Goal: Task Accomplishment & Management: Complete application form

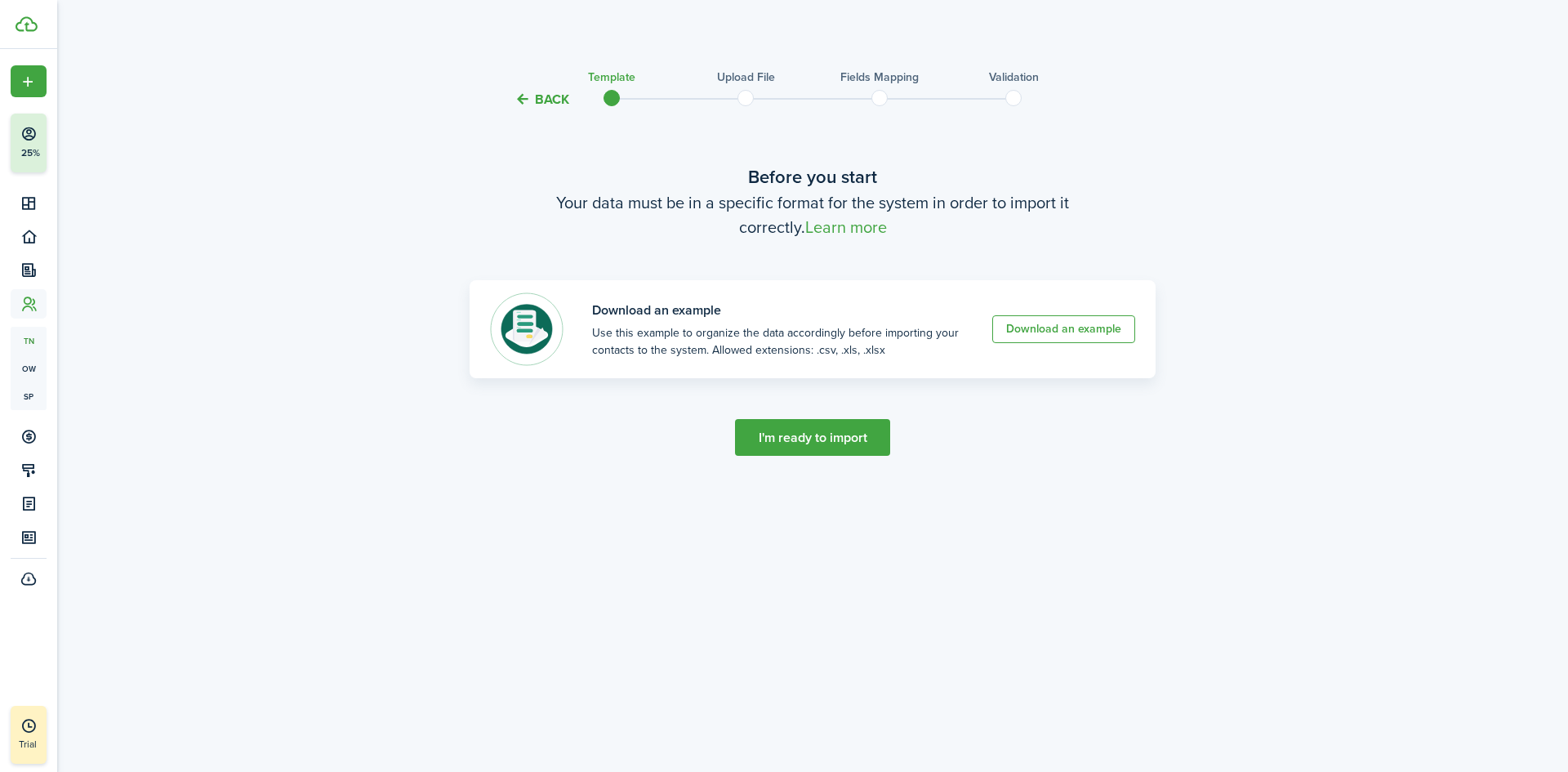
click at [819, 432] on button "I'm ready to import" at bounding box center [813, 437] width 155 height 37
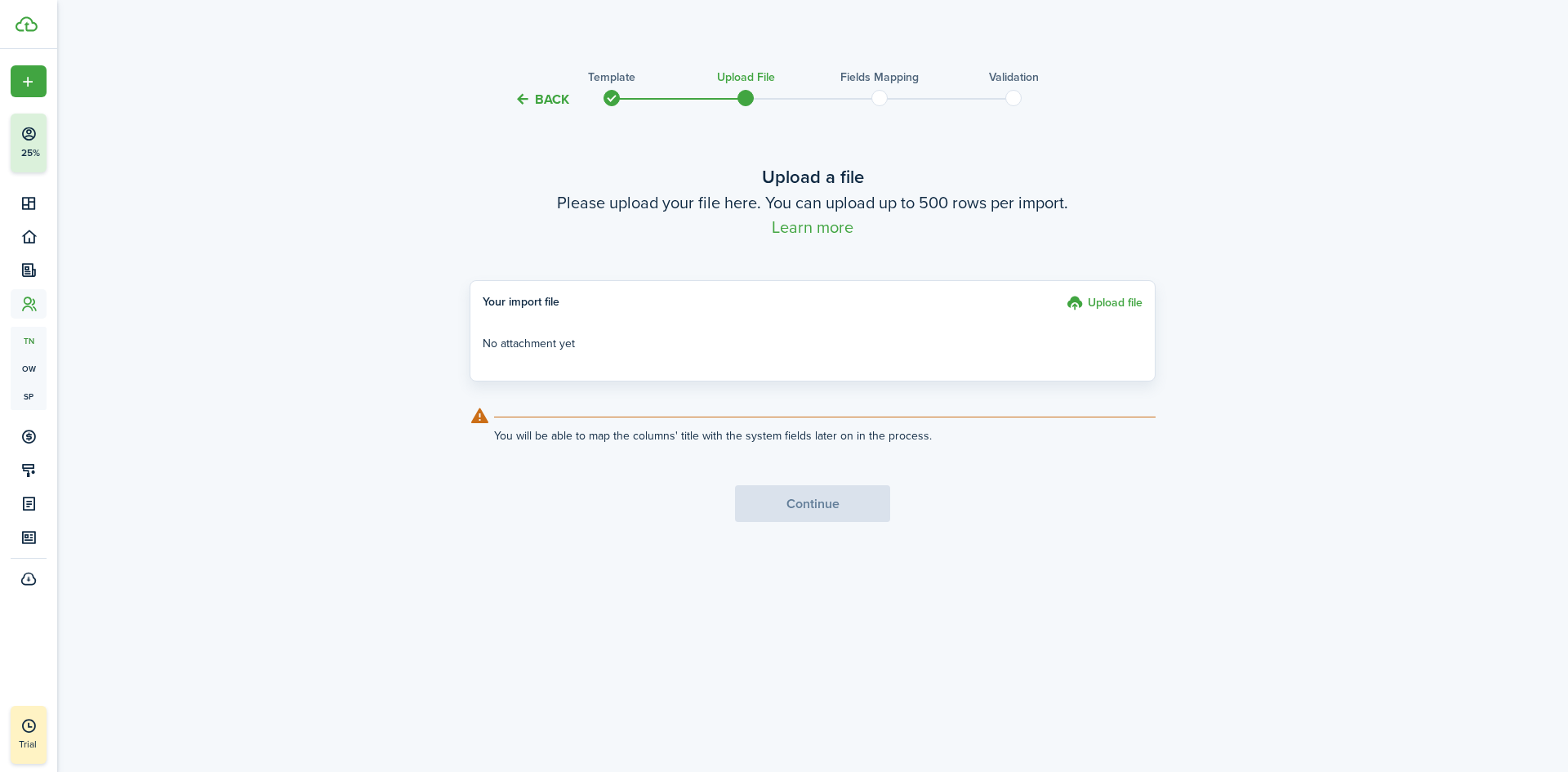
click at [1108, 303] on label "Upload file" at bounding box center [1104, 305] width 76 height 22
click at [1060, 294] on input "Upload file" at bounding box center [1060, 294] width 0 height 0
click at [855, 505] on button "Continue" at bounding box center [813, 503] width 155 height 37
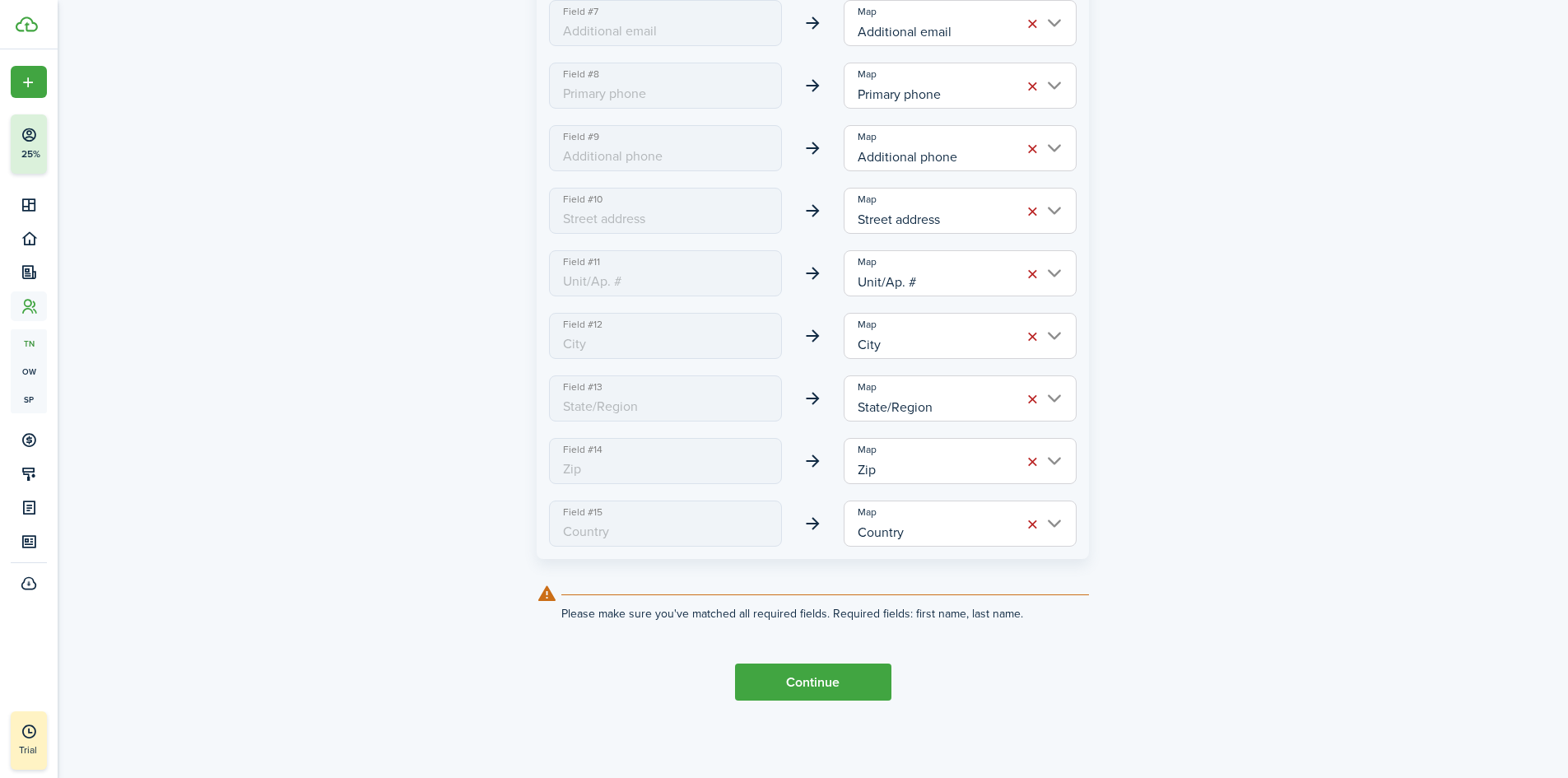
scroll to position [754, 0]
click at [827, 684] on button "Continue" at bounding box center [813, 681] width 157 height 37
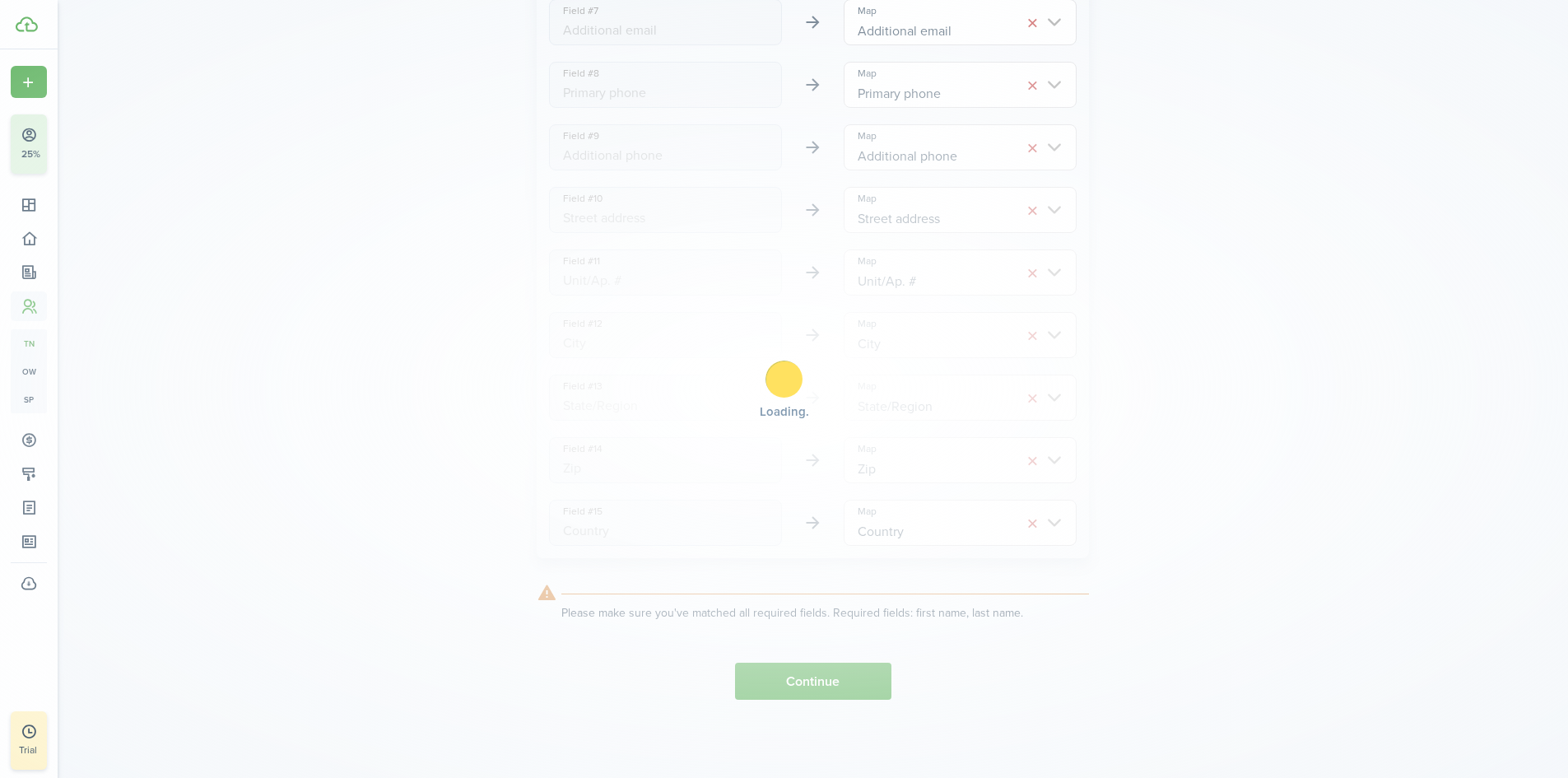
scroll to position [0, 0]
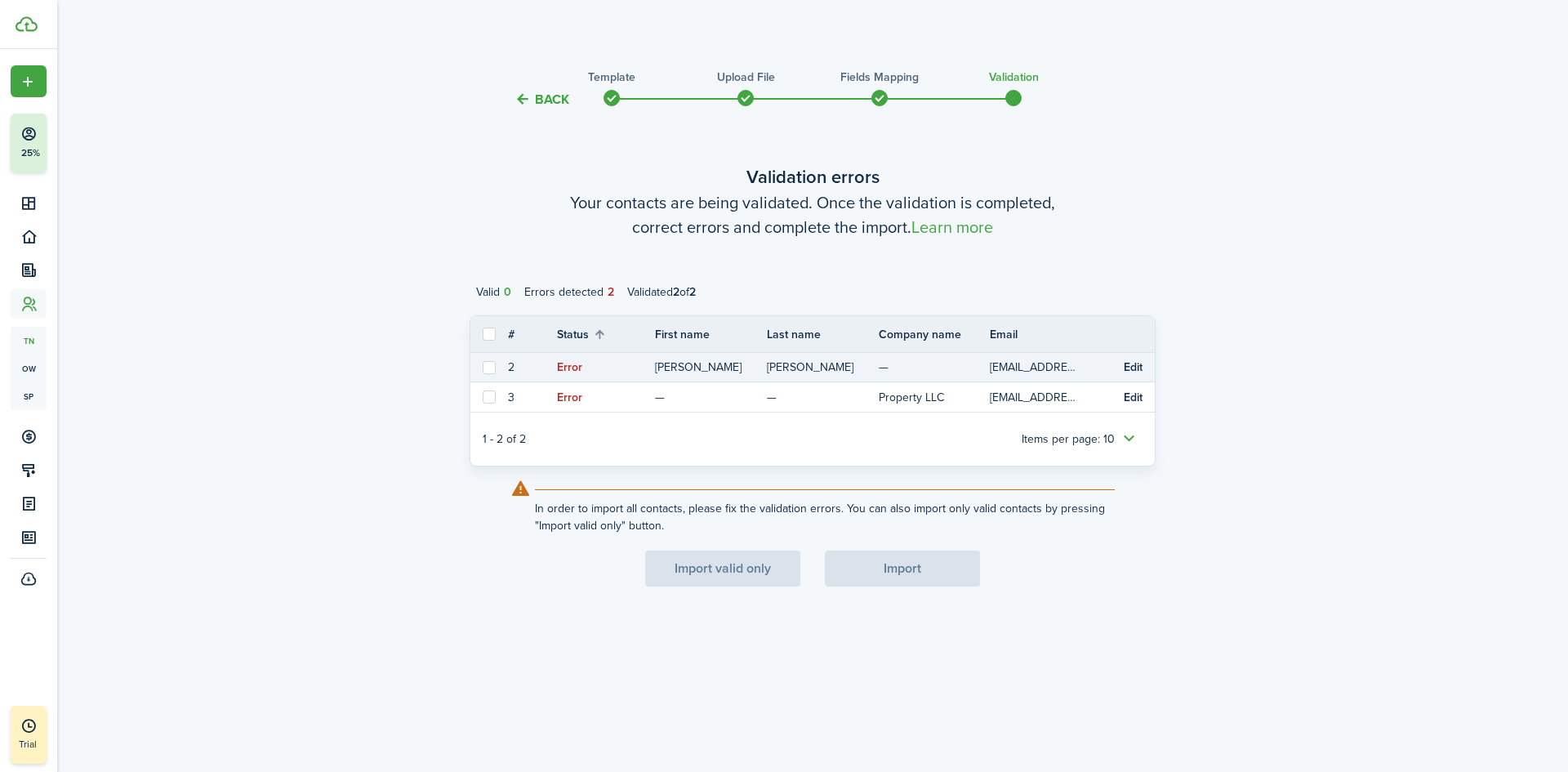
click at [1137, 371] on button "Edit" at bounding box center [1132, 367] width 19 height 13
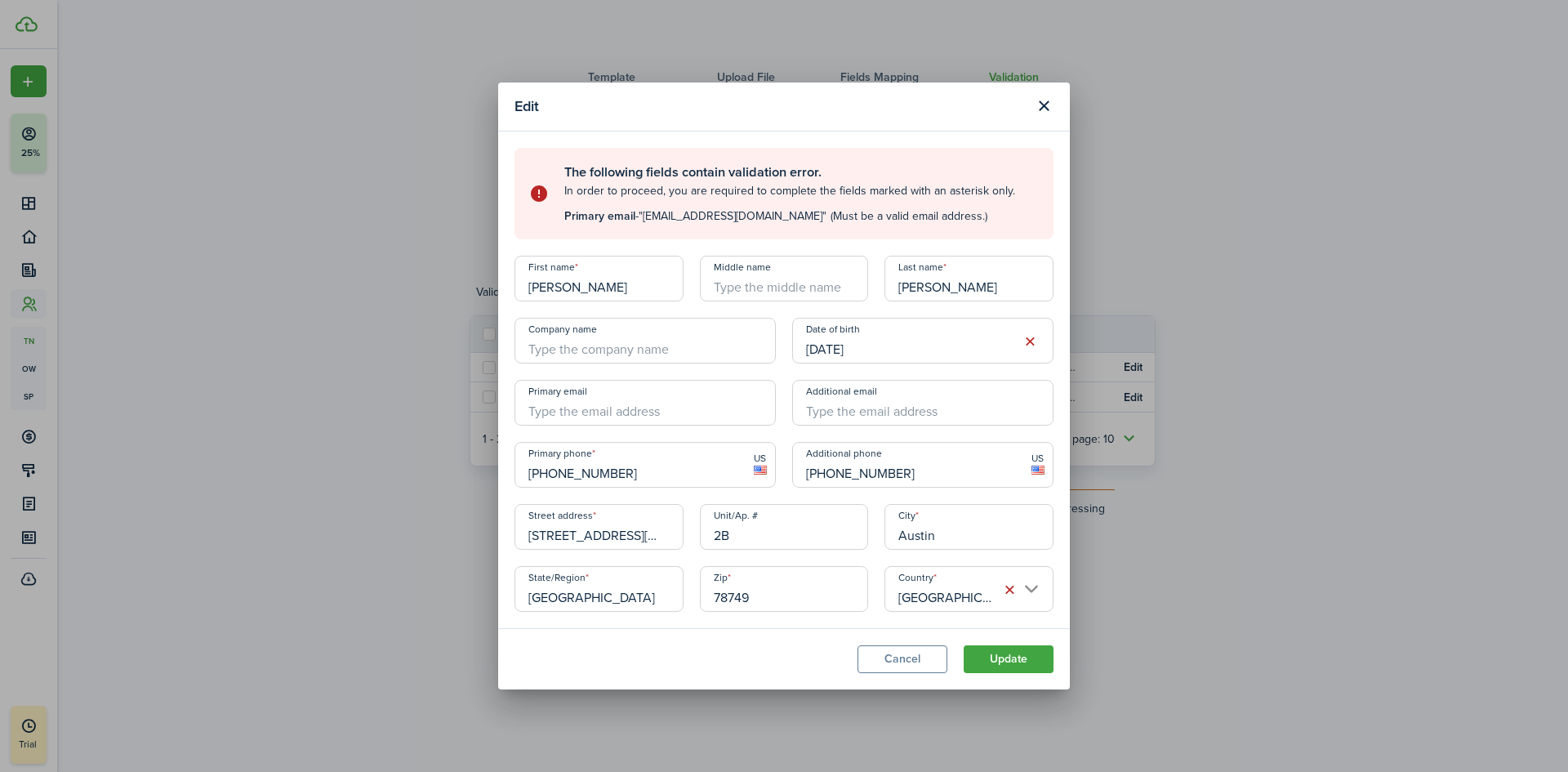
click at [605, 412] on input "Primary email" at bounding box center [645, 402] width 262 height 46
click at [704, 384] on input "Primary email" at bounding box center [645, 402] width 262 height 46
click at [717, 664] on modal-footer "Cancel Update" at bounding box center [783, 658] width 571 height 61
drag, startPoint x: 962, startPoint y: 532, endPoint x: 882, endPoint y: 540, distance: 80.4
click at [882, 540] on div "City [GEOGRAPHIC_DATA]" at bounding box center [969, 527] width 186 height 46
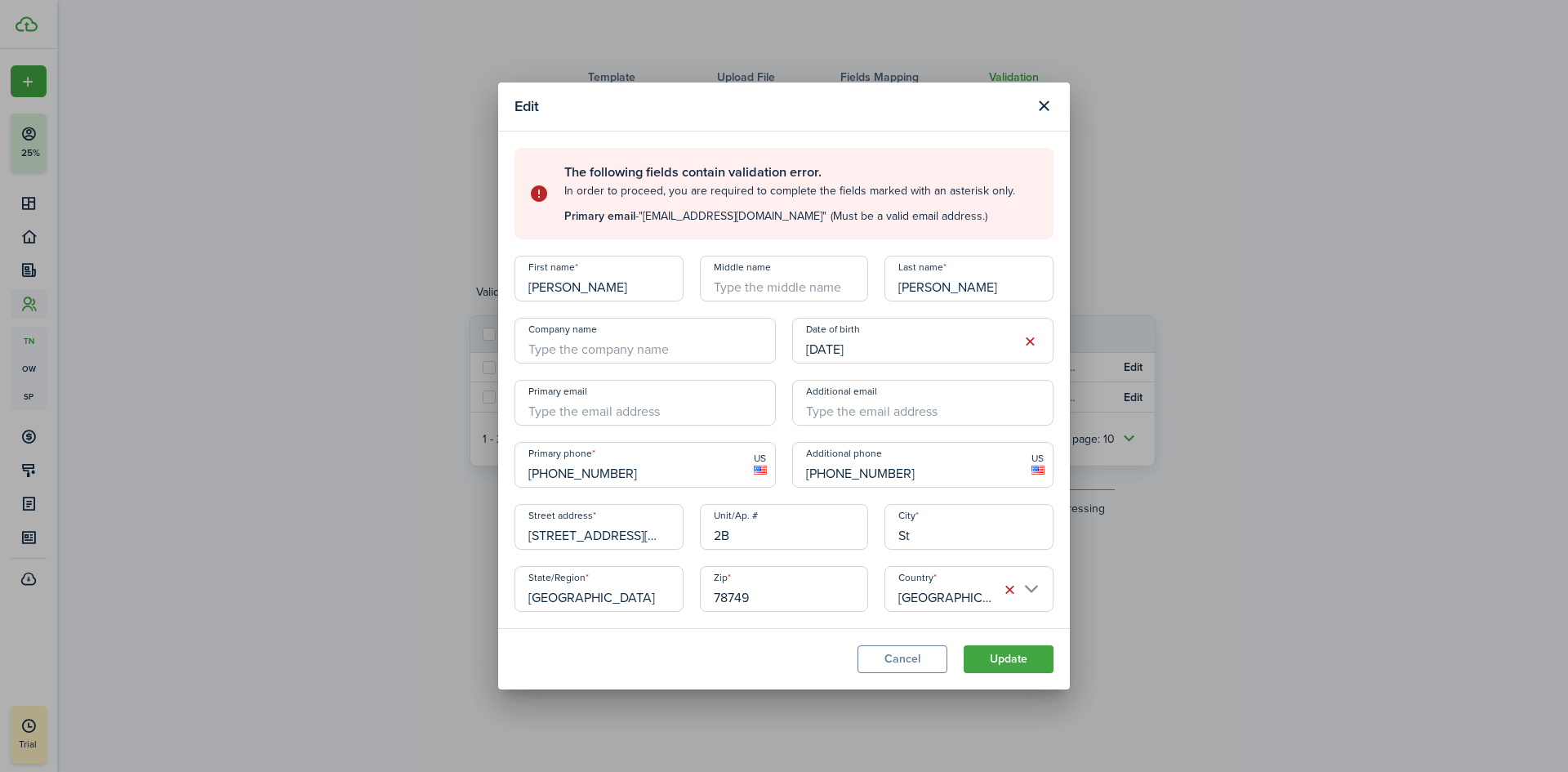
type input "St"
click at [921, 661] on button "Cancel" at bounding box center [903, 659] width 90 height 28
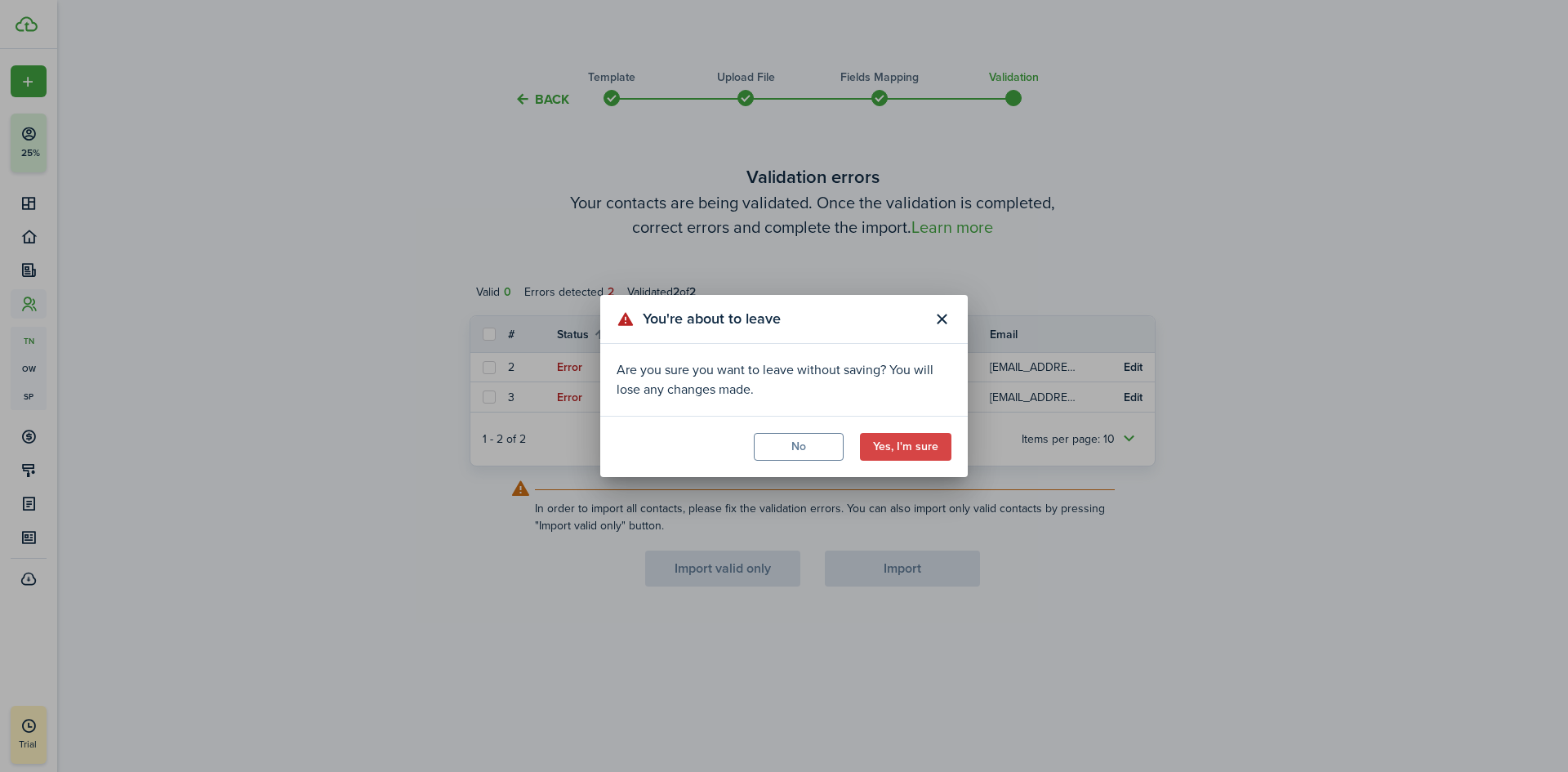
click at [907, 441] on button "Yes, I'm sure" at bounding box center [906, 447] width 92 height 28
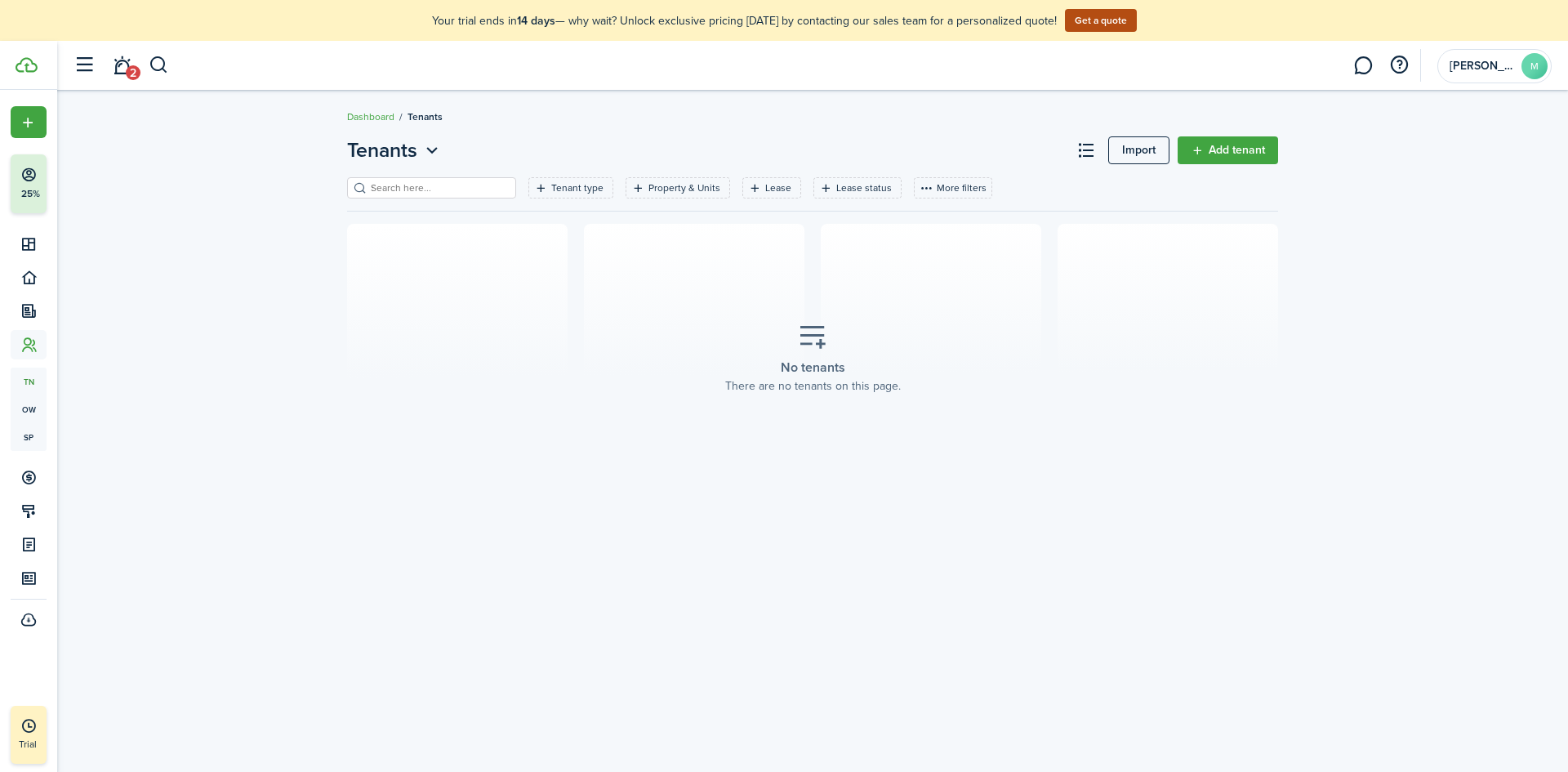
click at [1147, 150] on link "Import" at bounding box center [1138, 150] width 61 height 28
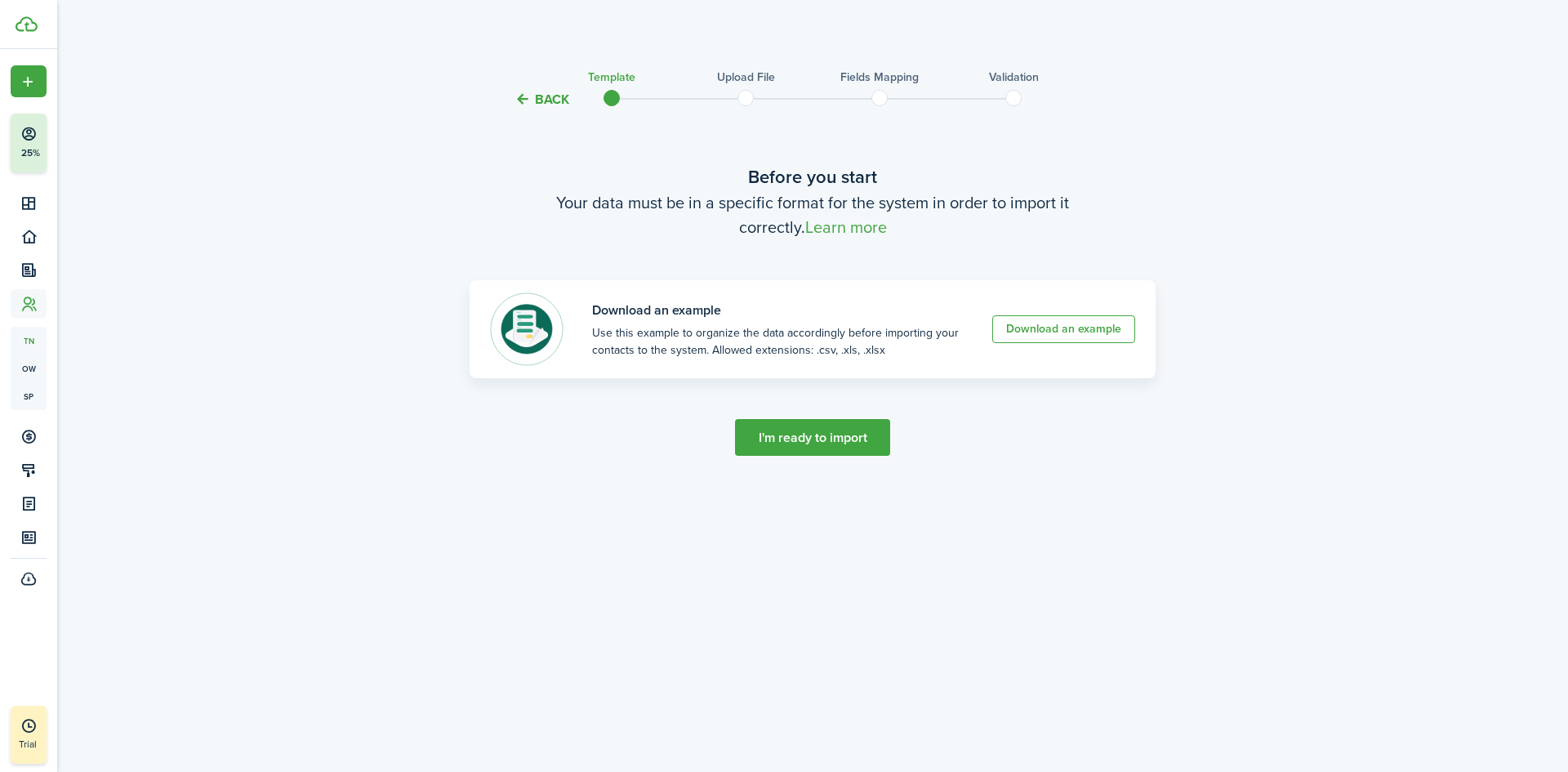
click at [845, 433] on button "I'm ready to import" at bounding box center [813, 437] width 155 height 37
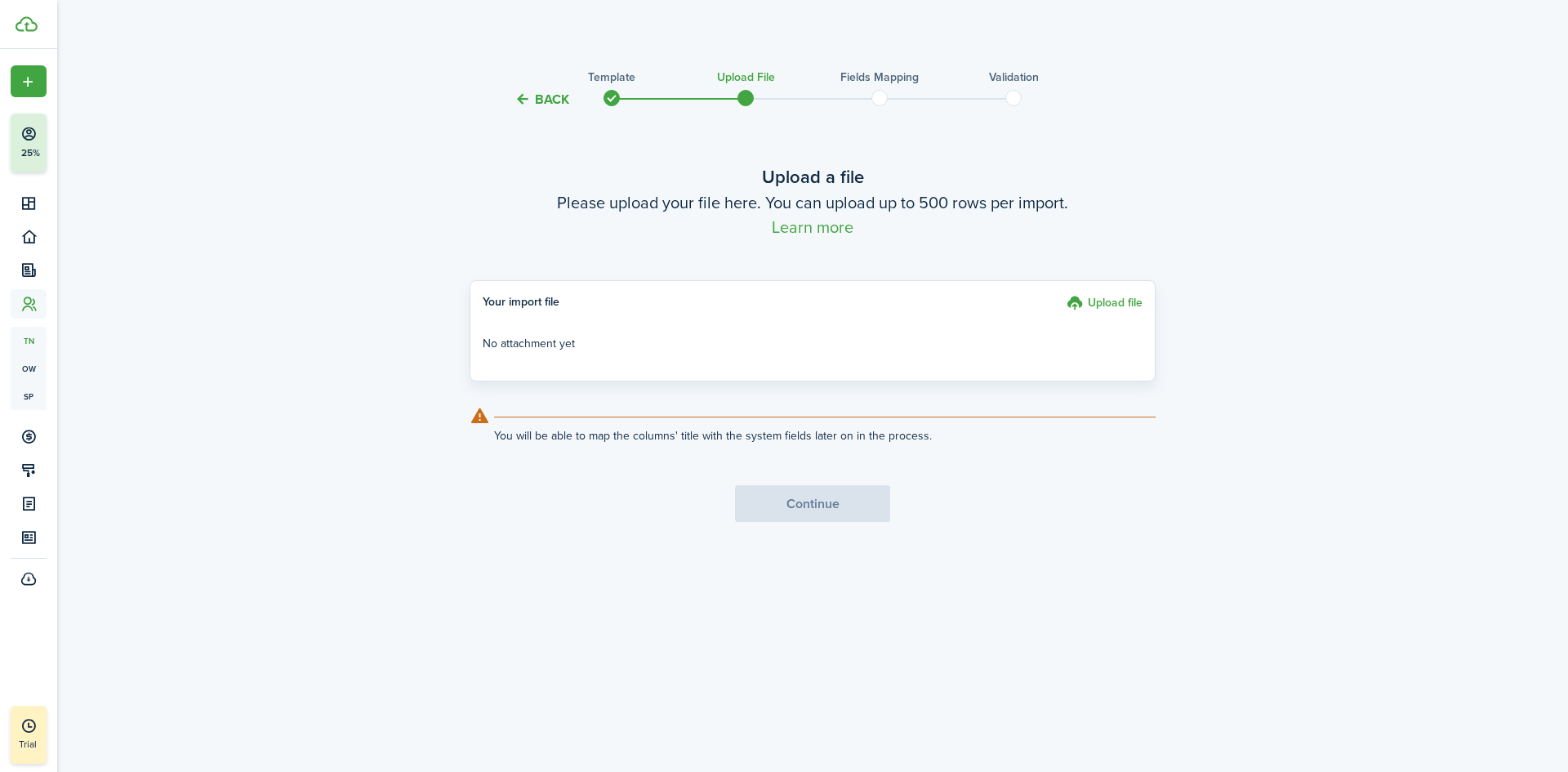
click at [1118, 301] on label "Upload file" at bounding box center [1104, 305] width 76 height 22
click at [1060, 294] on input "Upload file" at bounding box center [1060, 294] width 0 height 0
click at [1122, 307] on label "Upload file" at bounding box center [1104, 305] width 76 height 22
click at [1060, 294] on input "Upload file" at bounding box center [1060, 294] width 0 height 0
click at [835, 500] on button "Continue" at bounding box center [813, 503] width 155 height 37
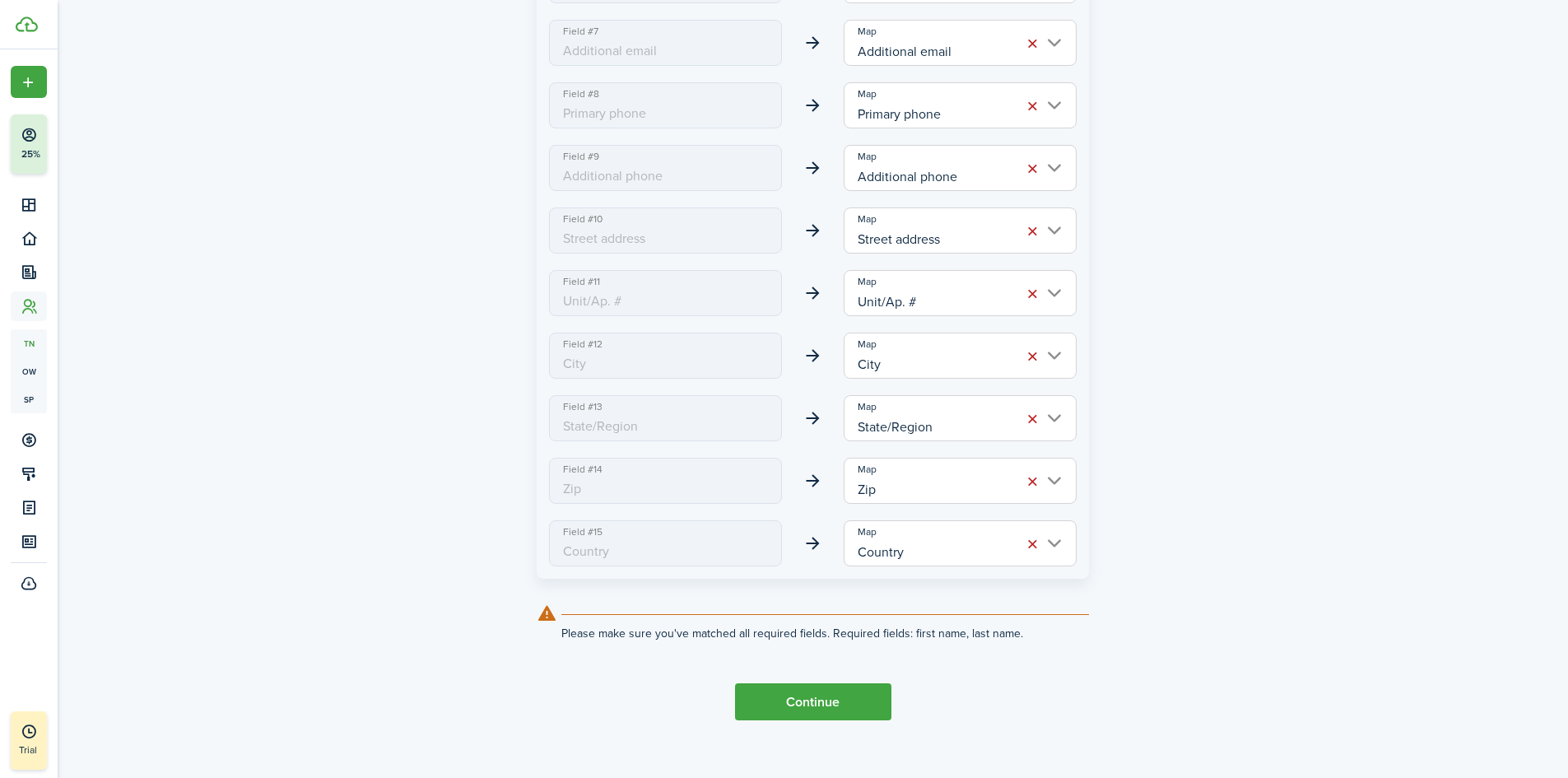
scroll to position [754, 0]
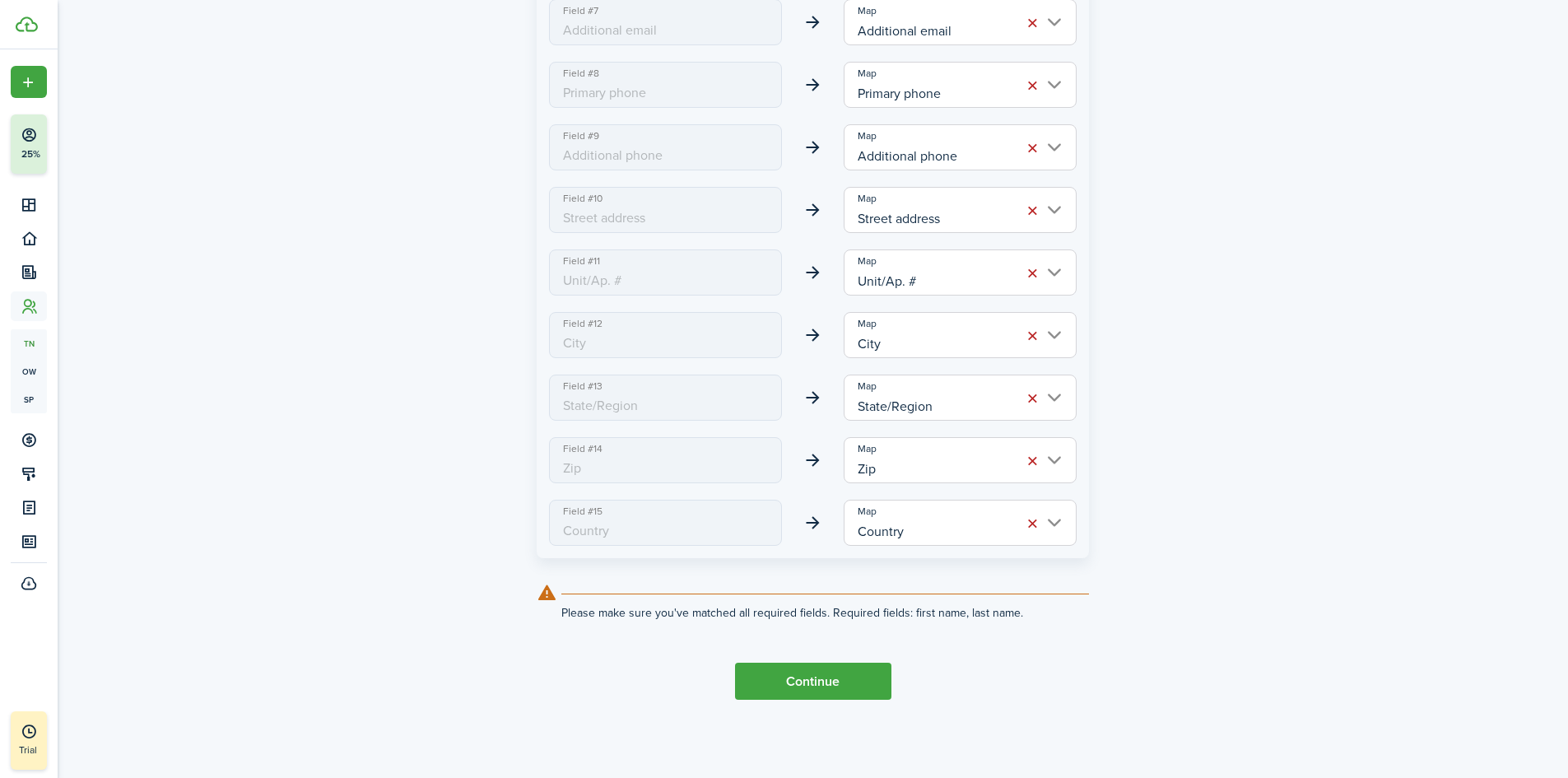
click at [777, 683] on button "Continue" at bounding box center [813, 681] width 157 height 37
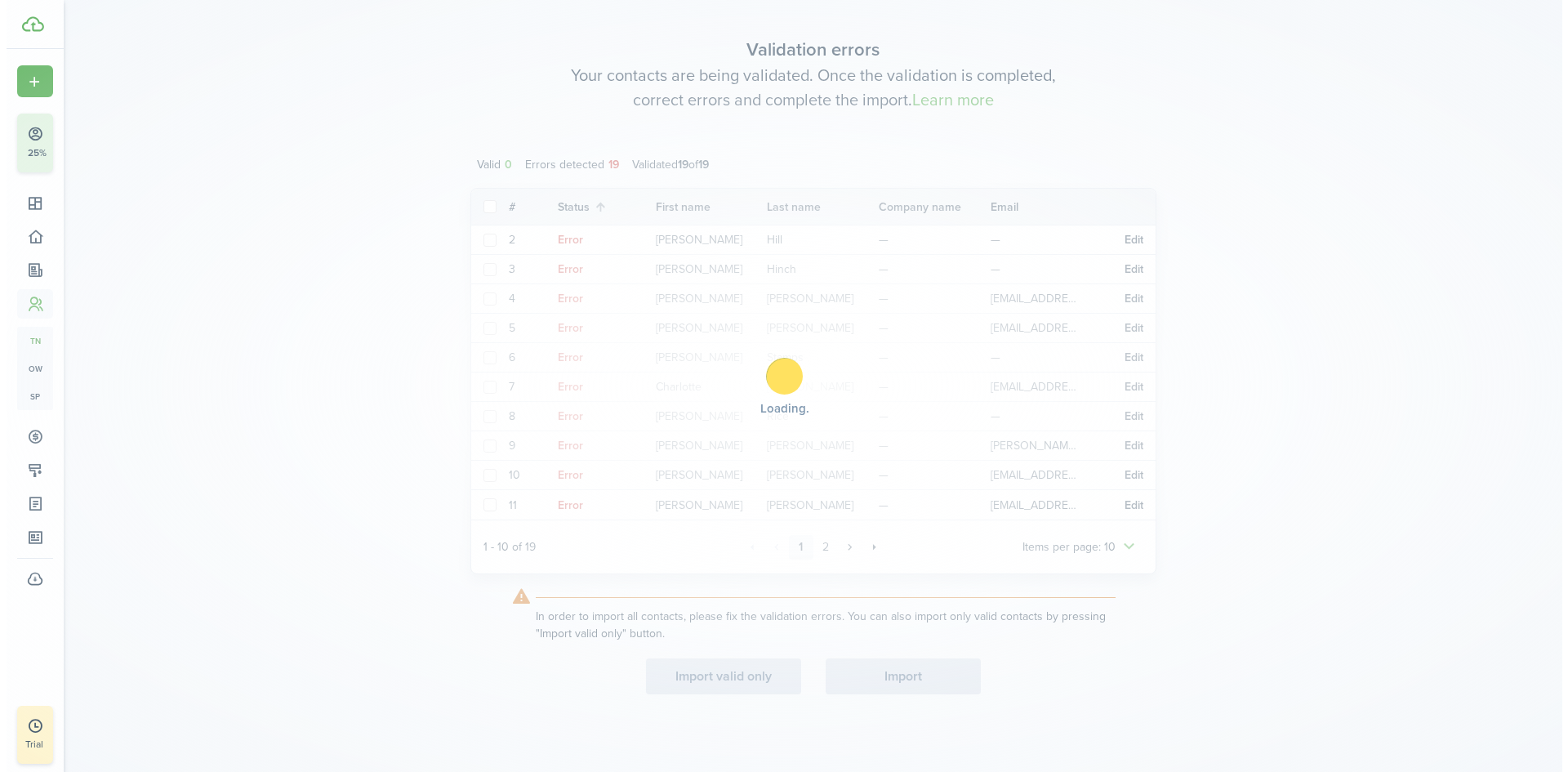
scroll to position [0, 0]
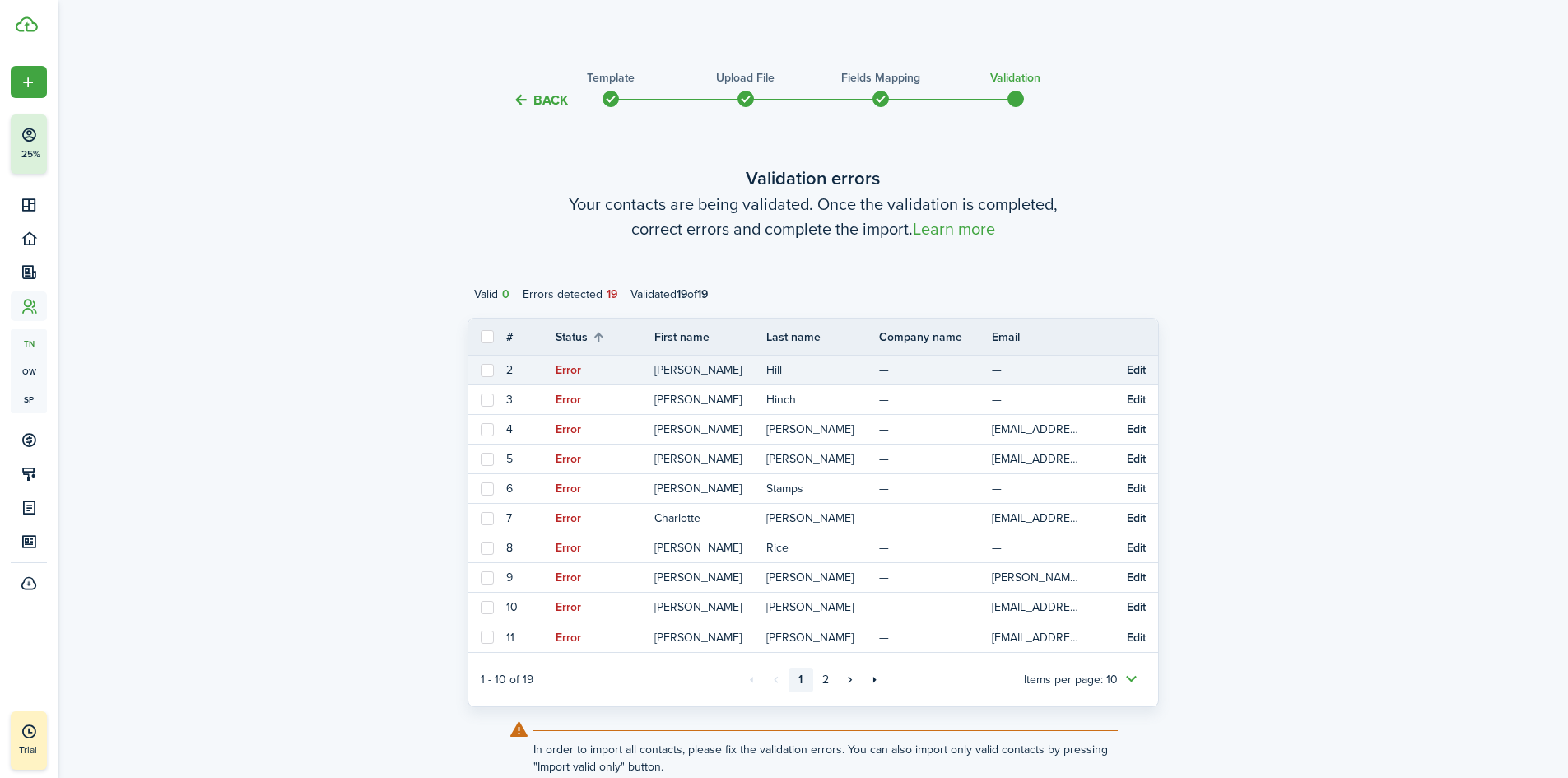
click at [1040, 370] on td "—" at bounding box center [1047, 369] width 113 height 22
click at [573, 367] on status "Error" at bounding box center [568, 370] width 26 height 13
click at [1128, 370] on button "Edit" at bounding box center [1135, 370] width 19 height 13
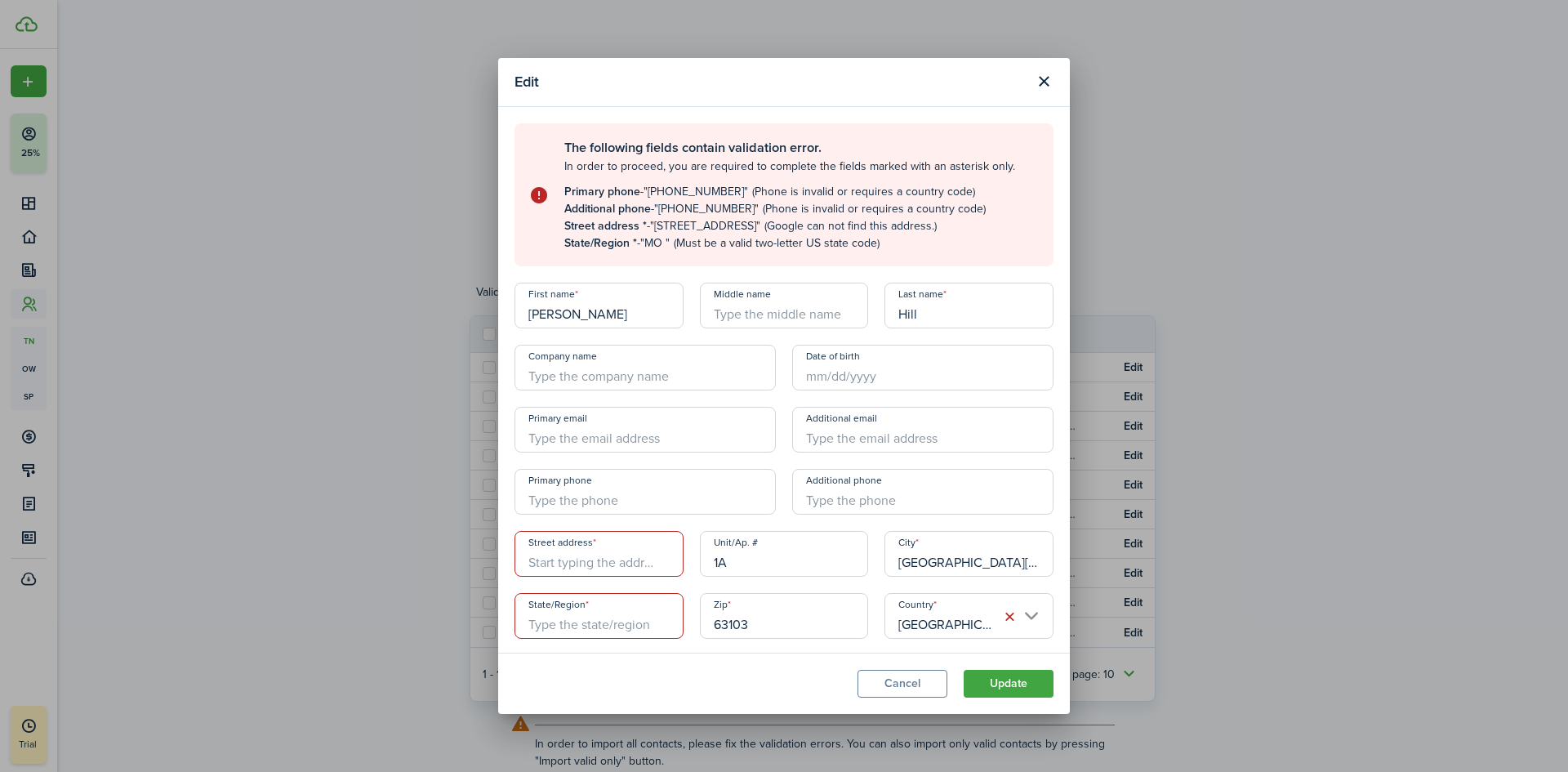
click at [588, 559] on input "Street address" at bounding box center [598, 554] width 169 height 46
type input "[STREET_ADDRESS]"
type input "[PERSON_NAME] Apartments"
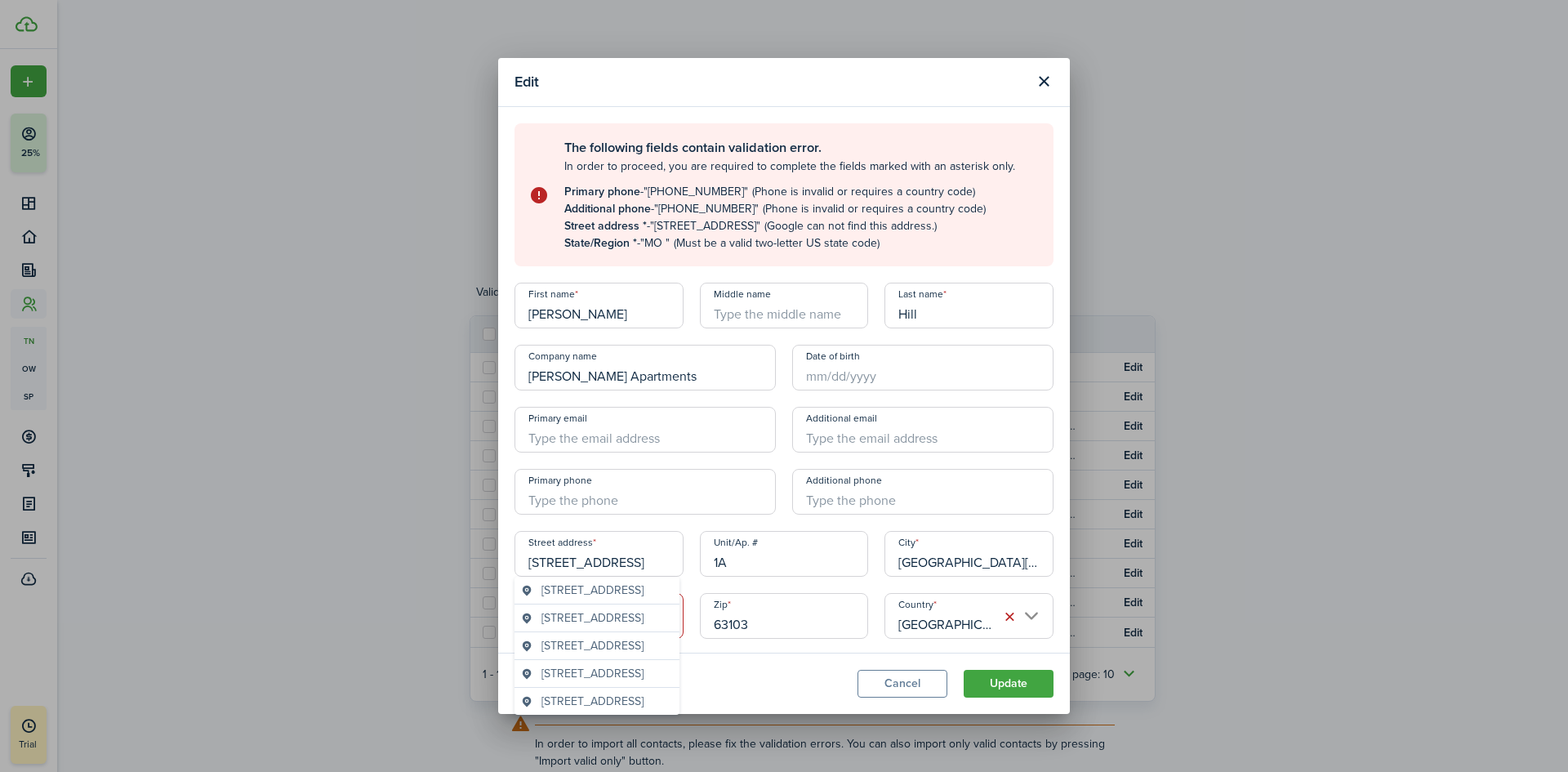
type input "[EMAIL_ADDRESS][DOMAIN_NAME]"
type input "[US_STATE]"
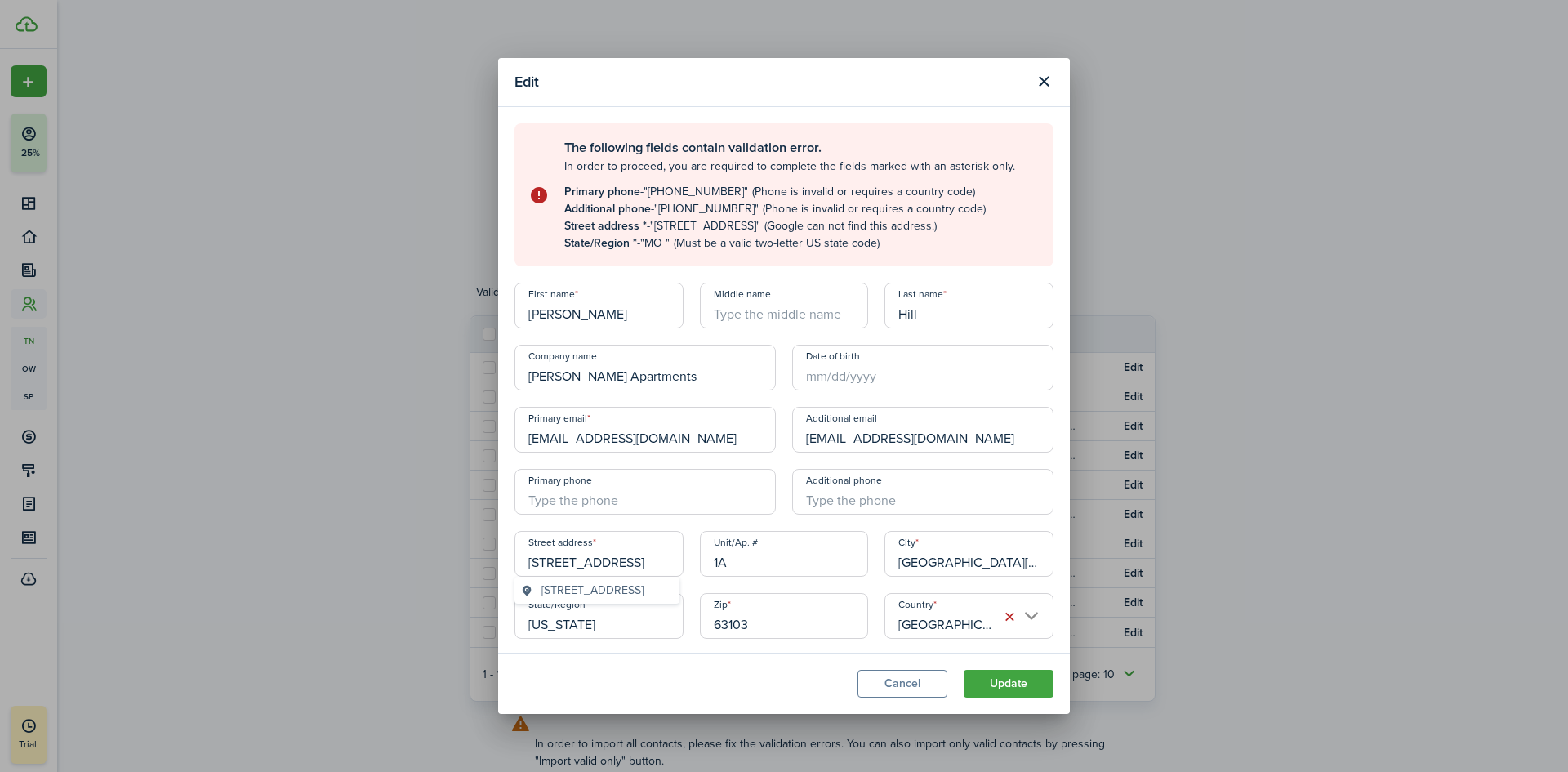
click at [638, 599] on span "[STREET_ADDRESS]" at bounding box center [592, 590] width 102 height 17
type input "[STREET_ADDRESS]"
type input "MO"
click at [1012, 687] on button "Update" at bounding box center [1008, 684] width 90 height 28
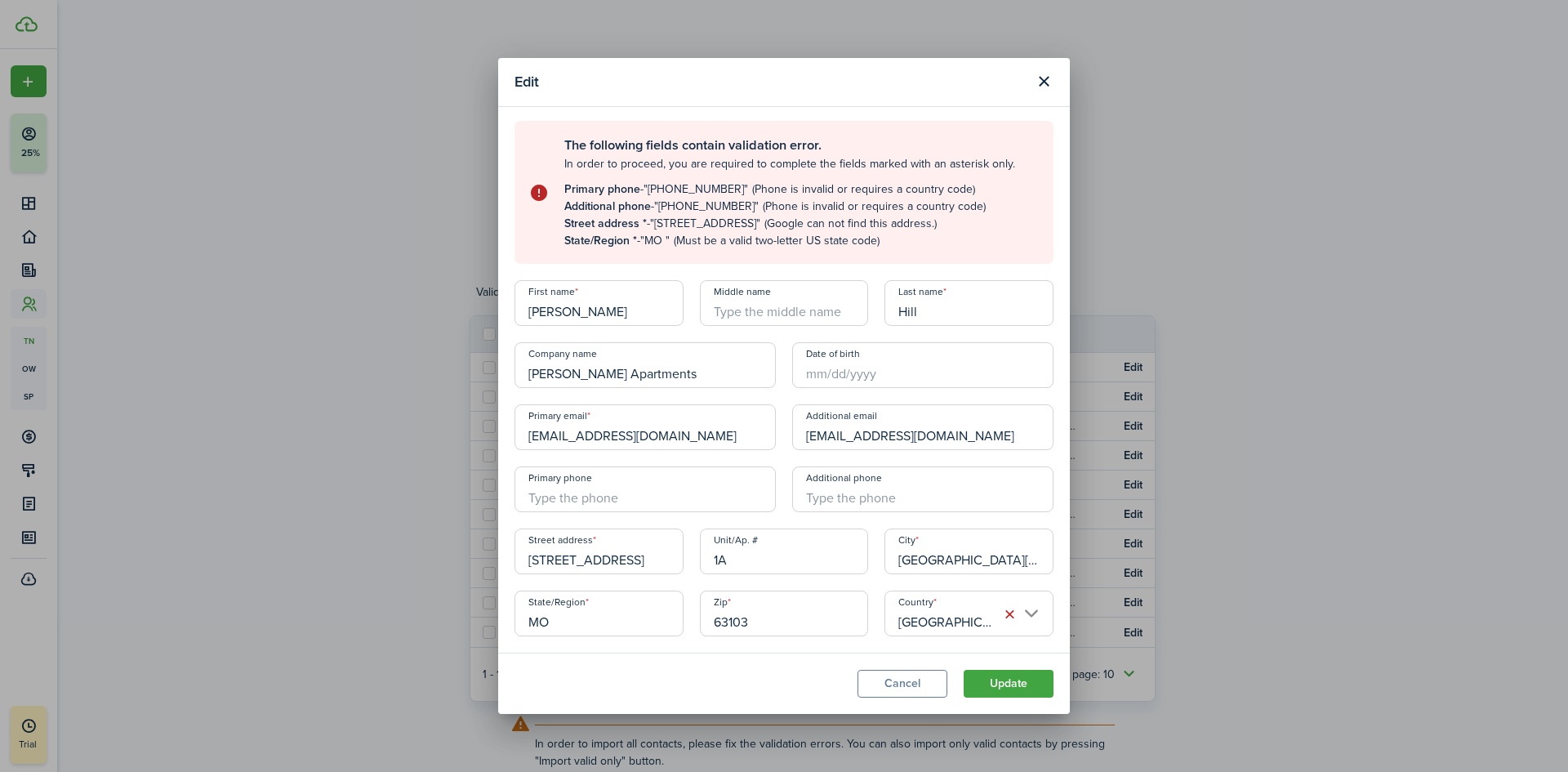
scroll to position [0, 0]
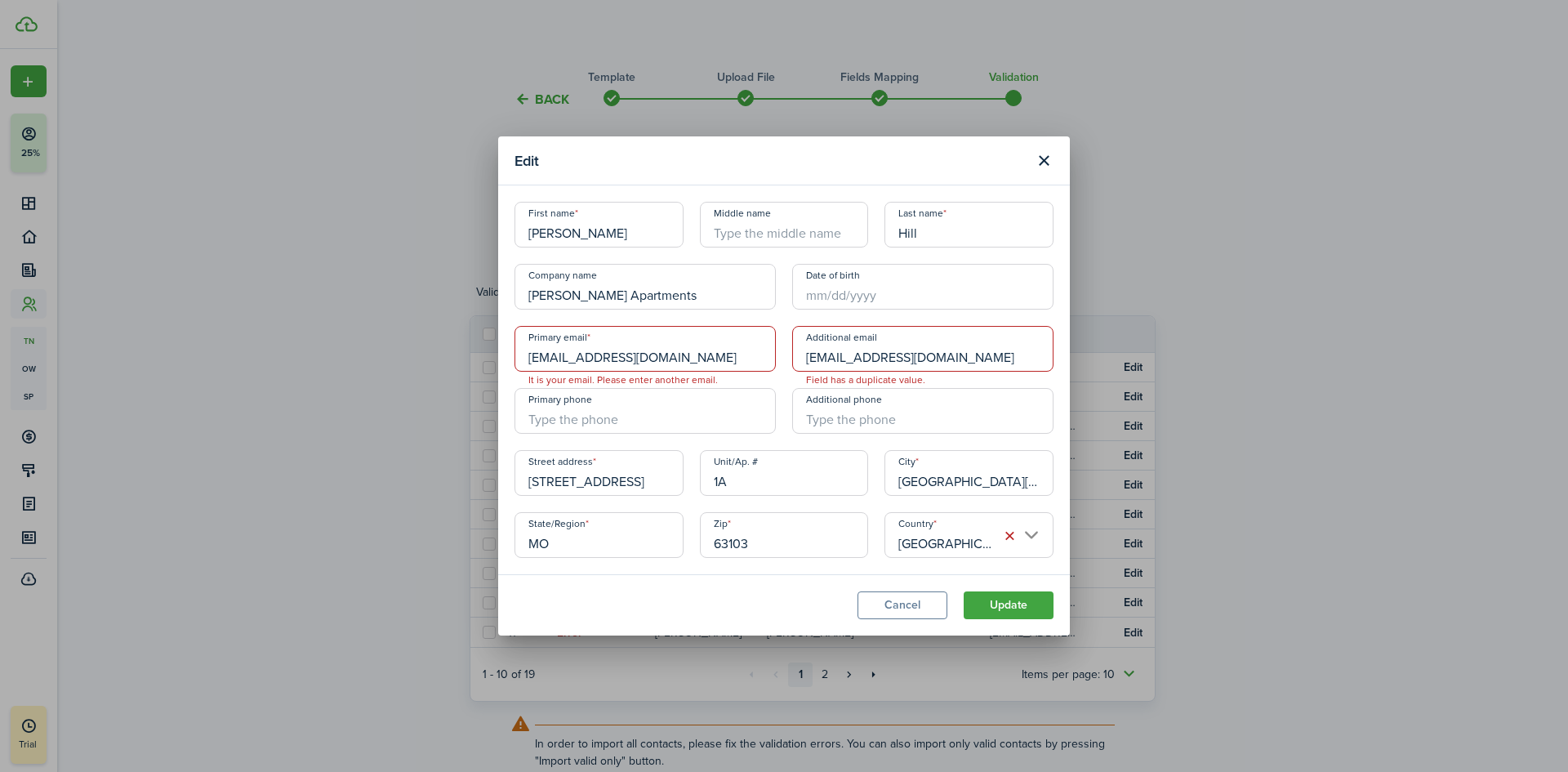
drag, startPoint x: 746, startPoint y: 361, endPoint x: 492, endPoint y: 363, distance: 254.0
click at [492, 363] on div "Edit First name [PERSON_NAME] Middle name Last name [PERSON_NAME] Company name …" at bounding box center [784, 386] width 1568 height 772
drag, startPoint x: 1006, startPoint y: 350, endPoint x: 778, endPoint y: 353, distance: 228.0
click at [778, 353] on div "First name [PERSON_NAME] Middle name Last name [PERSON_NAME] Company name [PERS…" at bounding box center [783, 379] width 555 height 356
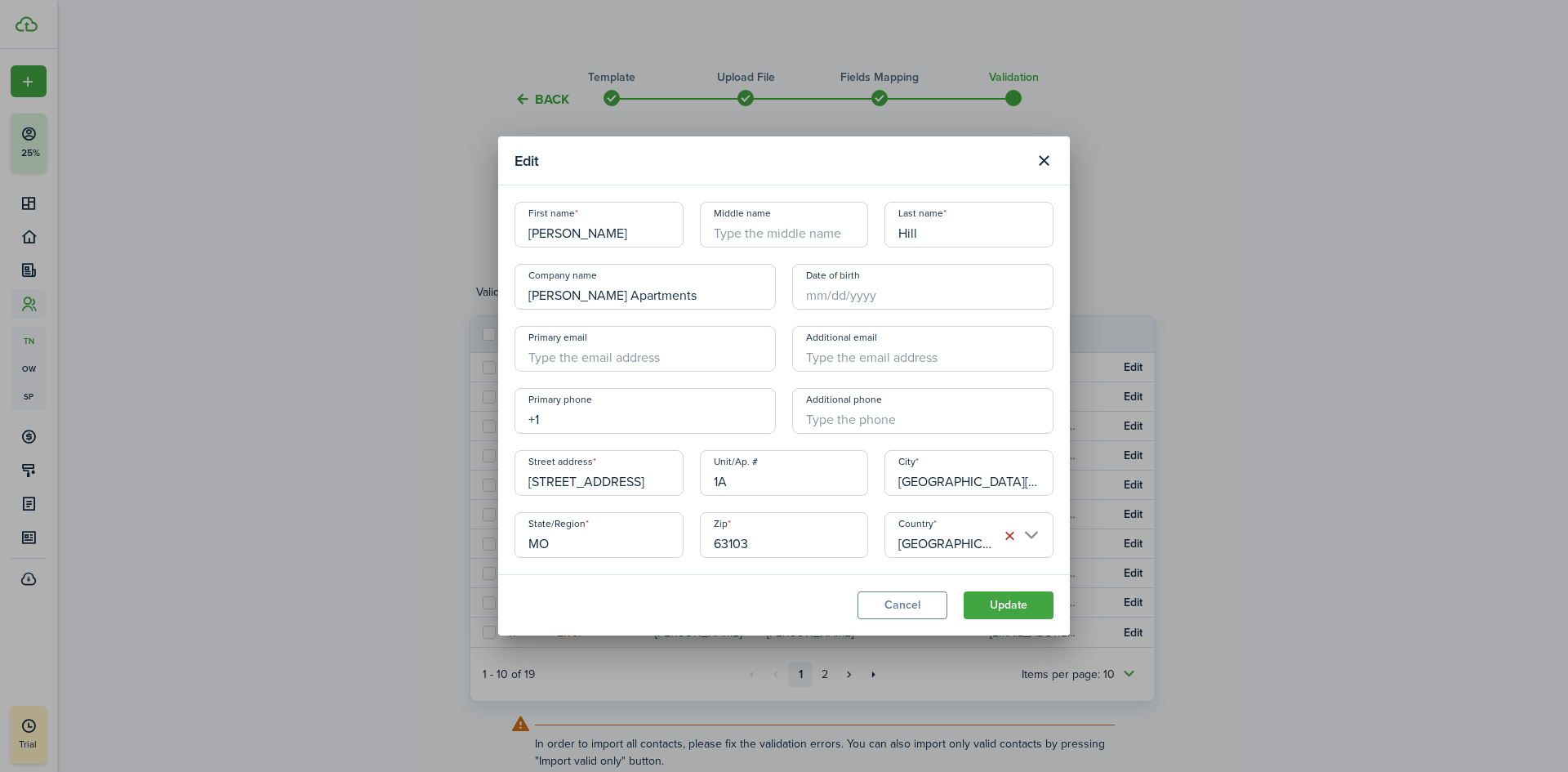
click at [590, 422] on input "+1" at bounding box center [645, 411] width 262 height 46
click at [963, 591] on button "Update" at bounding box center [1008, 605] width 90 height 28
type input "[PHONE_NUMBER]"
click at [1010, 596] on button "Update" at bounding box center [1008, 605] width 90 height 28
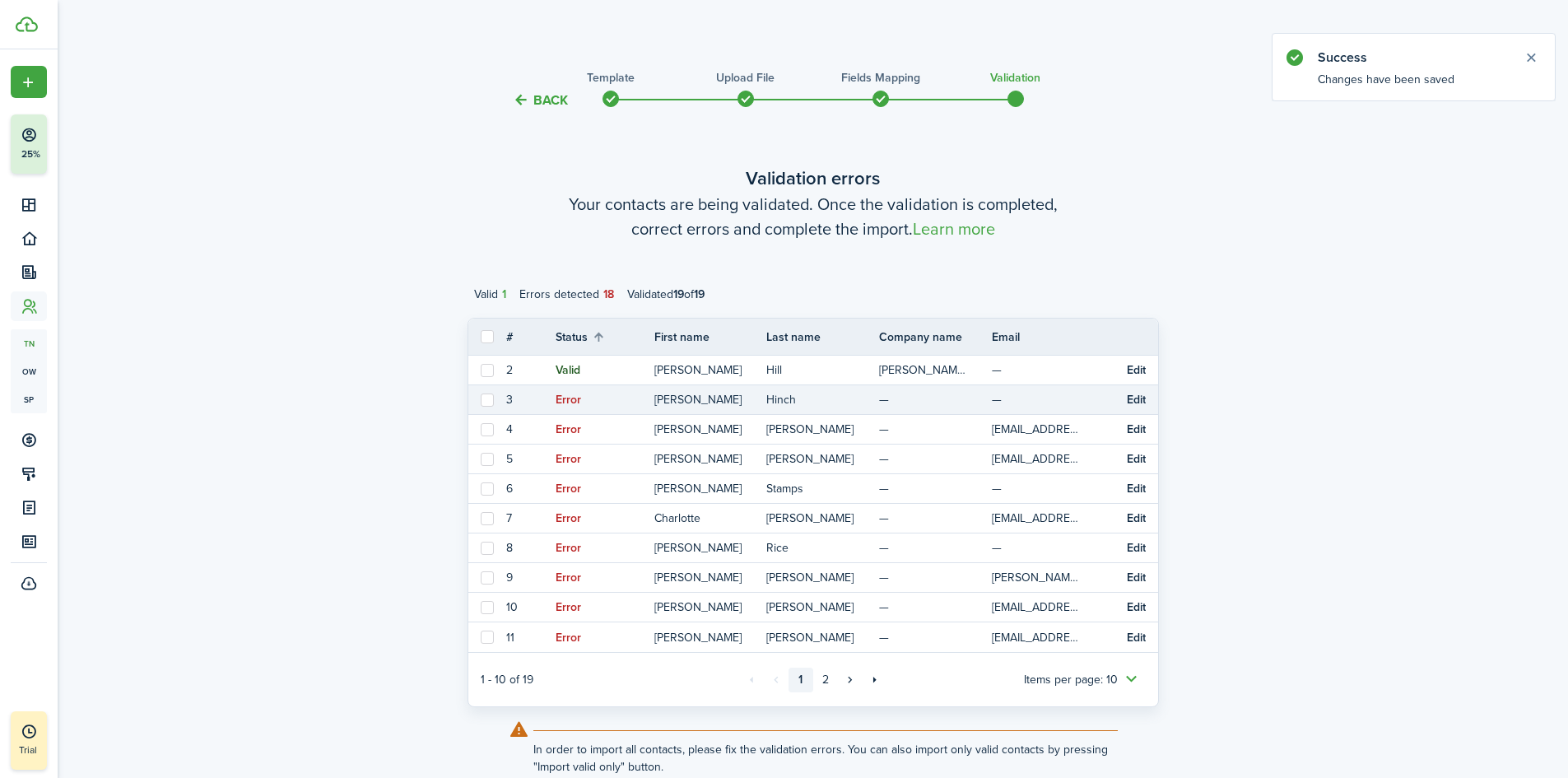
click at [1131, 402] on button "Edit" at bounding box center [1135, 400] width 19 height 13
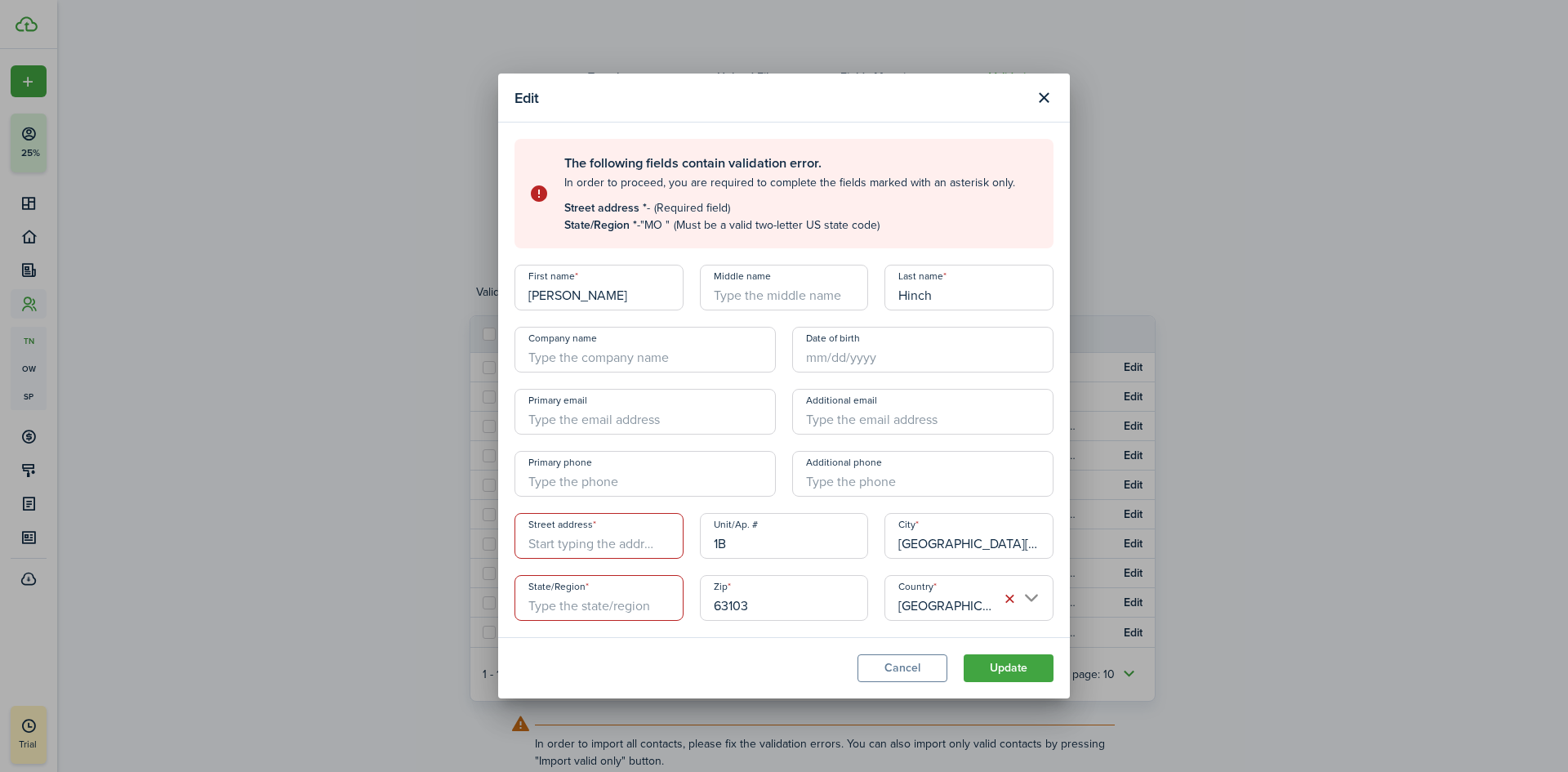
click at [569, 356] on input "Company name" at bounding box center [645, 349] width 262 height 46
type input "[PERSON_NAME] Apartments"
type input "[EMAIL_ADDRESS][DOMAIN_NAME]"
type input "[STREET_ADDRESS]"
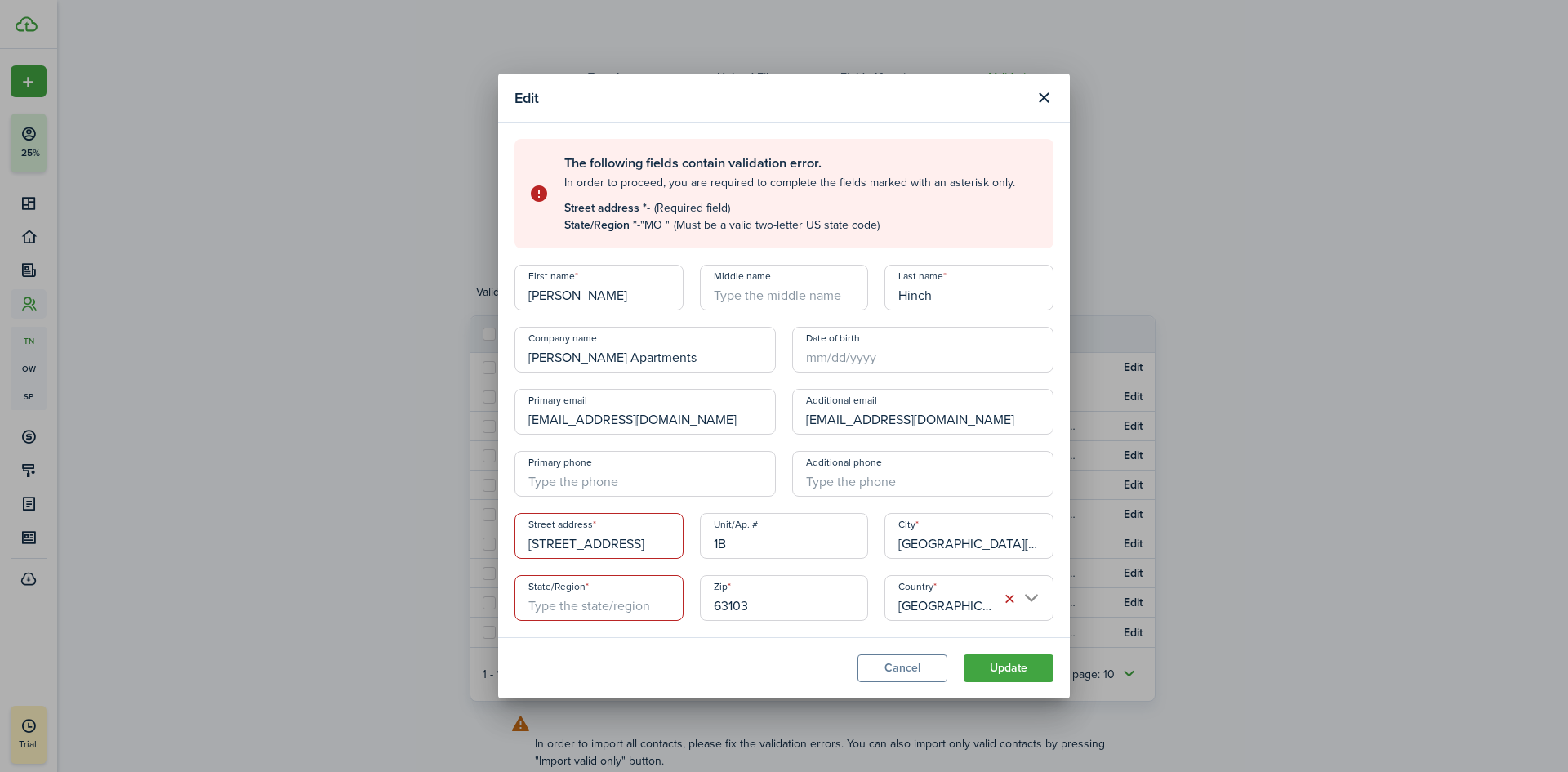
type input "[US_STATE]"
drag, startPoint x: 720, startPoint y: 414, endPoint x: 476, endPoint y: 414, distance: 244.0
click at [476, 414] on div "Edit The following fields contain validation error. In order to proceed, you ar…" at bounding box center [784, 386] width 1568 height 772
drag, startPoint x: 995, startPoint y: 420, endPoint x: 786, endPoint y: 424, distance: 209.0
click at [786, 424] on div "Additional email [EMAIL_ADDRESS][DOMAIN_NAME]" at bounding box center [923, 411] width 278 height 46
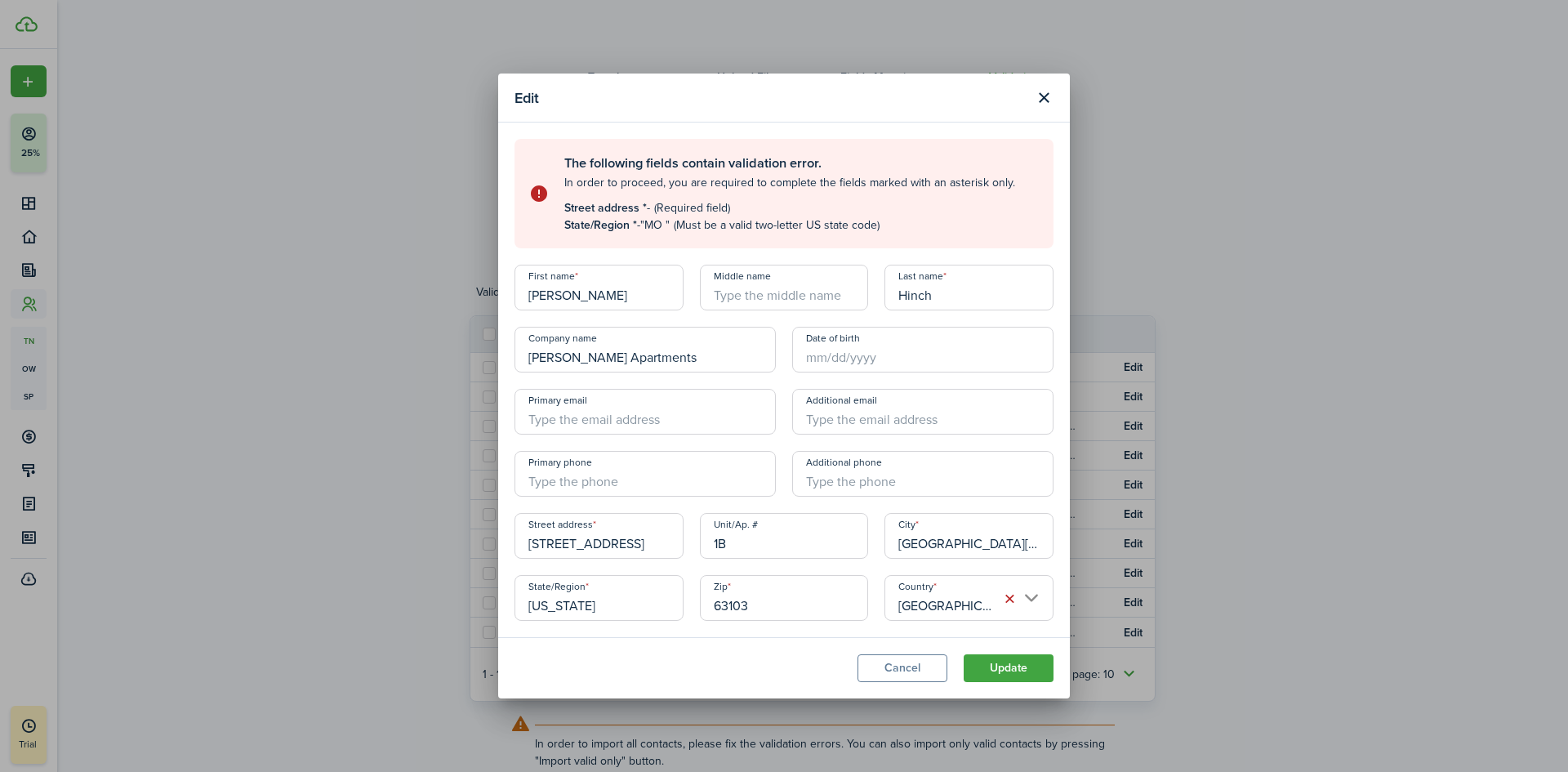
type input "+1"
click at [544, 475] on input "+1" at bounding box center [645, 474] width 262 height 46
click at [1022, 666] on button "Update" at bounding box center [1008, 668] width 90 height 28
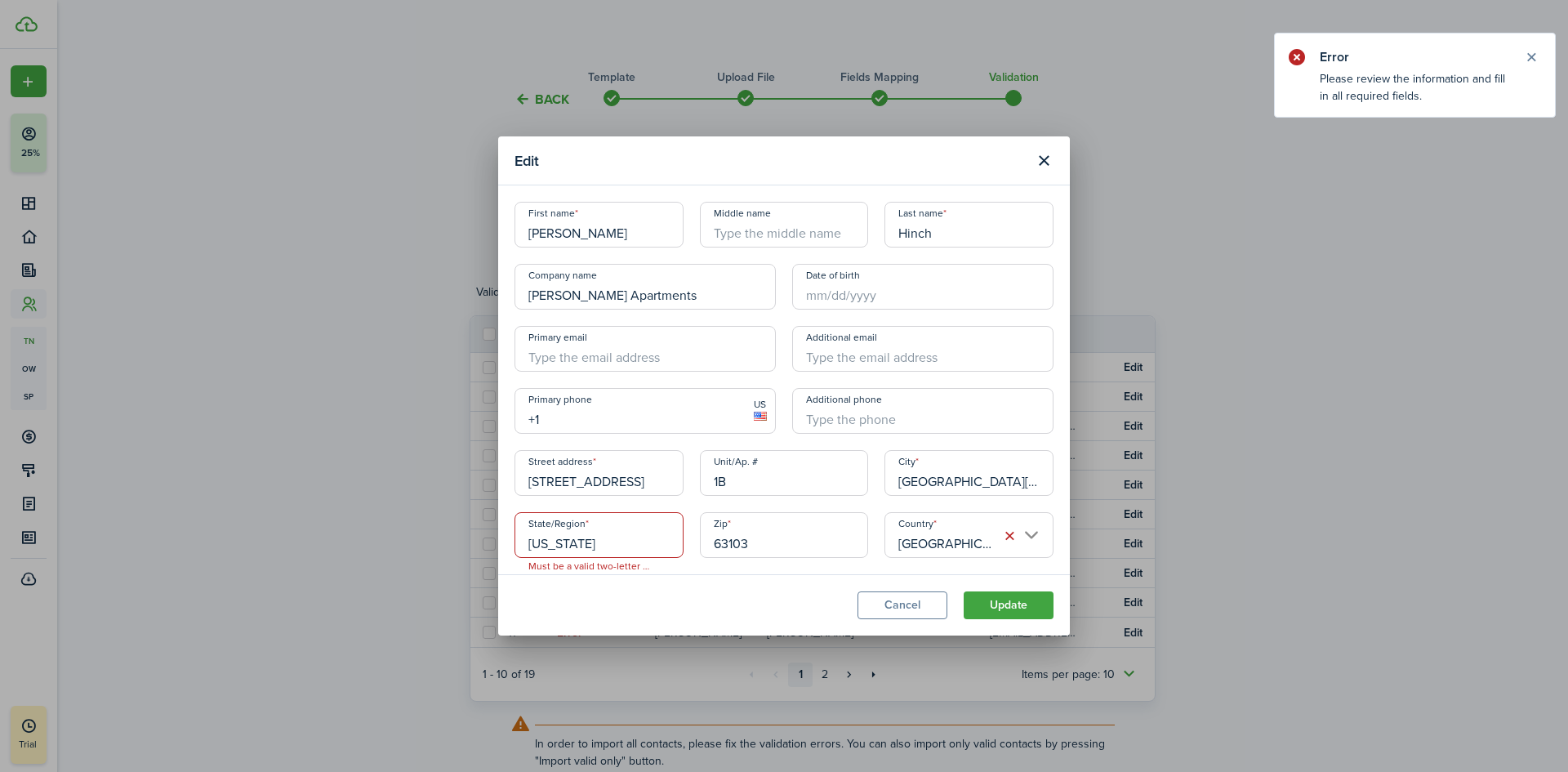
click at [609, 542] on input "[US_STATE]" at bounding box center [598, 535] width 169 height 46
type input "MO"
click at [1020, 604] on button "Update" at bounding box center [1008, 605] width 90 height 28
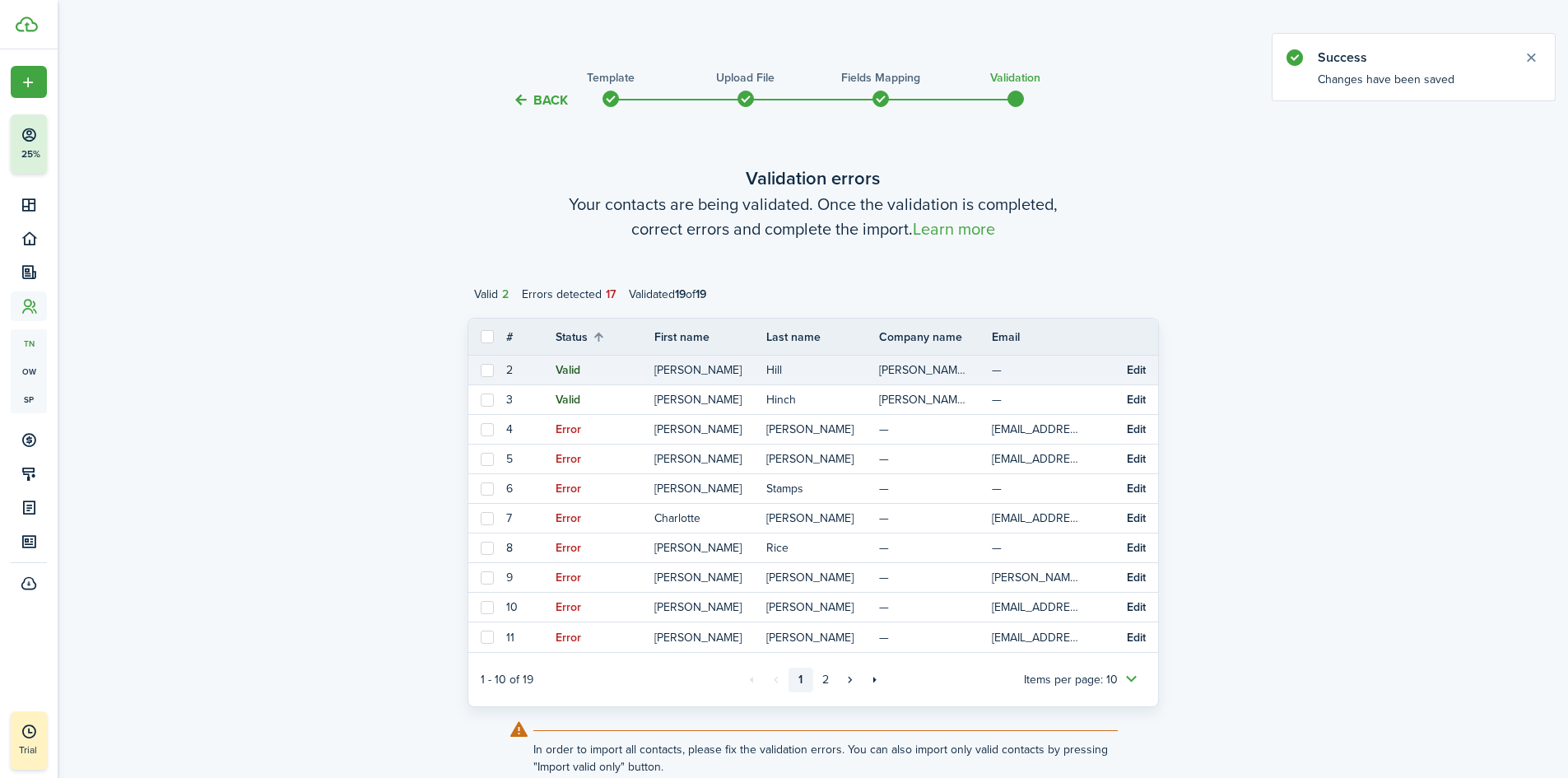
click at [924, 367] on td "[PERSON_NAME] Apartments" at bounding box center [935, 369] width 113 height 22
click at [1136, 364] on button "Edit" at bounding box center [1135, 370] width 19 height 13
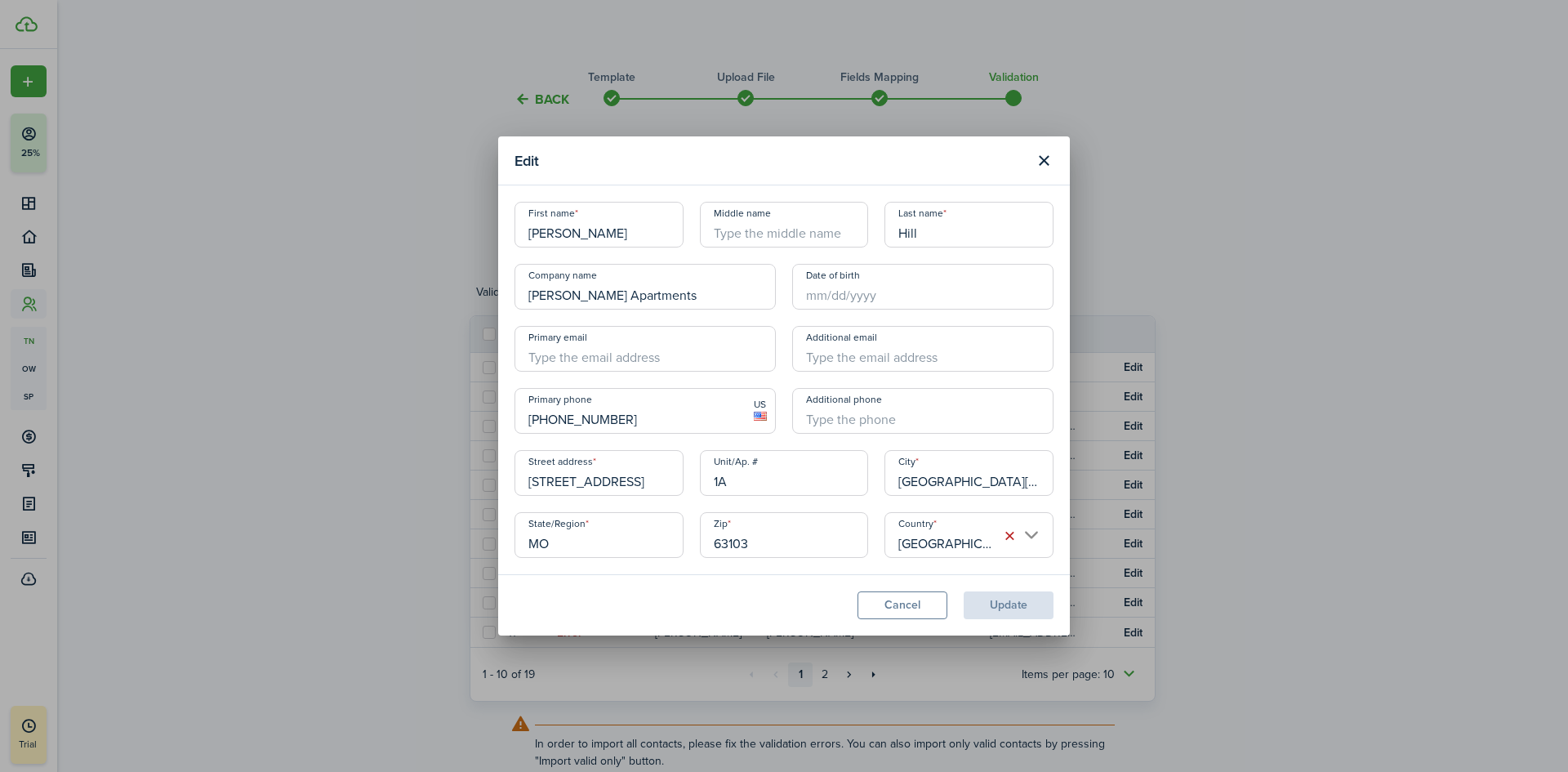
drag, startPoint x: 715, startPoint y: 307, endPoint x: 506, endPoint y: 289, distance: 209.8
click at [506, 289] on div "Company name [PERSON_NAME] Apartments" at bounding box center [645, 287] width 278 height 46
click at [1014, 607] on button "Update" at bounding box center [1008, 605] width 90 height 28
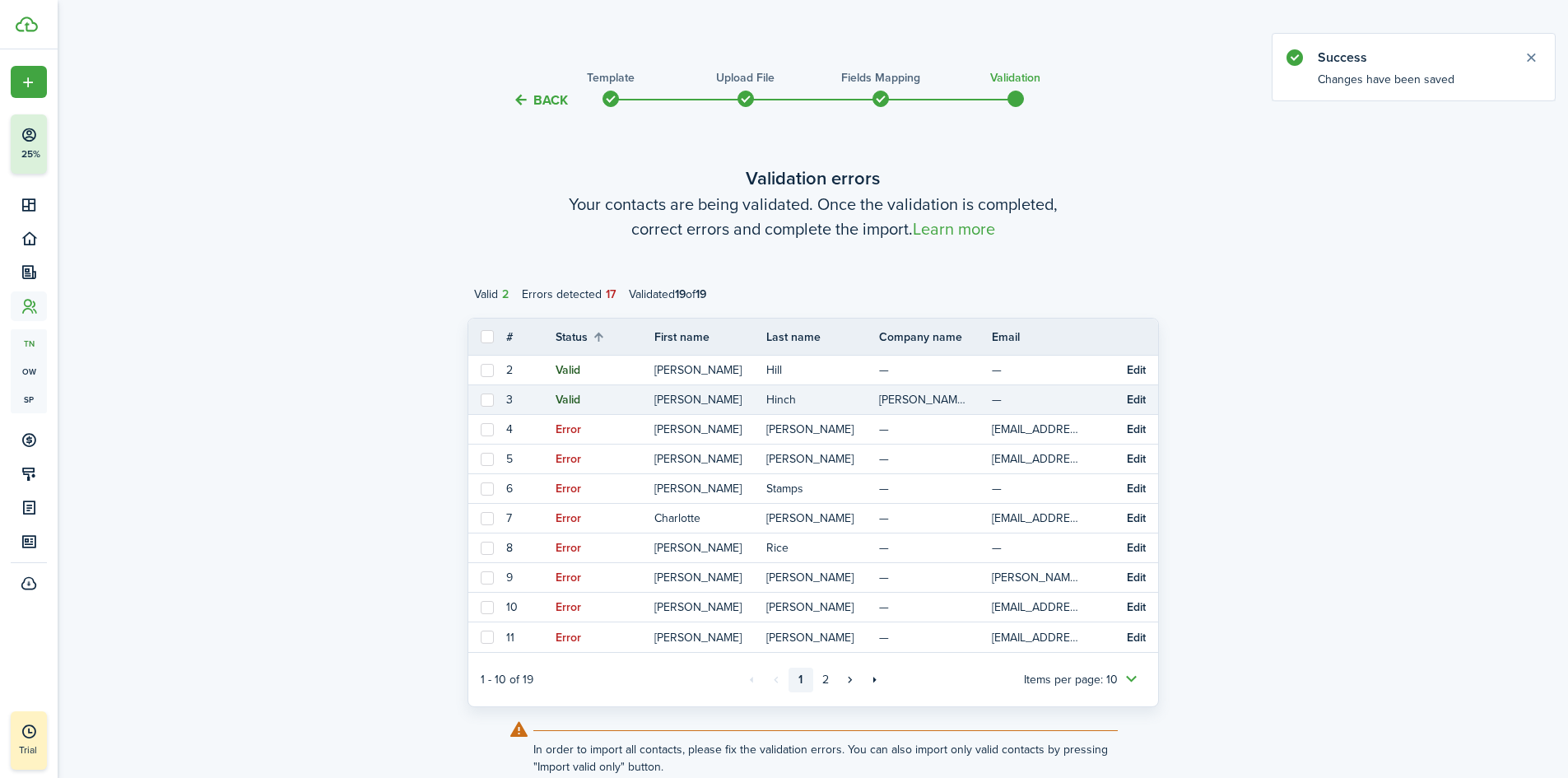
click at [959, 400] on td "[PERSON_NAME] Apartments" at bounding box center [935, 399] width 113 height 22
click at [1130, 401] on button "Edit" at bounding box center [1135, 400] width 19 height 13
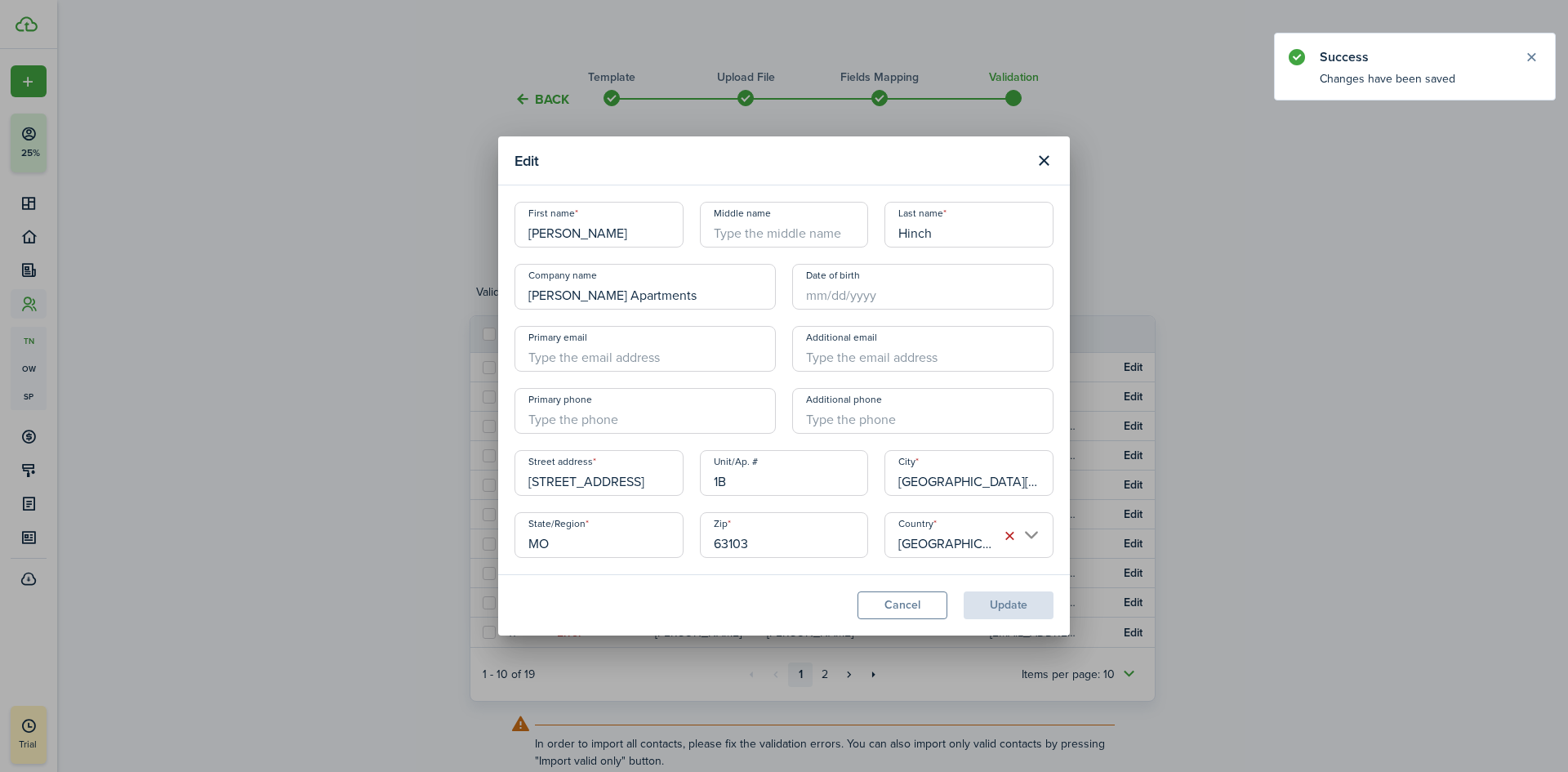
drag, startPoint x: 706, startPoint y: 303, endPoint x: 446, endPoint y: 296, distance: 260.1
click at [446, 296] on div "Edit First name [PERSON_NAME] Middle name Last name [PERSON_NAME] Company name …" at bounding box center [784, 386] width 1568 height 772
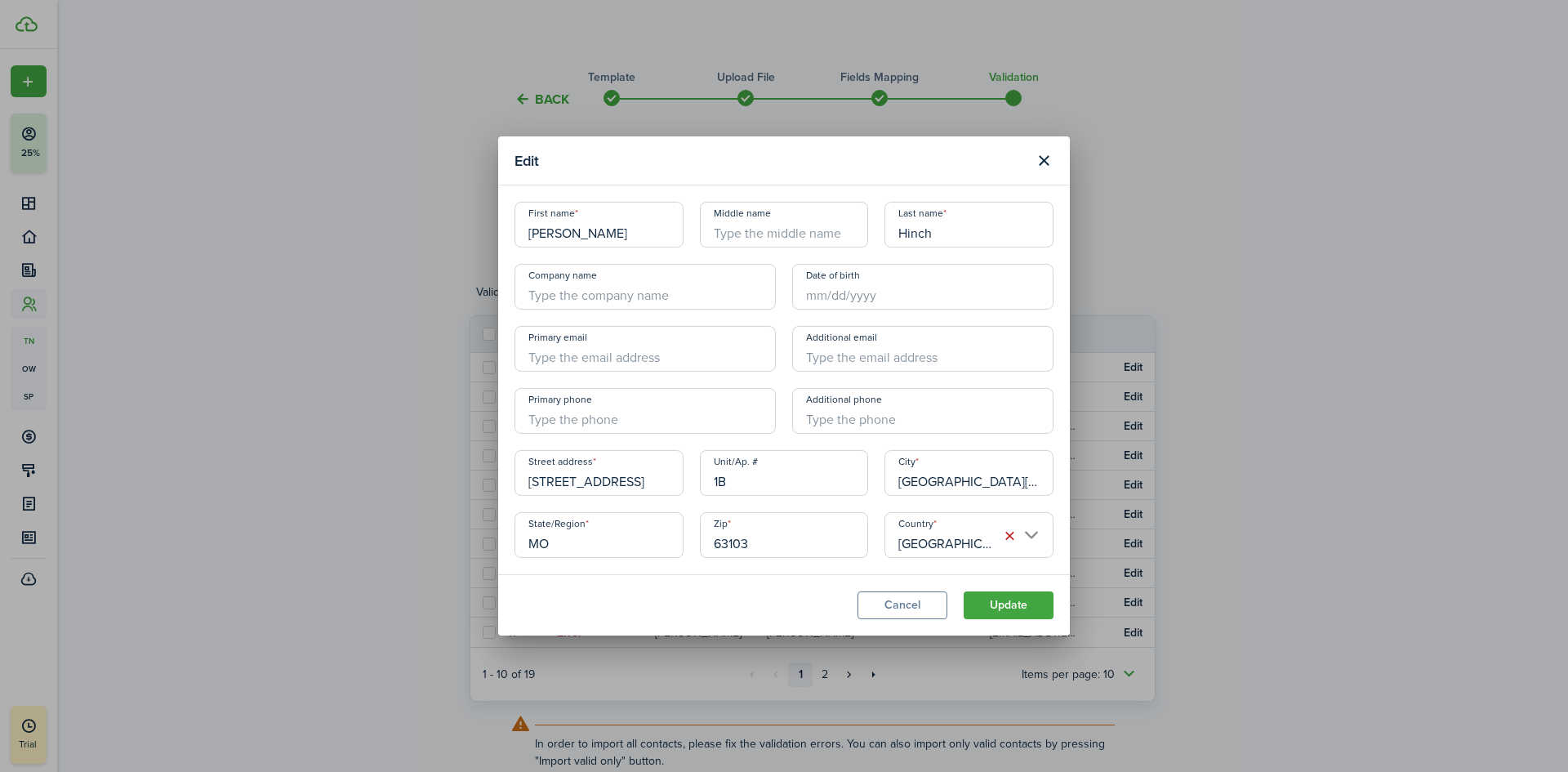
click at [1023, 603] on button "Update" at bounding box center [1008, 605] width 90 height 28
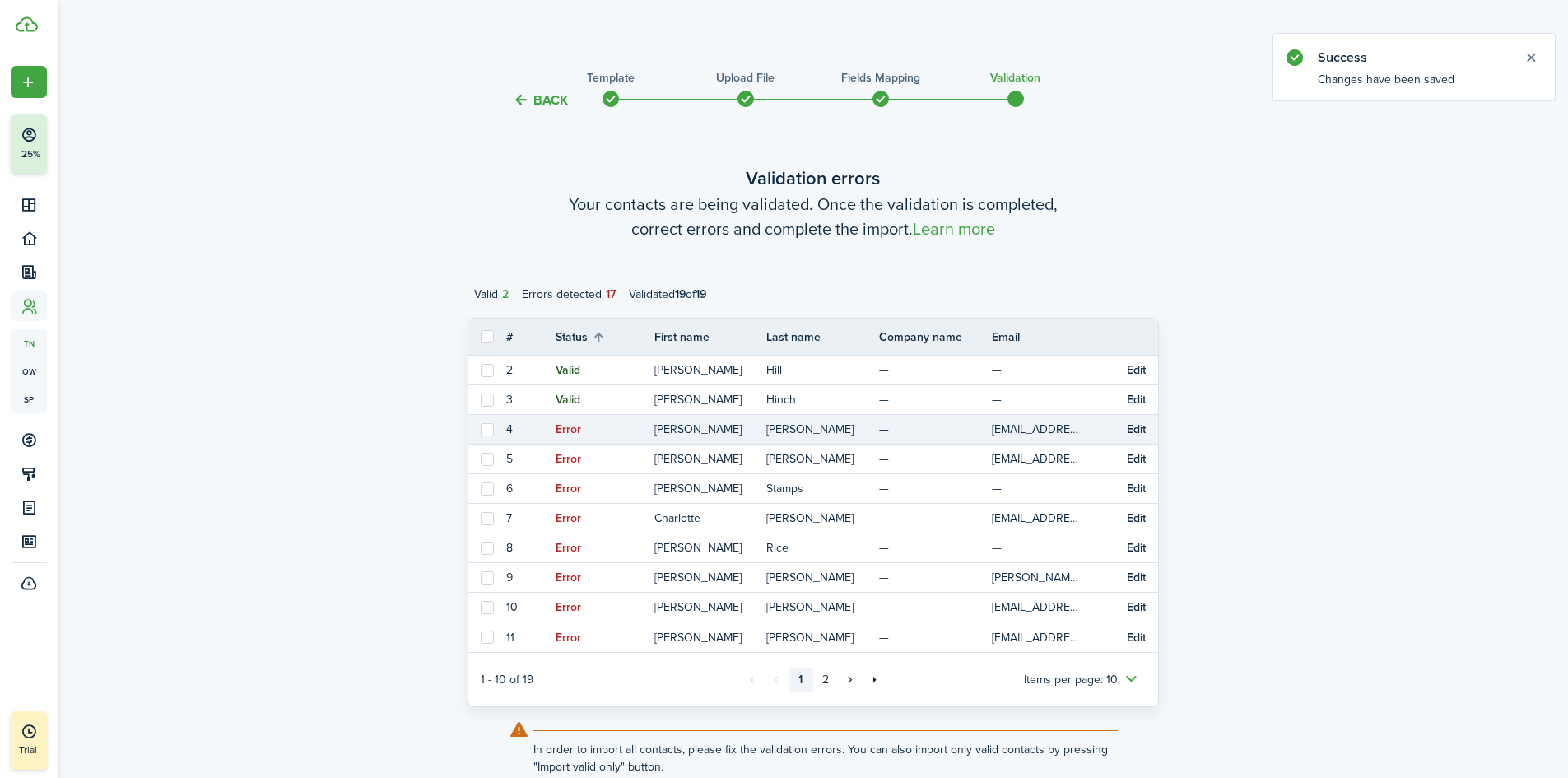
click at [1135, 427] on button "Edit" at bounding box center [1135, 429] width 19 height 13
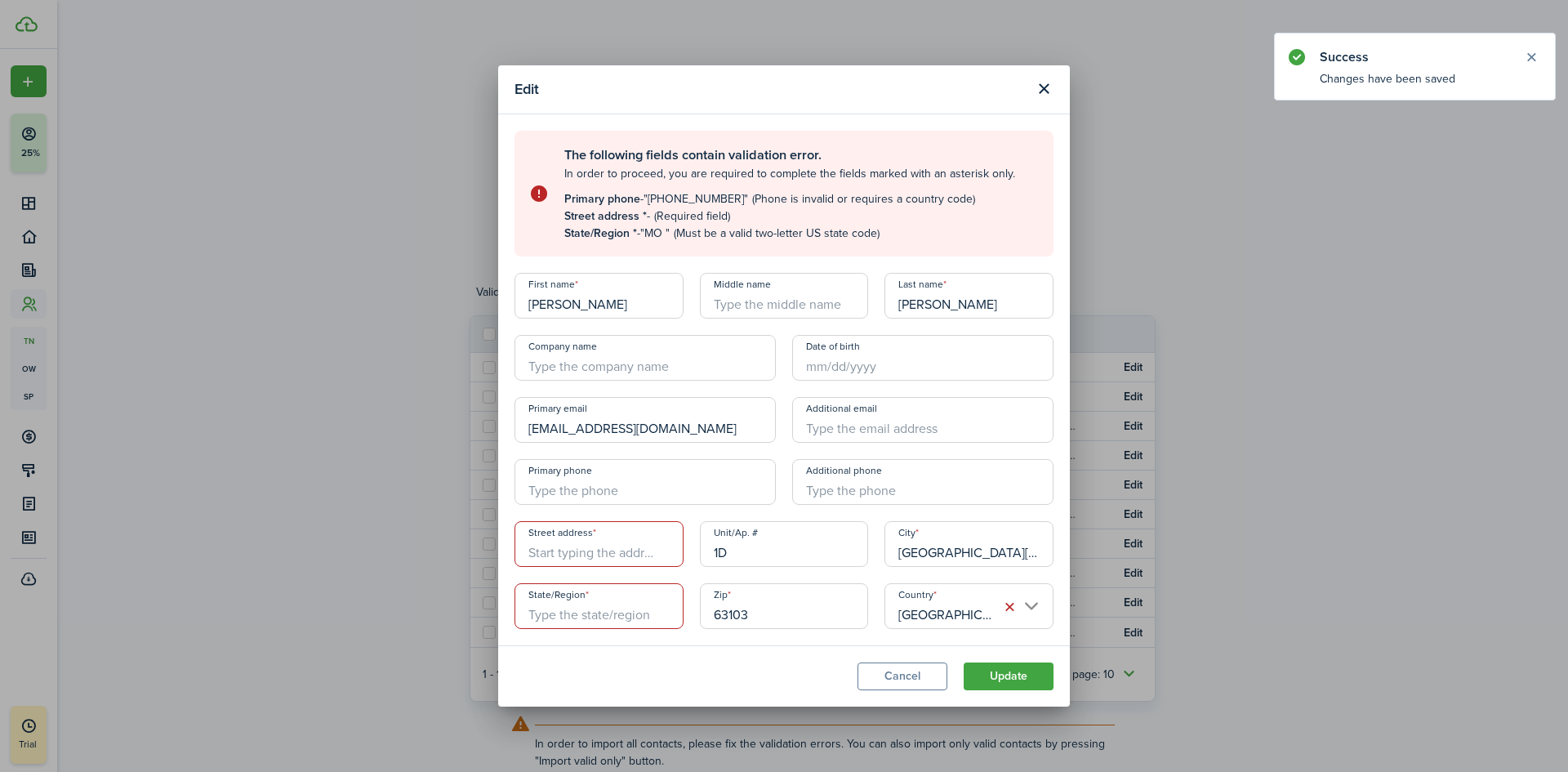
click at [585, 546] on input "Street address" at bounding box center [598, 544] width 169 height 46
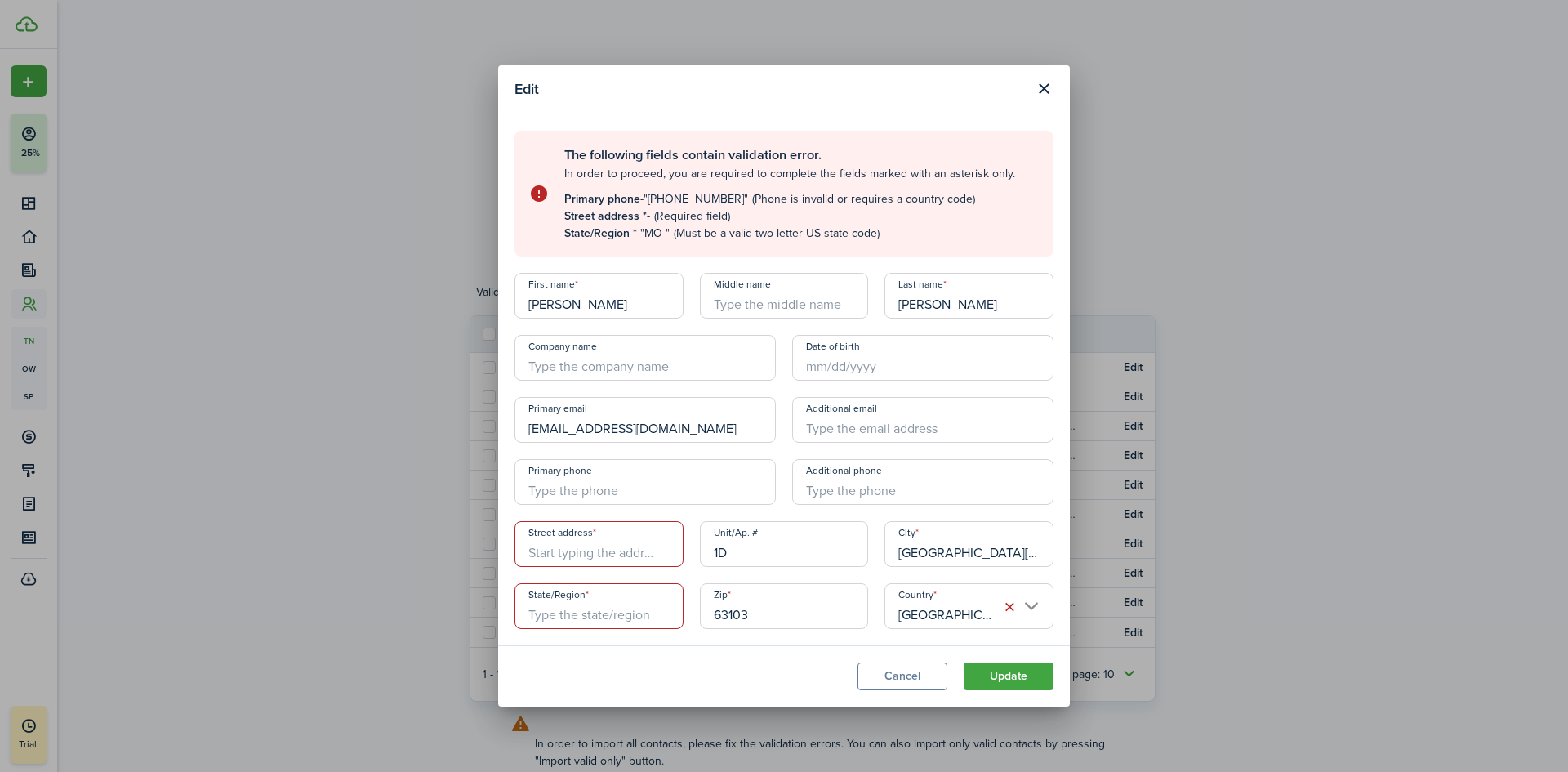
type input "[STREET_ADDRESS]"
type input "[PERSON_NAME] Apartments"
type input "[EMAIL_ADDRESS][DOMAIN_NAME]"
type input "[US_STATE]"
click at [633, 549] on input "[STREET_ADDRESS]" at bounding box center [598, 544] width 169 height 46
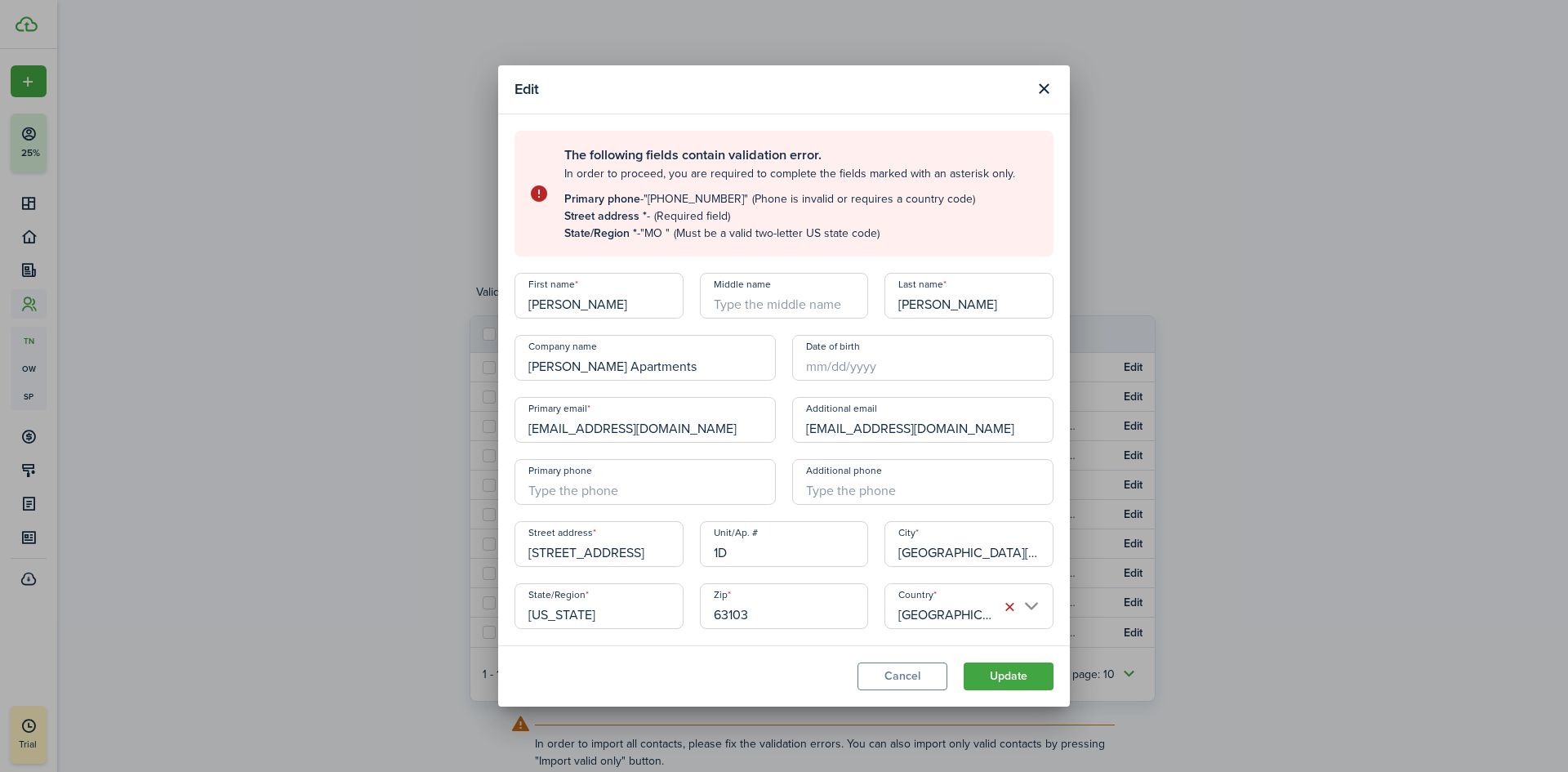
scroll to position [0, 121]
drag, startPoint x: 612, startPoint y: 554, endPoint x: 705, endPoint y: 550, distance: 93.1
click at [705, 550] on div "The following fields contain validation error. In order to proceed, you are req…" at bounding box center [783, 380] width 555 height 499
click at [664, 550] on input "[STREET_ADDRESS]" at bounding box center [598, 544] width 169 height 46
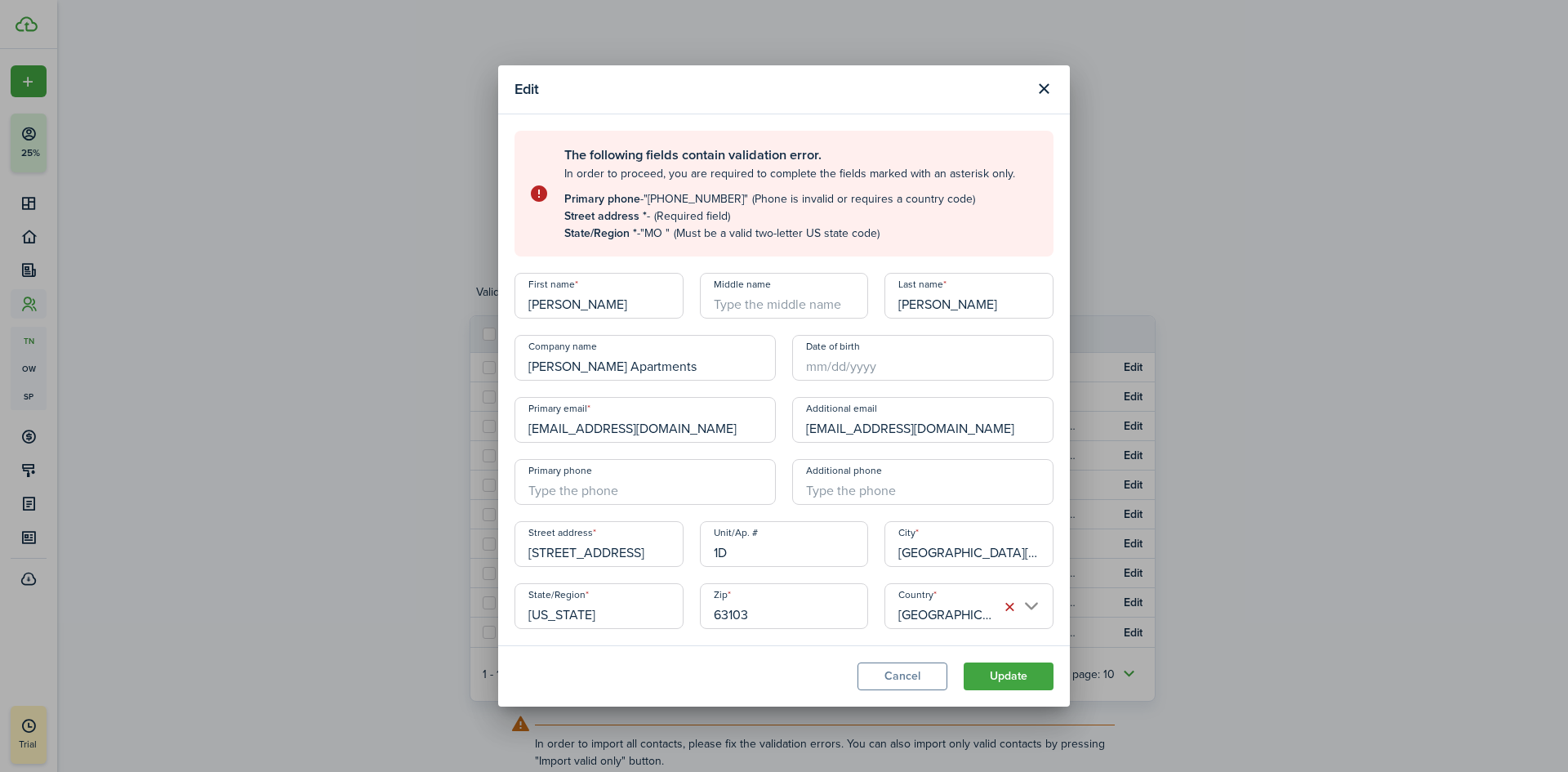
click at [629, 558] on input "[STREET_ADDRESS]" at bounding box center [598, 544] width 169 height 46
drag, startPoint x: 620, startPoint y: 554, endPoint x: 667, endPoint y: 553, distance: 47.0
click at [667, 553] on input "[STREET_ADDRESS]" at bounding box center [598, 544] width 169 height 46
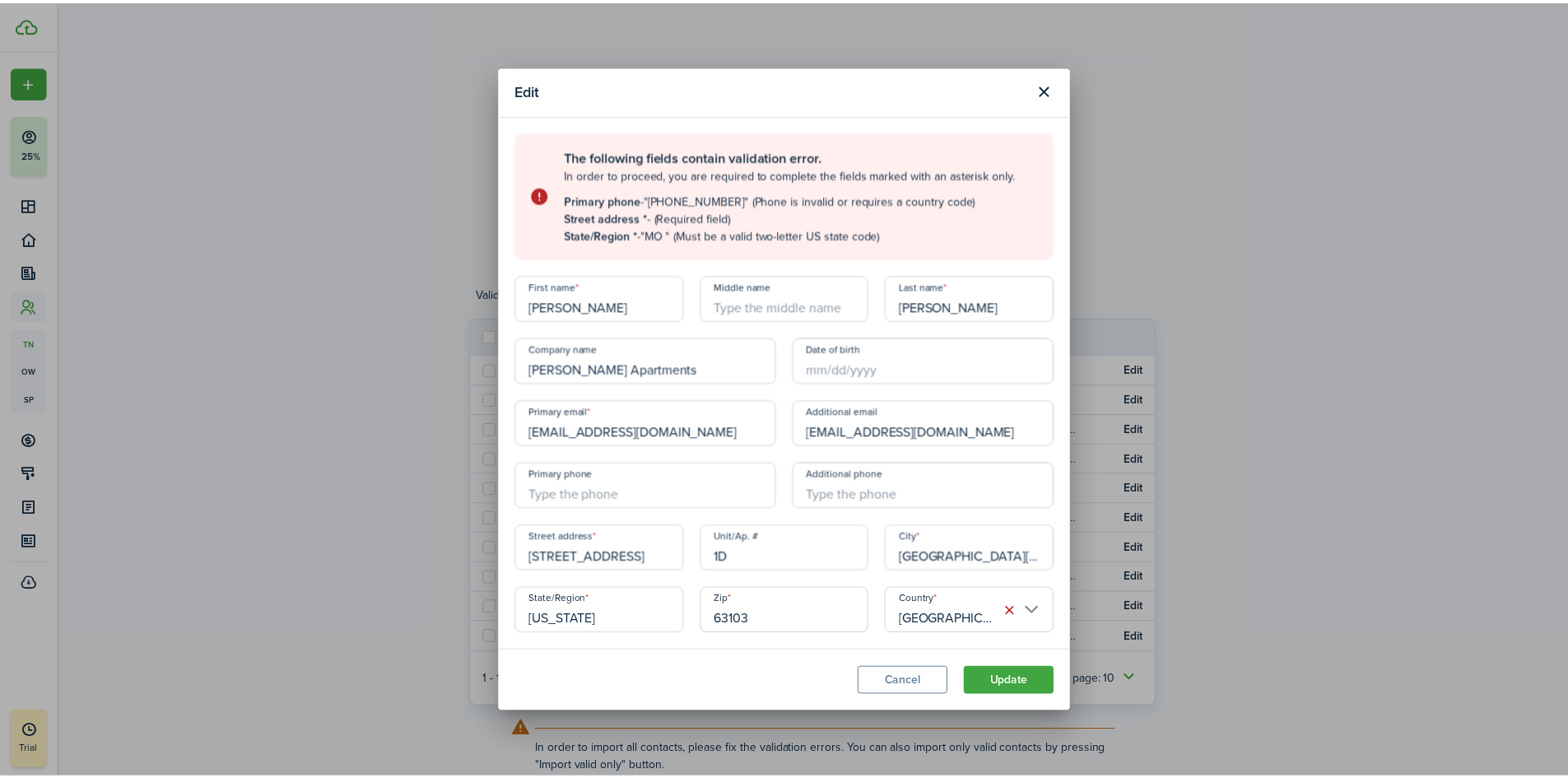
scroll to position [0, 0]
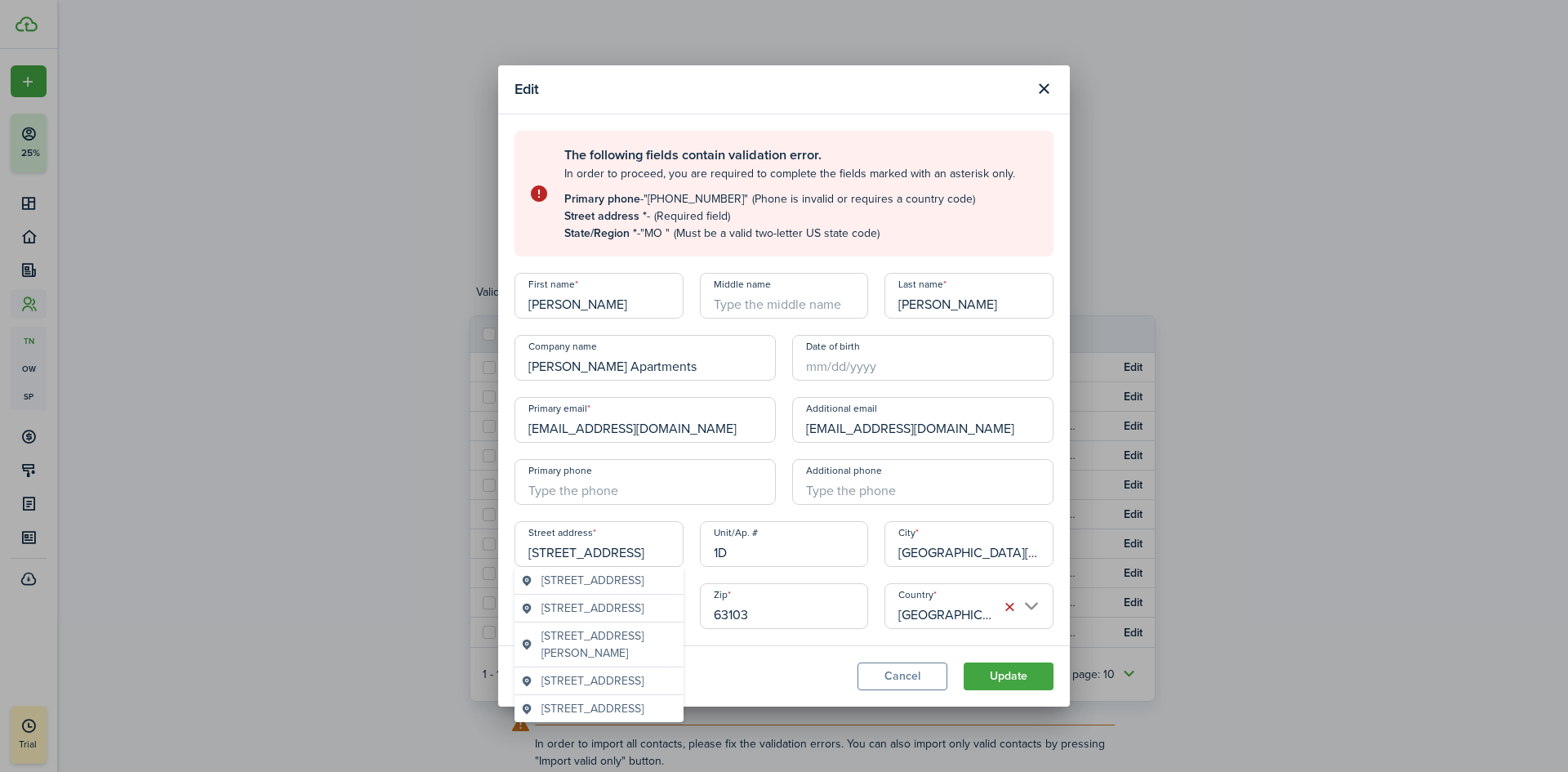
type input "[STREET_ADDRESS]"
click at [549, 617] on span "[STREET_ADDRESS]" at bounding box center [592, 608] width 102 height 17
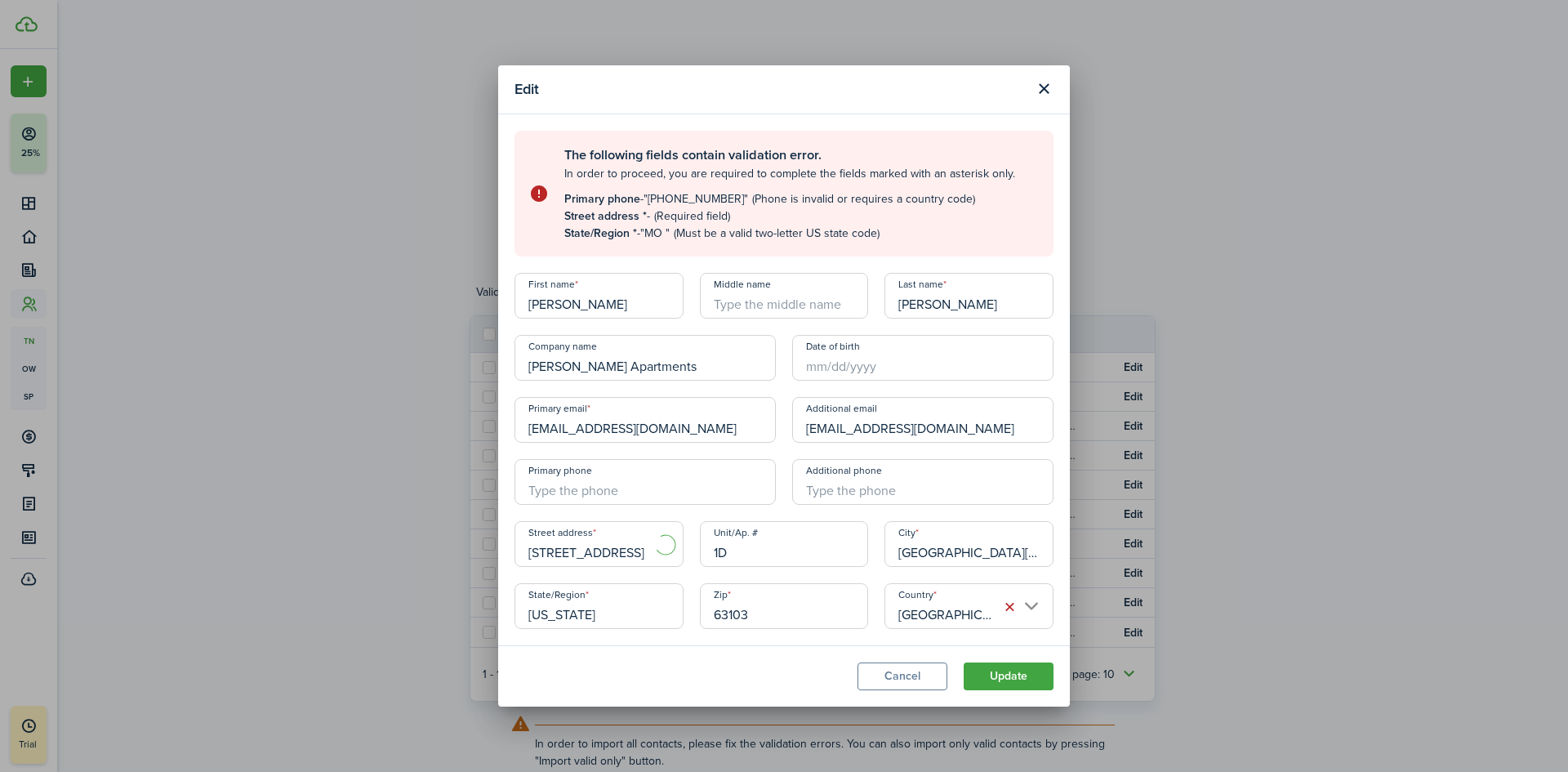
type input "MO"
drag, startPoint x: 996, startPoint y: 433, endPoint x: 795, endPoint y: 433, distance: 201.0
click at [795, 433] on input "[EMAIL_ADDRESS][DOMAIN_NAME]" at bounding box center [923, 420] width 262 height 46
click at [638, 488] on input "+1" at bounding box center [645, 482] width 262 height 46
type input "[PHONE_NUMBER]"
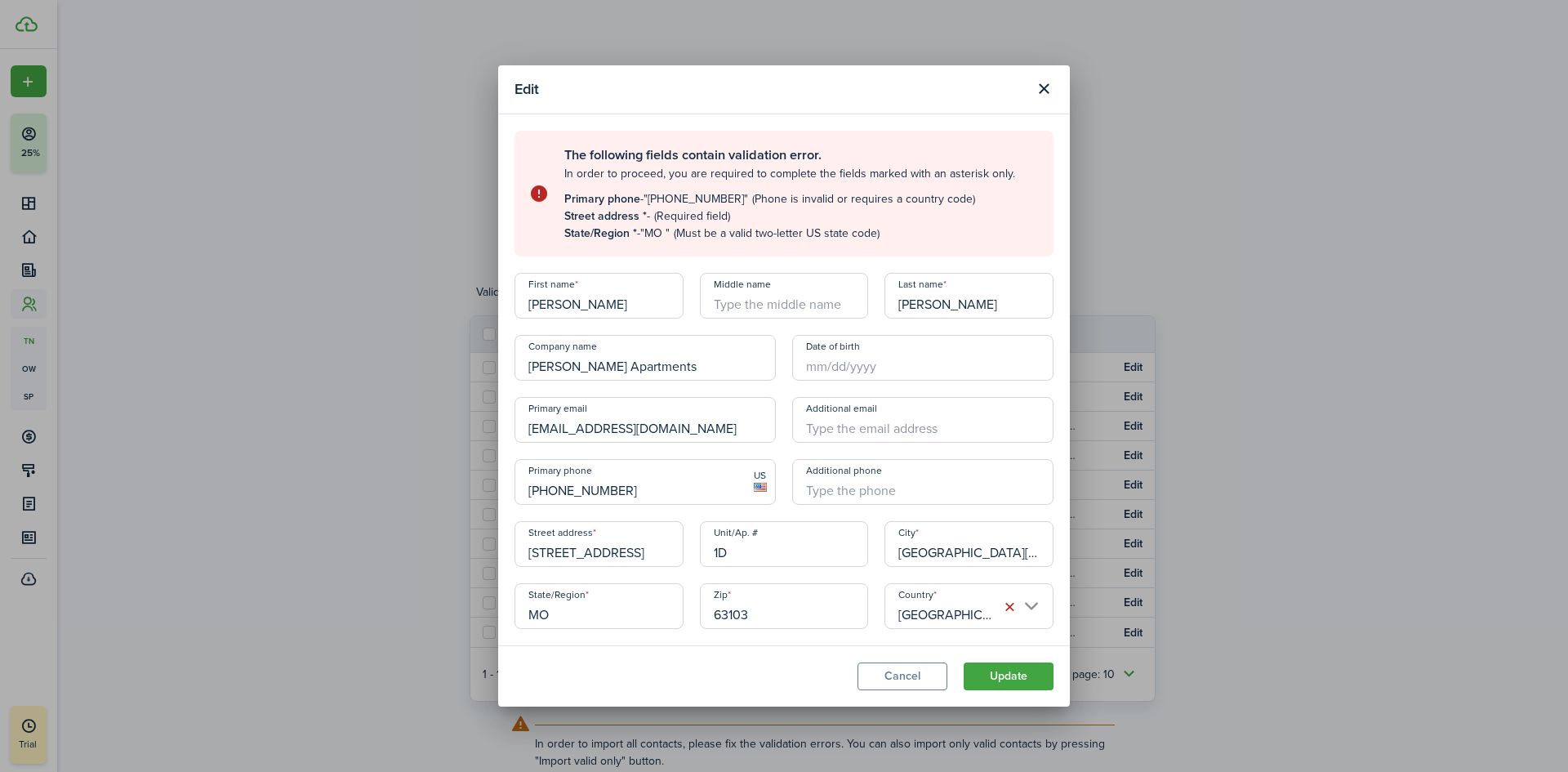
click at [1008, 678] on button "Update" at bounding box center [1008, 676] width 90 height 28
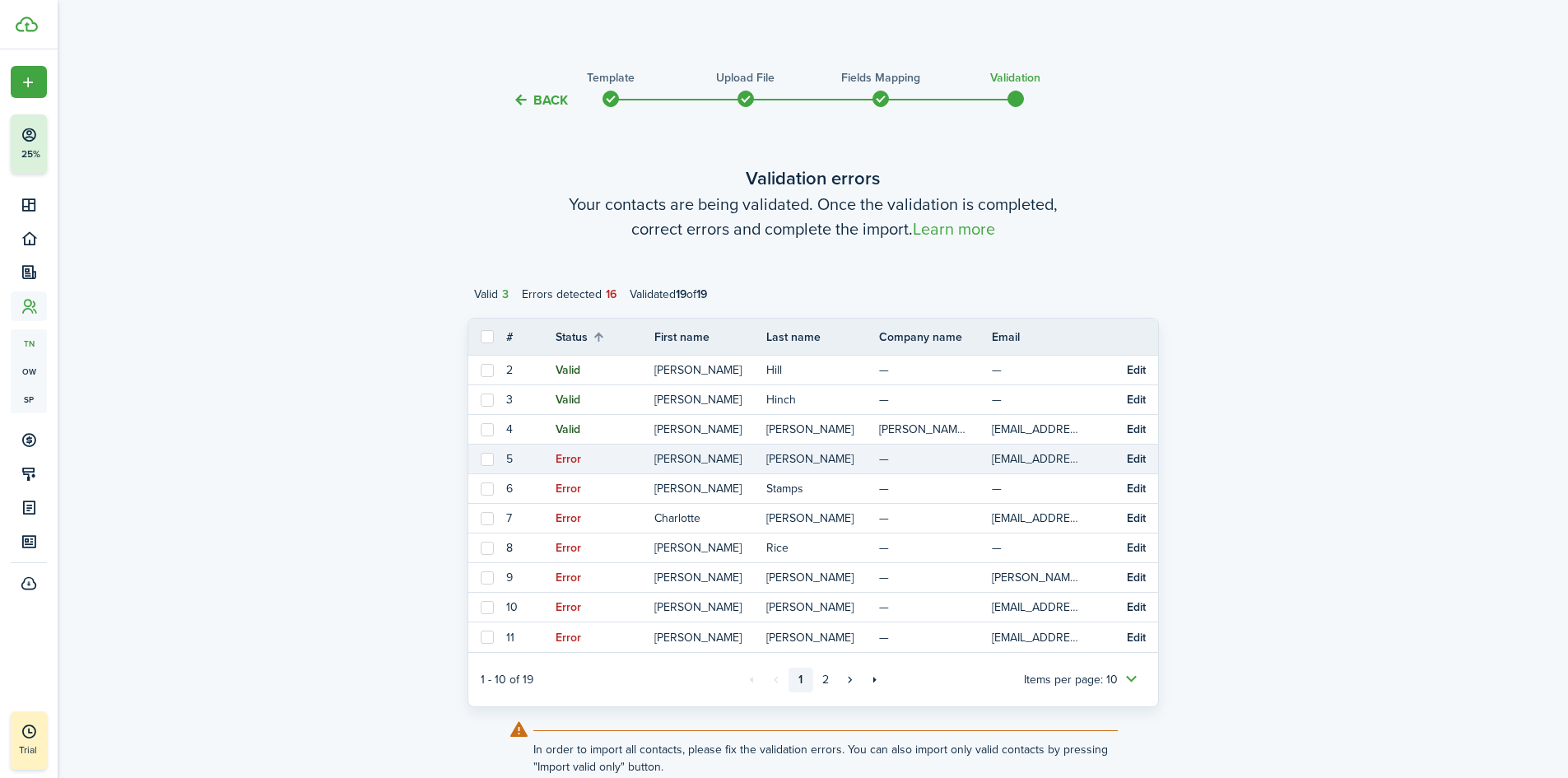
click at [1140, 460] on button "Edit" at bounding box center [1135, 459] width 19 height 13
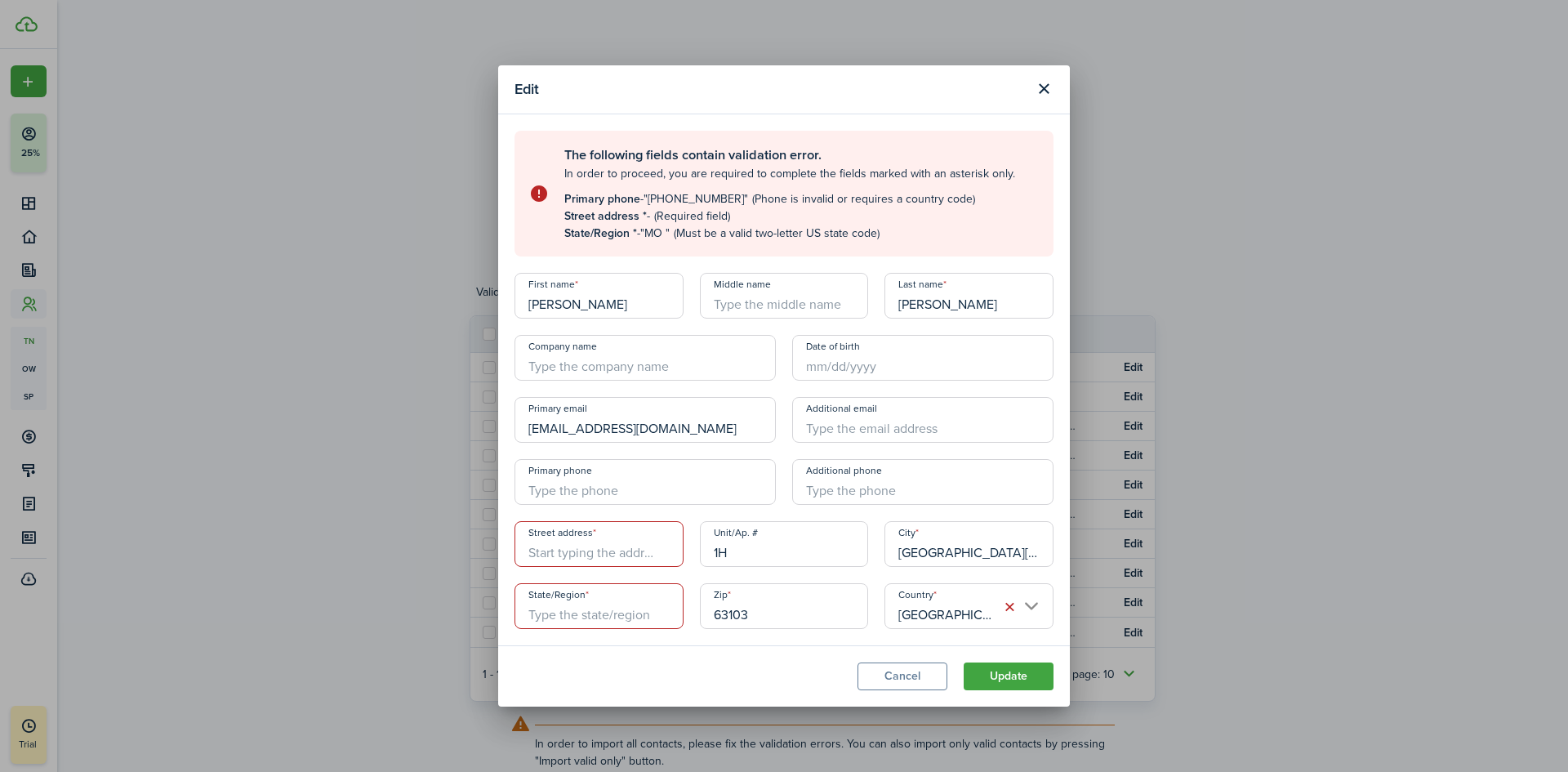
click at [580, 554] on input "Street address" at bounding box center [598, 544] width 169 height 46
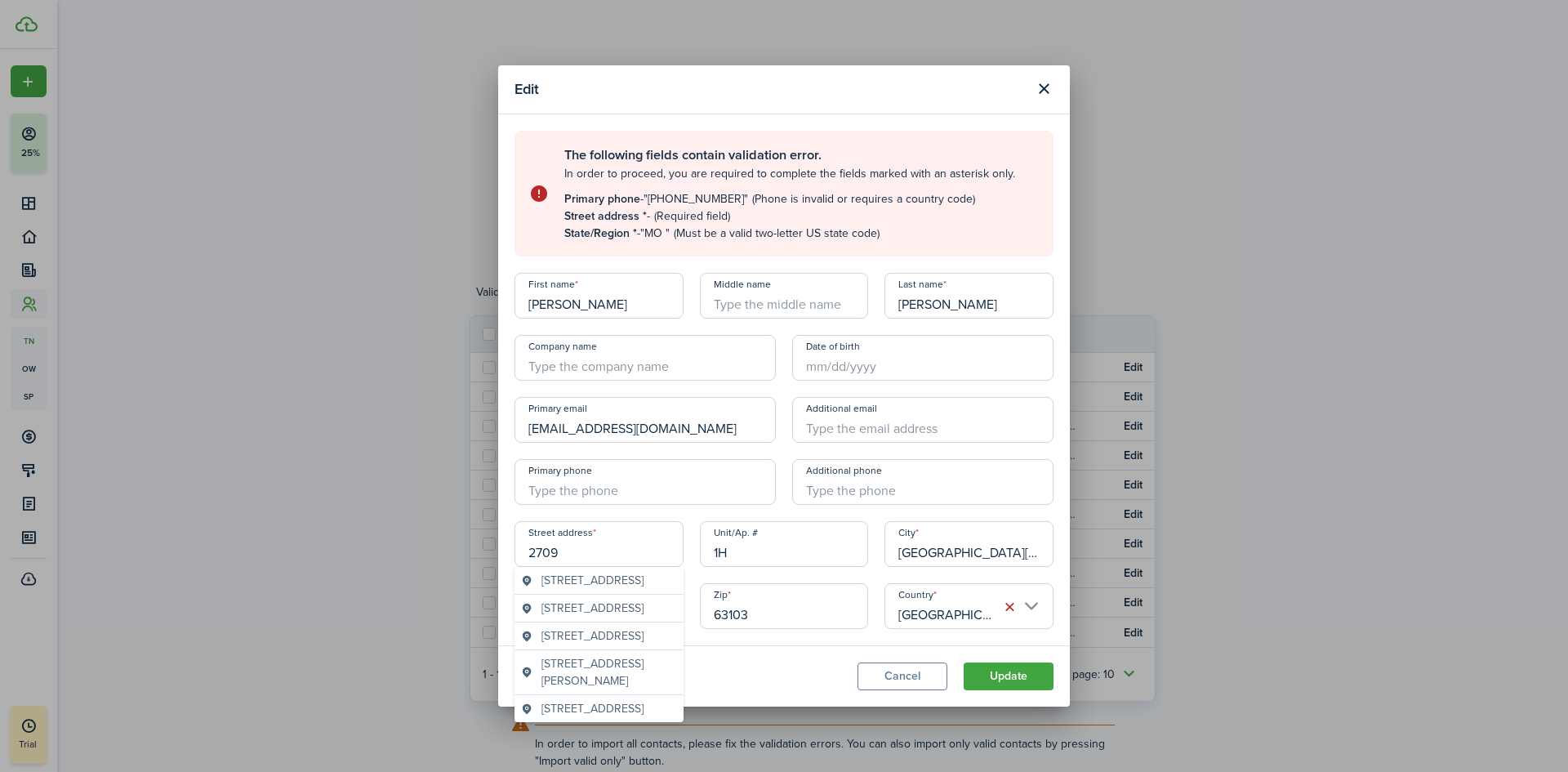
click at [559, 617] on span "[STREET_ADDRESS]" at bounding box center [592, 608] width 102 height 17
type input "[STREET_ADDRESS]"
type input "[GEOGRAPHIC_DATA]"
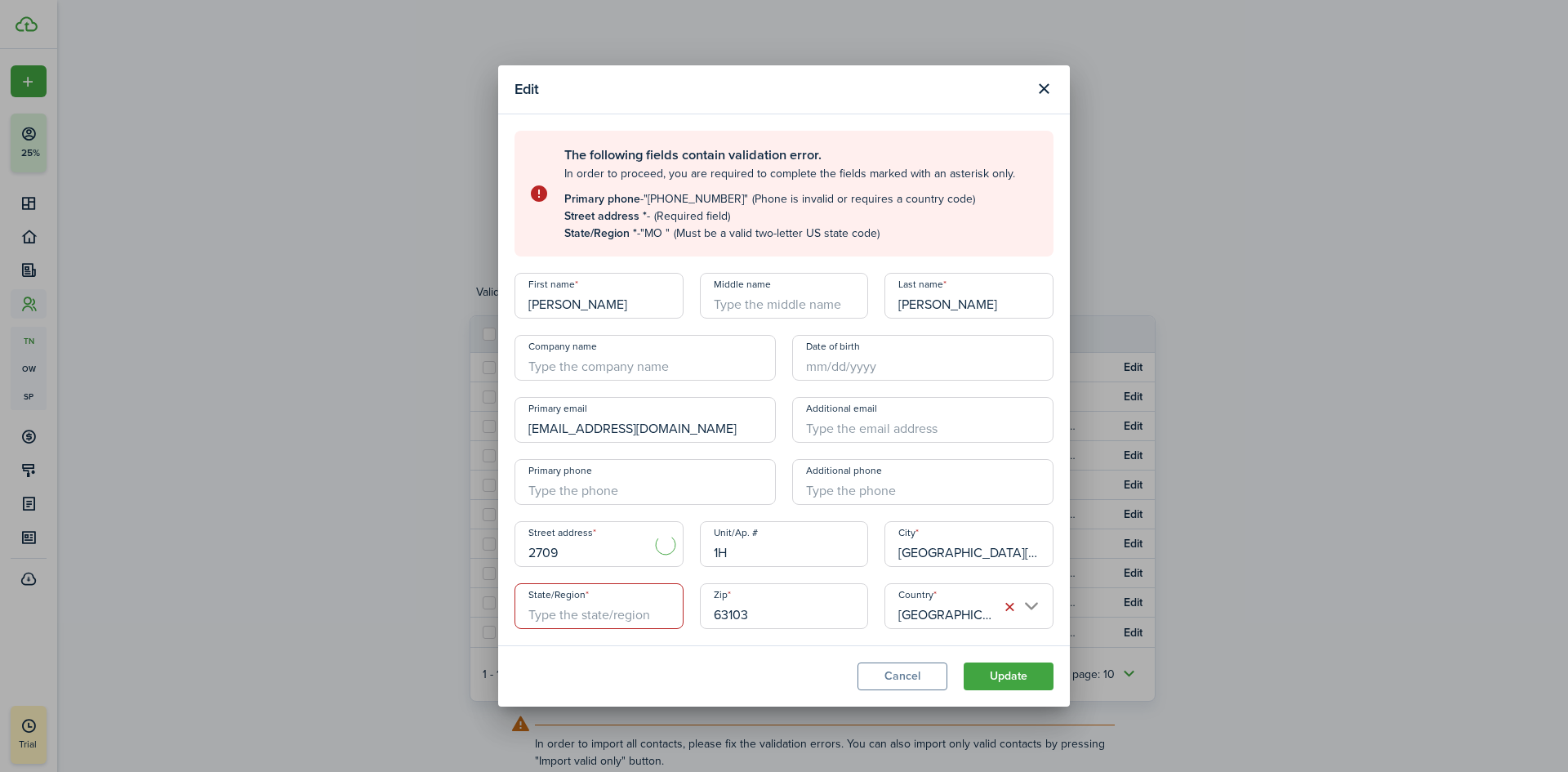
type input "OR"
type input "97236"
drag, startPoint x: 660, startPoint y: 554, endPoint x: 502, endPoint y: 545, distance: 158.3
click at [502, 545] on modal-body "The following fields contain validation error. In order to proceed, you are req…" at bounding box center [783, 380] width 571 height 532
click at [651, 552] on input "[STREET_ADDRESS]" at bounding box center [598, 544] width 169 height 46
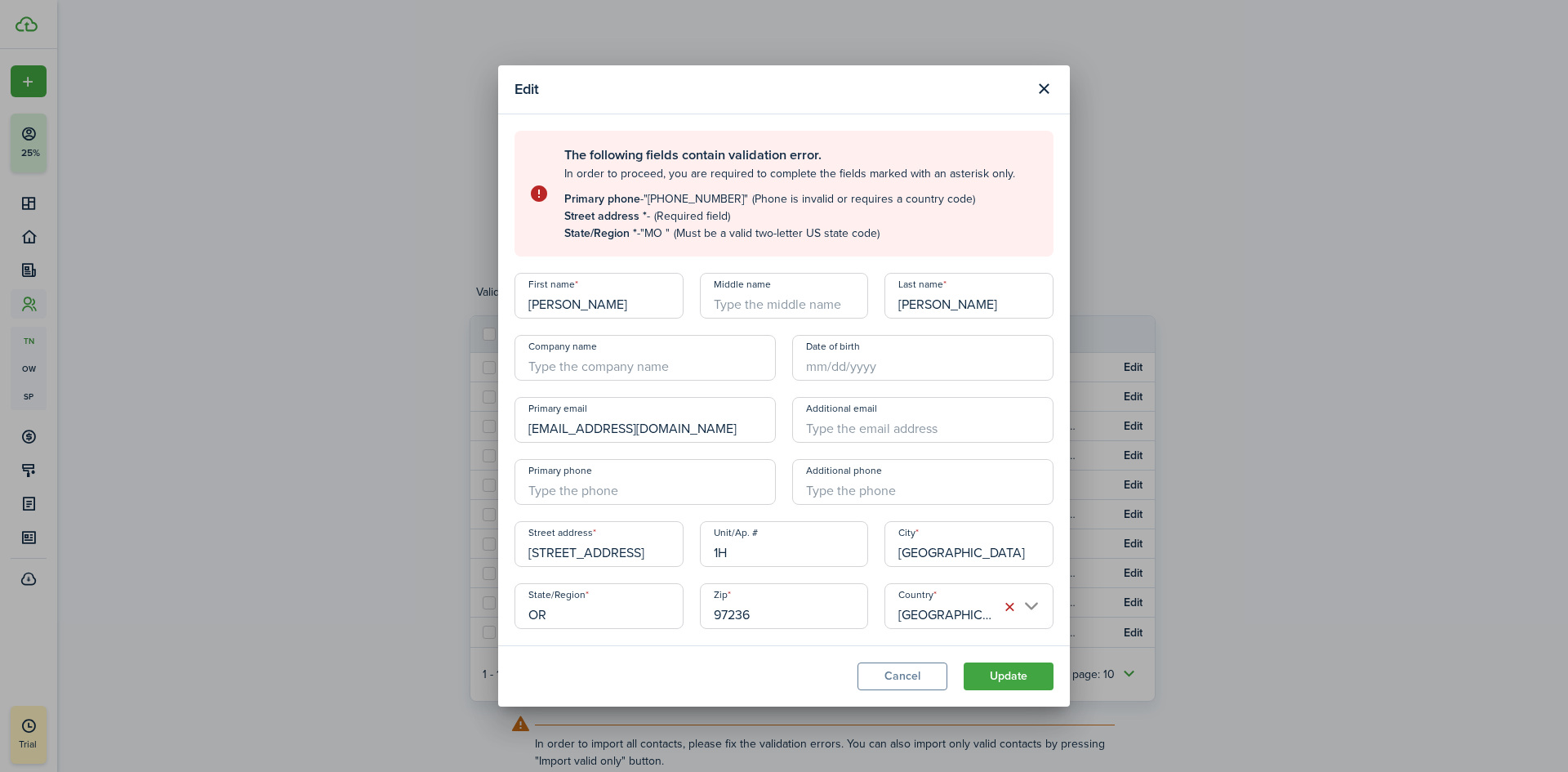
drag, startPoint x: 651, startPoint y: 552, endPoint x: 496, endPoint y: 540, distance: 155.5
click at [496, 540] on div "Edit The following fields contain validation error. In order to proceed, you ar…" at bounding box center [784, 386] width 1568 height 772
click at [637, 550] on input "[STREET_ADDRESS]" at bounding box center [598, 544] width 169 height 46
drag, startPoint x: 637, startPoint y: 550, endPoint x: 540, endPoint y: 549, distance: 97.0
click at [540, 549] on input "[STREET_ADDRESS]" at bounding box center [598, 544] width 169 height 46
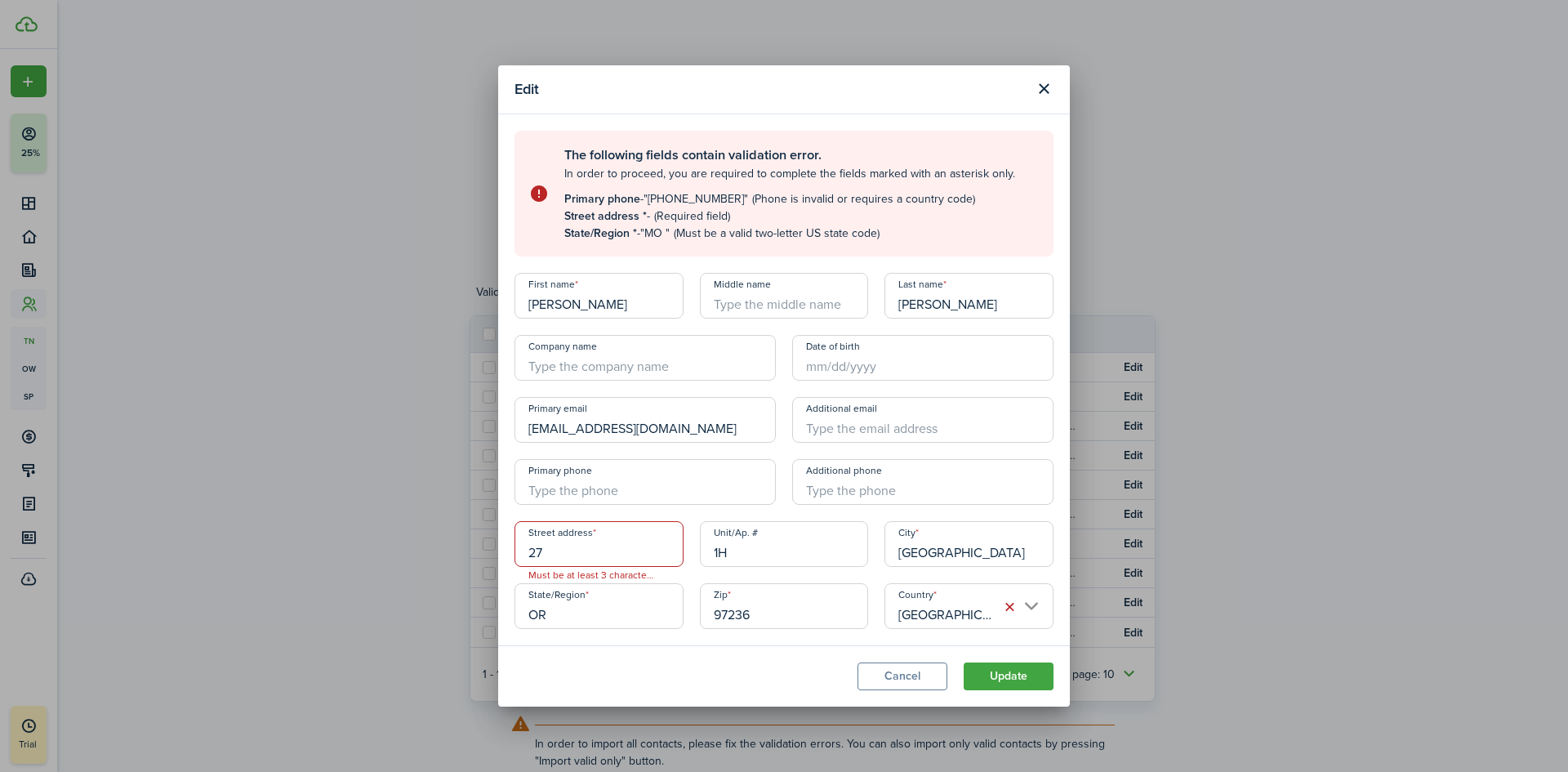
type input "2"
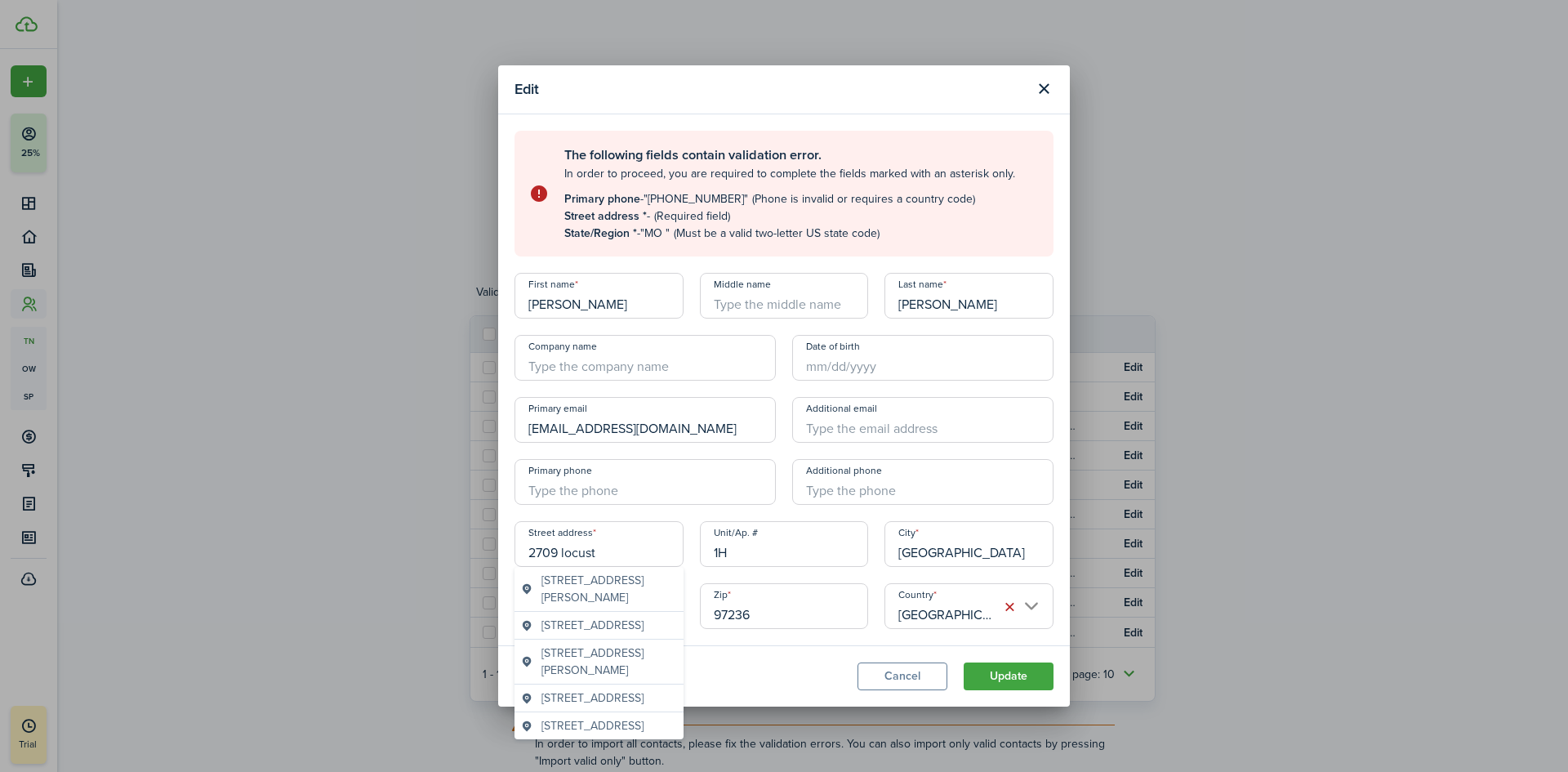
click at [562, 707] on span "[STREET_ADDRESS]" at bounding box center [592, 698] width 102 height 17
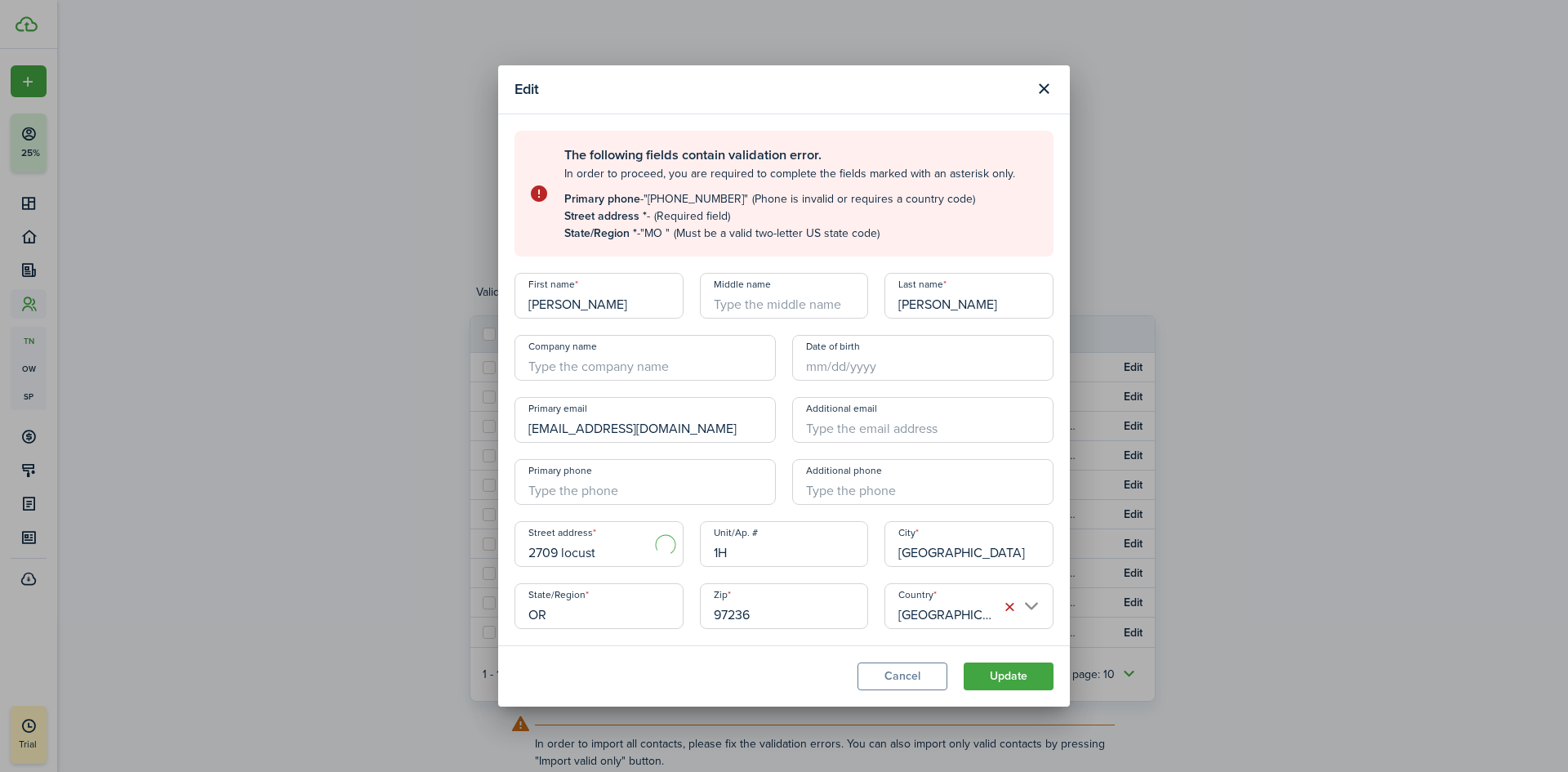
type input "[STREET_ADDRESS]"
type input "[GEOGRAPHIC_DATA][PERSON_NAME]"
type input "MO"
type input "63103"
click at [571, 490] on input "+1" at bounding box center [645, 482] width 262 height 46
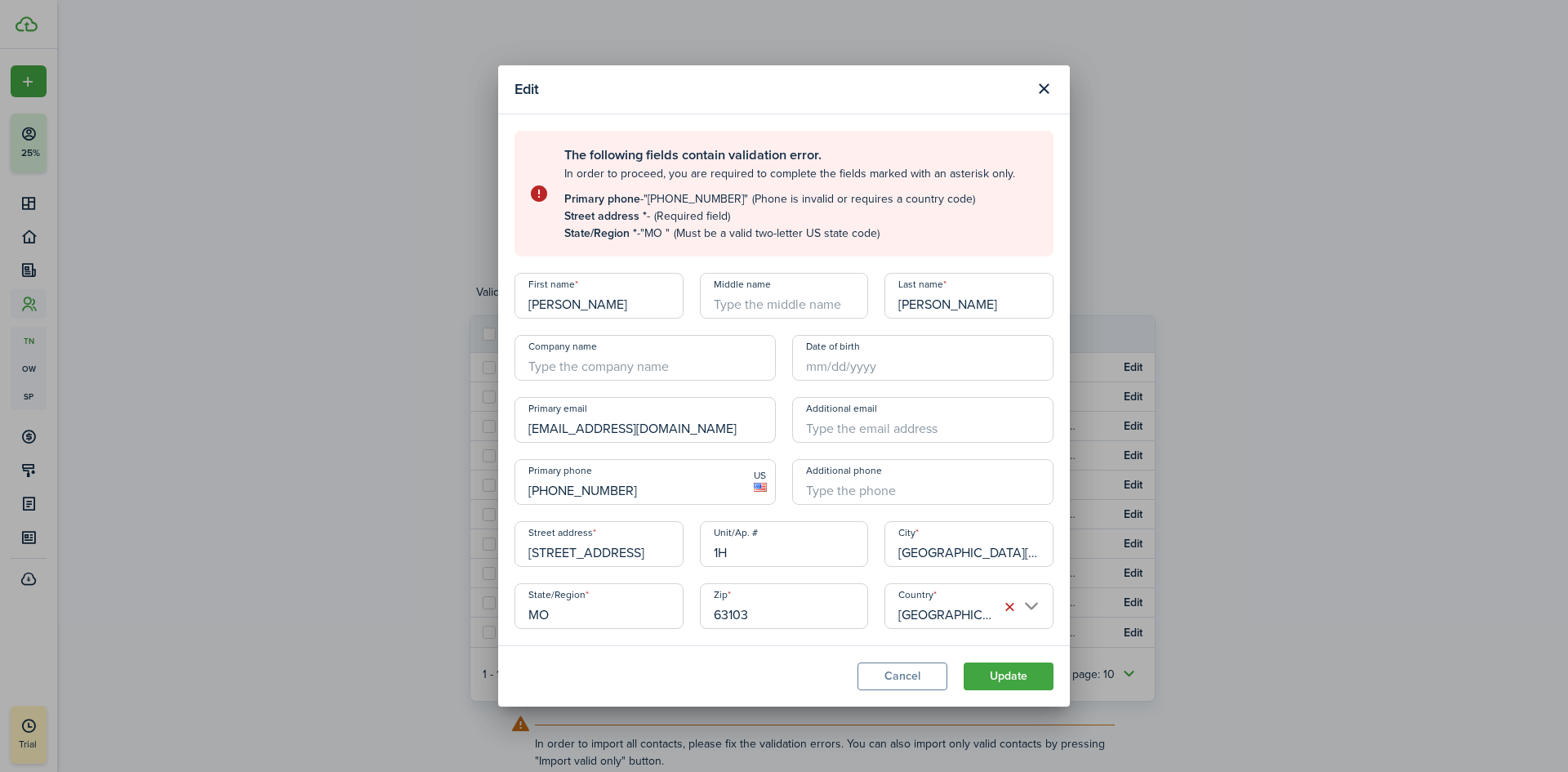
type input "[PHONE_NUMBER]"
click at [1015, 673] on button "Update" at bounding box center [1008, 676] width 90 height 28
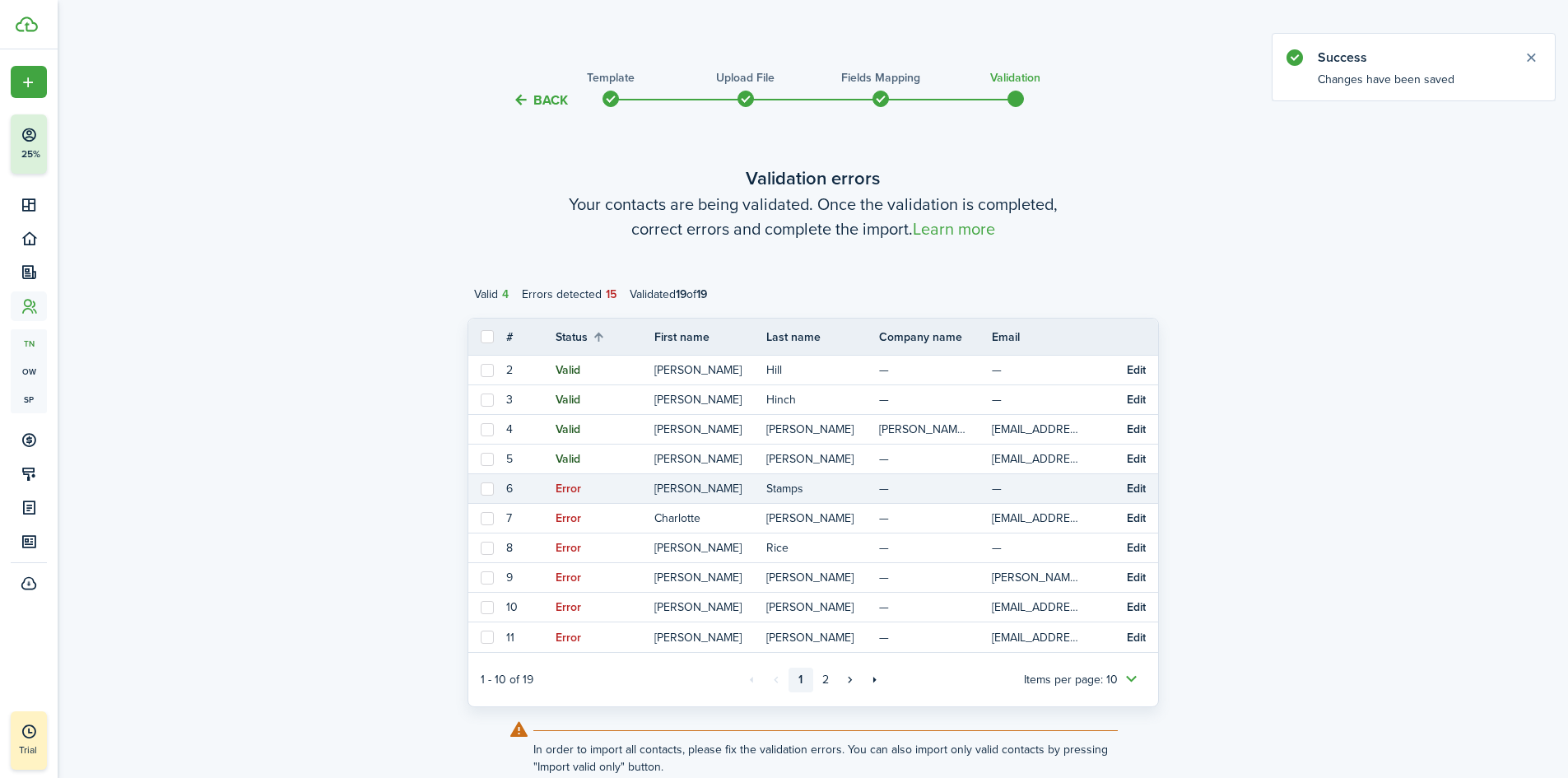
click at [1135, 483] on button "Edit" at bounding box center [1135, 489] width 19 height 13
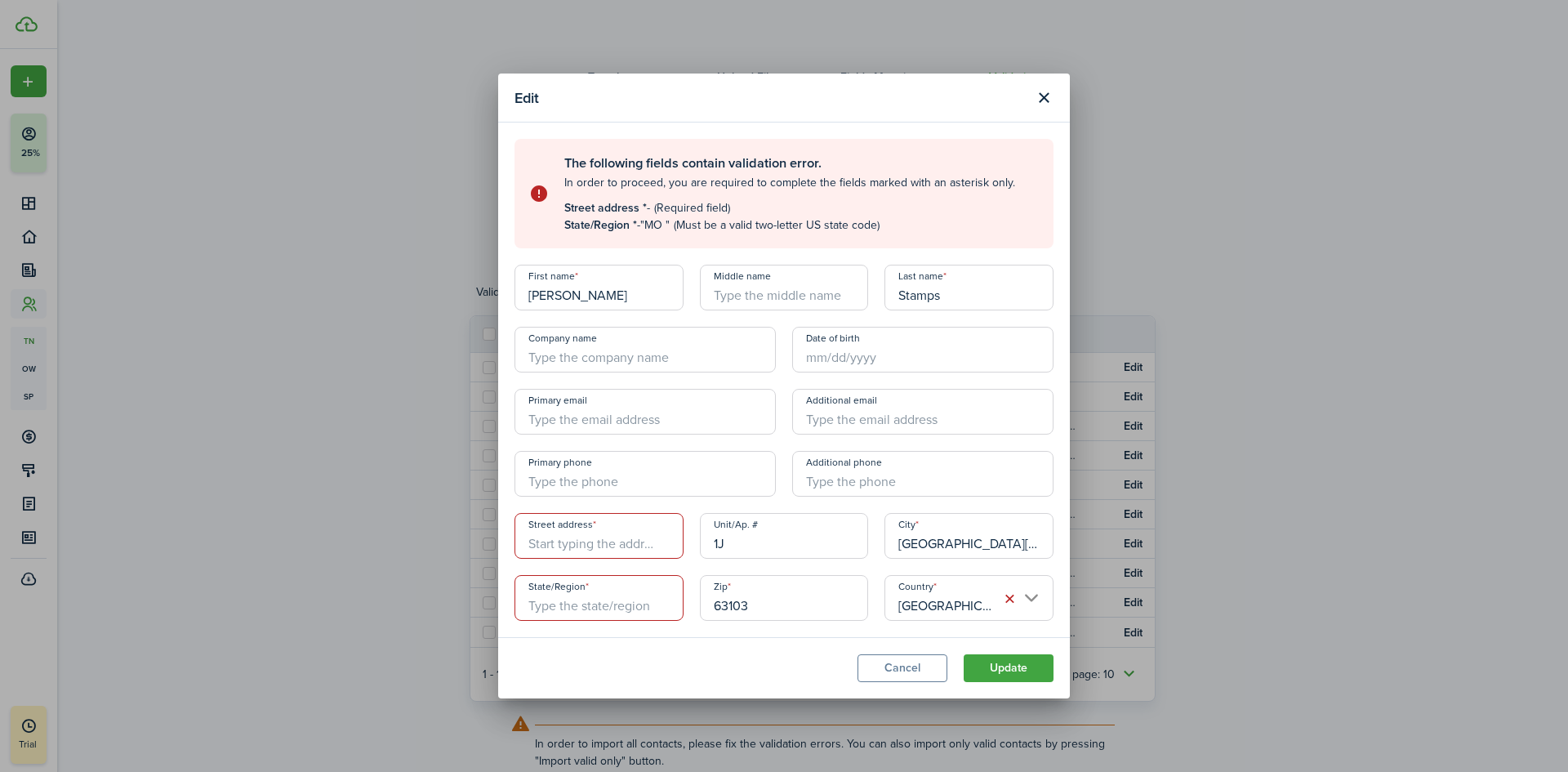
click at [585, 537] on input "Street address" at bounding box center [598, 536] width 169 height 46
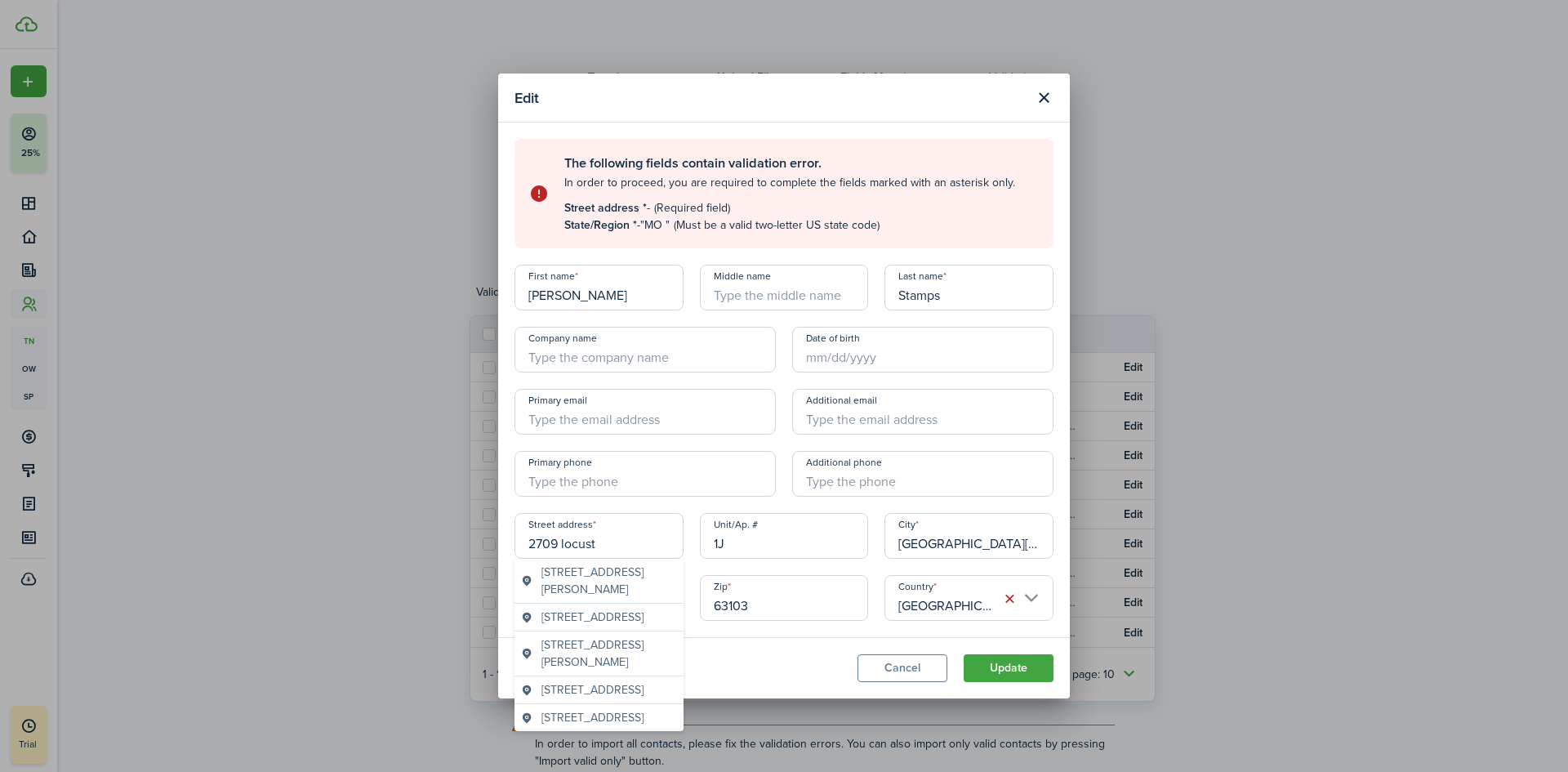
click at [560, 698] on span "[STREET_ADDRESS]" at bounding box center [592, 689] width 102 height 17
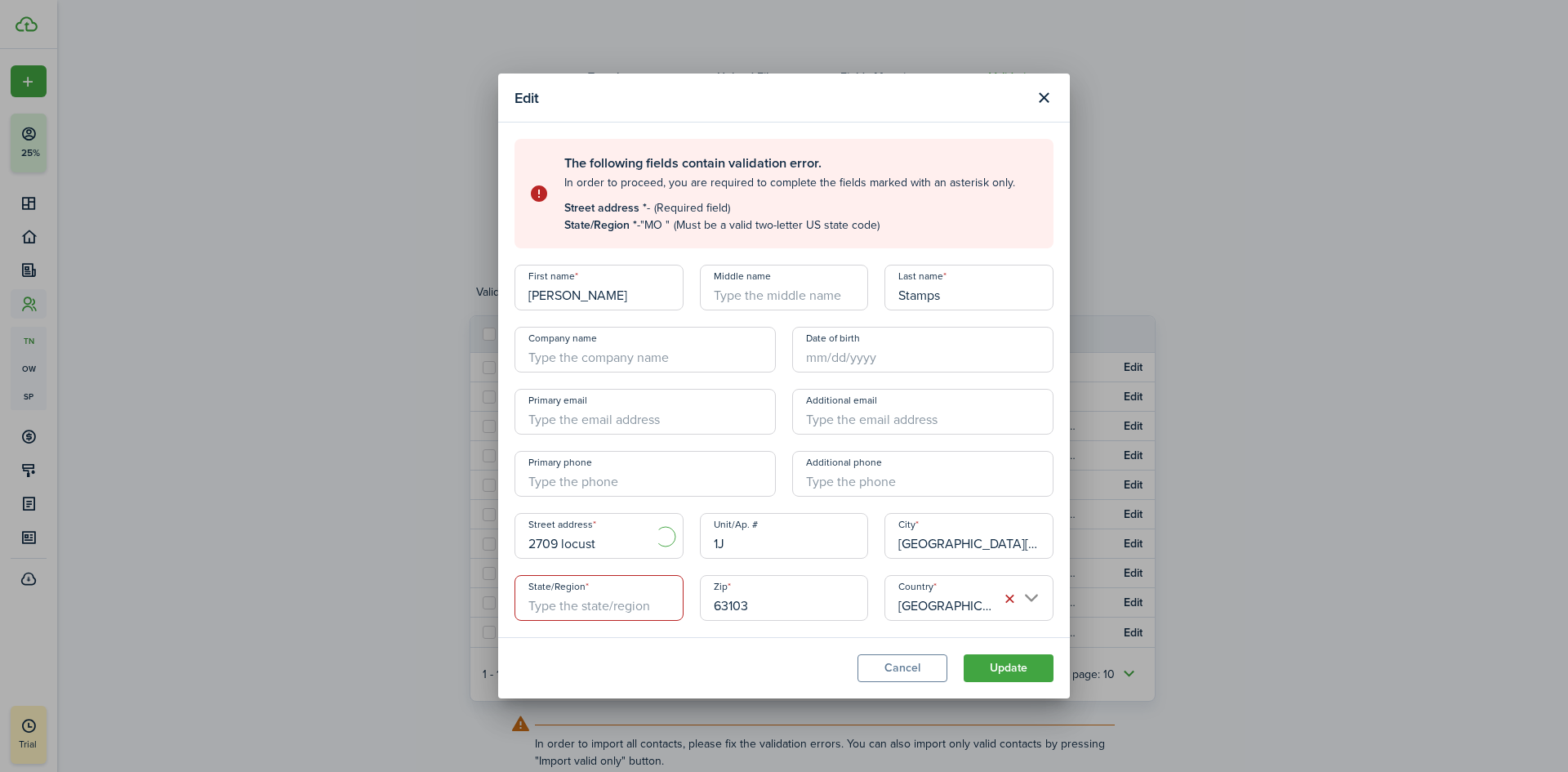
type input "[STREET_ADDRESS]"
type input "MO"
click at [579, 480] on input "+1" at bounding box center [645, 474] width 262 height 46
type input "[PHONE_NUMBER]"
click at [1026, 663] on button "Update" at bounding box center [1008, 668] width 90 height 28
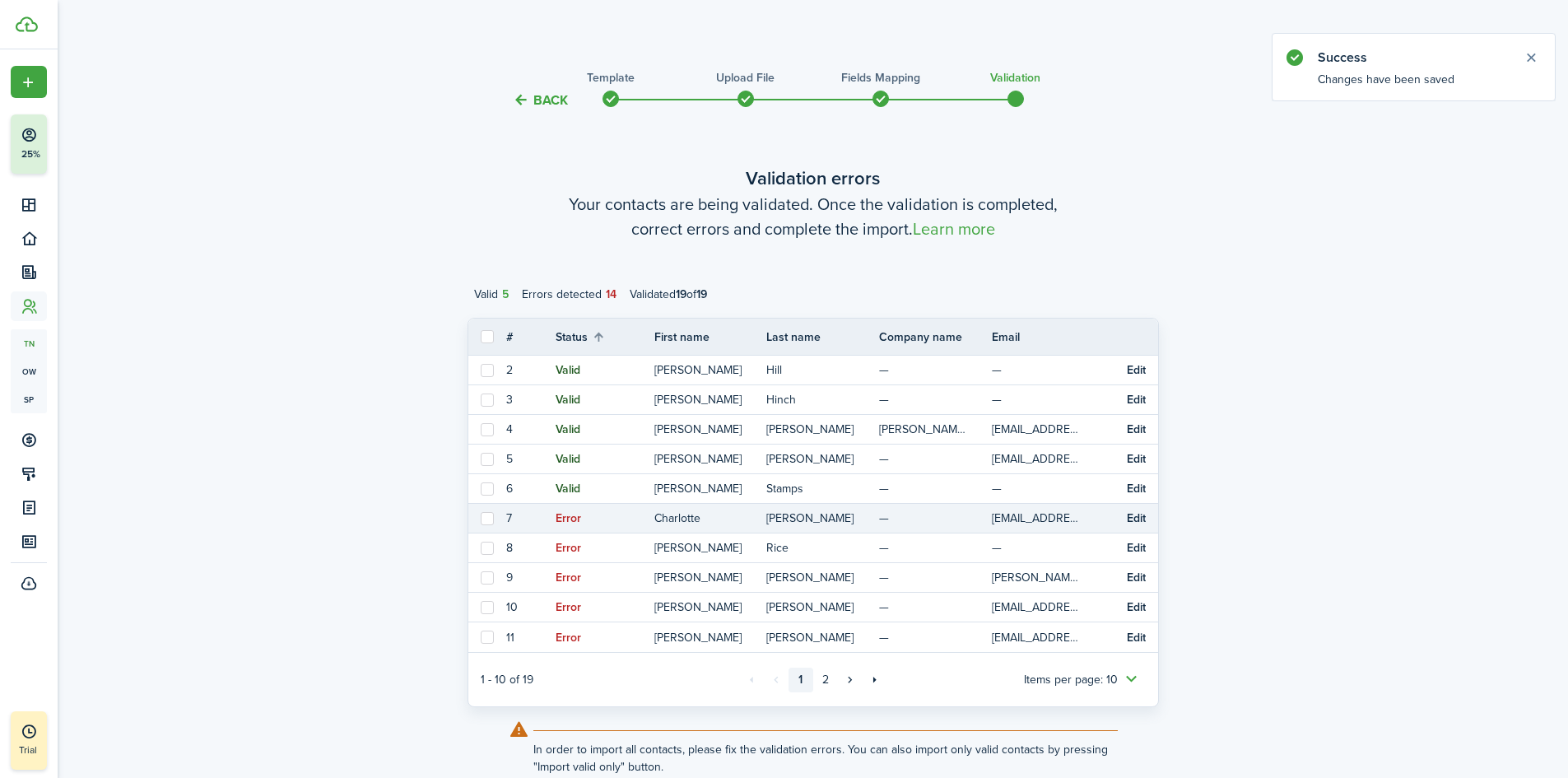
click at [1133, 518] on button "Edit" at bounding box center [1135, 518] width 19 height 13
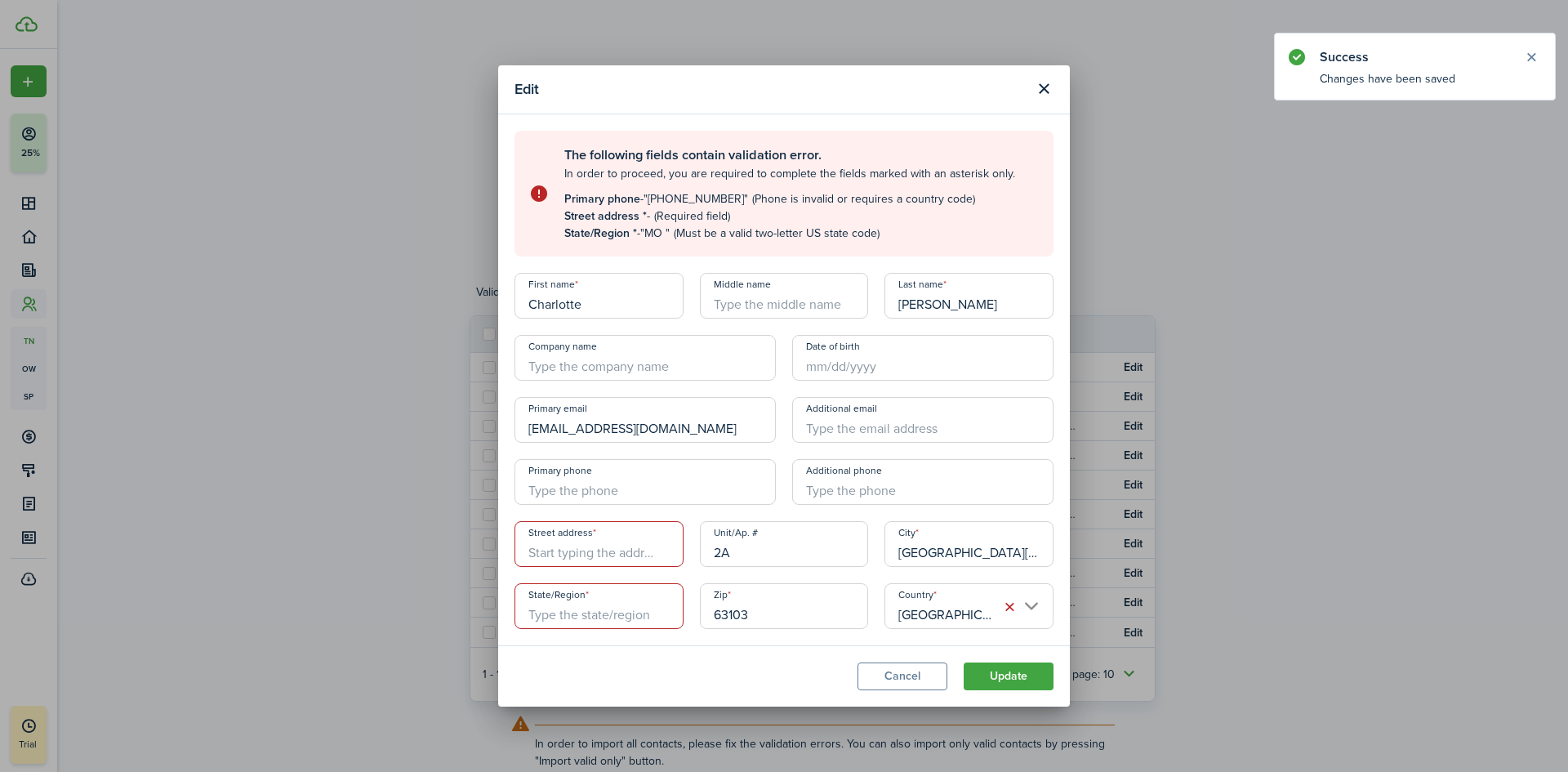
drag, startPoint x: 533, startPoint y: 550, endPoint x: 535, endPoint y: 534, distance: 16.1
click at [533, 550] on input "Street address" at bounding box center [598, 544] width 169 height 46
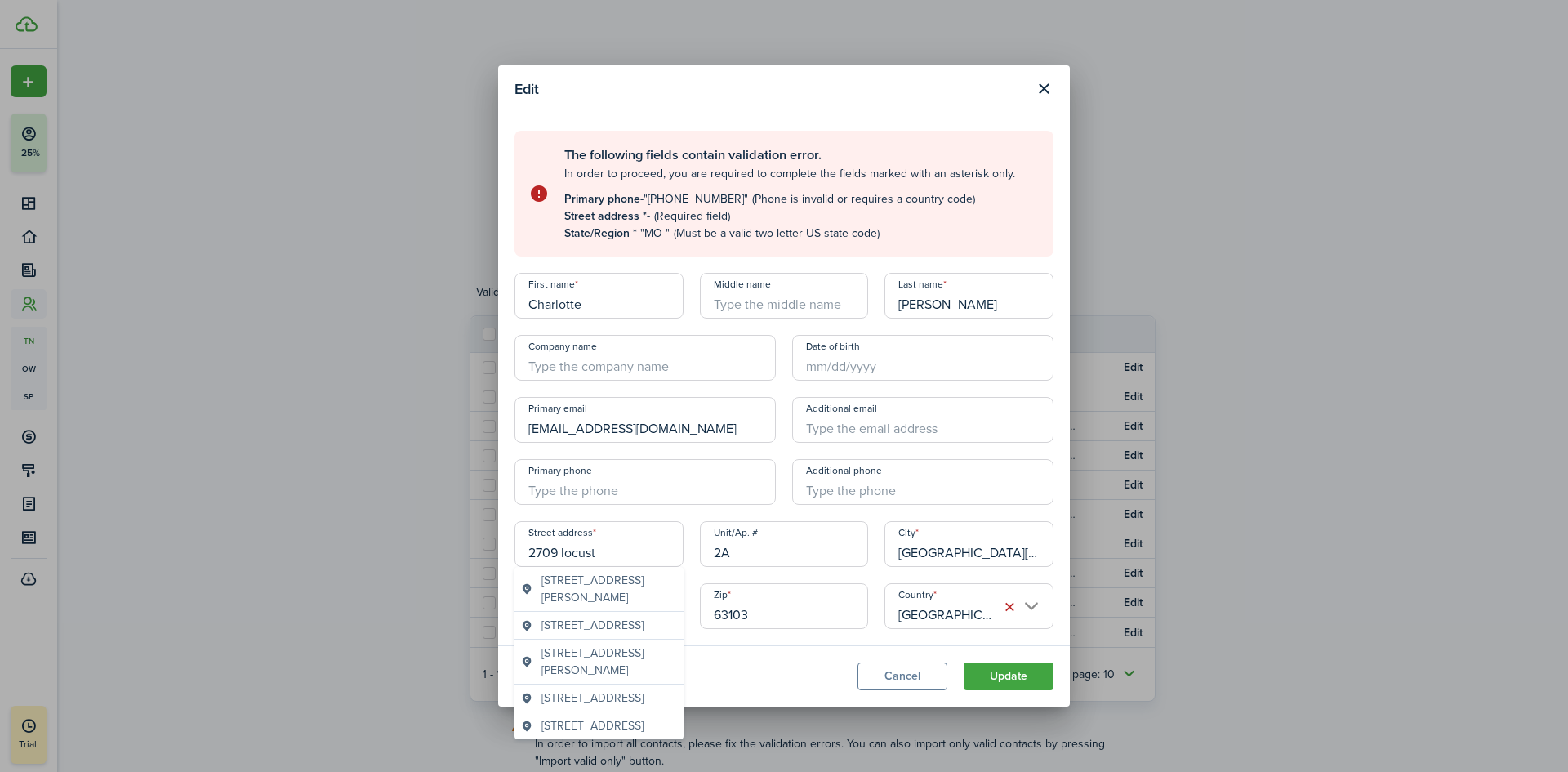
click at [565, 707] on span "[STREET_ADDRESS]" at bounding box center [592, 698] width 102 height 17
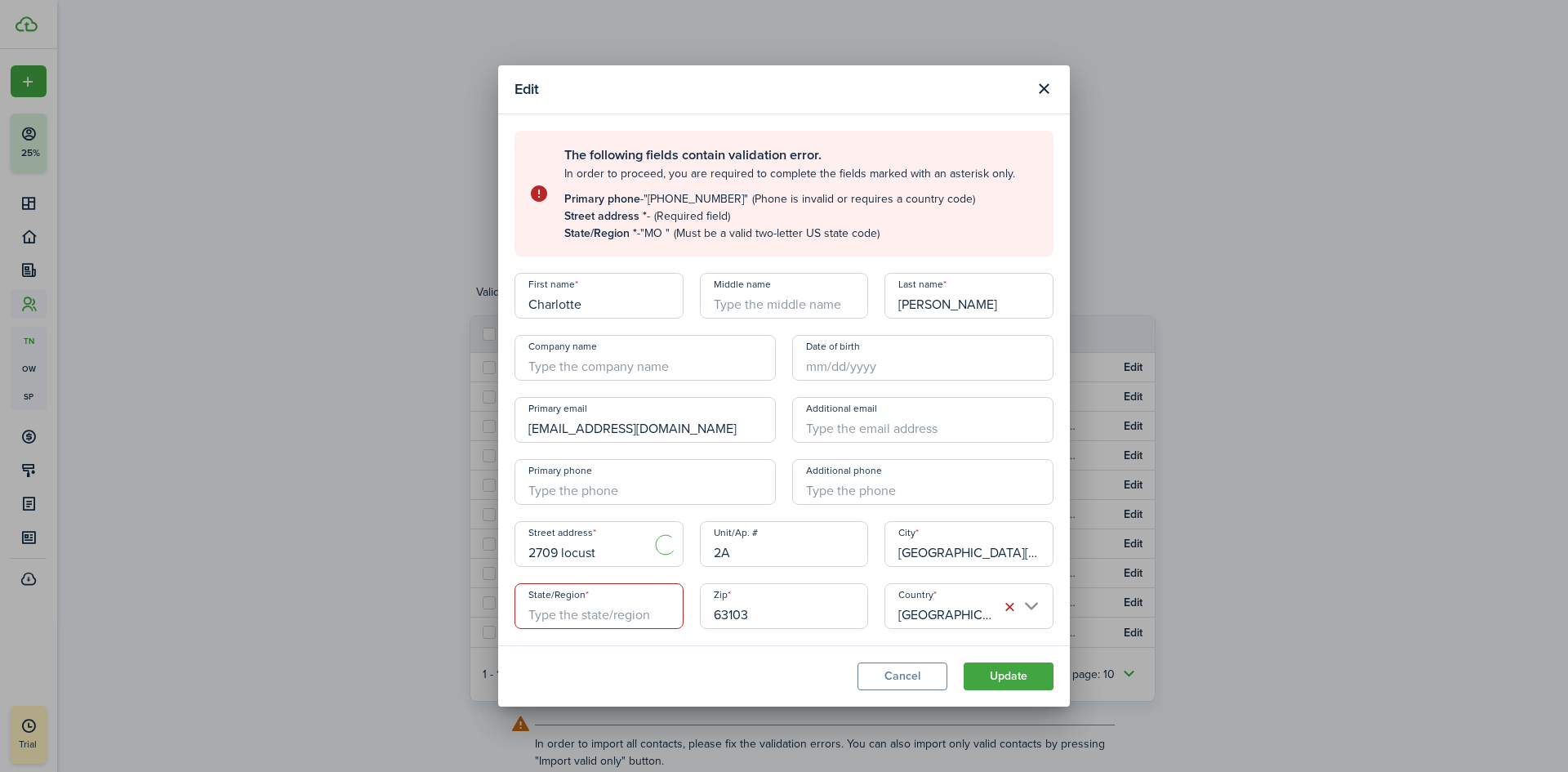
type input "[STREET_ADDRESS]"
type input "MO"
type input "+1"
click at [622, 487] on input "+1" at bounding box center [645, 482] width 262 height 46
click at [1010, 680] on button "Update" at bounding box center [1008, 676] width 90 height 28
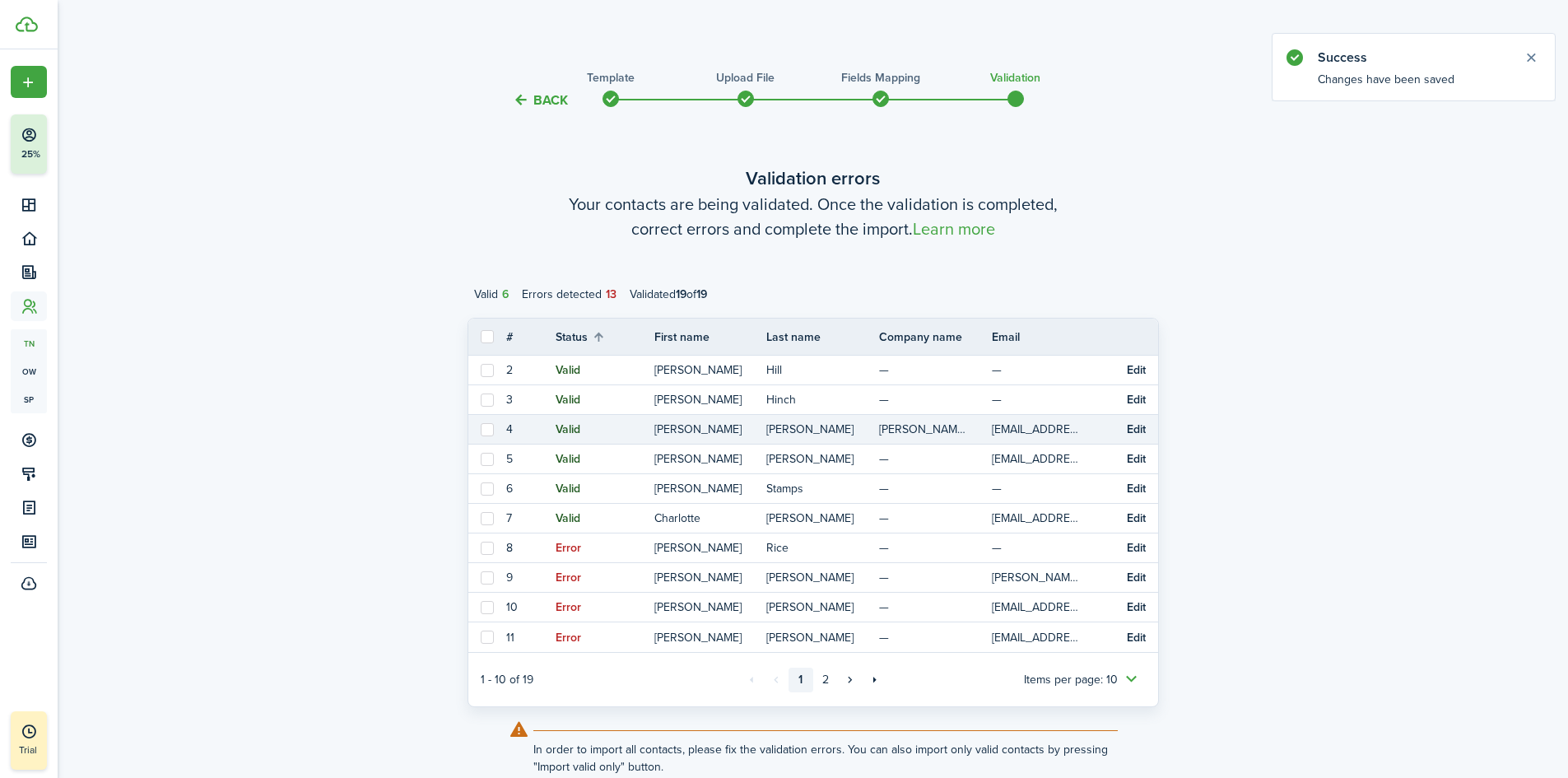
click at [1136, 424] on button "Edit" at bounding box center [1135, 429] width 19 height 13
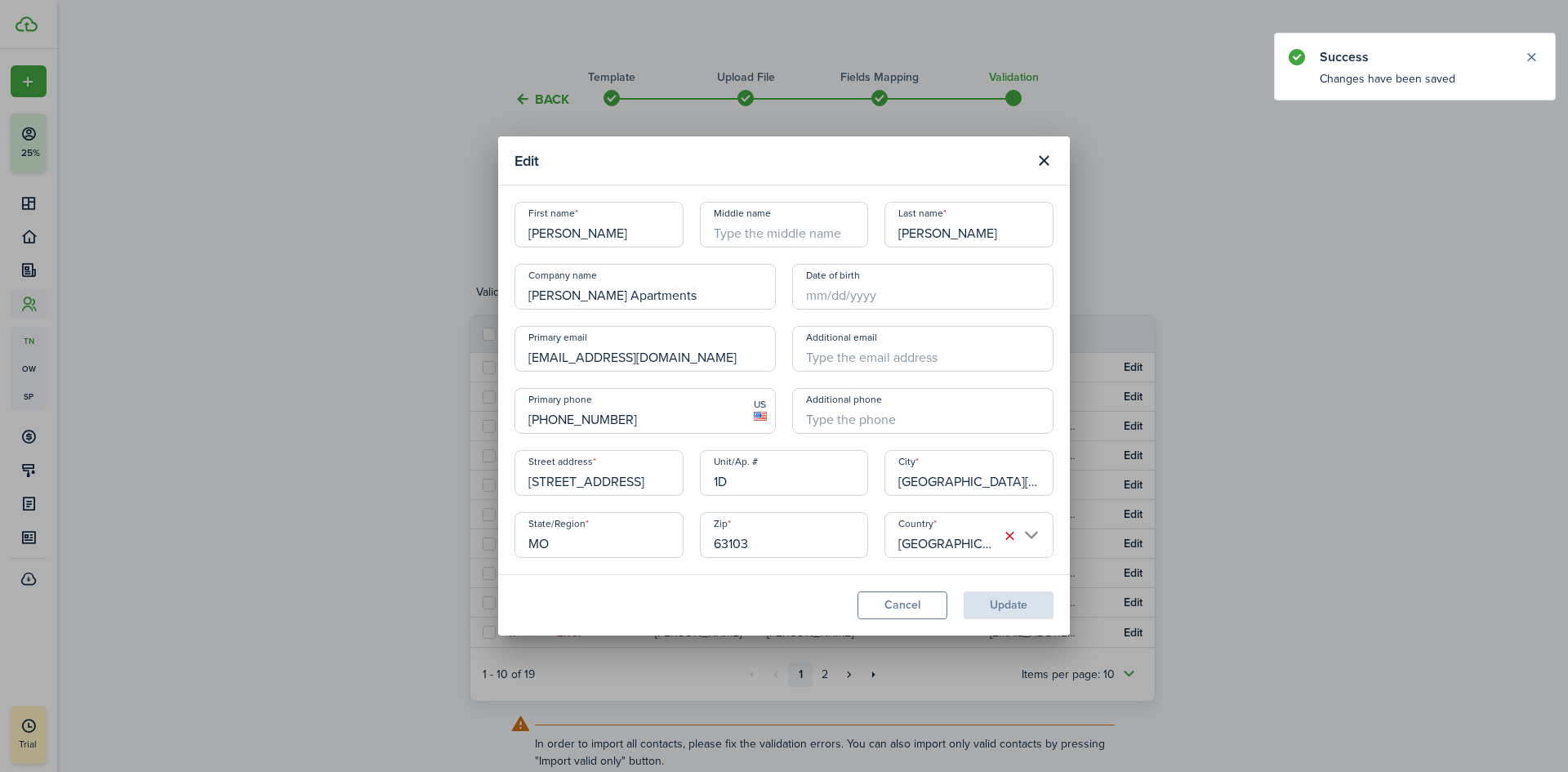
drag, startPoint x: 709, startPoint y: 298, endPoint x: 447, endPoint y: 296, distance: 262.0
click at [447, 296] on div "Edit First name [PERSON_NAME] Middle name Last name [PERSON_NAME] Company name …" at bounding box center [784, 386] width 1568 height 772
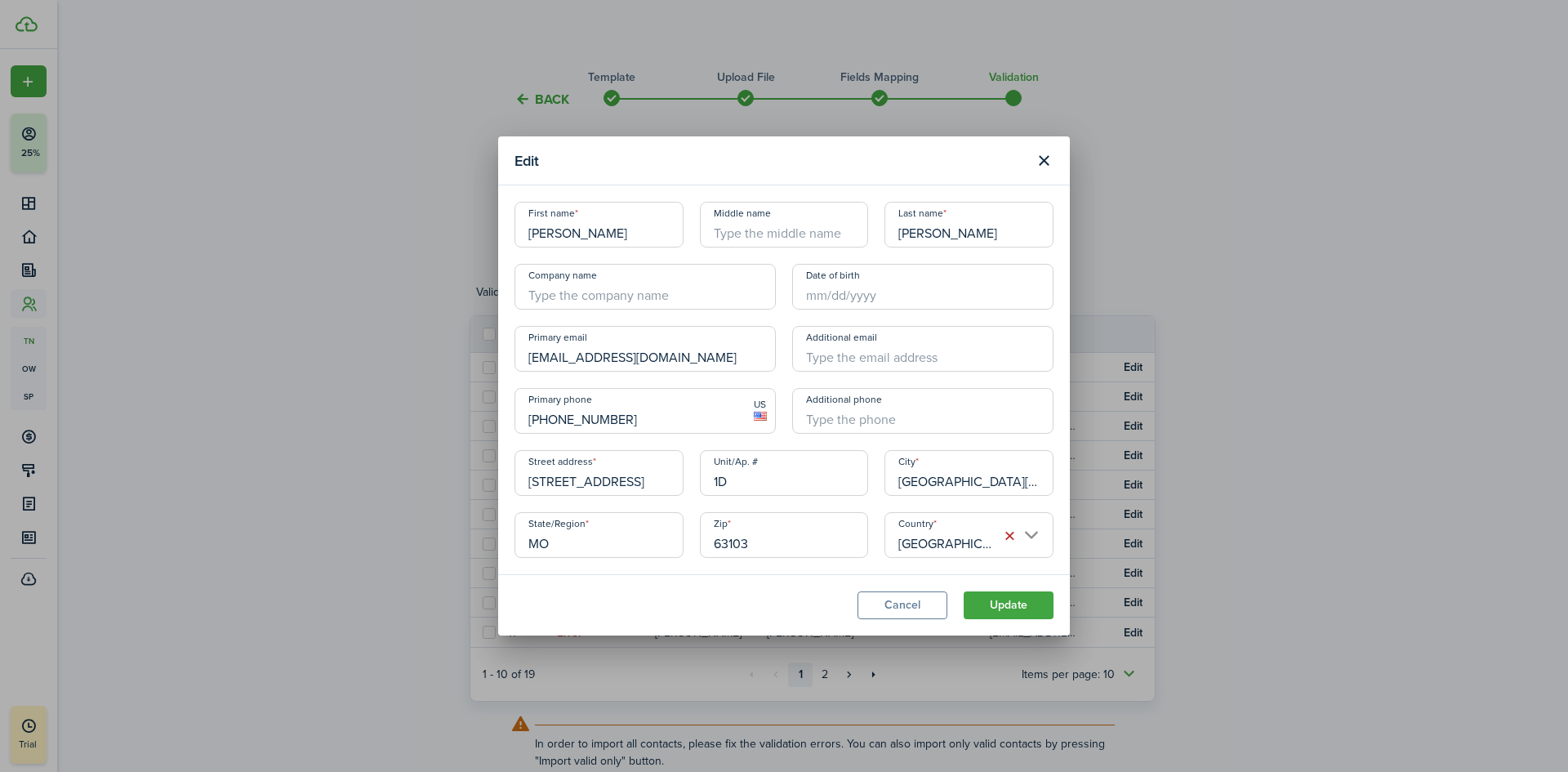
click at [1012, 601] on button "Update" at bounding box center [1008, 605] width 90 height 28
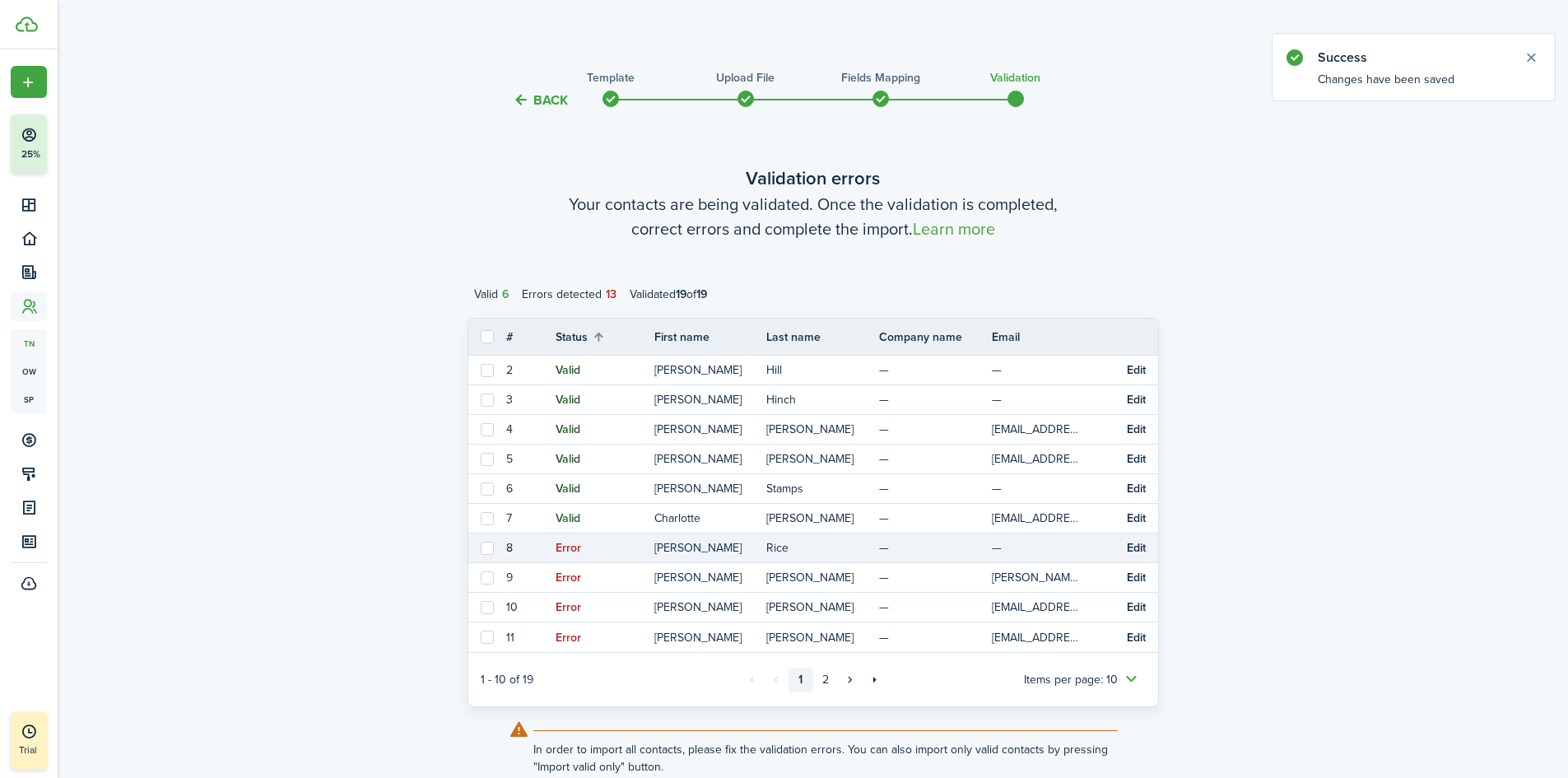
click at [1131, 550] on button "Edit" at bounding box center [1135, 548] width 19 height 13
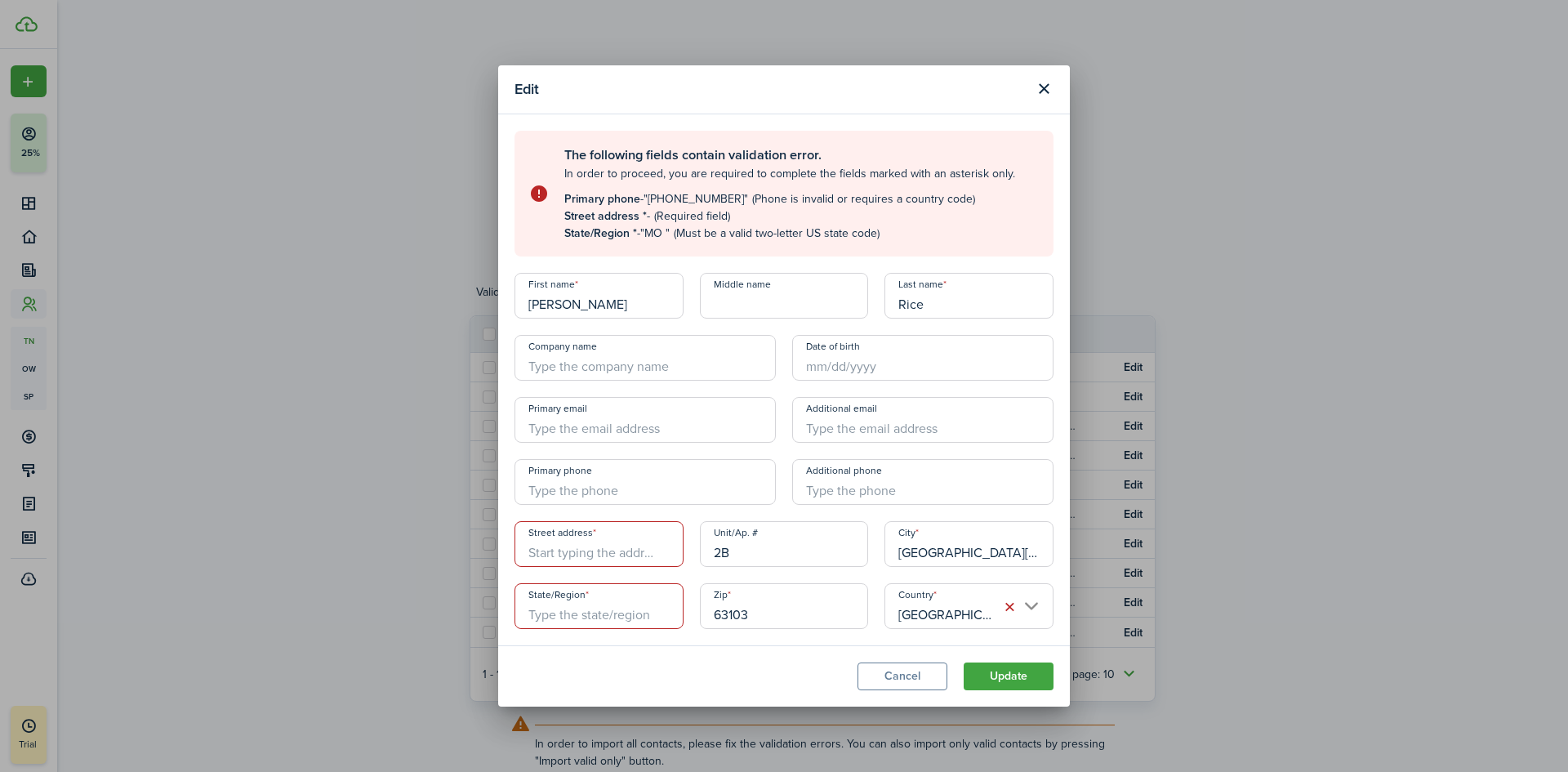
click at [637, 553] on input "Street address" at bounding box center [598, 544] width 169 height 46
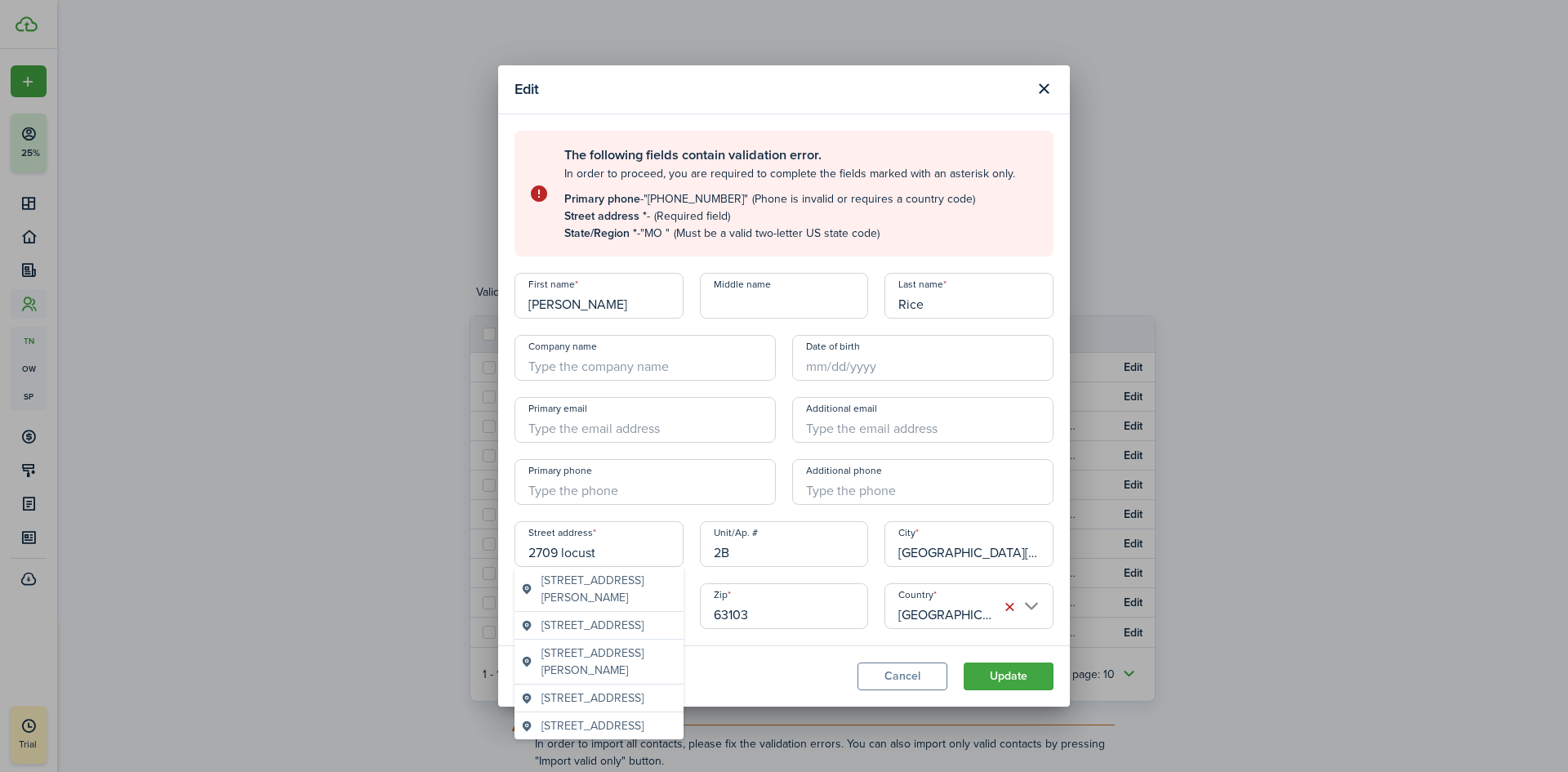
click at [607, 707] on span "[STREET_ADDRESS]" at bounding box center [592, 698] width 102 height 17
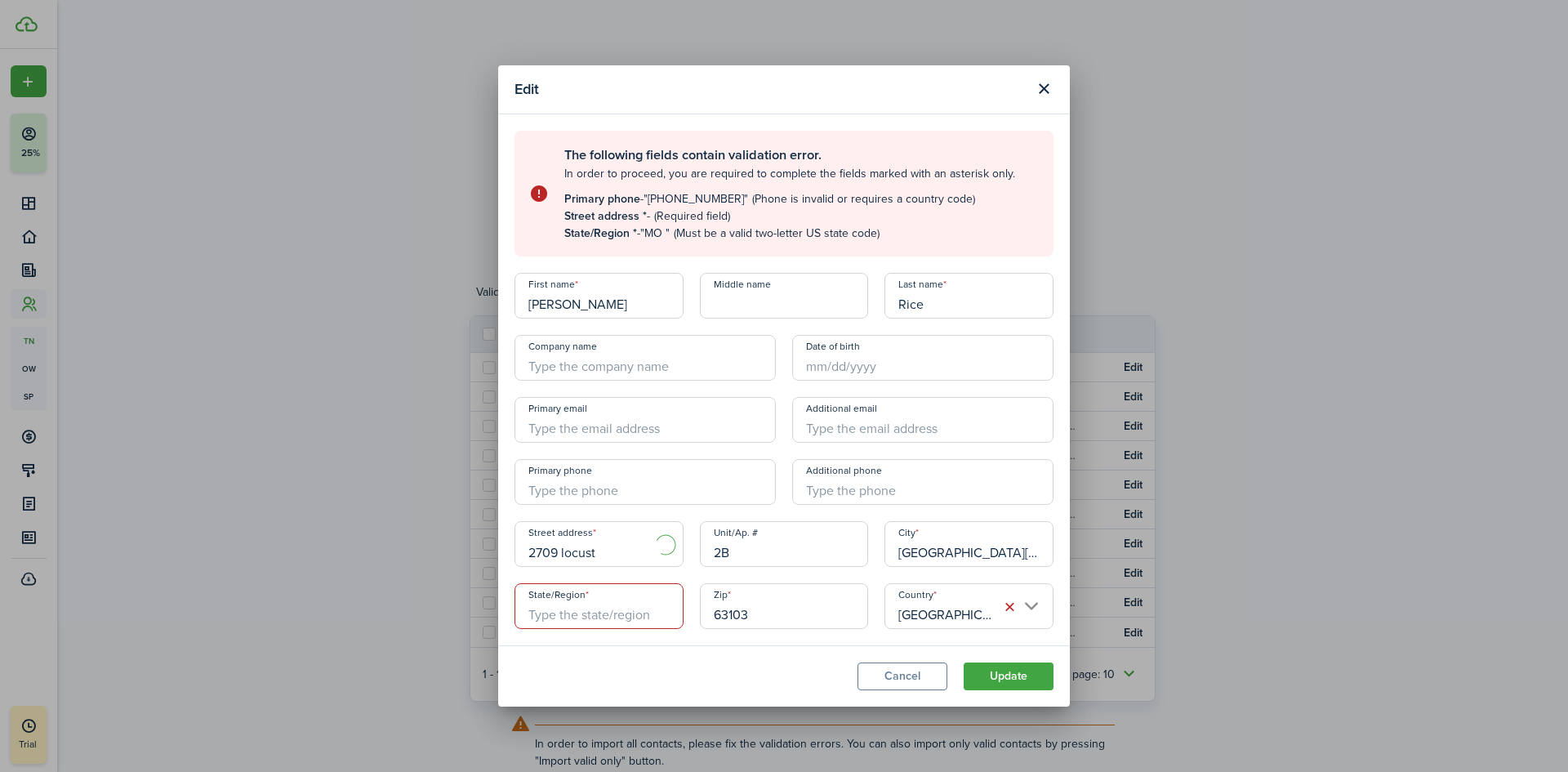
type input "[STREET_ADDRESS]"
type input "MO"
click at [623, 429] on input "Primary email" at bounding box center [645, 420] width 262 height 46
type input "[EMAIL_ADDRESS][DOMAIN_NAME]"
type input "[PHONE_NUMBER]"
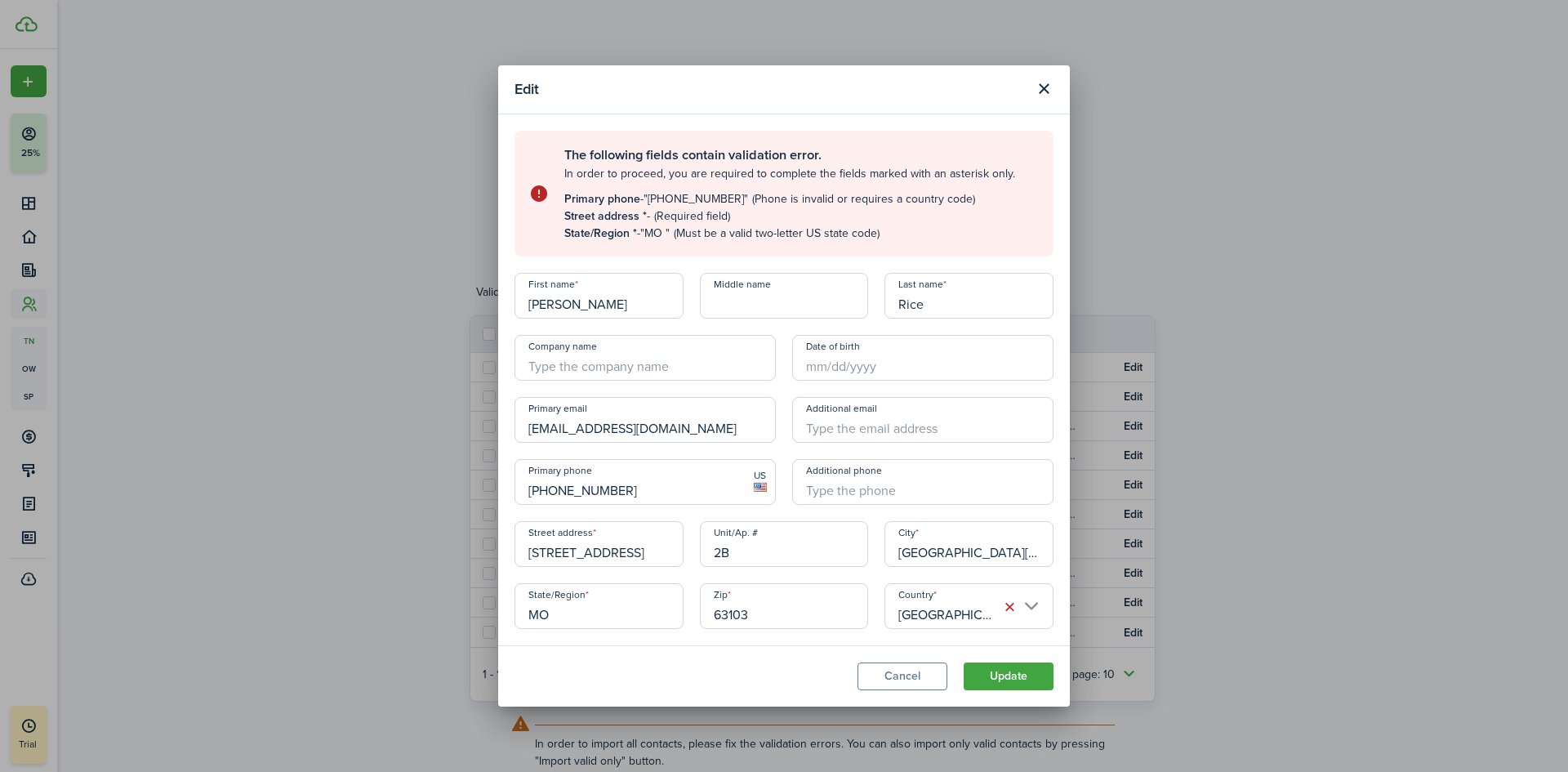
click at [1025, 673] on button "Update" at bounding box center [1008, 676] width 90 height 28
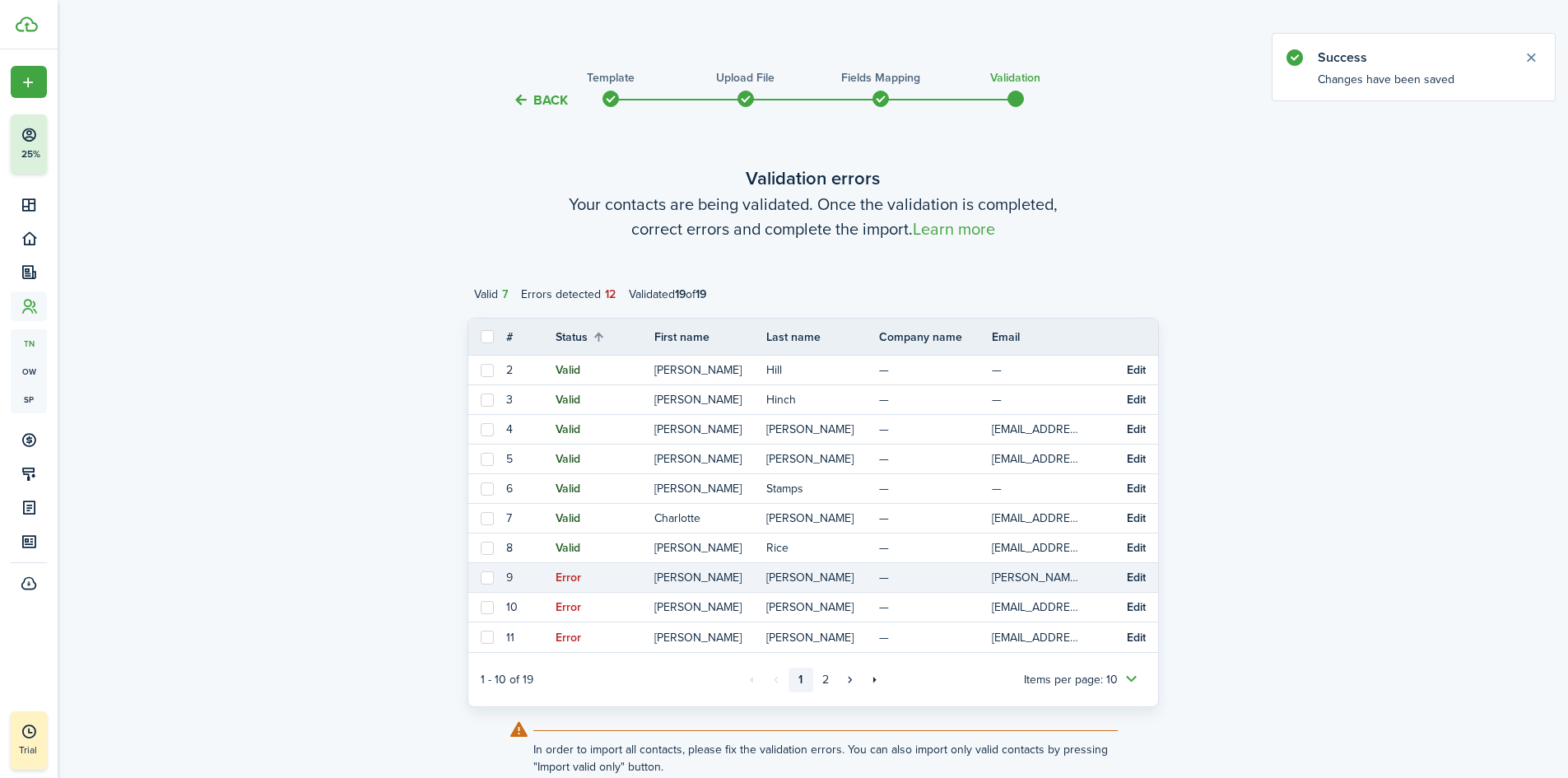
click at [1133, 576] on button "Edit" at bounding box center [1135, 578] width 19 height 13
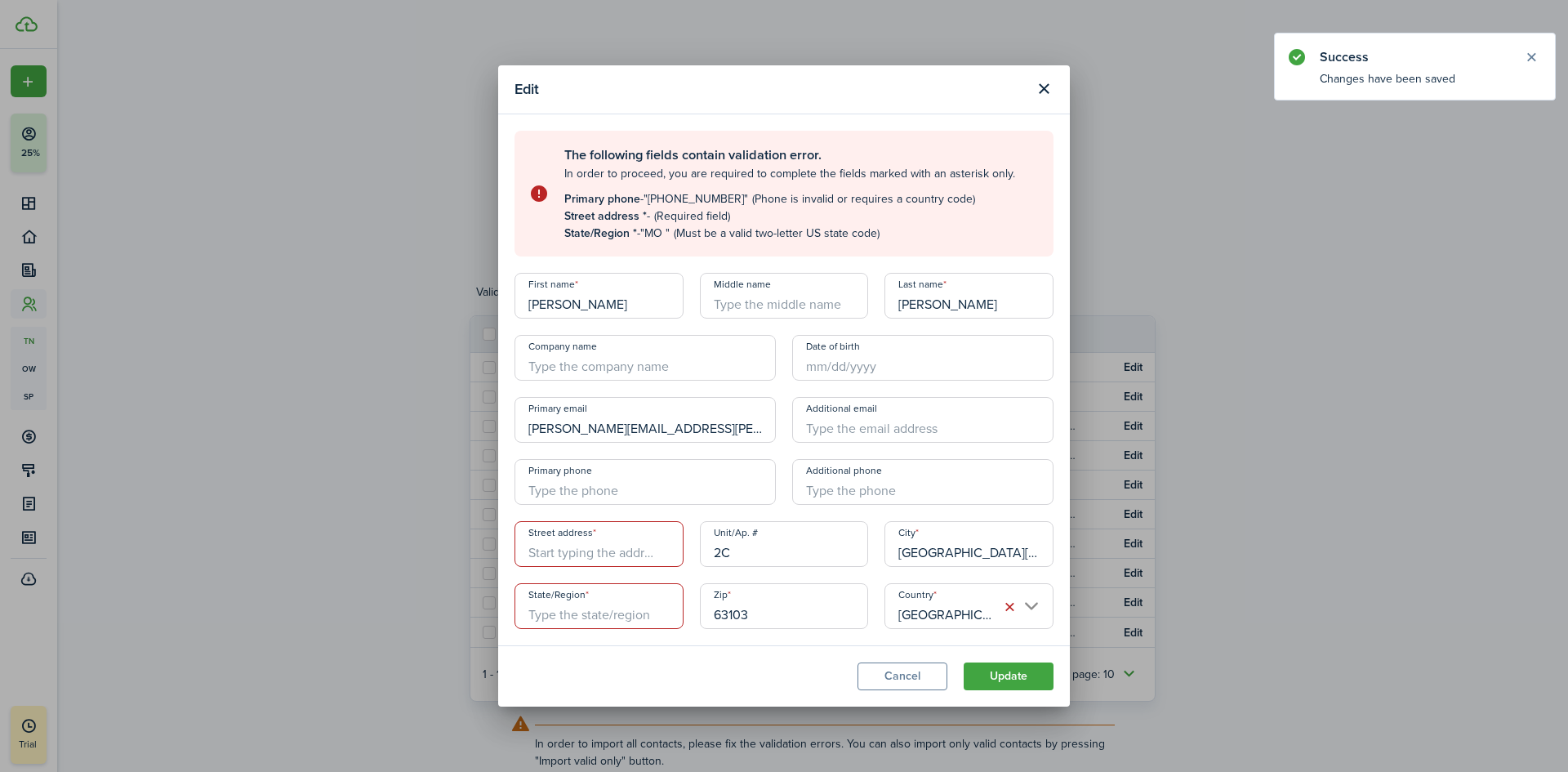
click at [624, 555] on input "Street address" at bounding box center [598, 544] width 169 height 46
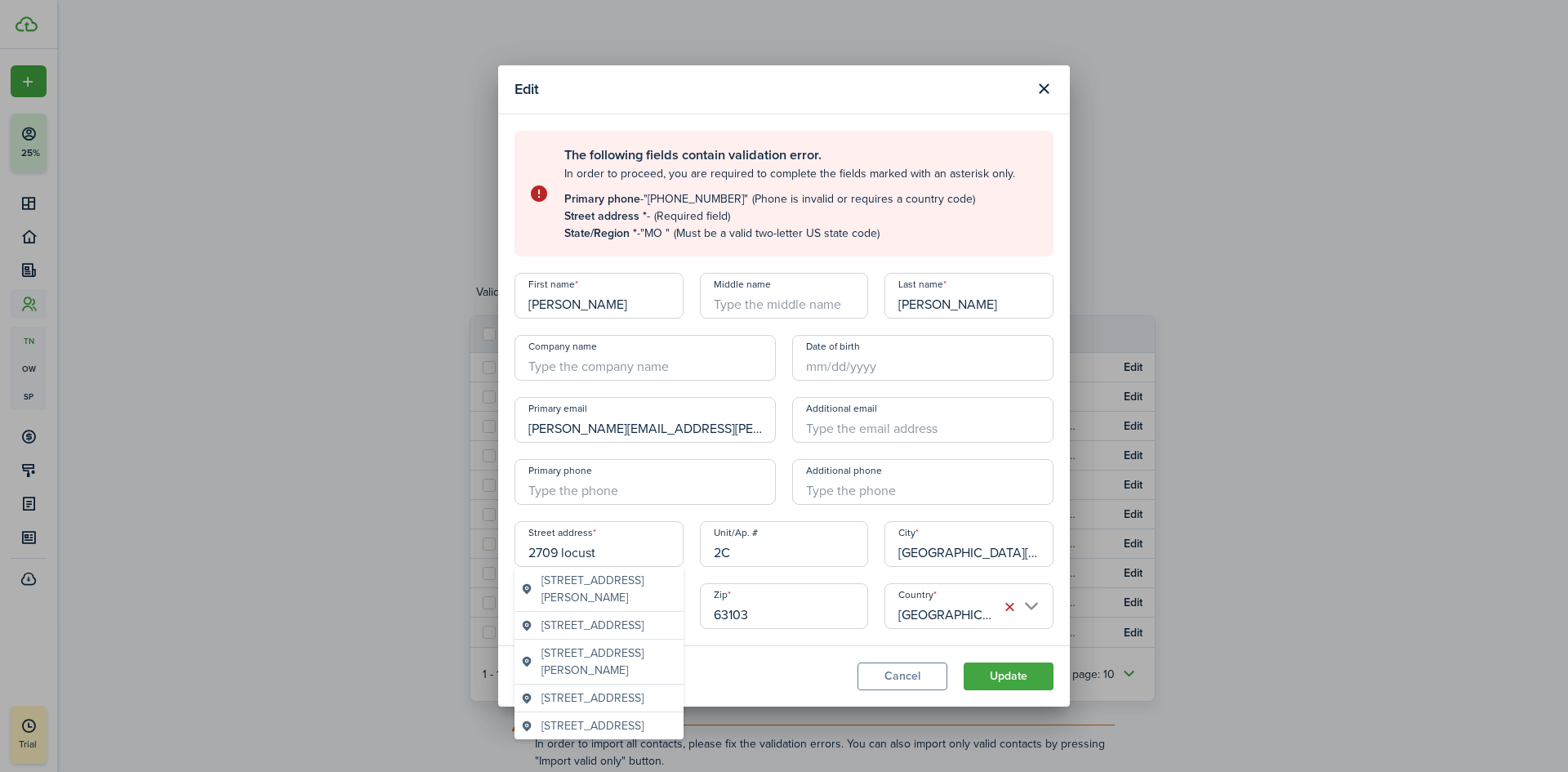
click at [632, 707] on span "[STREET_ADDRESS]" at bounding box center [592, 698] width 102 height 17
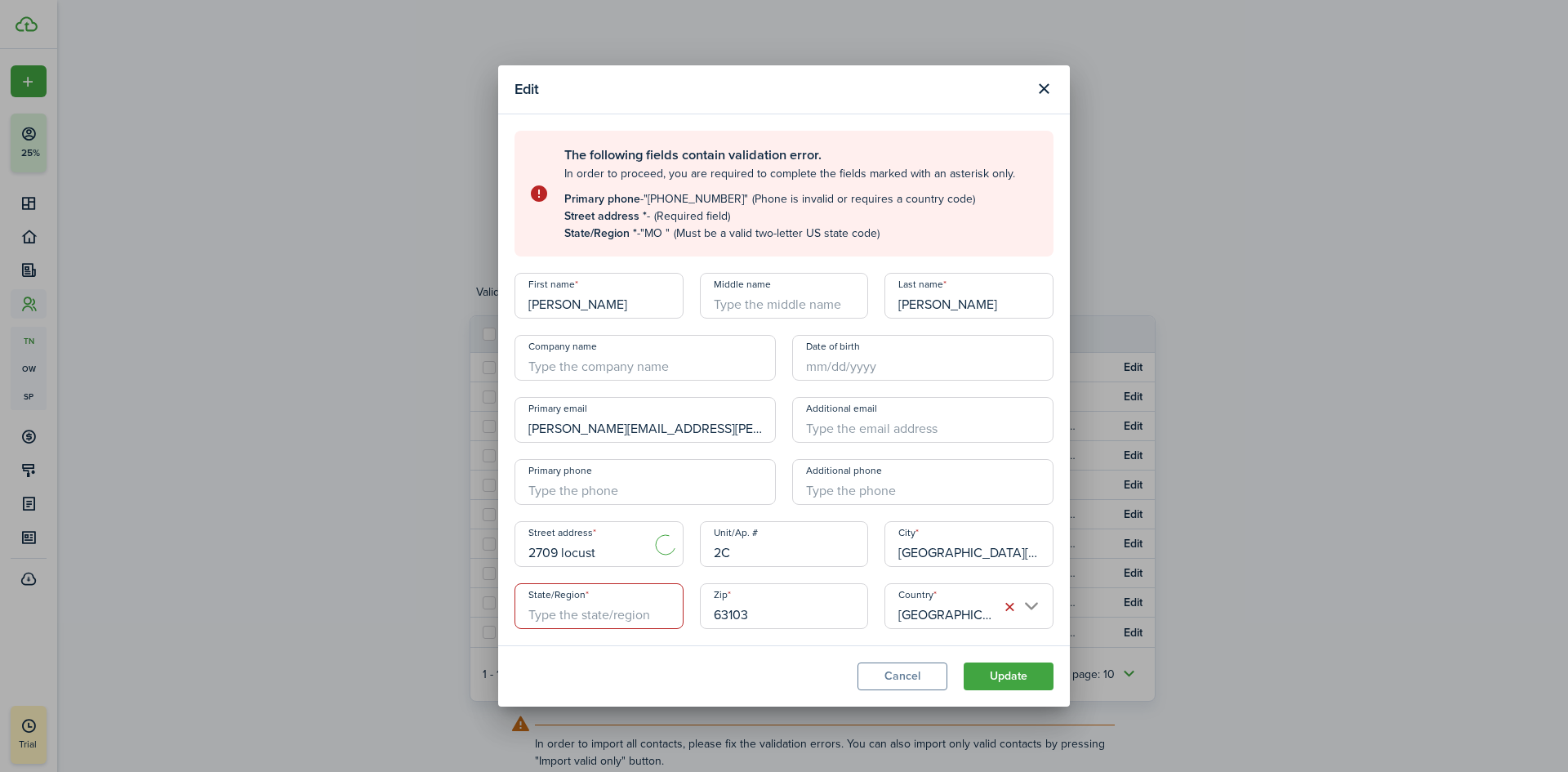
type input "[STREET_ADDRESS]"
type input "MO"
drag, startPoint x: 590, startPoint y: 489, endPoint x: 598, endPoint y: 480, distance: 12.0
click at [590, 488] on input "+1" at bounding box center [645, 482] width 262 height 46
type input "[PHONE_NUMBER]"
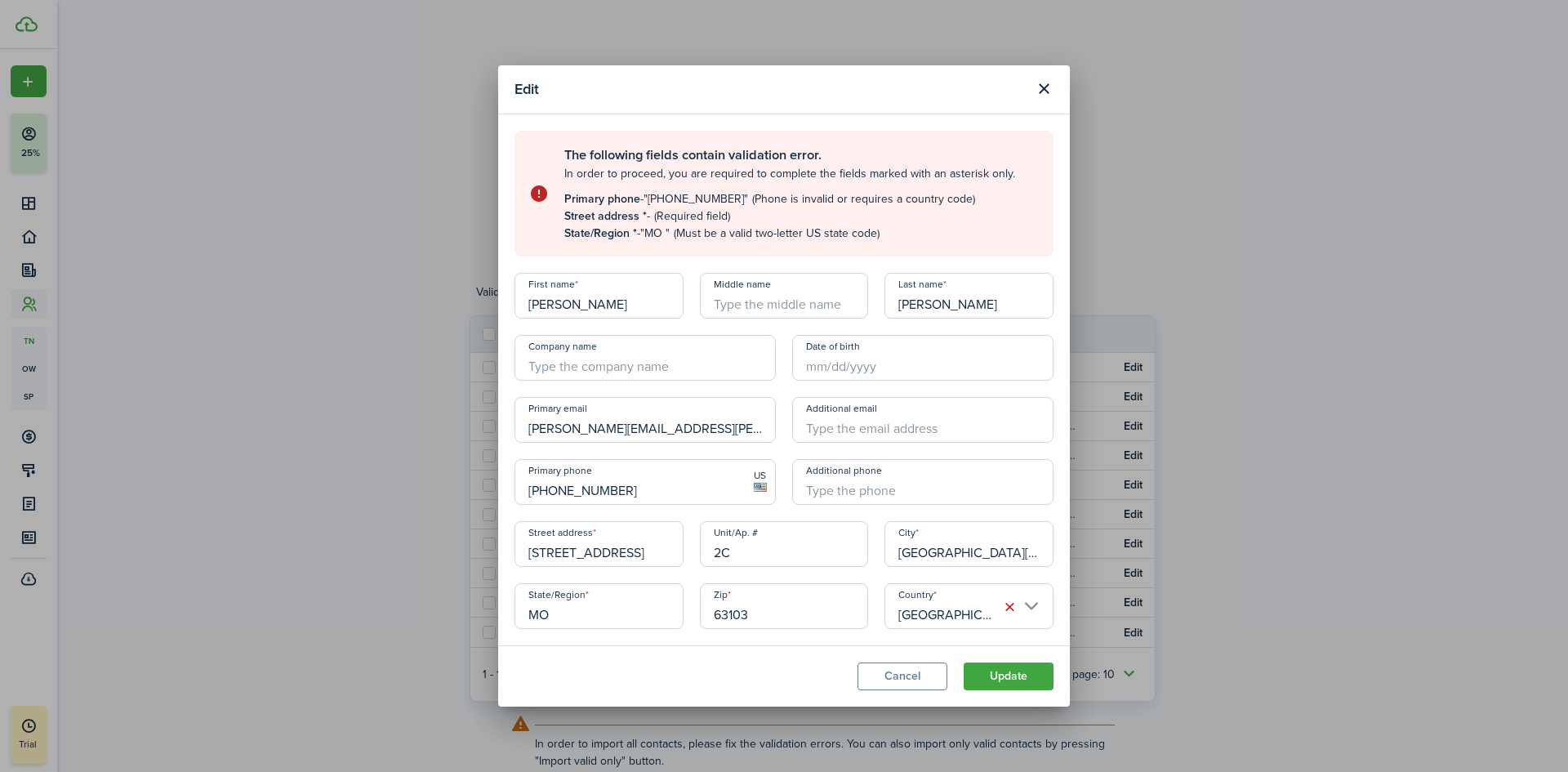
click at [1030, 692] on modal-footer "Cancel Update" at bounding box center [783, 676] width 571 height 61
click at [1024, 683] on button "Update" at bounding box center [1008, 676] width 90 height 28
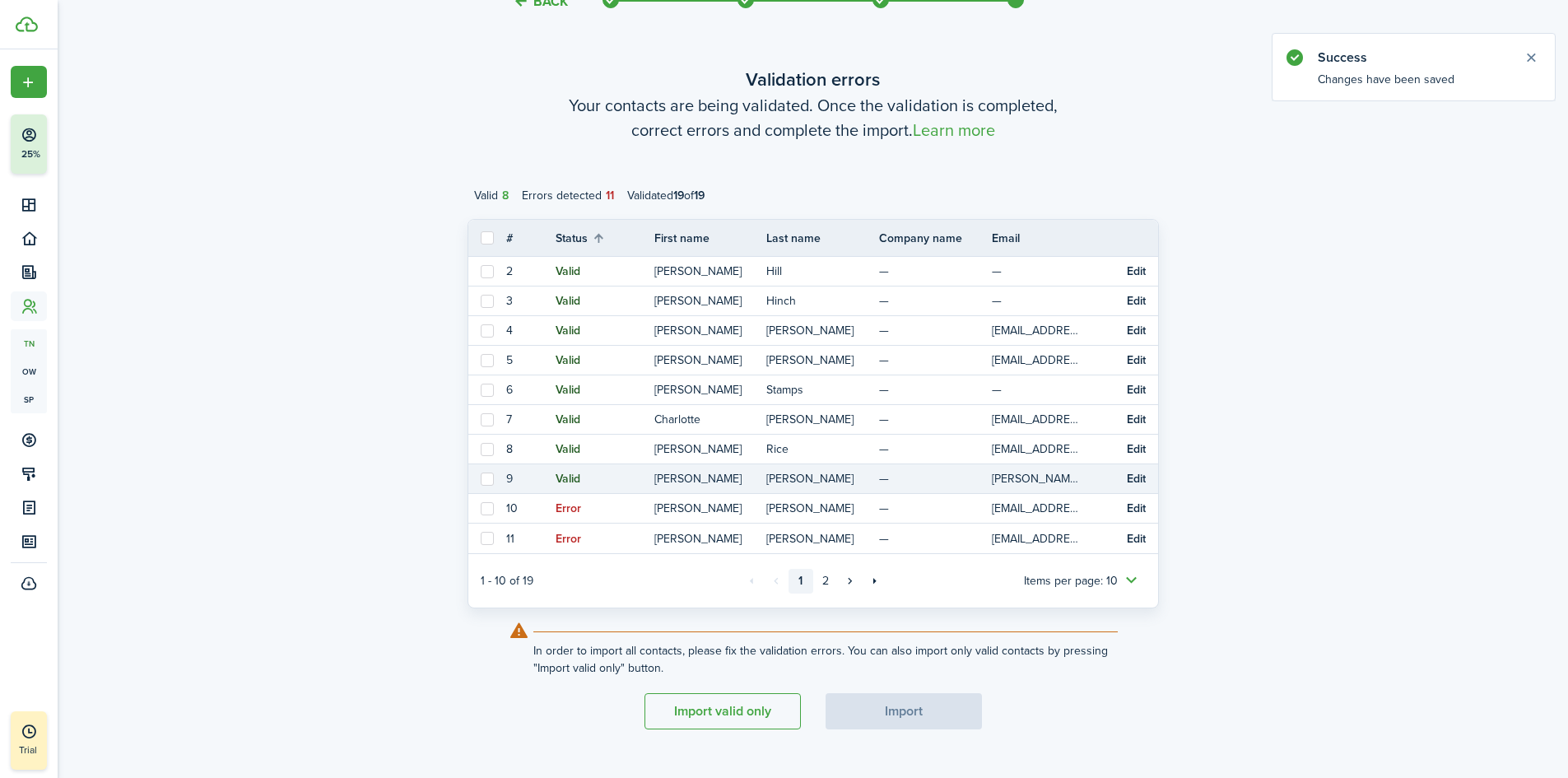
scroll to position [129, 0]
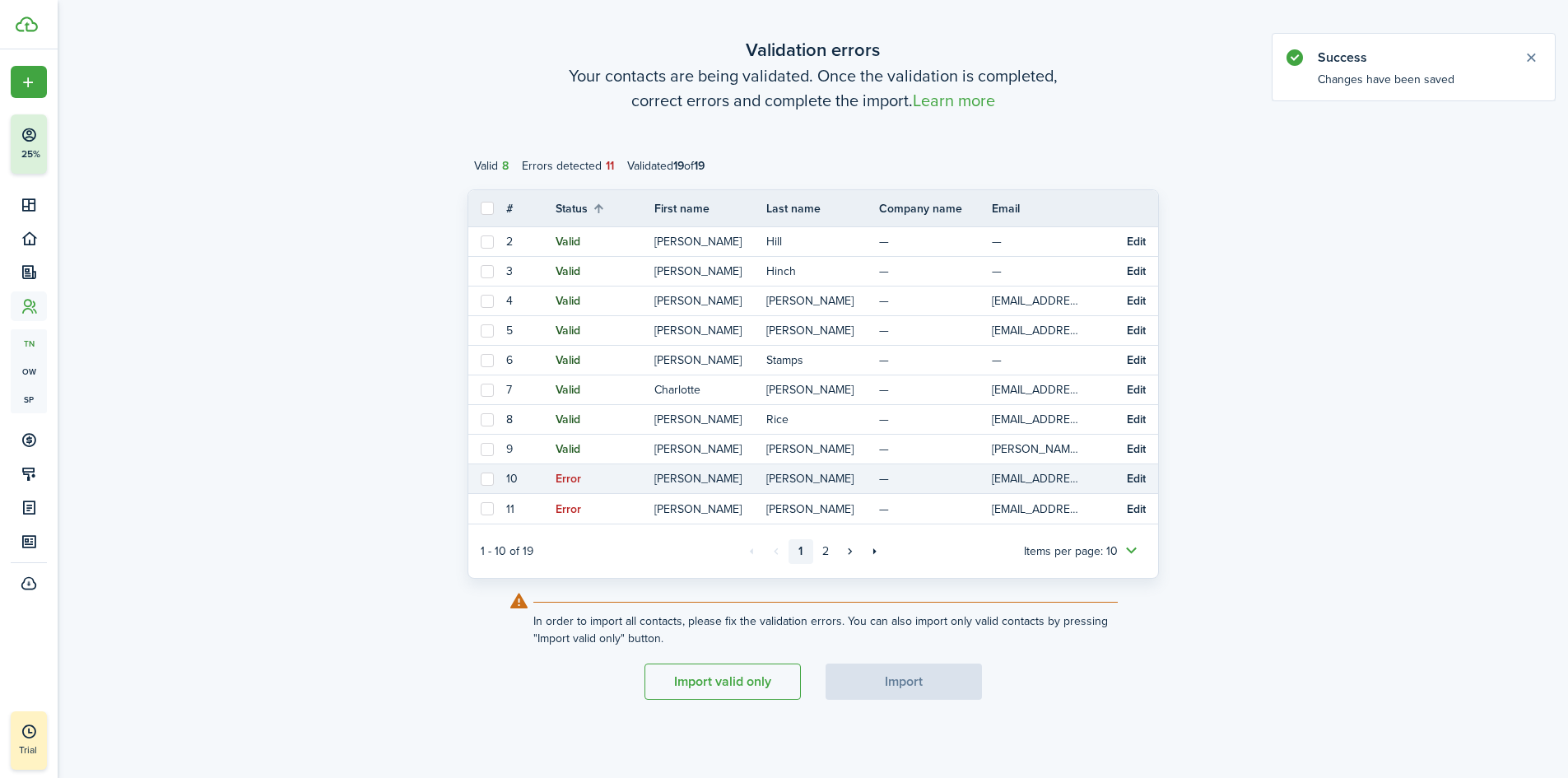
click at [1140, 476] on button "Edit" at bounding box center [1135, 479] width 19 height 13
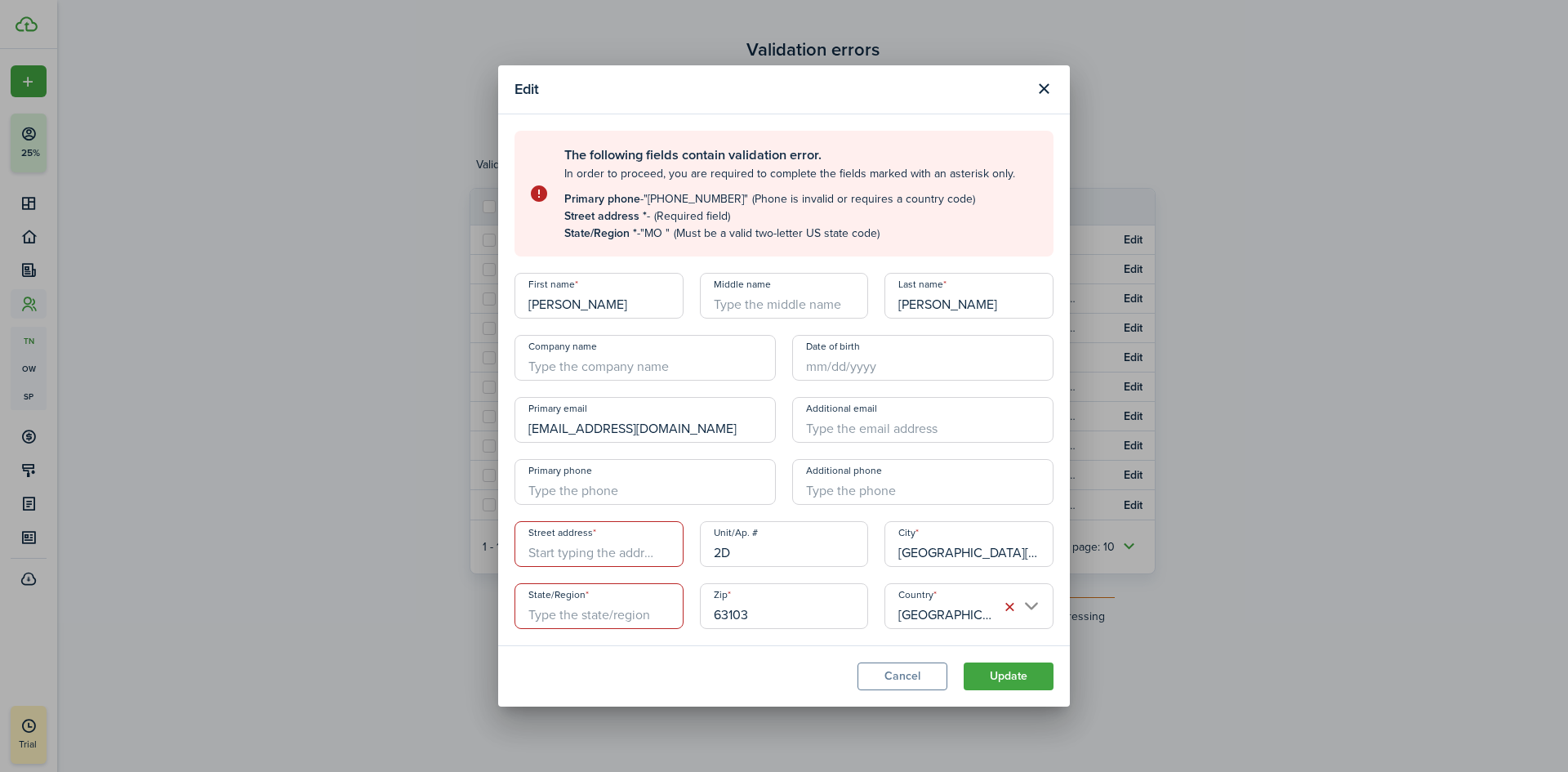
click at [603, 559] on input "Street address" at bounding box center [598, 544] width 169 height 46
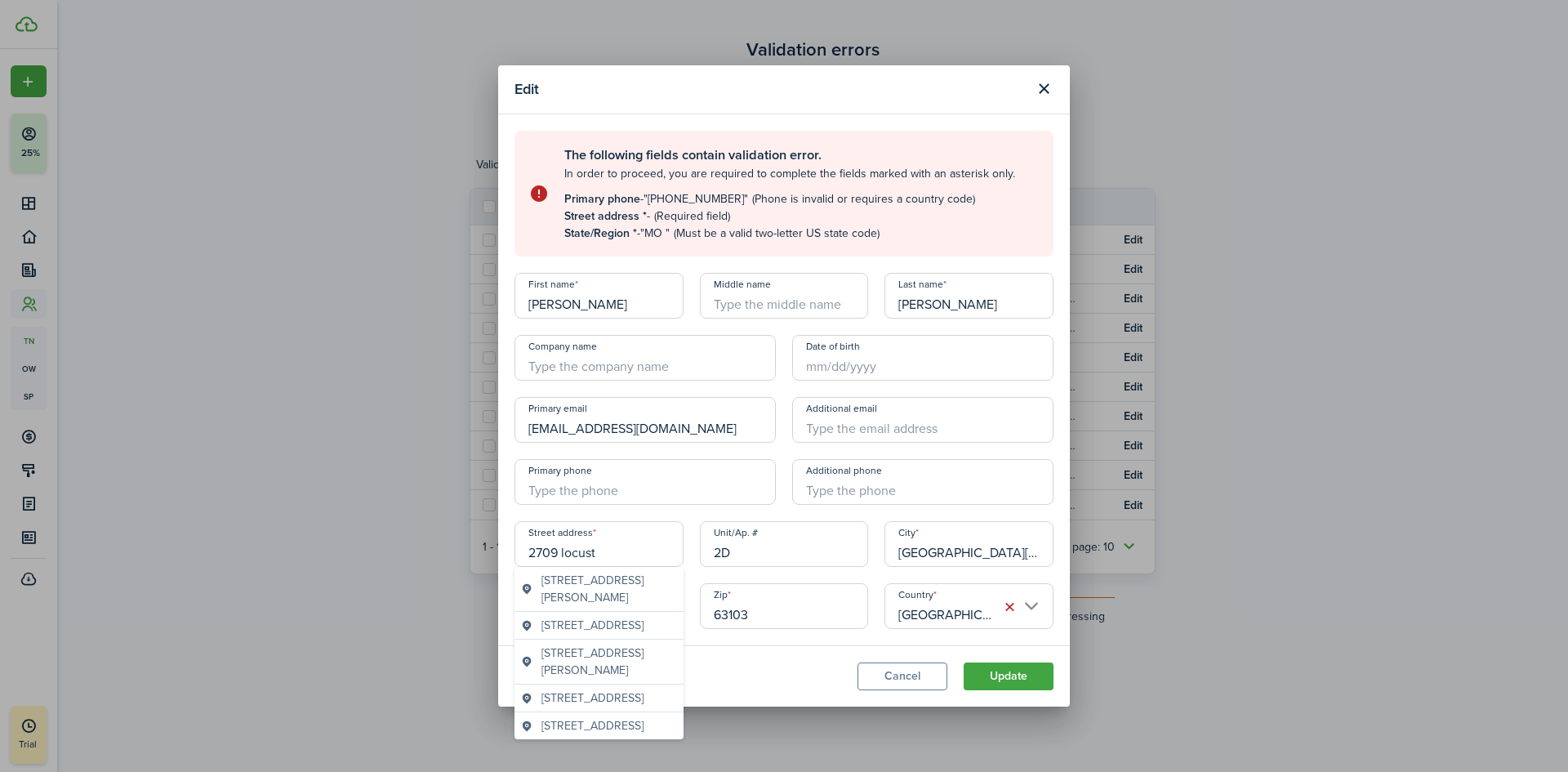
click at [595, 707] on span "[STREET_ADDRESS]" at bounding box center [592, 698] width 102 height 17
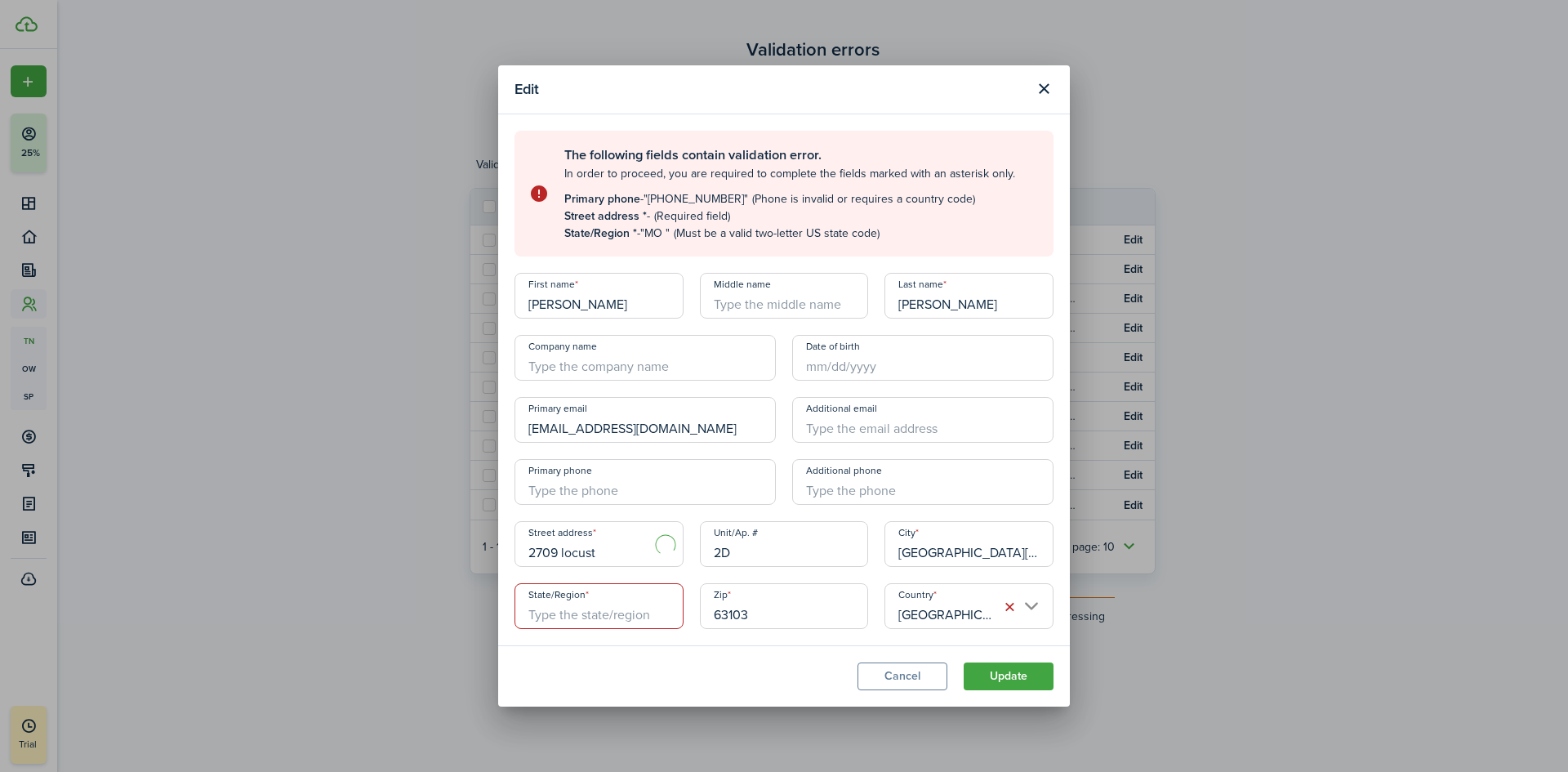
type input "[STREET_ADDRESS]"
type input "MO"
click at [576, 487] on input "+1" at bounding box center [645, 482] width 262 height 46
type input "[PHONE_NUMBER]"
click at [1010, 671] on button "Update" at bounding box center [1008, 676] width 90 height 28
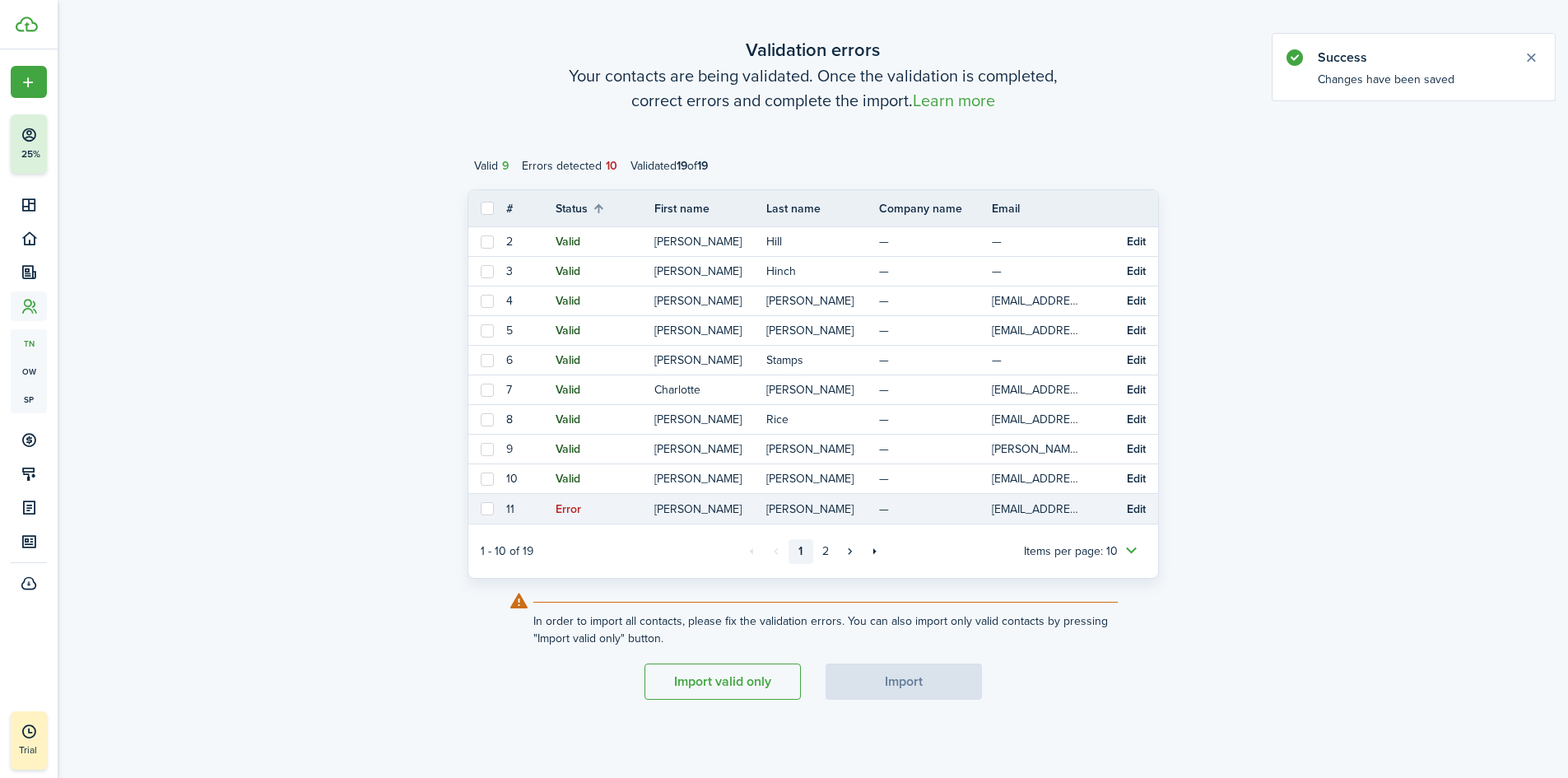
click at [1132, 505] on button "Edit" at bounding box center [1135, 509] width 19 height 13
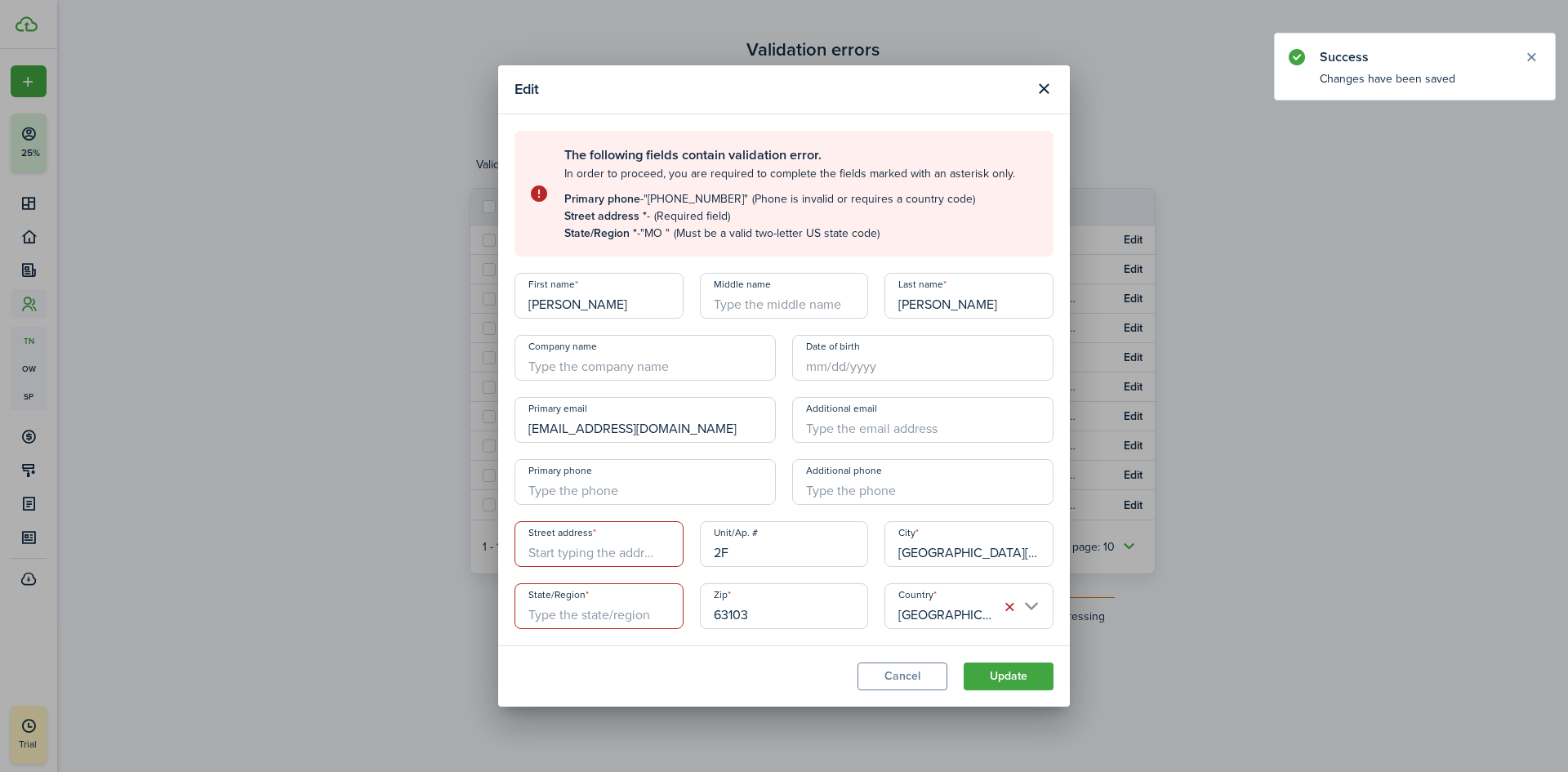
click at [599, 550] on input "Street address" at bounding box center [598, 544] width 169 height 46
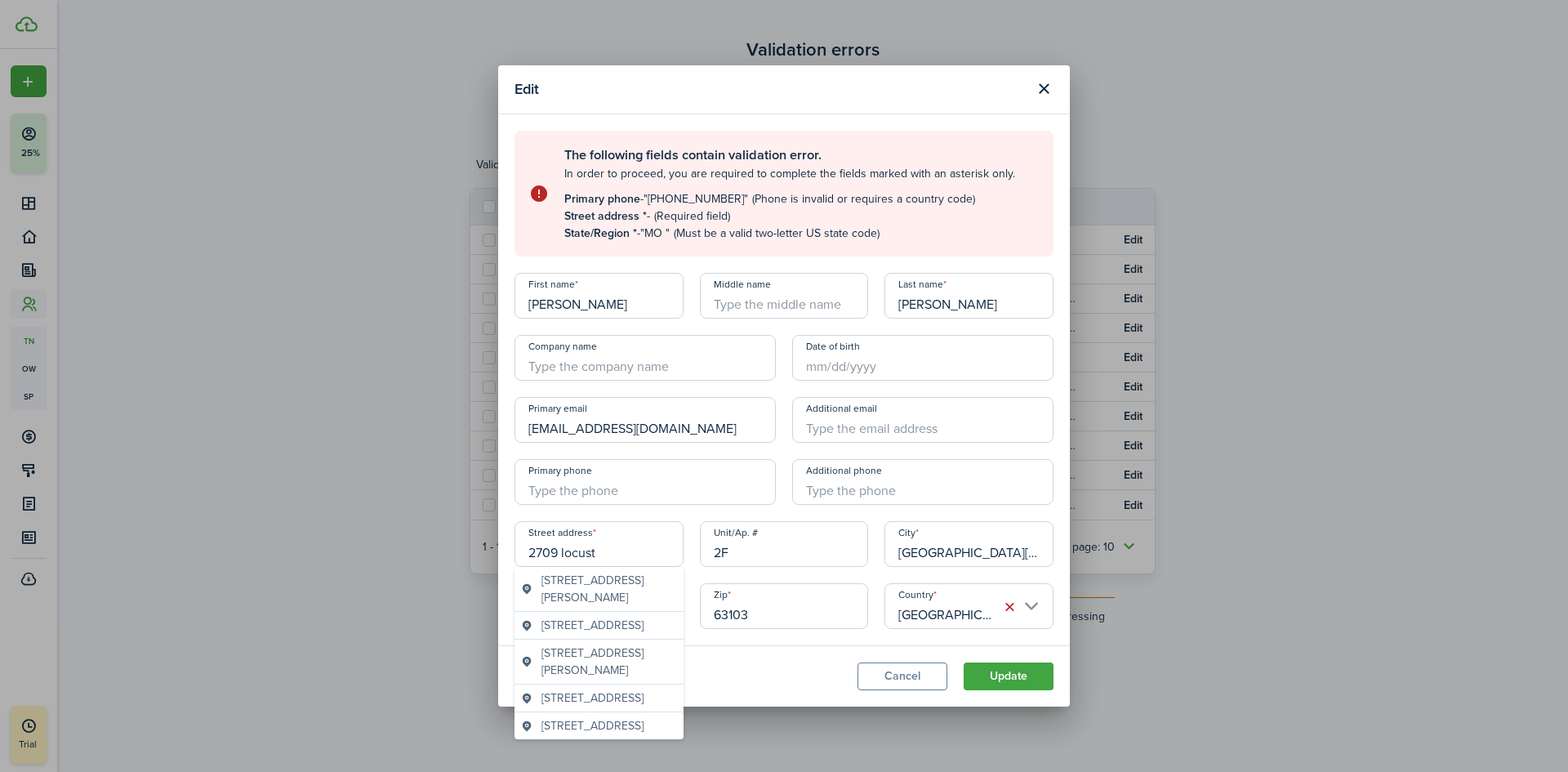
click at [554, 707] on span "[STREET_ADDRESS]" at bounding box center [592, 698] width 102 height 17
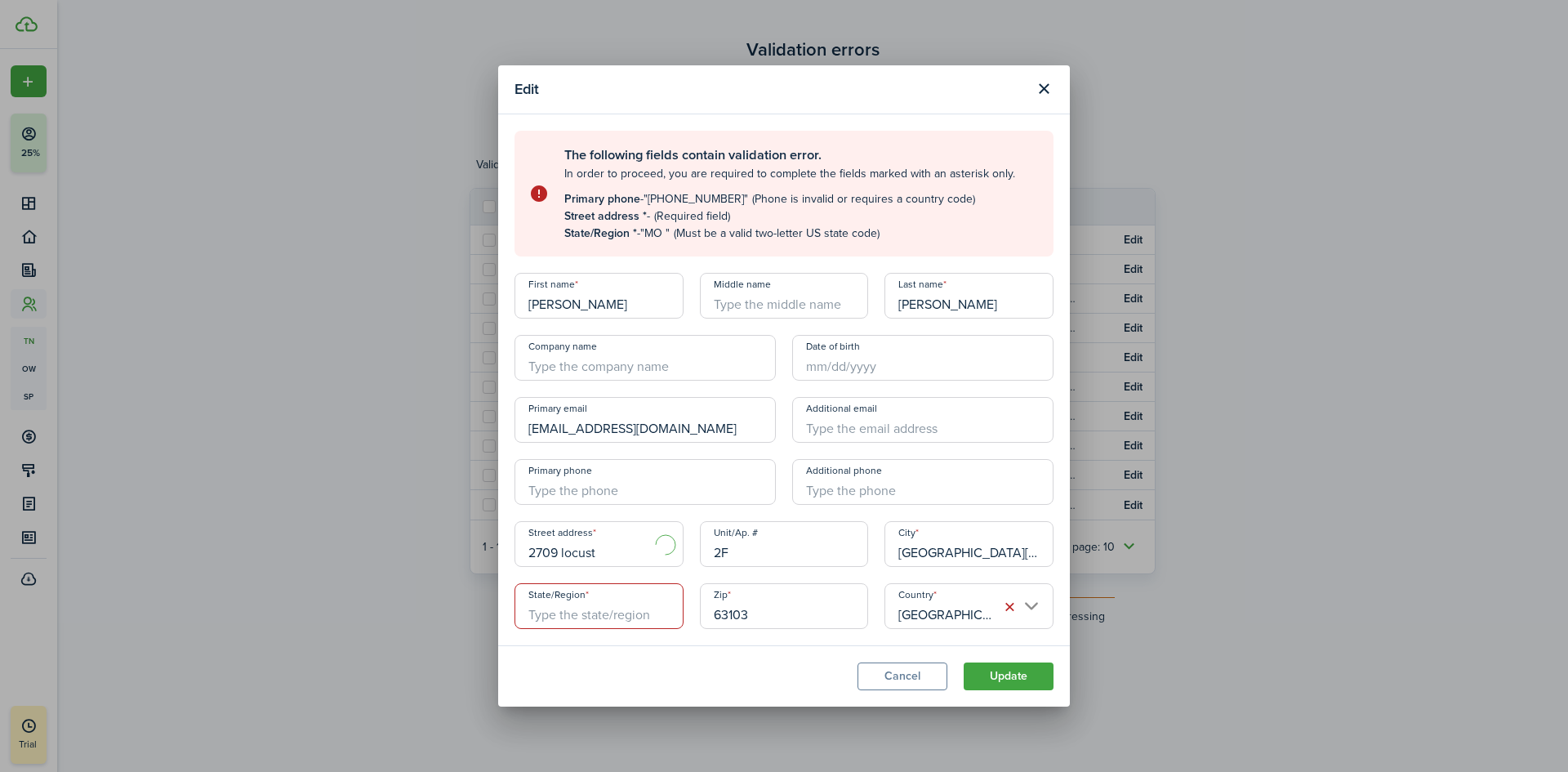
type input "[STREET_ADDRESS]"
type input "MO"
click at [571, 472] on input "+1" at bounding box center [645, 482] width 262 height 46
type input "[PHONE_NUMBER]"
click at [1033, 677] on button "Update" at bounding box center [1008, 676] width 90 height 28
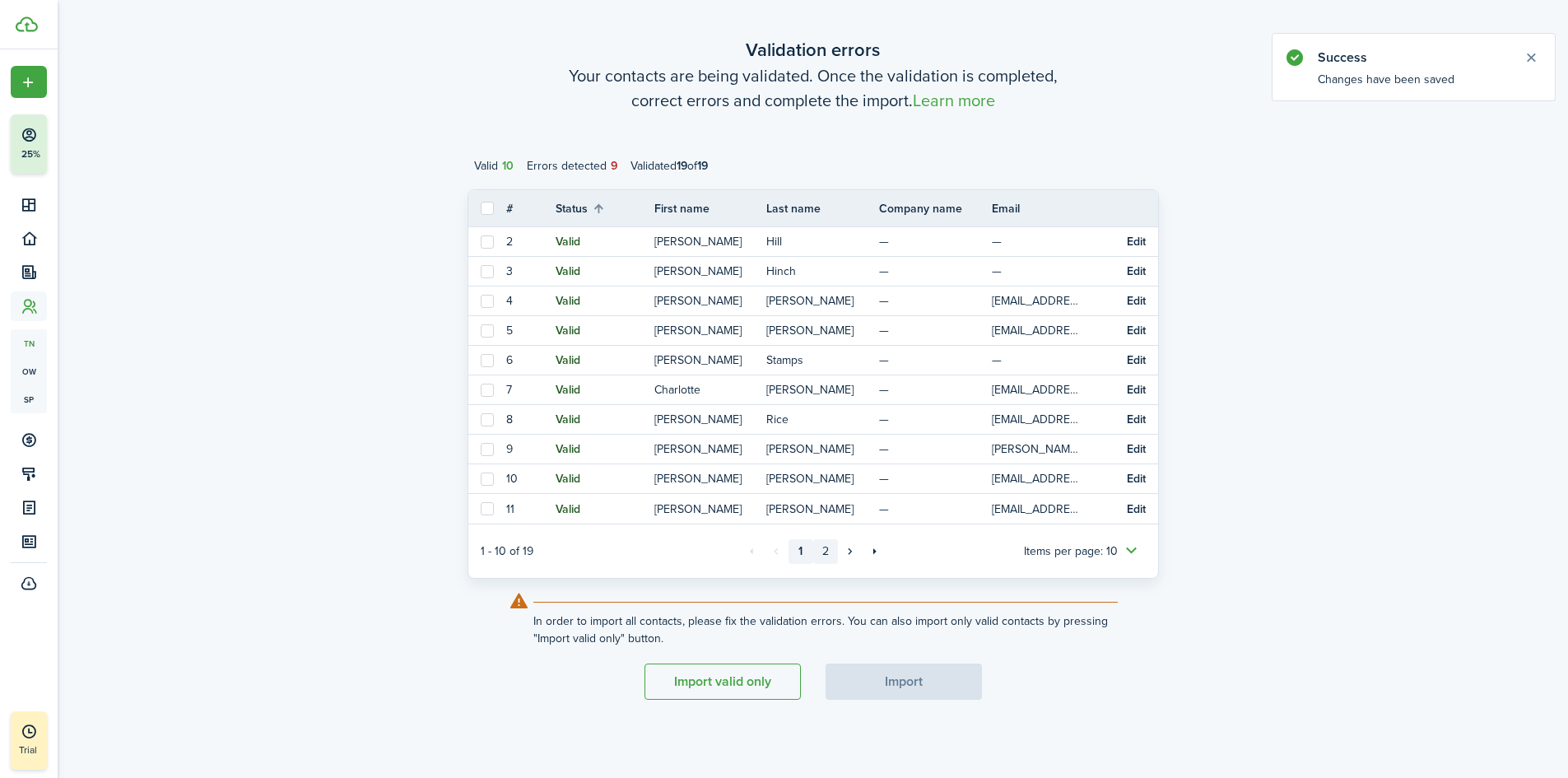
click at [831, 551] on link "2" at bounding box center [826, 551] width 25 height 25
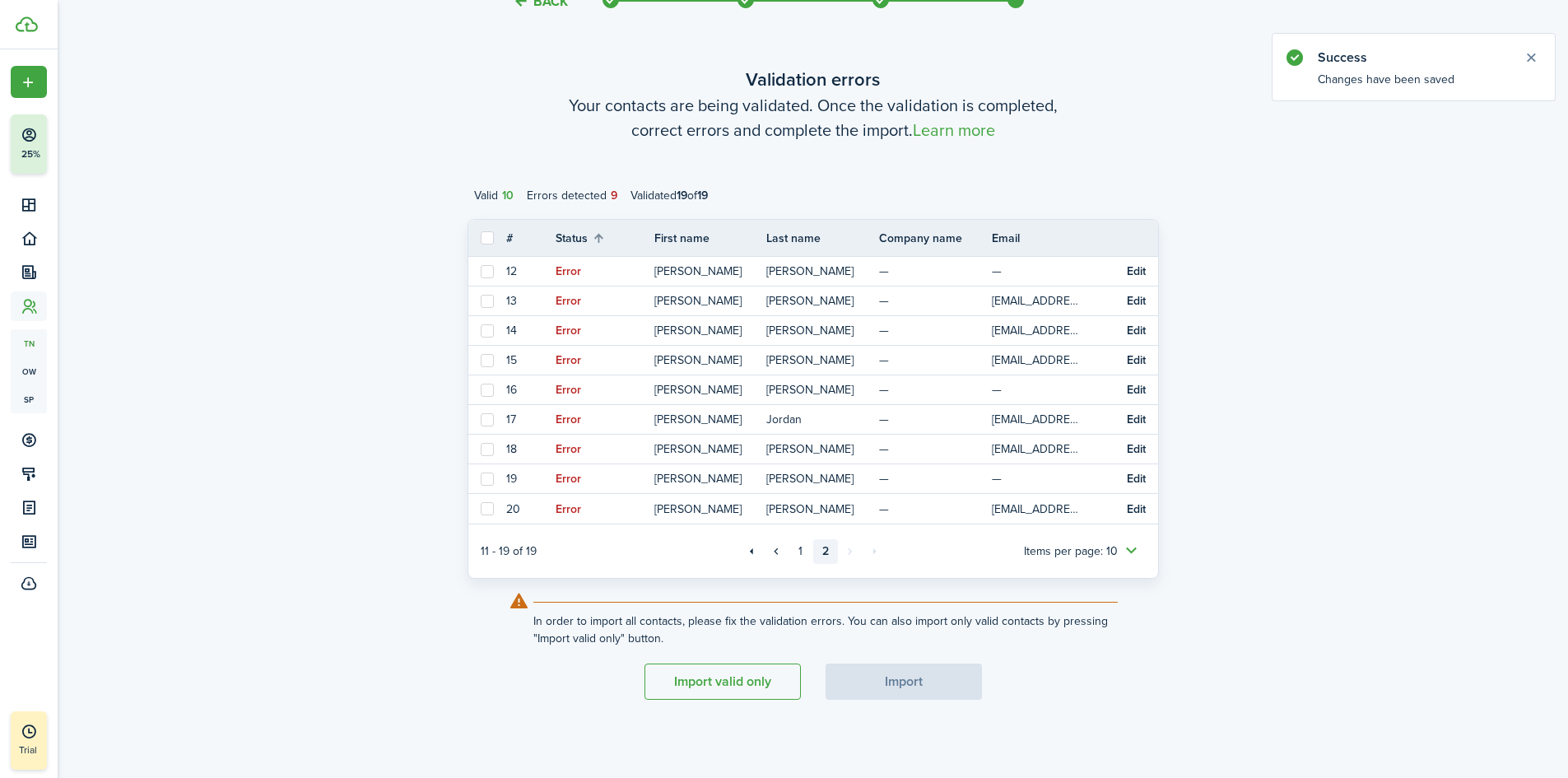
scroll to position [99, 0]
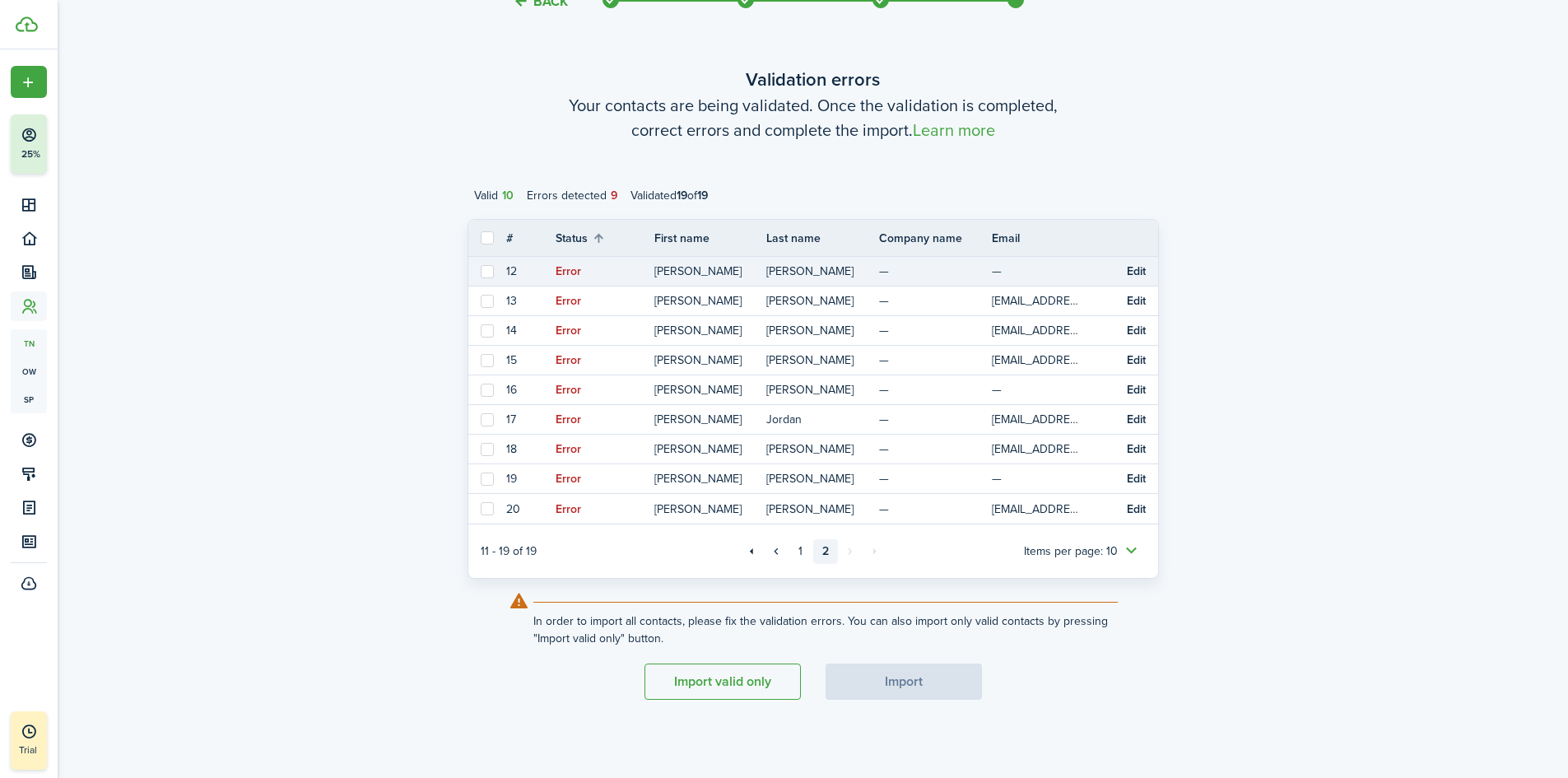
click at [1133, 273] on button "Edit" at bounding box center [1135, 272] width 19 height 13
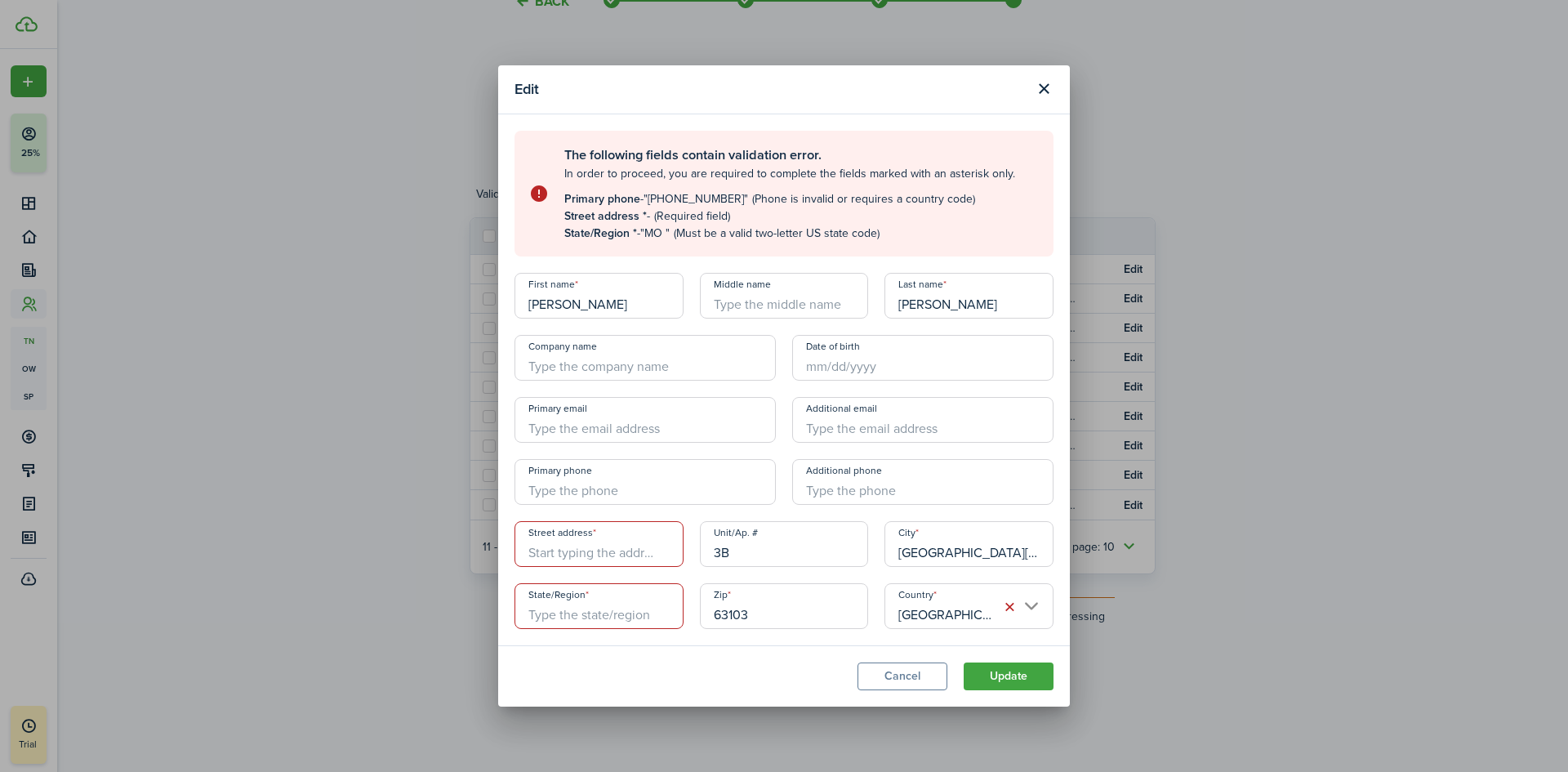
click at [617, 551] on input "Street address" at bounding box center [598, 544] width 169 height 46
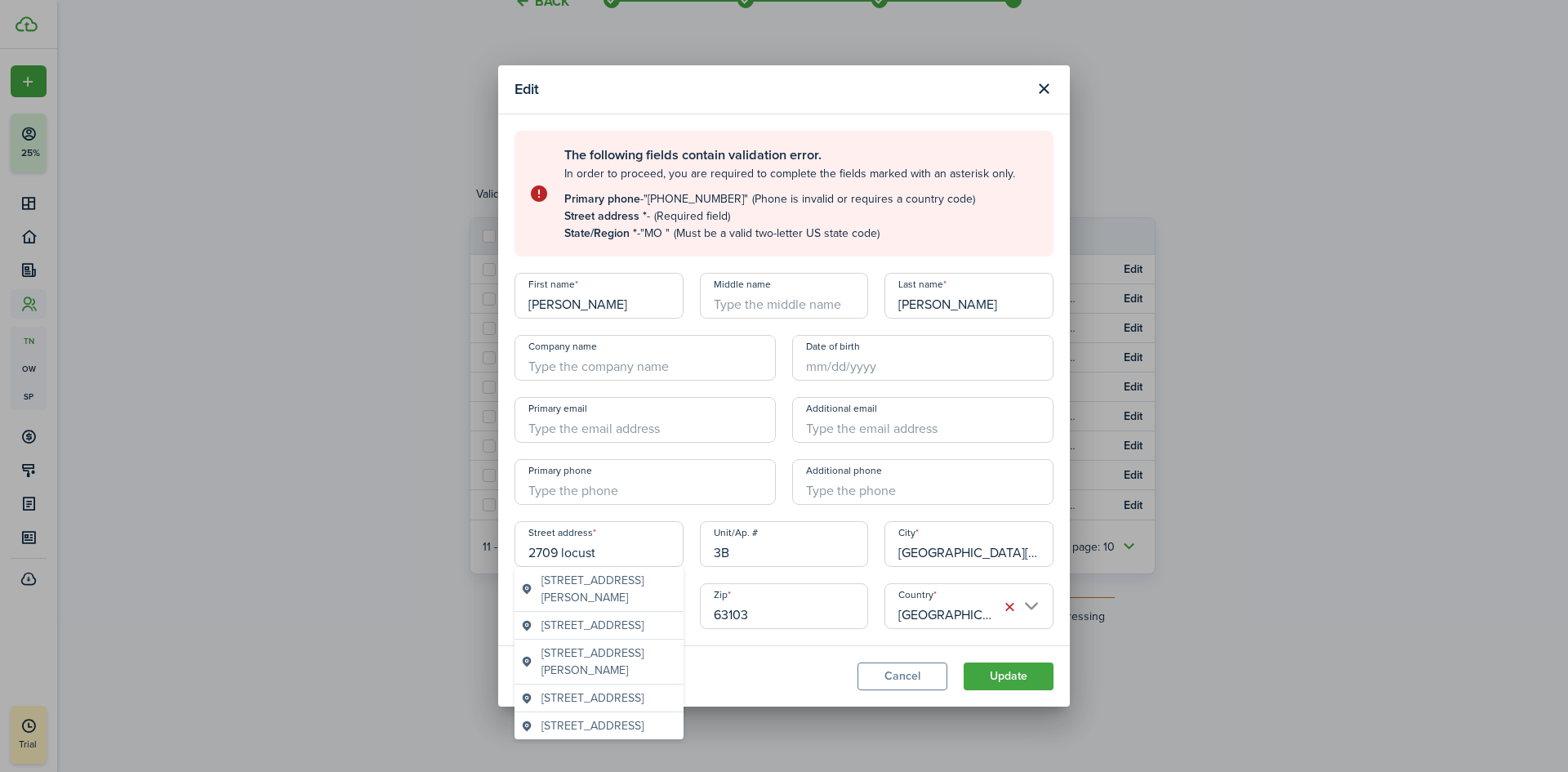
click at [571, 707] on span "[STREET_ADDRESS]" at bounding box center [592, 698] width 102 height 17
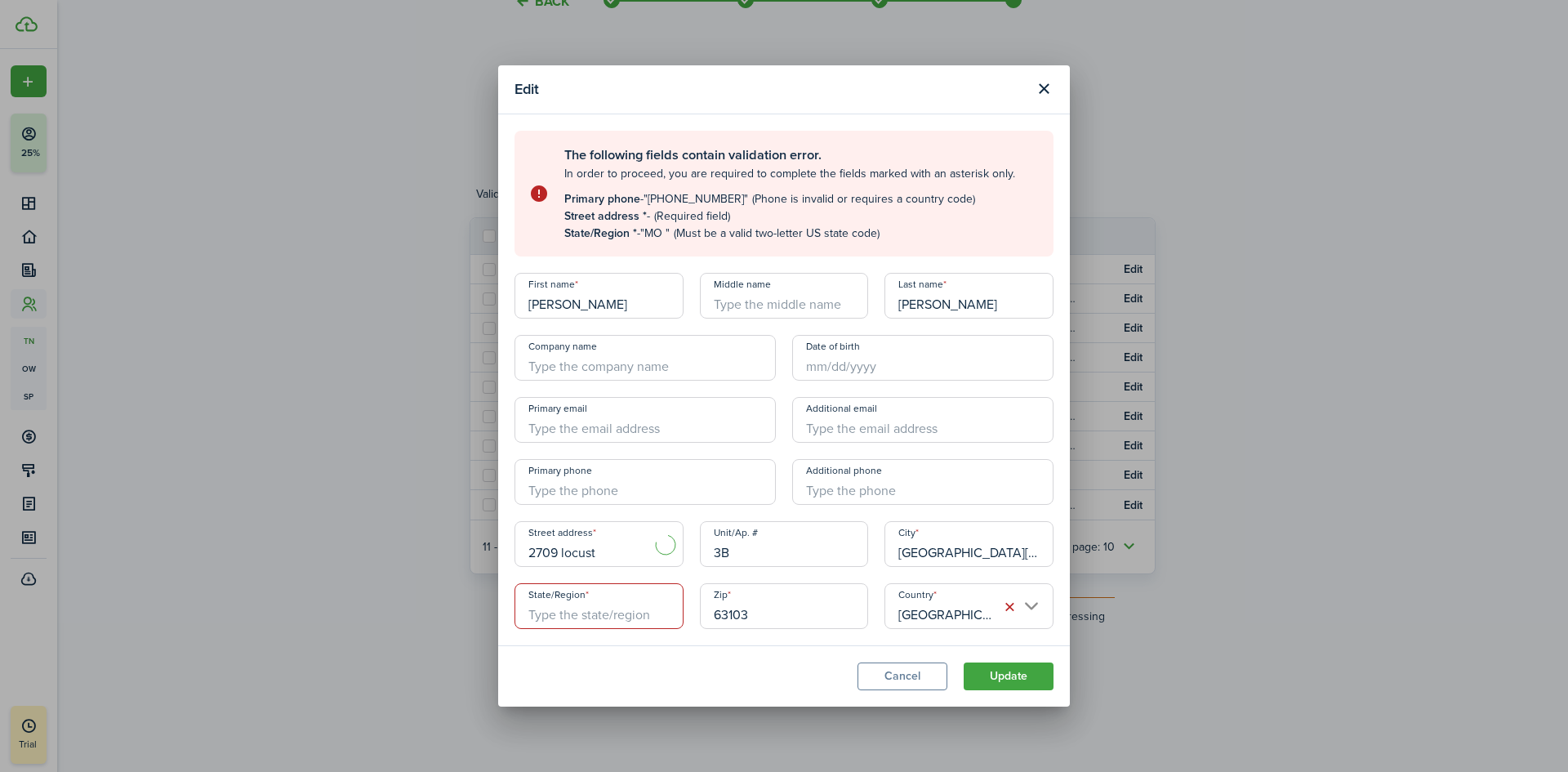
type input "[STREET_ADDRESS]"
type input "MO"
click at [535, 485] on input "+1" at bounding box center [645, 482] width 262 height 46
type input "+3"
type input "[PHONE_NUMBER]"
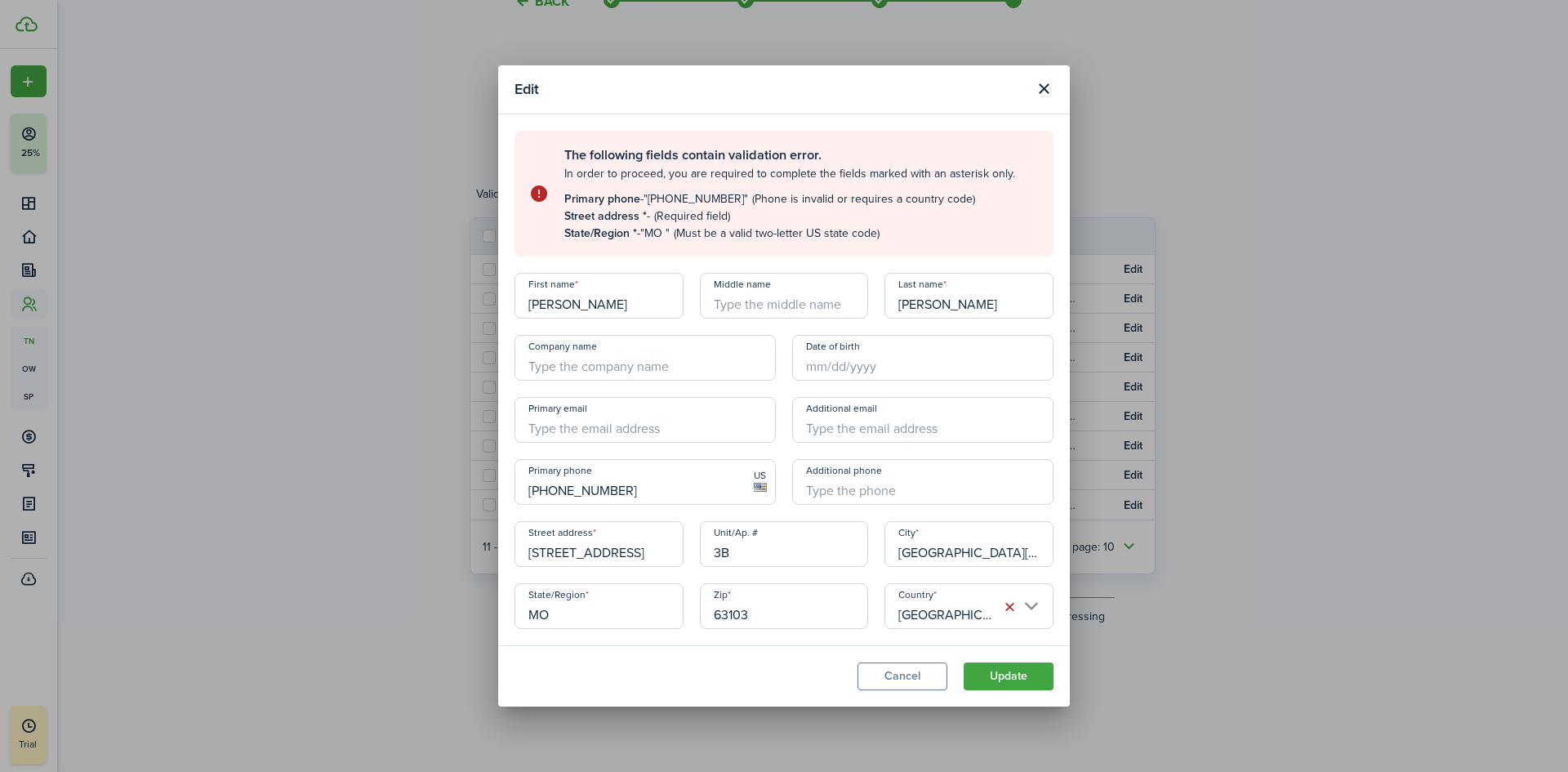
click at [1019, 673] on button "Update" at bounding box center [1008, 676] width 90 height 28
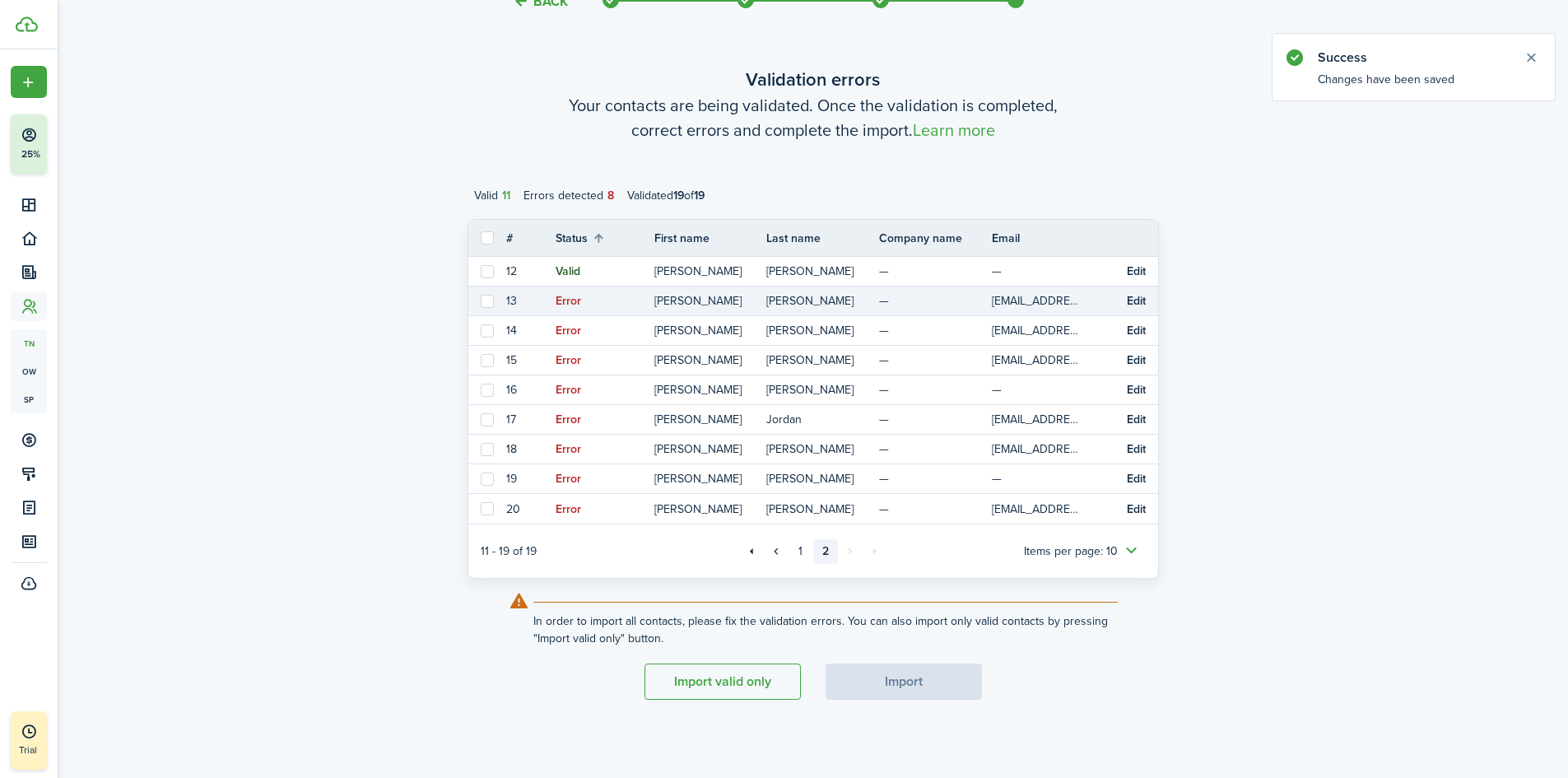
click at [1137, 302] on button "Edit" at bounding box center [1135, 302] width 19 height 13
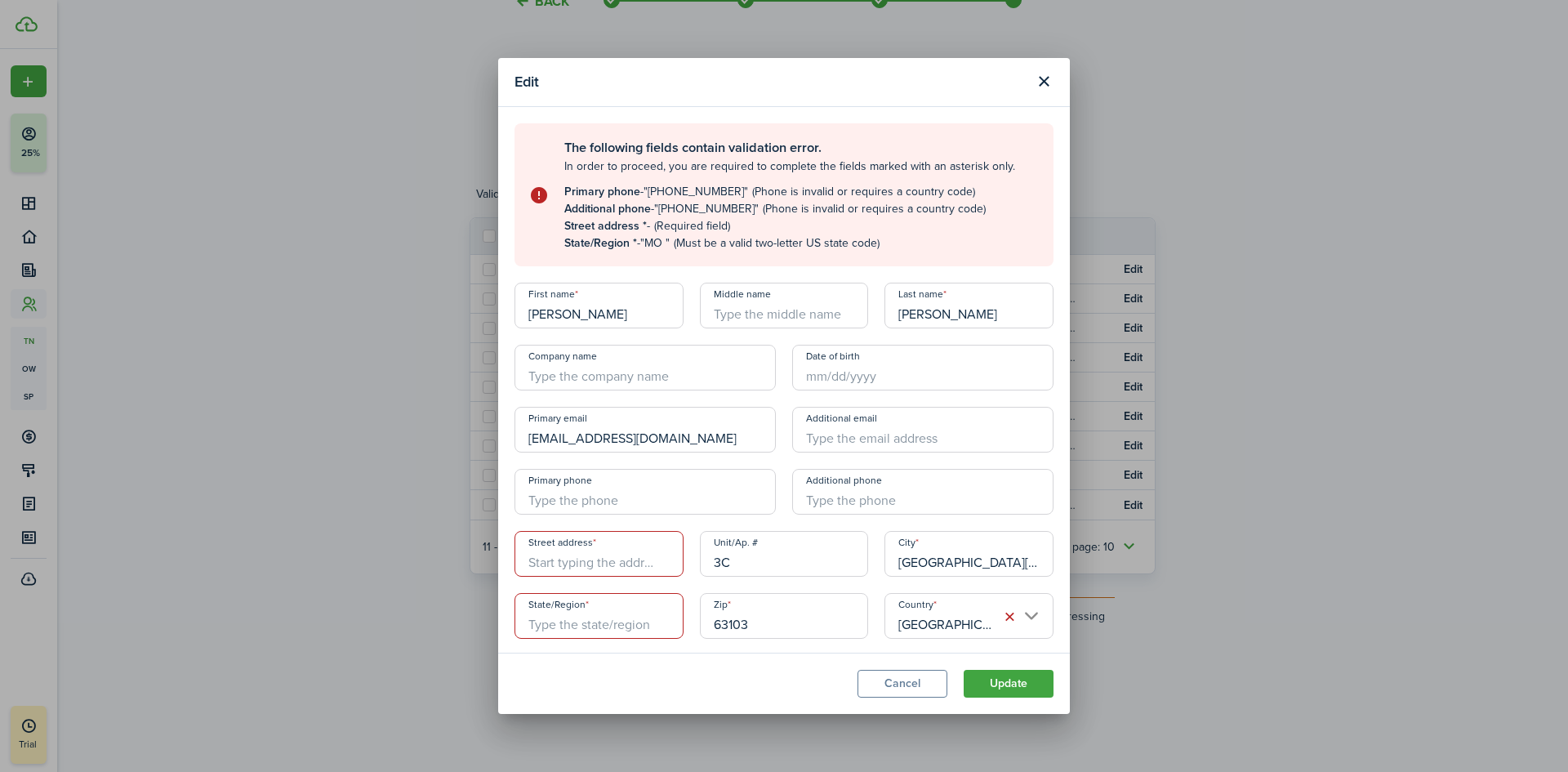
click at [562, 557] on input "Street address" at bounding box center [598, 554] width 169 height 46
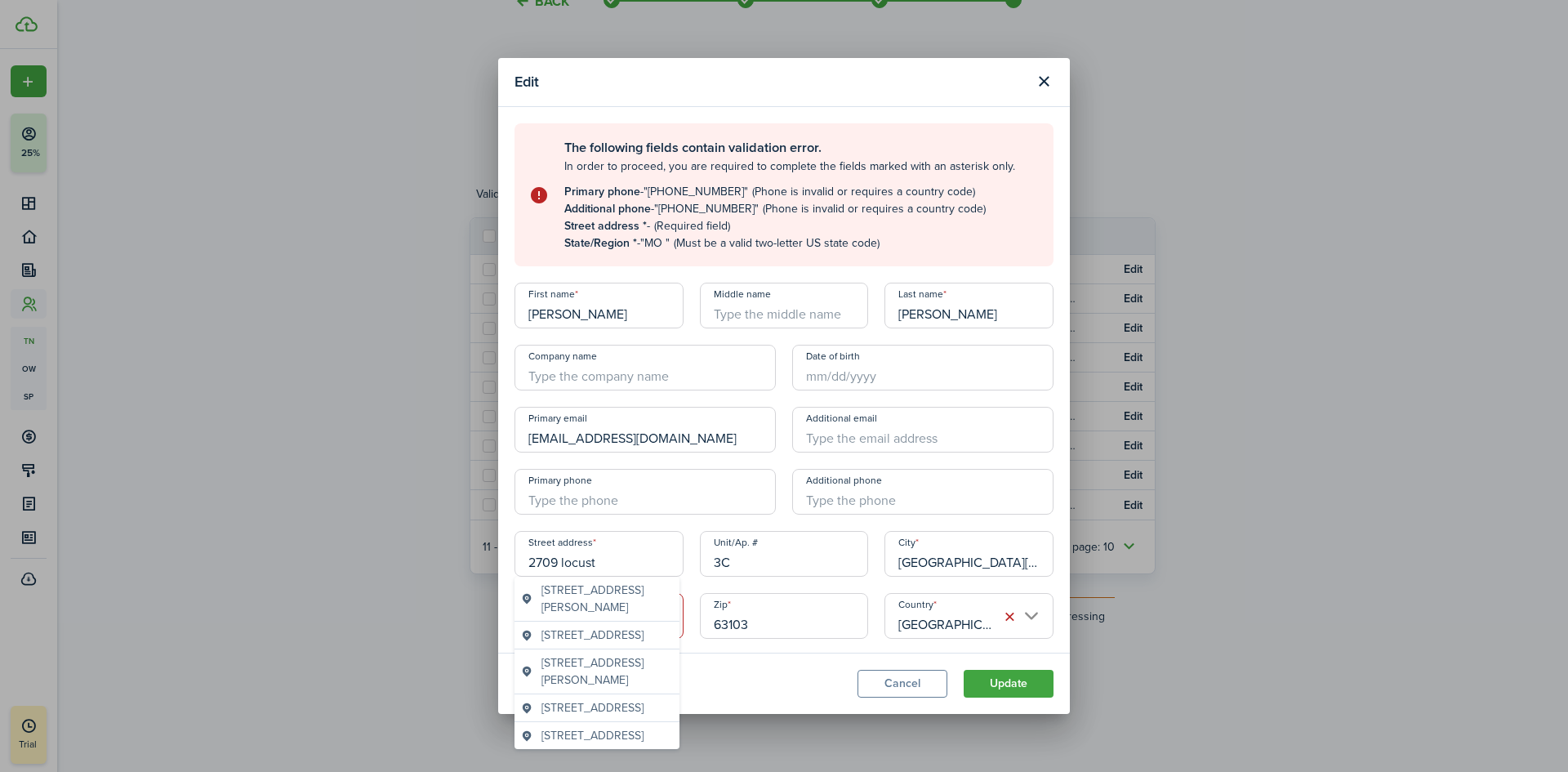
click at [549, 716] on span "[STREET_ADDRESS]" at bounding box center [592, 707] width 102 height 17
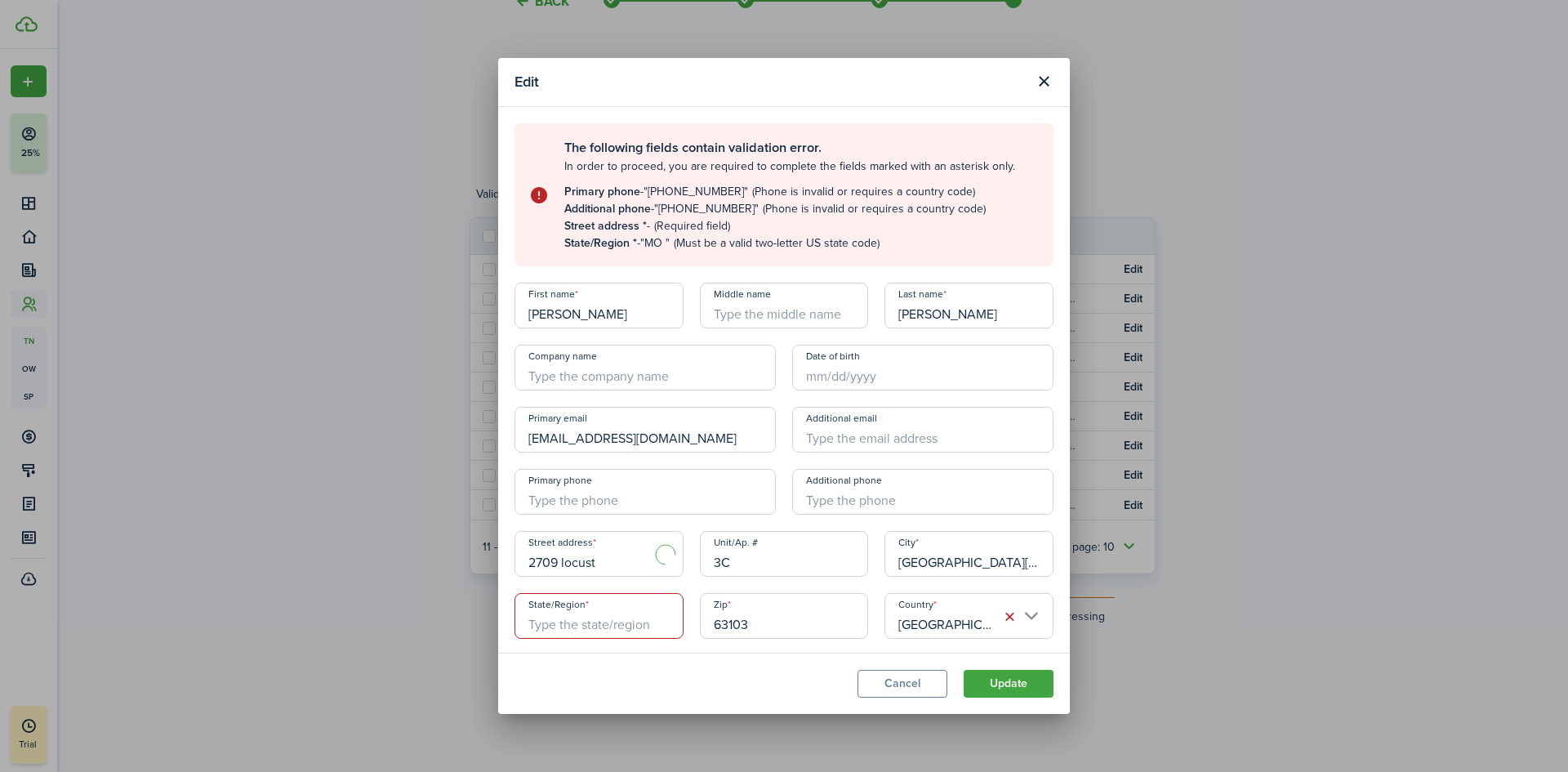
type input "[STREET_ADDRESS]"
type input "MO"
click at [536, 498] on input "+1" at bounding box center [645, 491] width 262 height 46
type input "[PHONE_NUMBER]"
type input "+1"
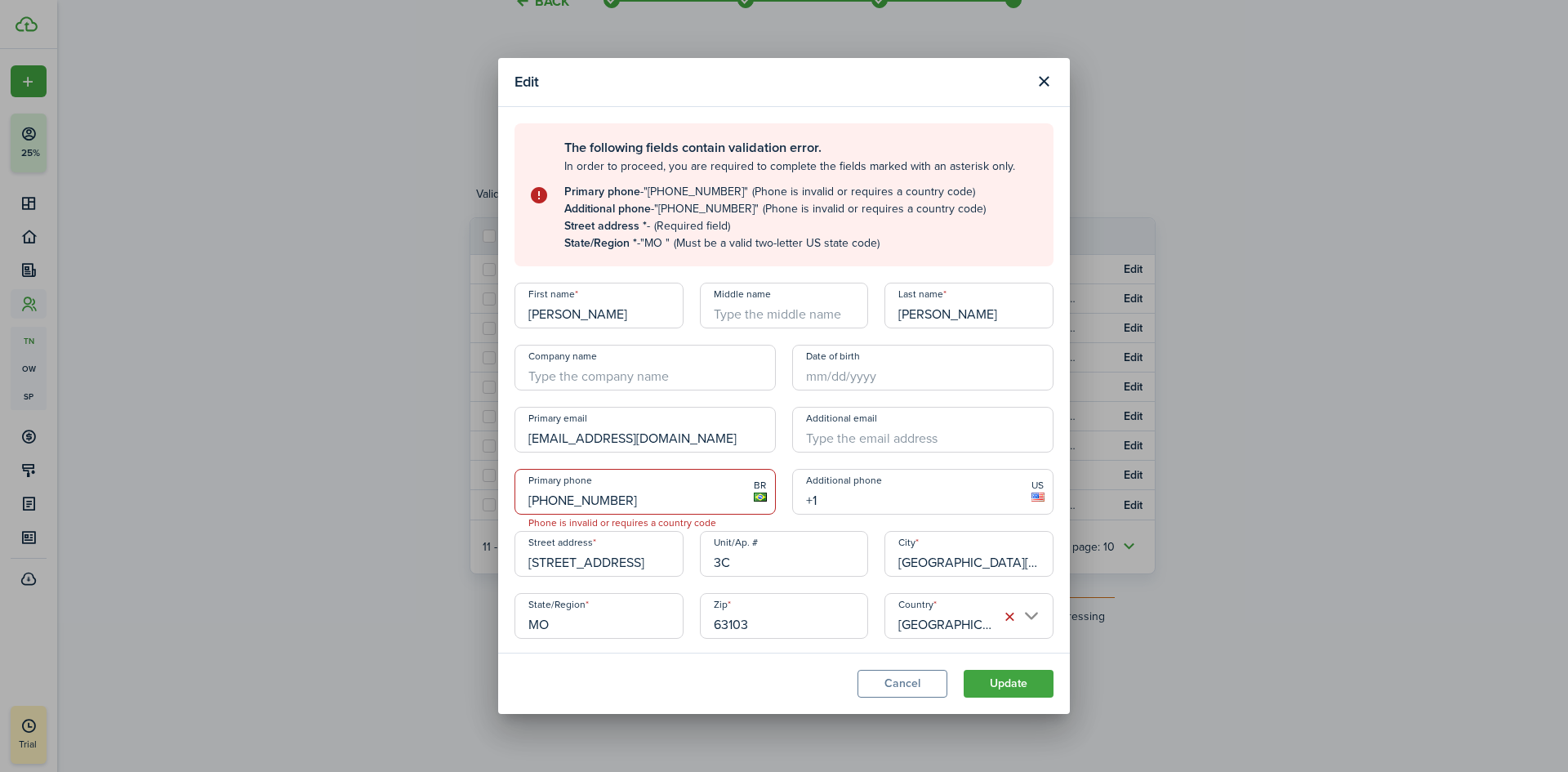
drag, startPoint x: 620, startPoint y: 508, endPoint x: 495, endPoint y: 508, distance: 125.0
click at [495, 508] on div "Edit The following fields contain validation error. In order to proceed, you ar…" at bounding box center [784, 386] width 1568 height 772
type input "[PHONE_NUMBER]"
click at [857, 493] on input "+1" at bounding box center [923, 491] width 262 height 46
type input "[PHONE_NUMBER]"
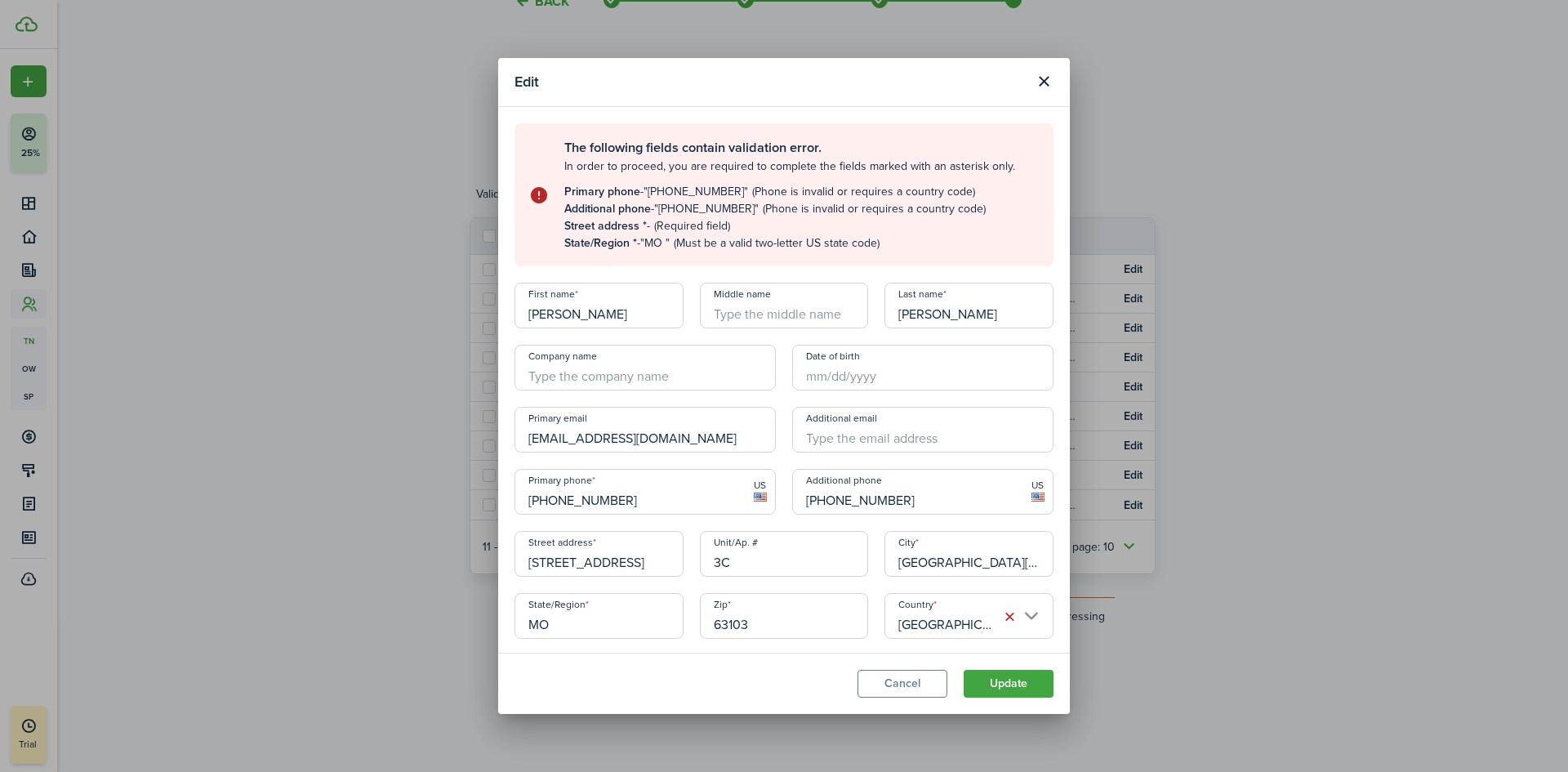
click at [1020, 683] on button "Update" at bounding box center [1008, 684] width 90 height 28
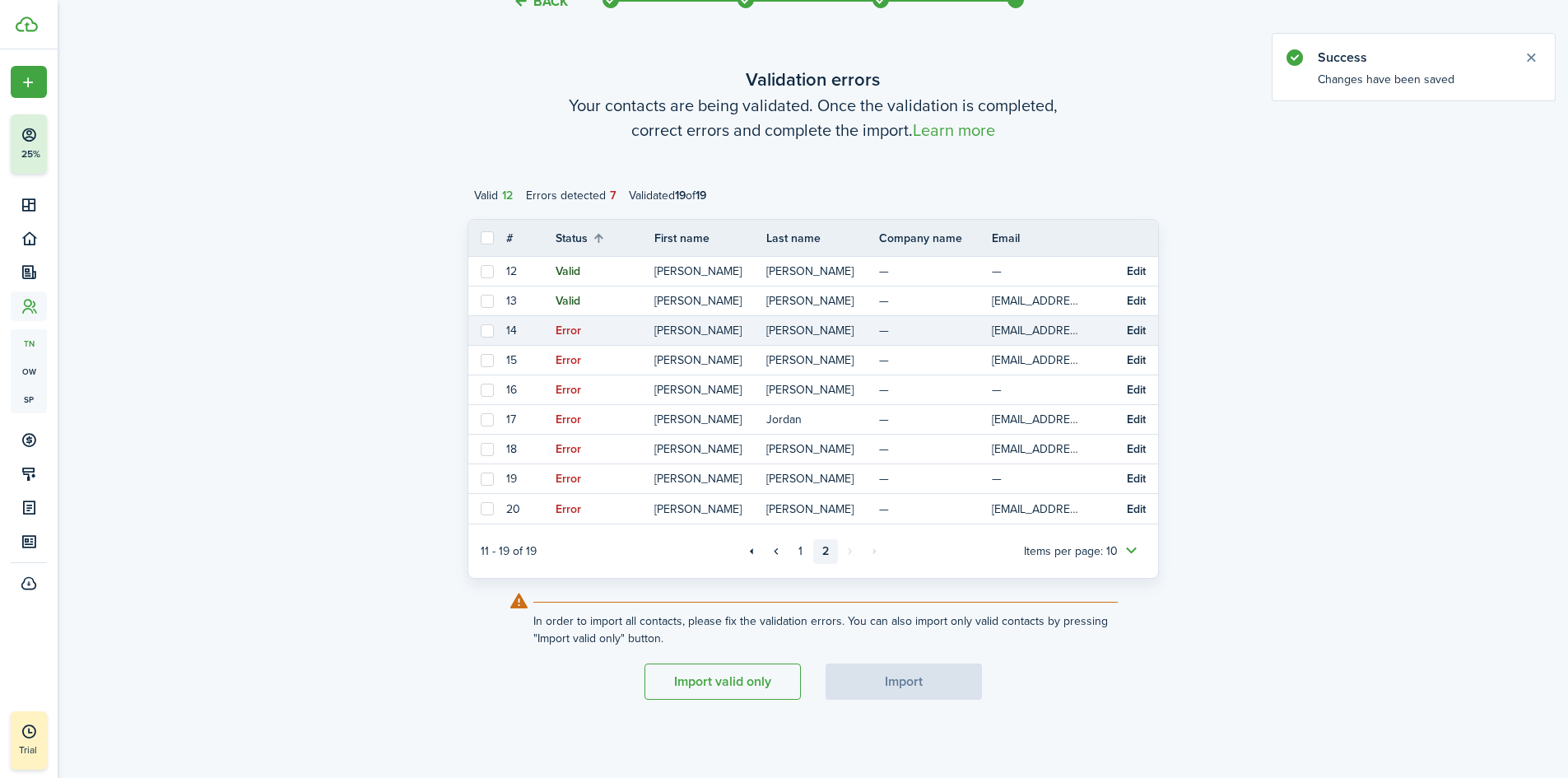
click at [1132, 329] on button "Edit" at bounding box center [1135, 330] width 19 height 13
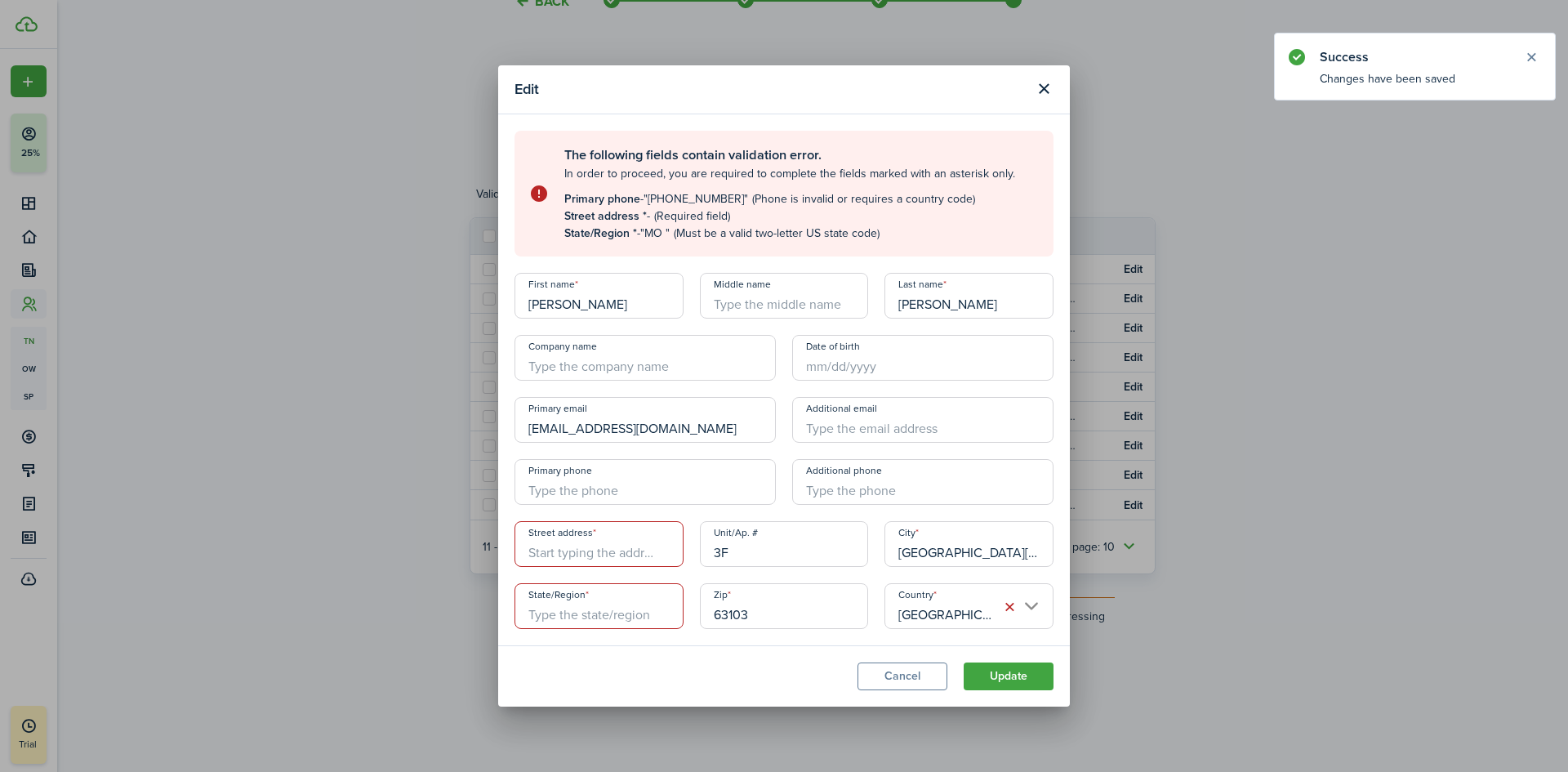
click at [587, 554] on input "Street address" at bounding box center [598, 544] width 169 height 46
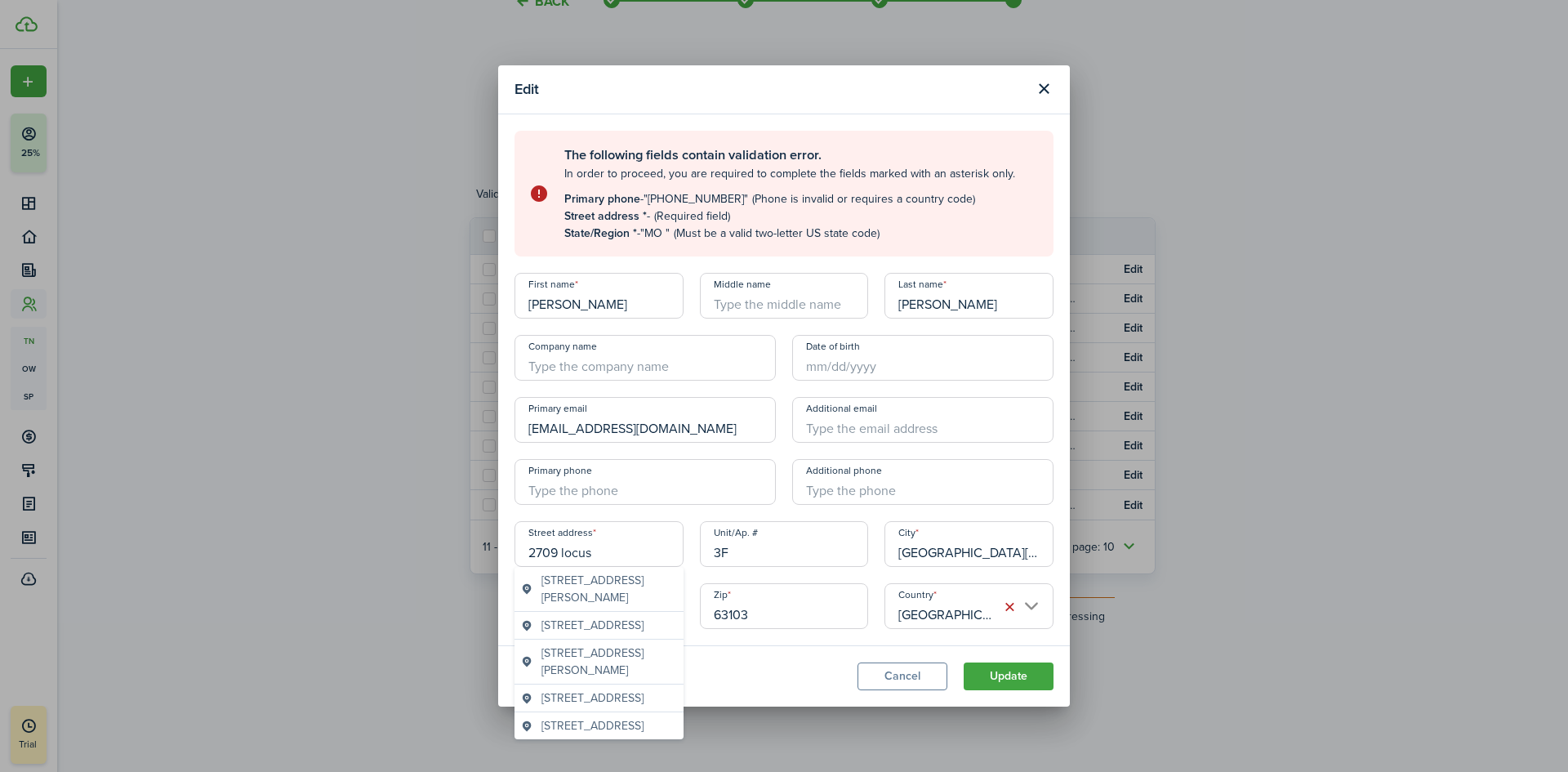
click at [564, 707] on span "[STREET_ADDRESS]" at bounding box center [592, 698] width 102 height 17
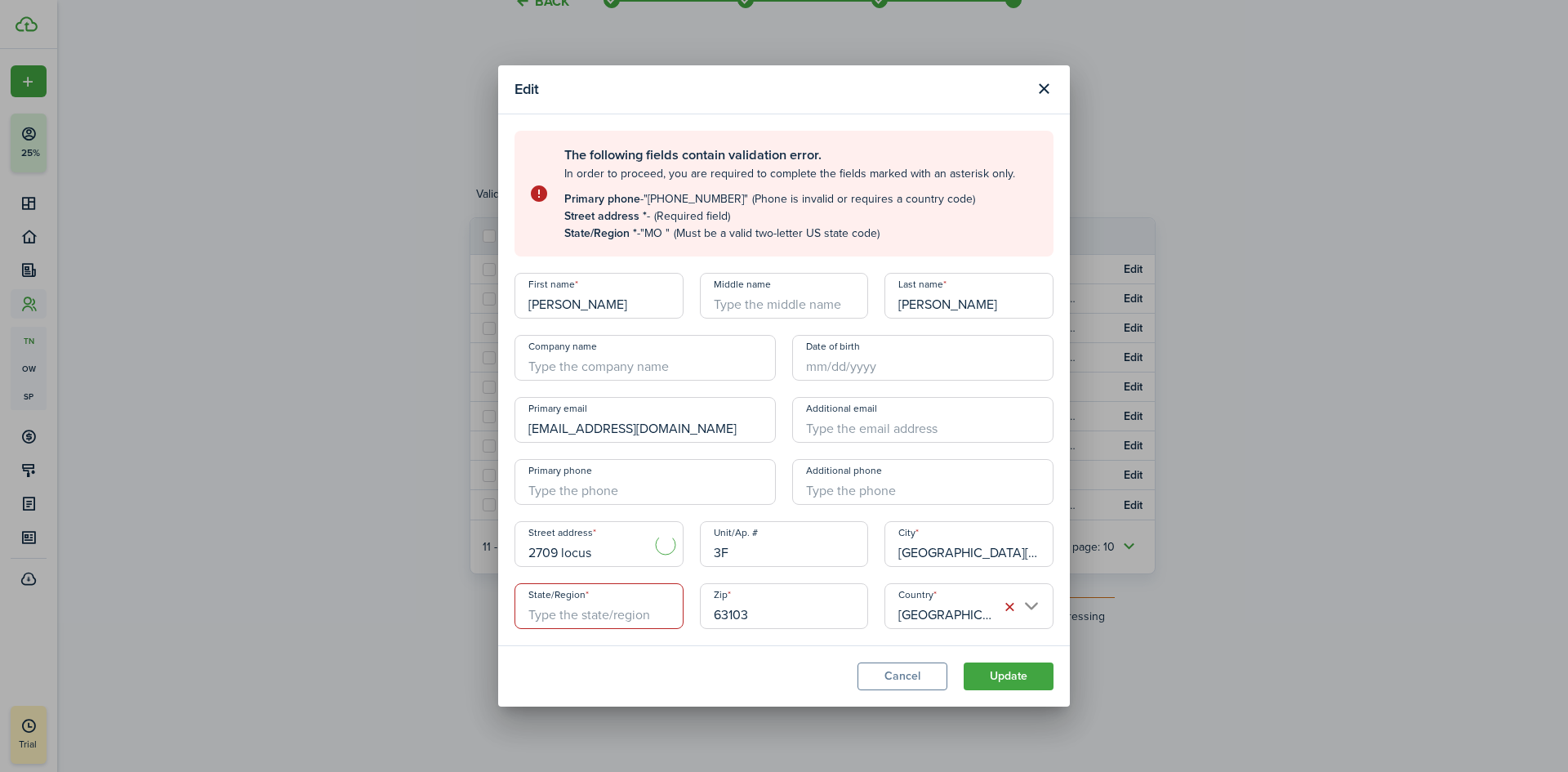
type input "[STREET_ADDRESS]"
type input "MO"
click at [638, 478] on input "+1" at bounding box center [645, 482] width 262 height 46
type input "[PHONE_NUMBER]"
click at [1008, 671] on button "Update" at bounding box center [1008, 676] width 90 height 28
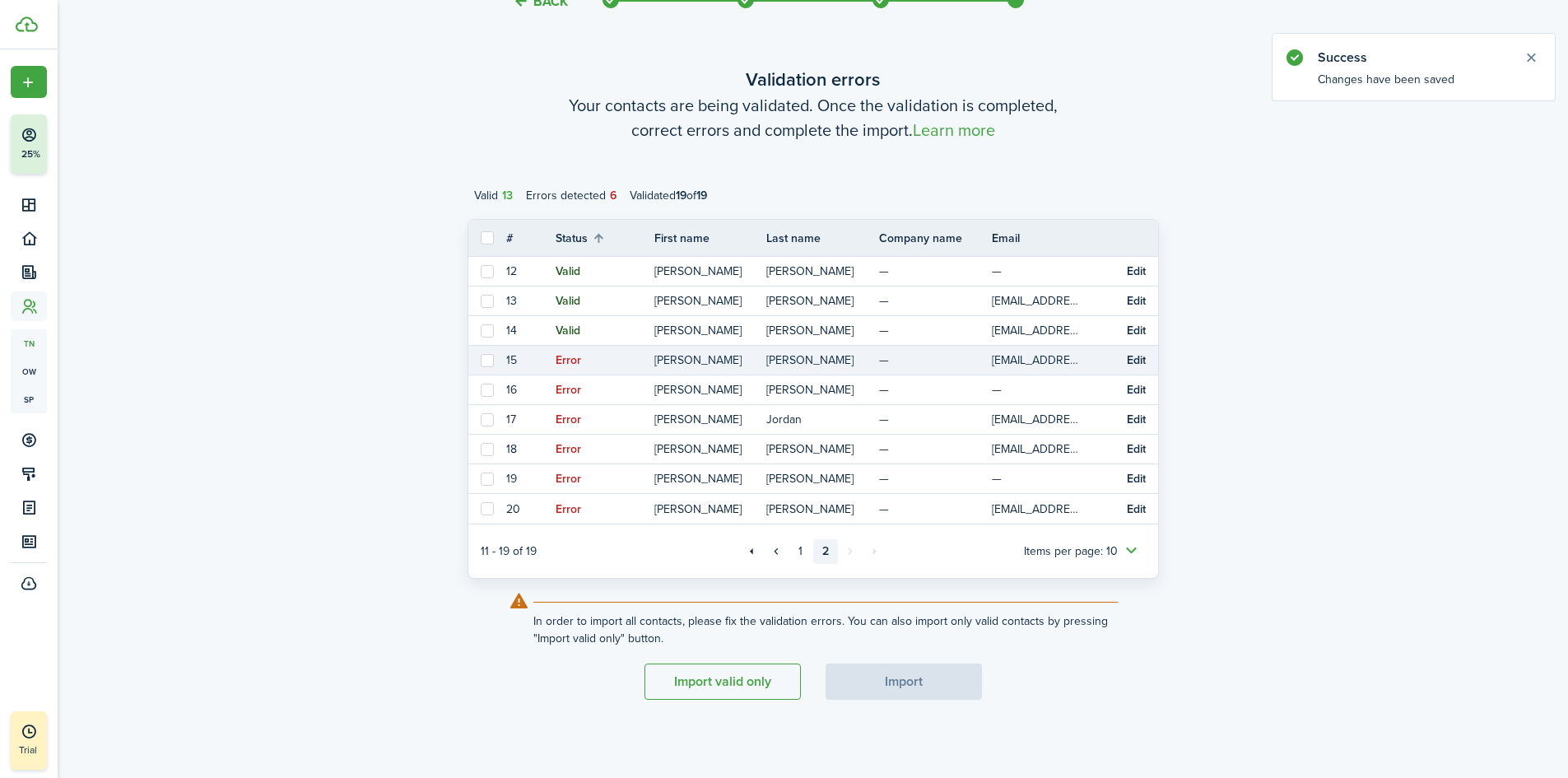
click at [1135, 359] on button "Edit" at bounding box center [1135, 360] width 19 height 13
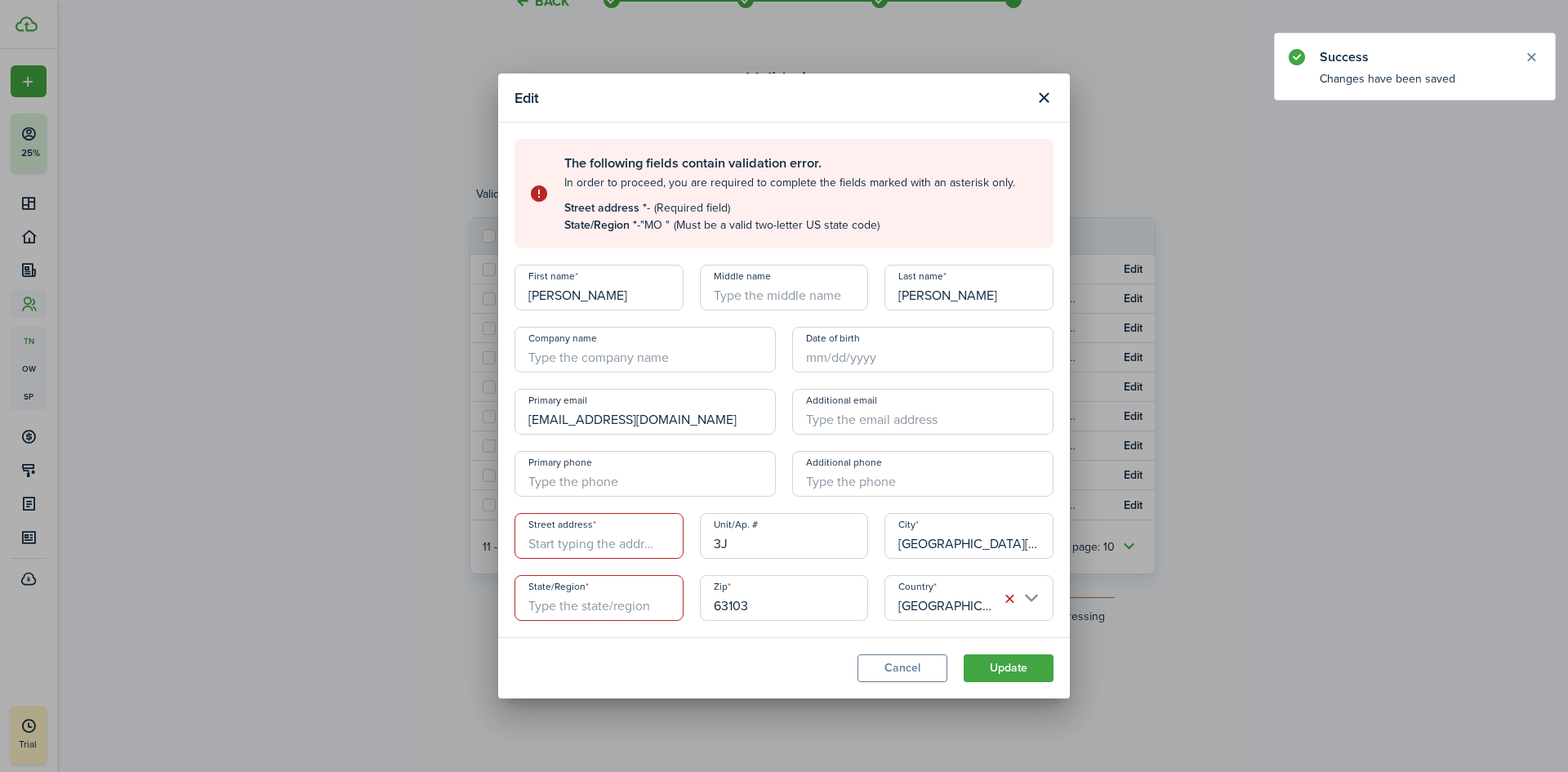
click at [594, 542] on input "Street address" at bounding box center [598, 536] width 169 height 46
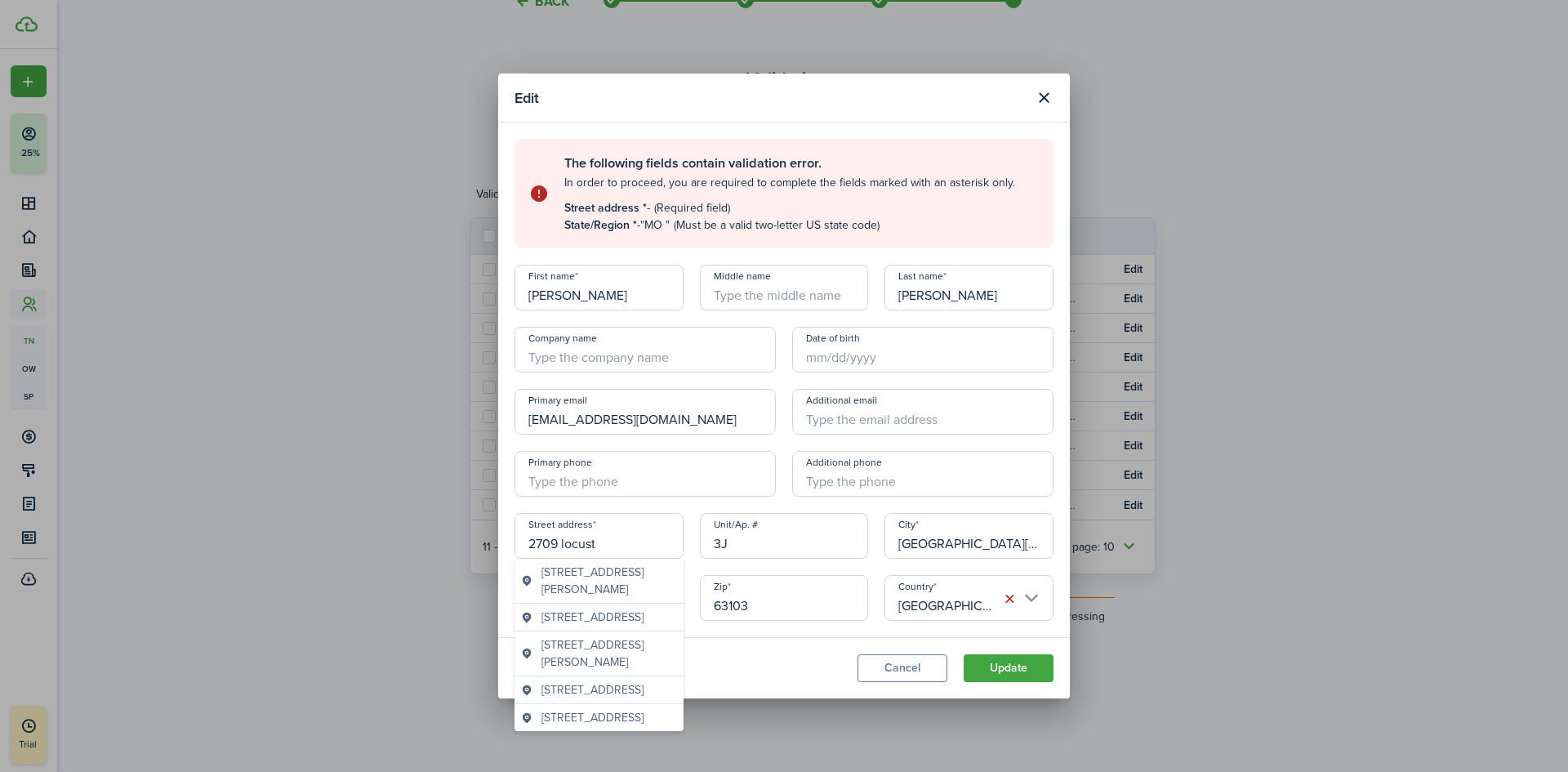
click at [527, 698] on geo-item "[STREET_ADDRESS]" at bounding box center [598, 689] width 156 height 17
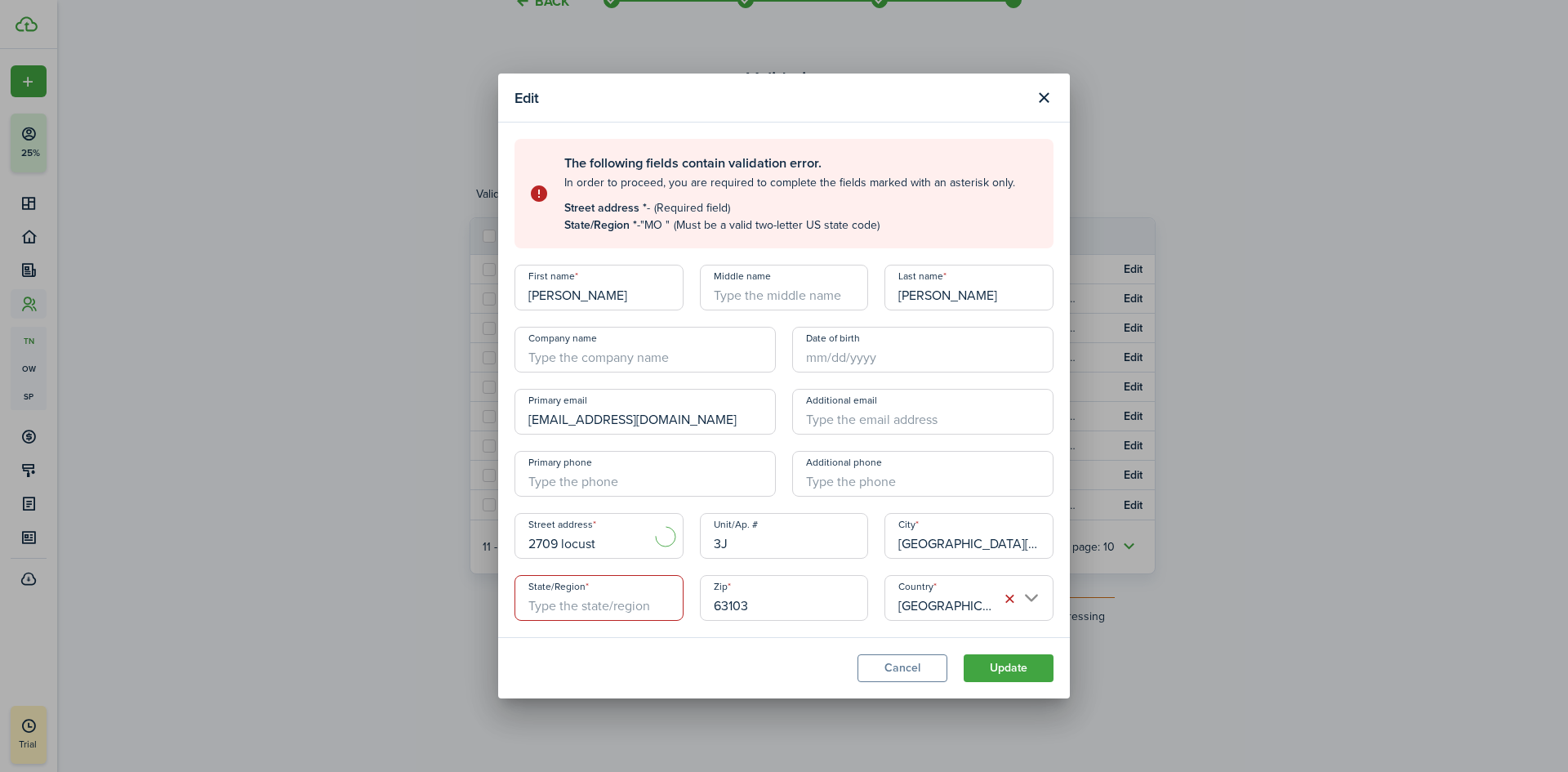
type input "[STREET_ADDRESS]"
type input "MO"
click at [1029, 671] on button "Update" at bounding box center [1008, 668] width 90 height 28
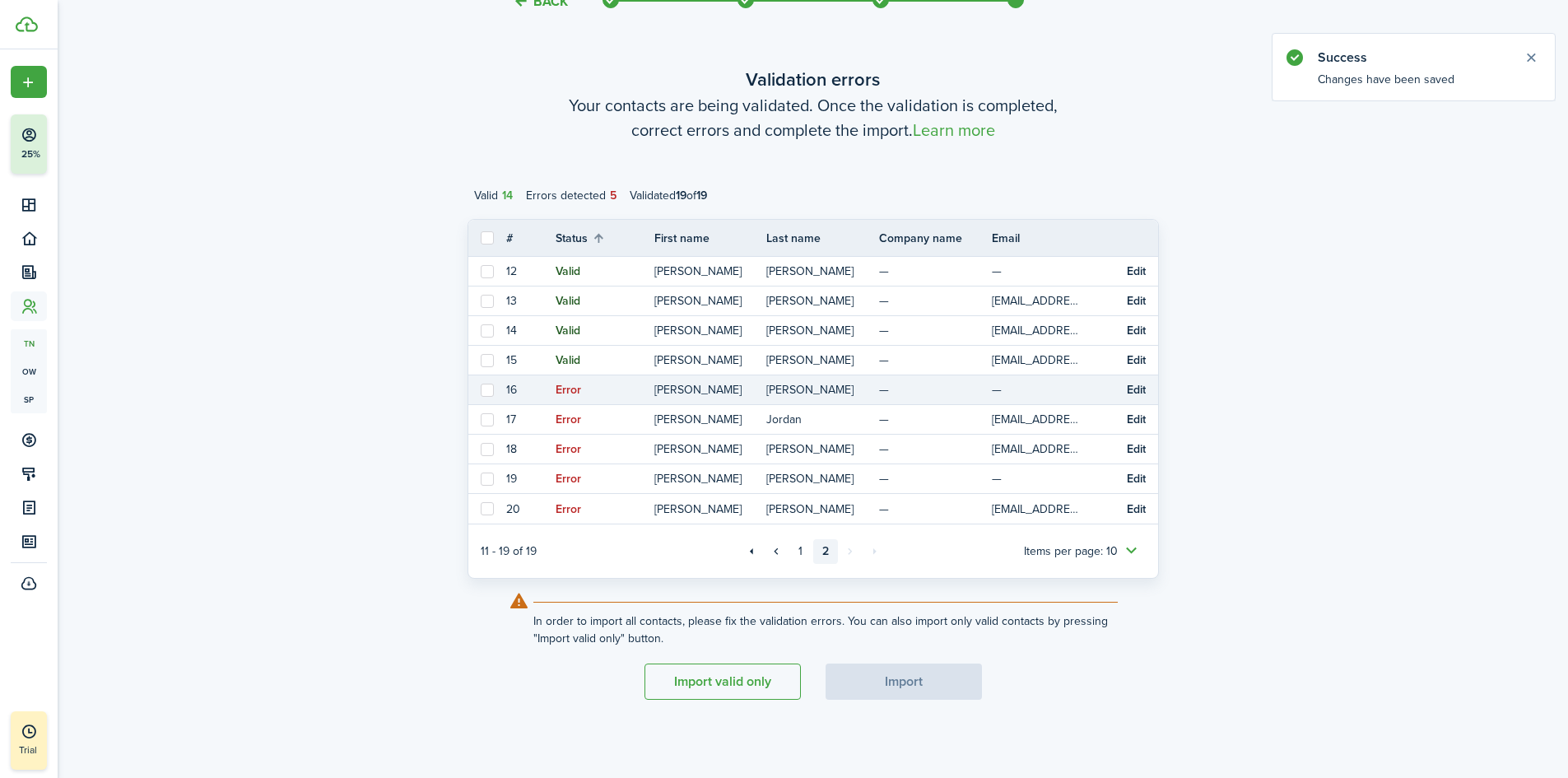
click at [1140, 387] on button "Edit" at bounding box center [1135, 390] width 19 height 13
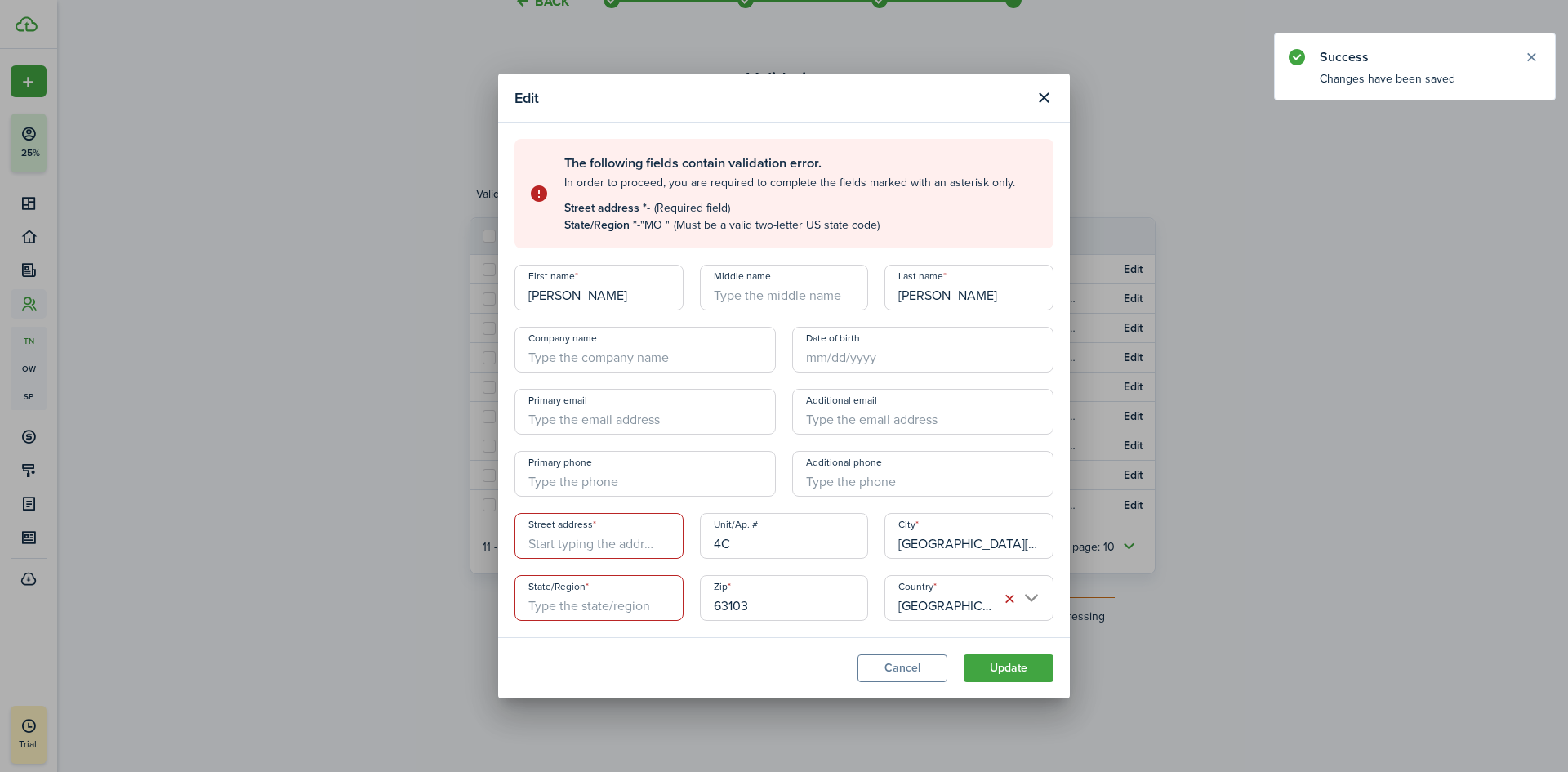
click at [582, 550] on input "Street address" at bounding box center [598, 536] width 169 height 46
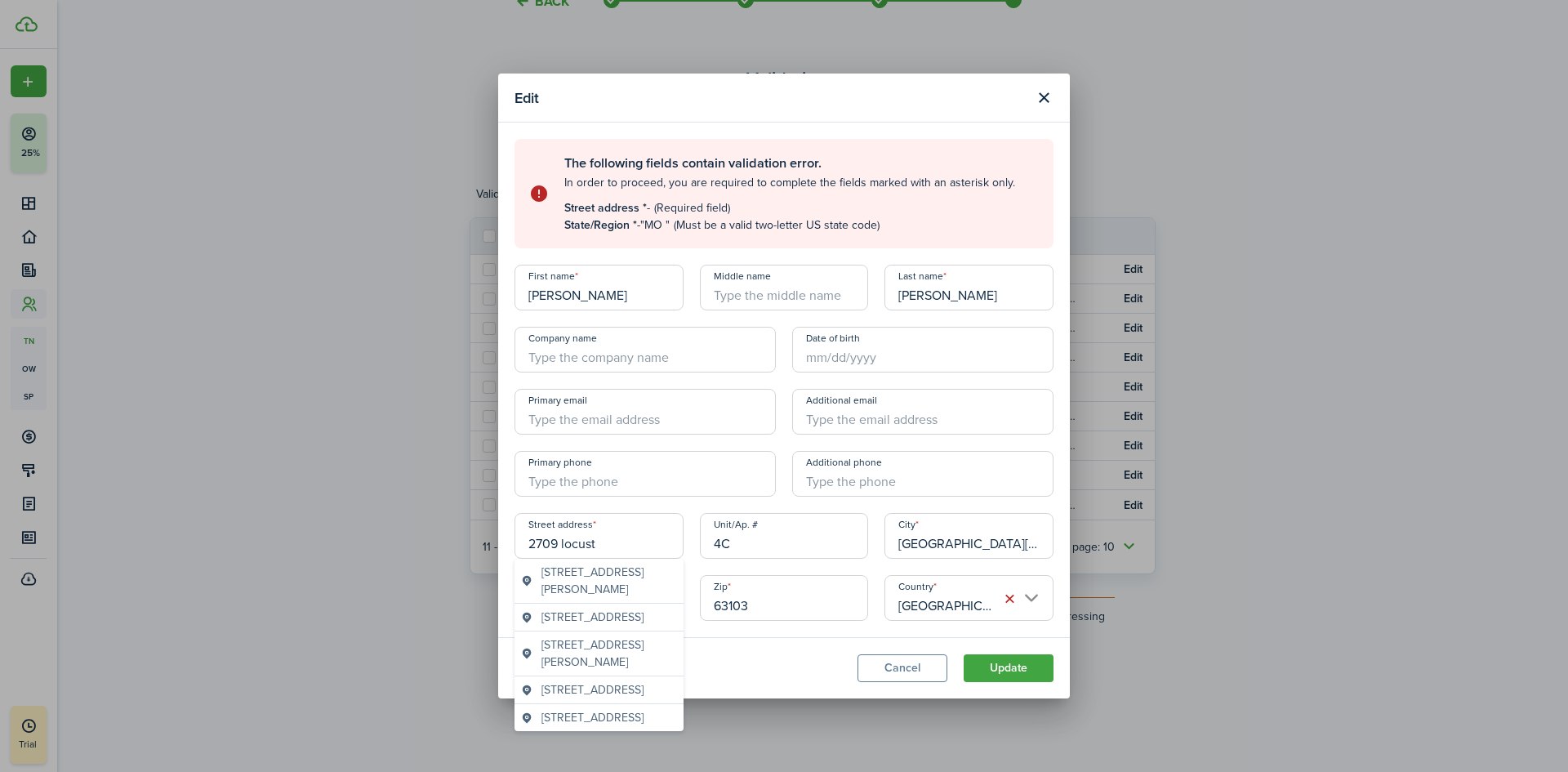
click at [580, 698] on span "[STREET_ADDRESS]" at bounding box center [592, 689] width 102 height 17
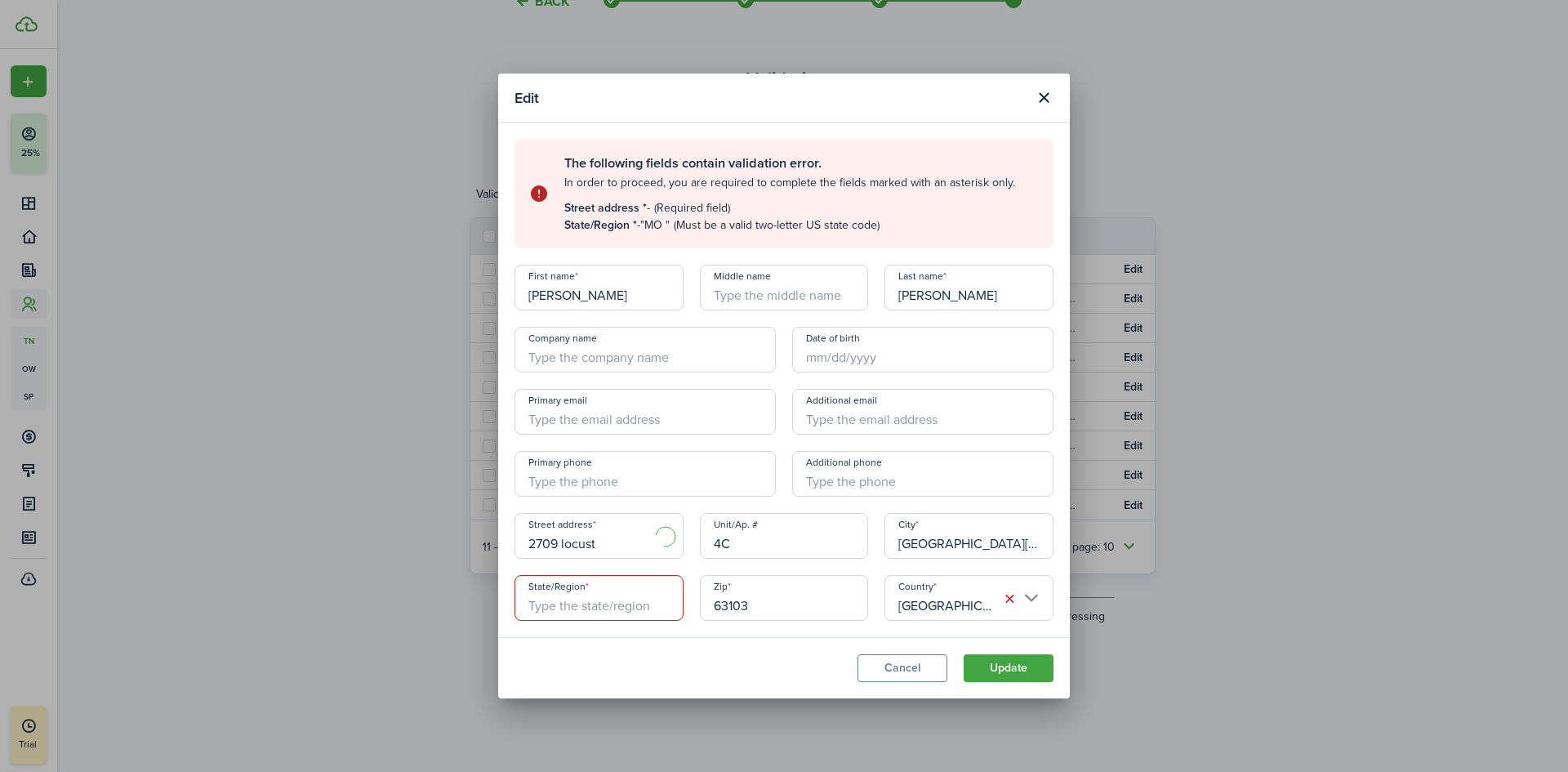
type input "[STREET_ADDRESS]"
type input "MO"
click at [1020, 672] on button "Update" at bounding box center [1008, 668] width 90 height 28
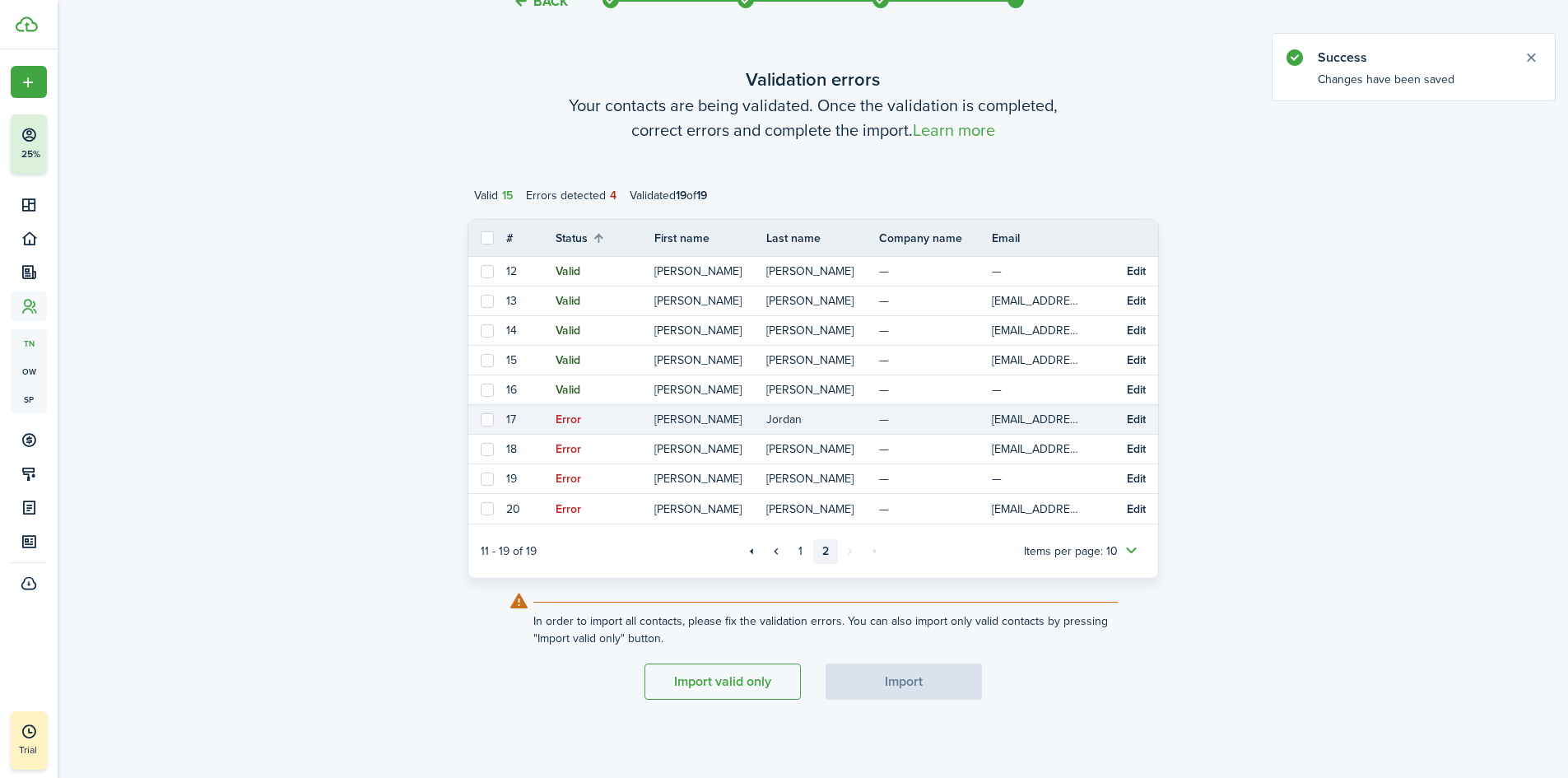
click at [1130, 419] on button "Edit" at bounding box center [1135, 419] width 19 height 13
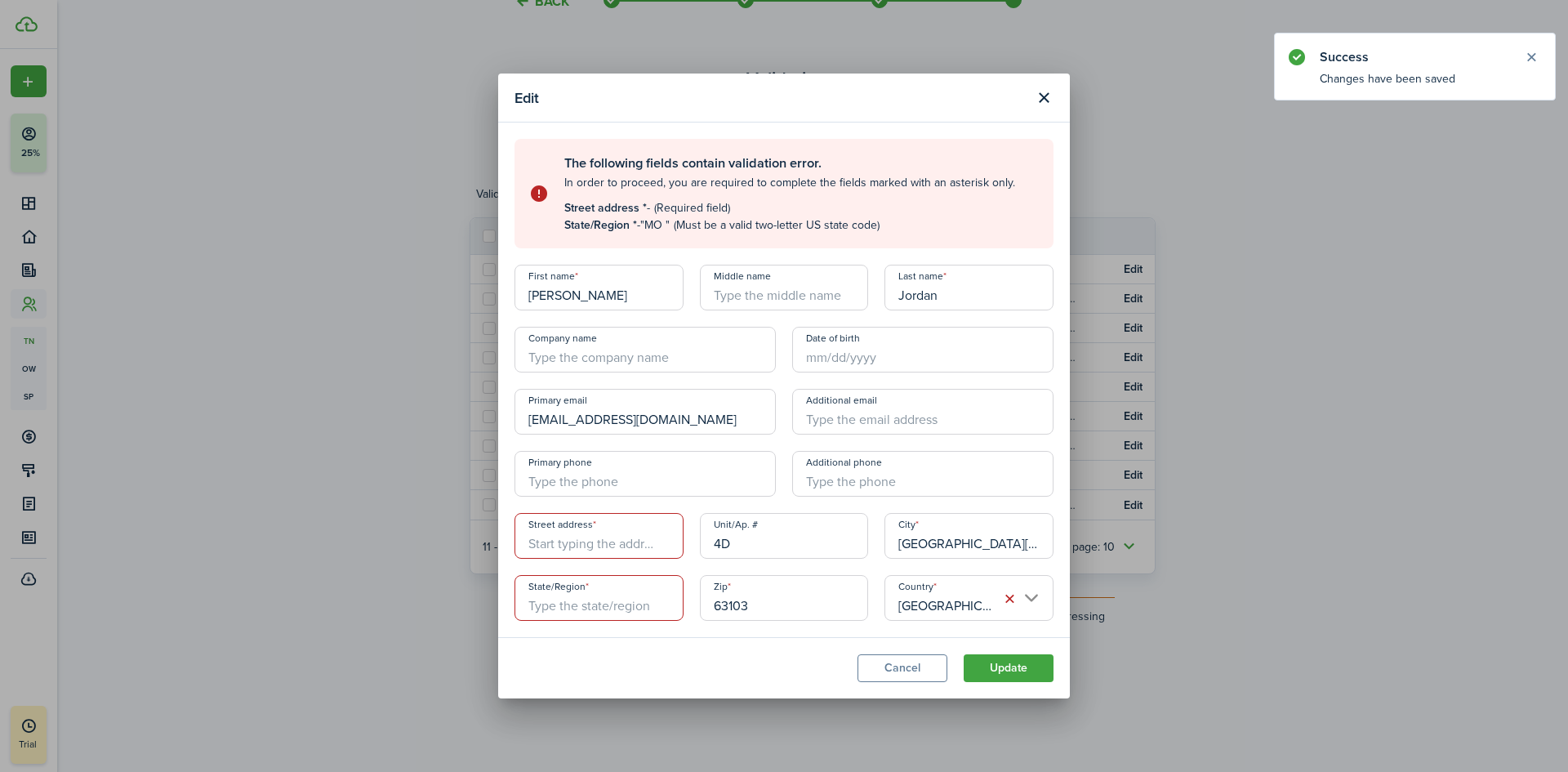
click at [545, 544] on input "Street address" at bounding box center [598, 536] width 169 height 46
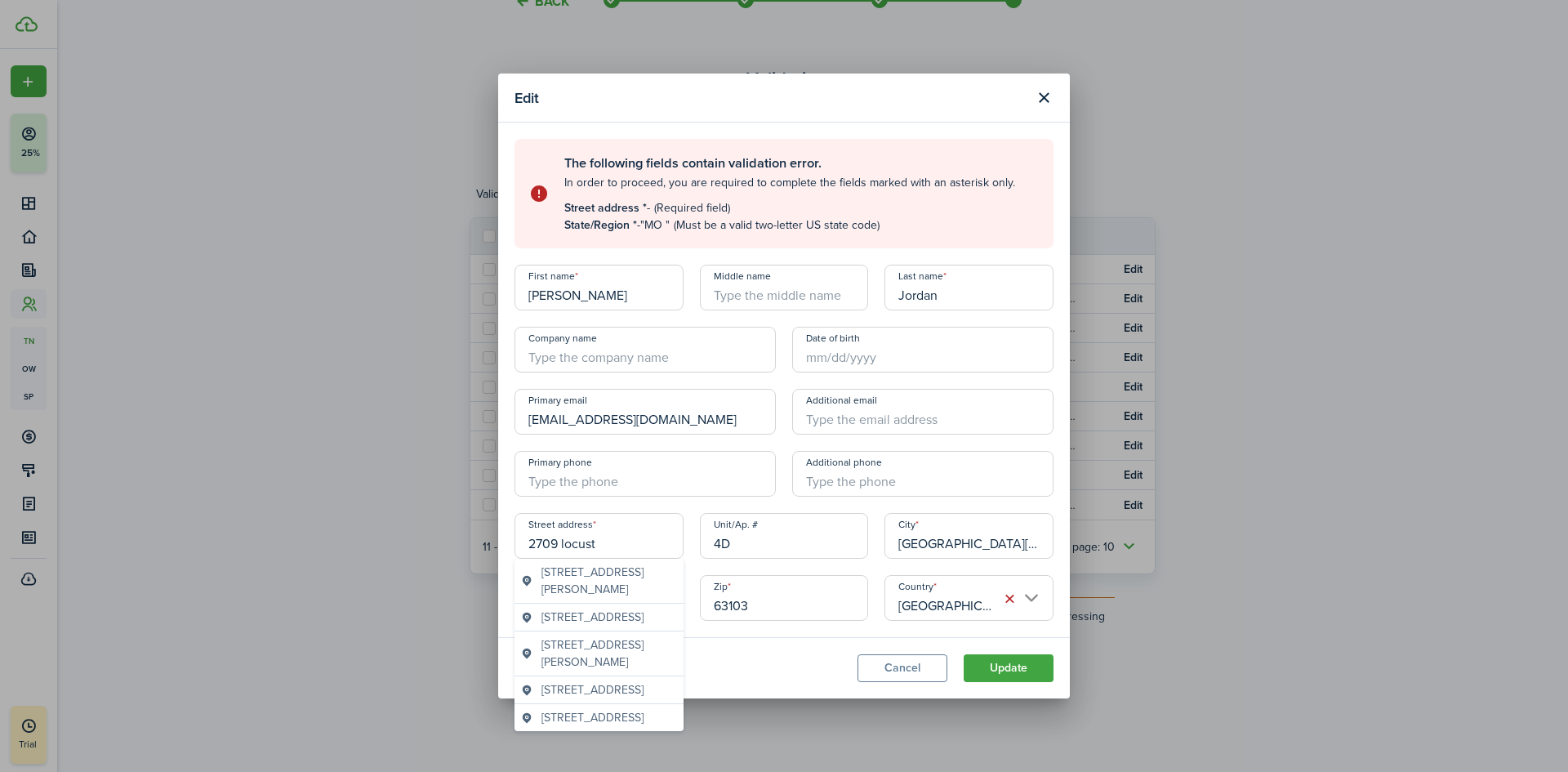
click at [547, 698] on span "[STREET_ADDRESS]" at bounding box center [592, 689] width 102 height 17
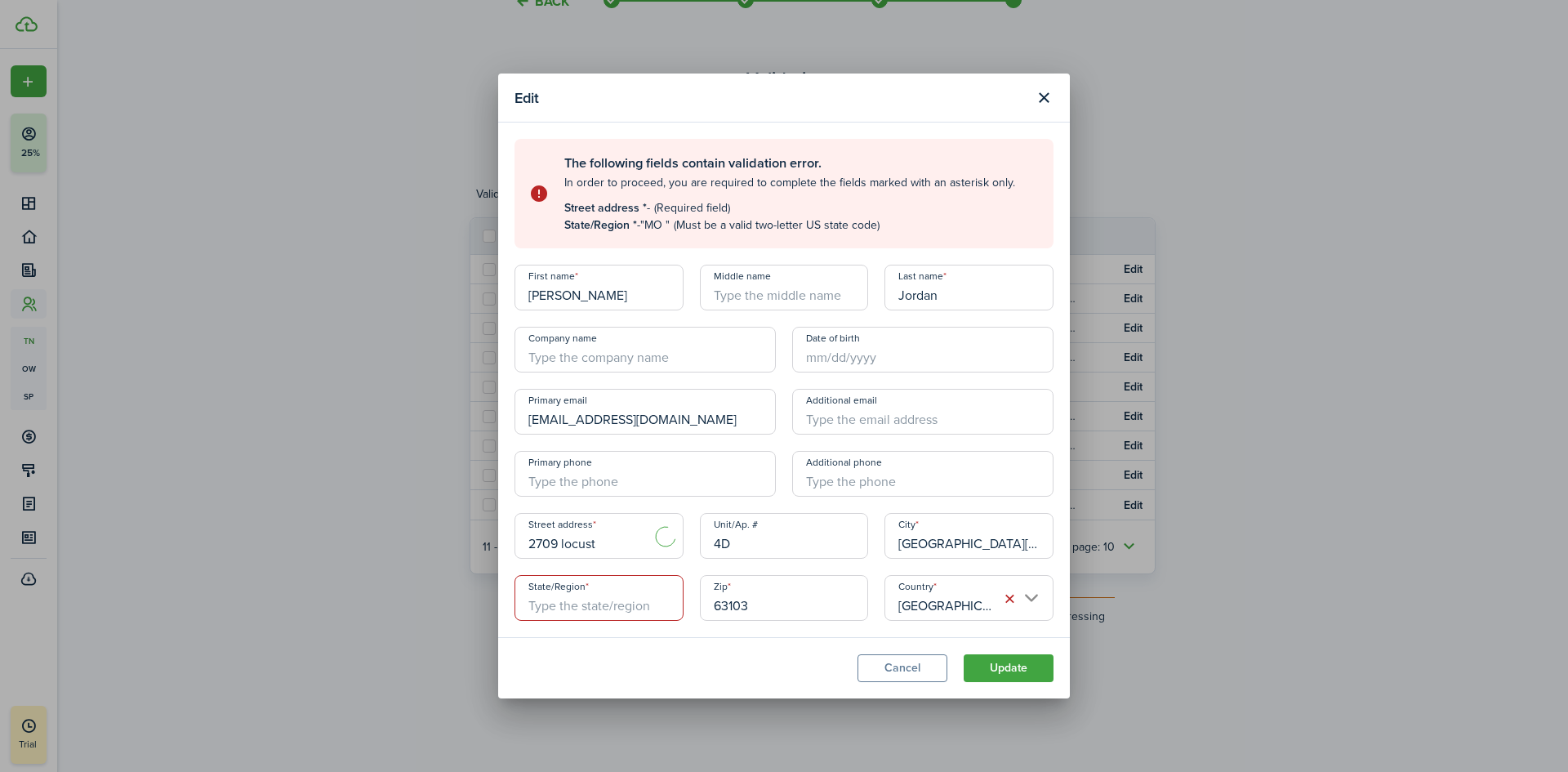
type input "[STREET_ADDRESS]"
type input "MO"
click at [1033, 665] on button "Update" at bounding box center [1008, 668] width 90 height 28
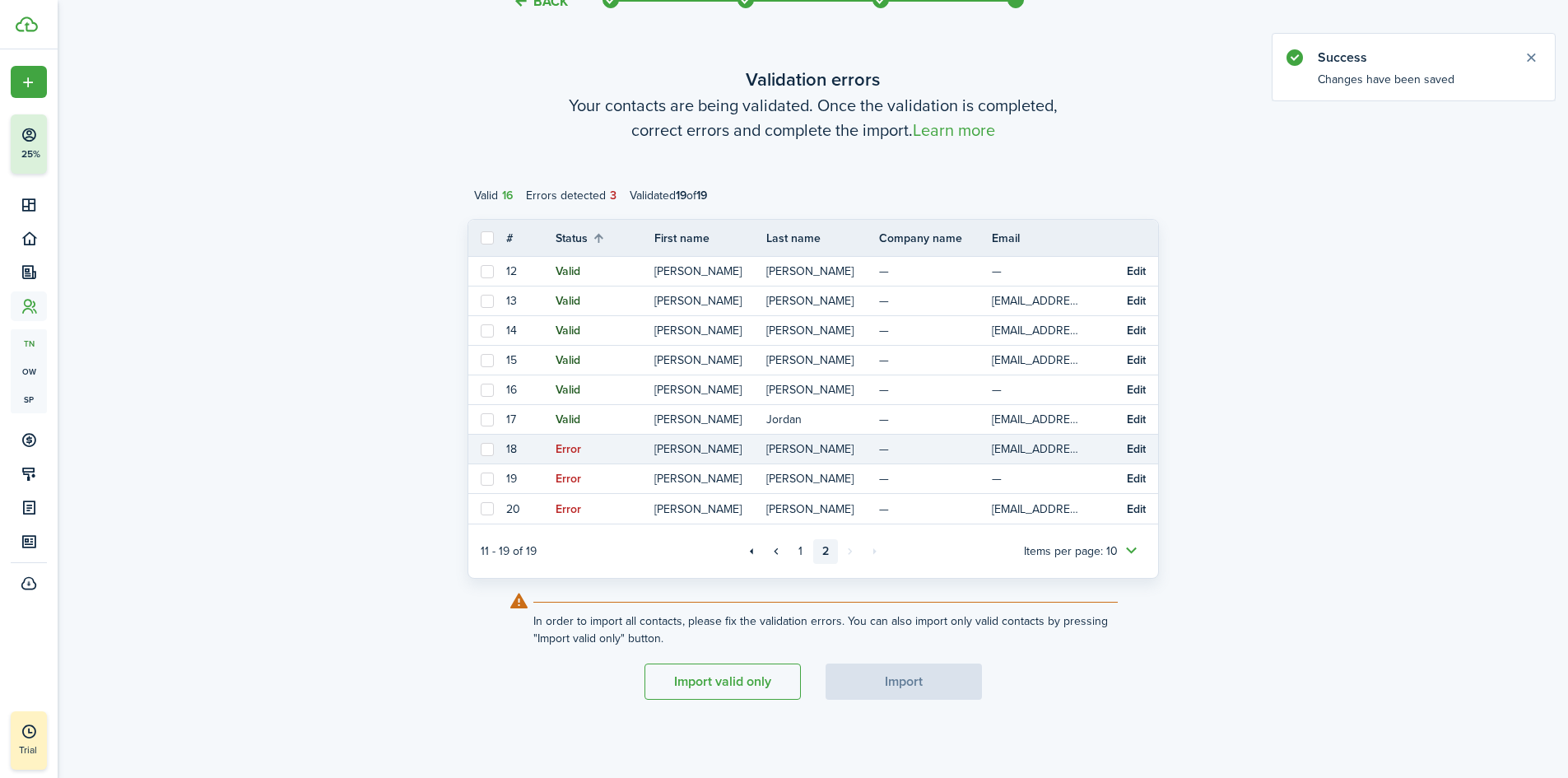
click at [1134, 451] on button "Edit" at bounding box center [1135, 449] width 19 height 13
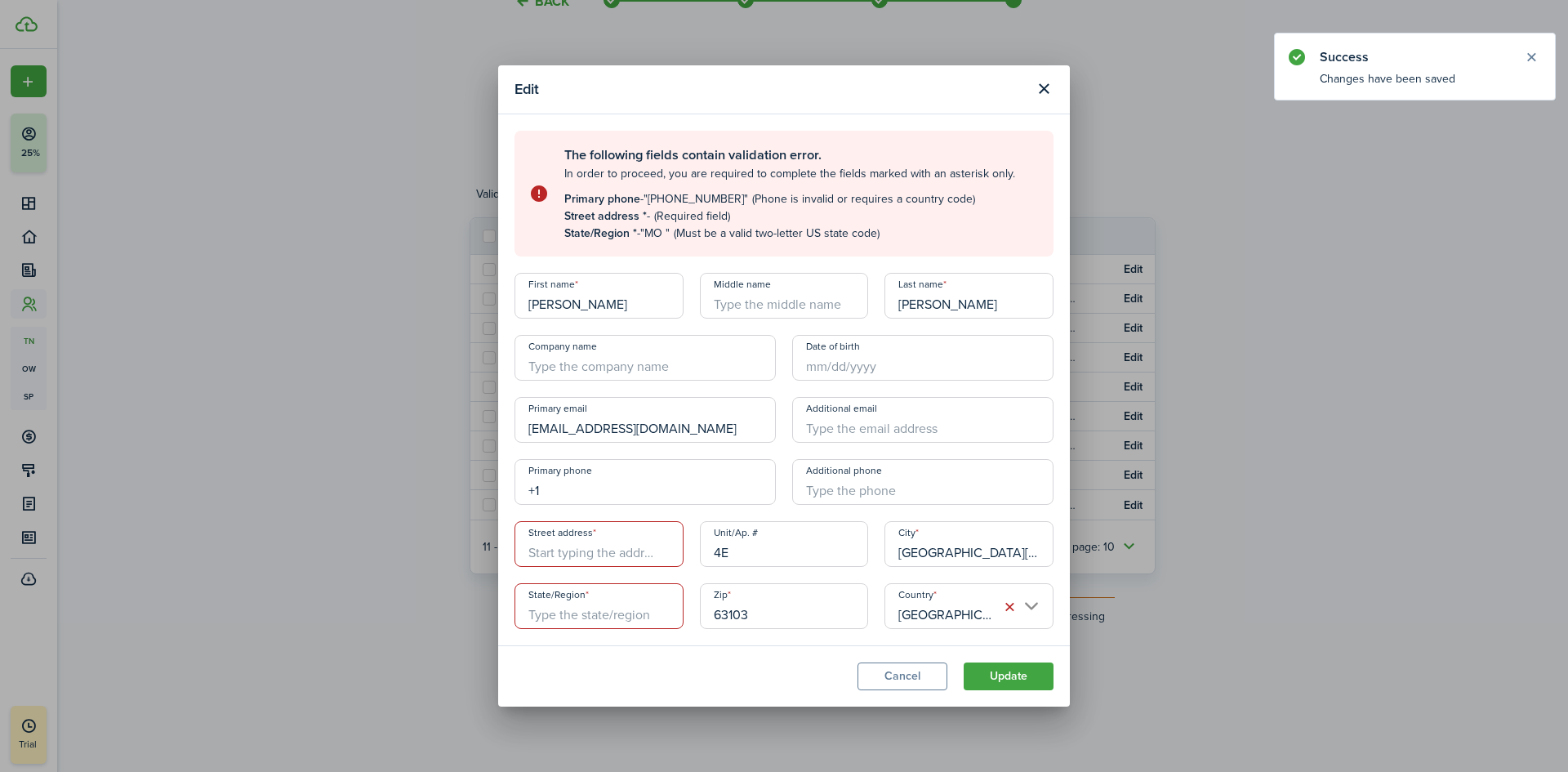
click at [593, 486] on input "+1" at bounding box center [645, 482] width 262 height 46
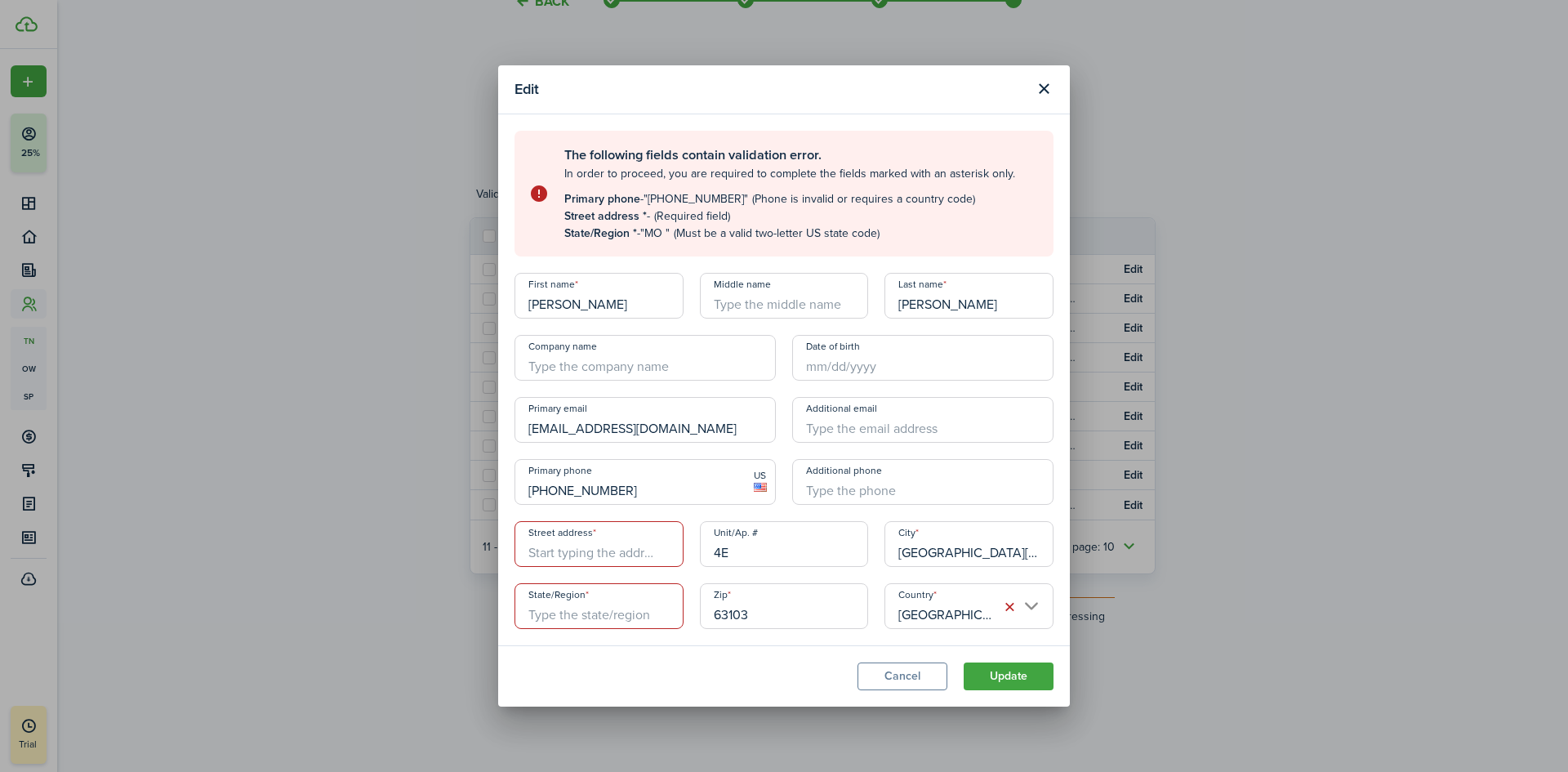
type input "[PHONE_NUMBER]"
type input "+1"
click at [601, 554] on input "Street address" at bounding box center [598, 544] width 169 height 46
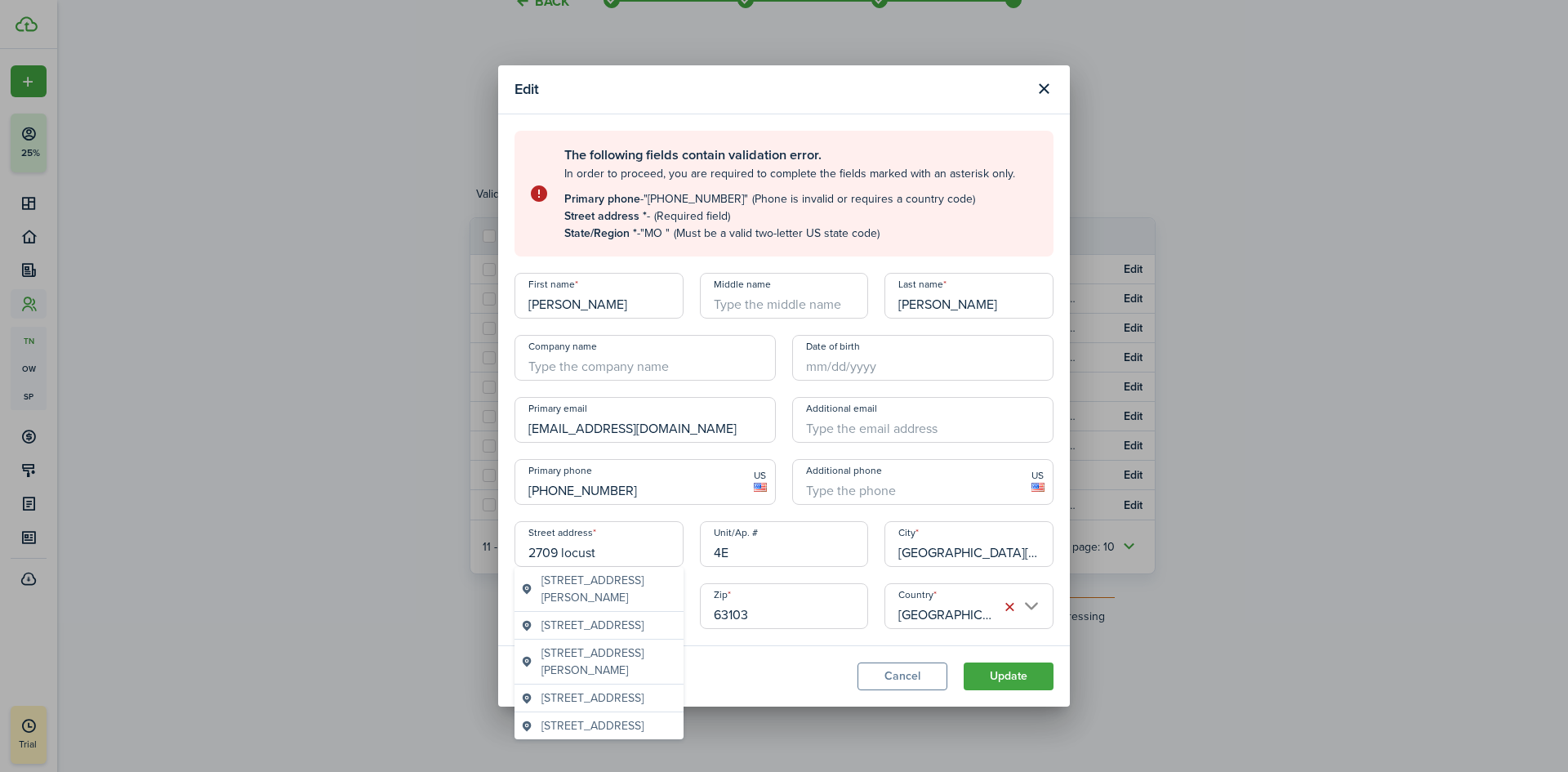
click at [557, 707] on span "[STREET_ADDRESS]" at bounding box center [592, 698] width 102 height 17
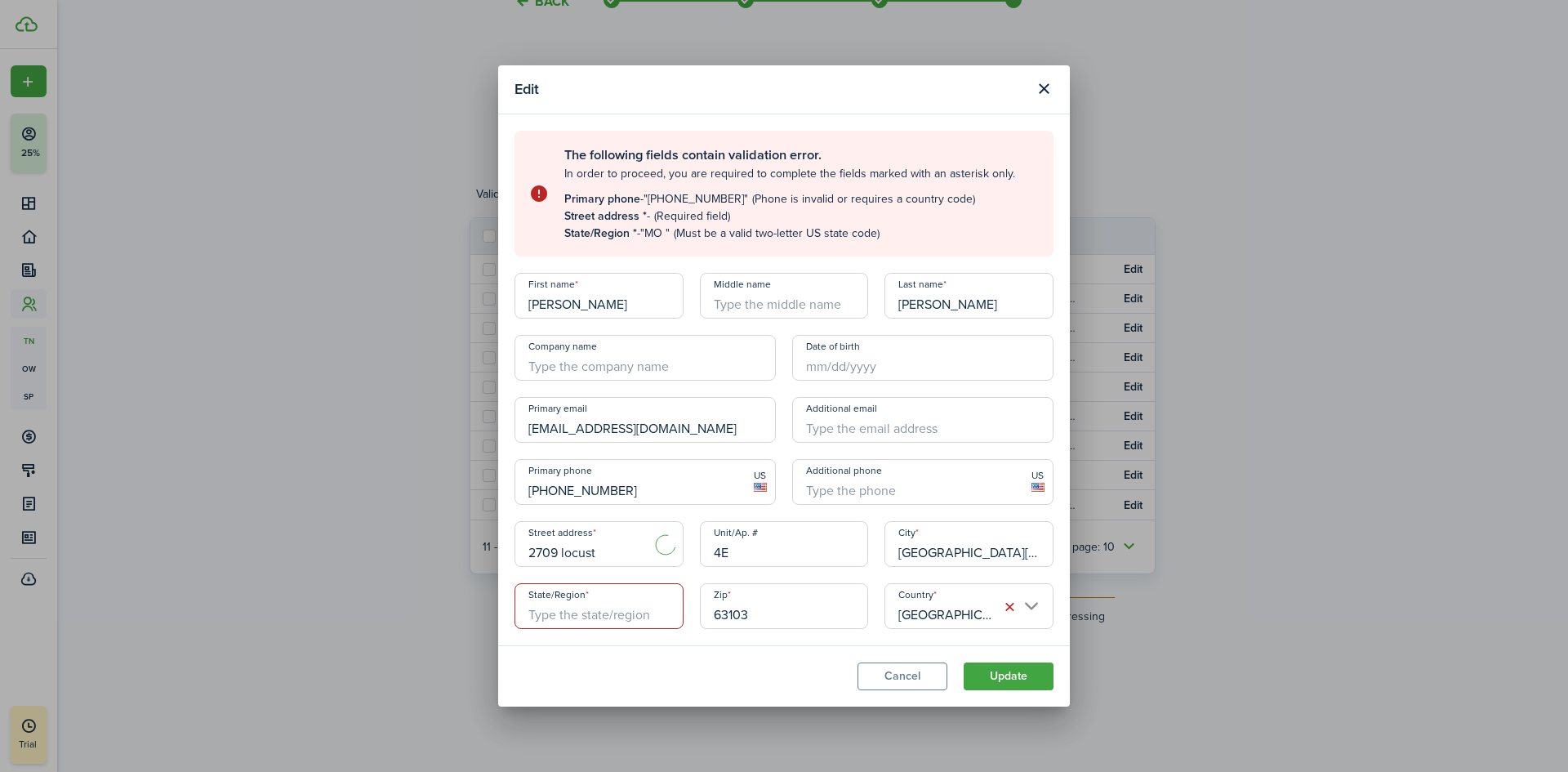
type input "[STREET_ADDRESS]"
type input "MO"
click at [1036, 680] on button "Update" at bounding box center [1008, 676] width 90 height 28
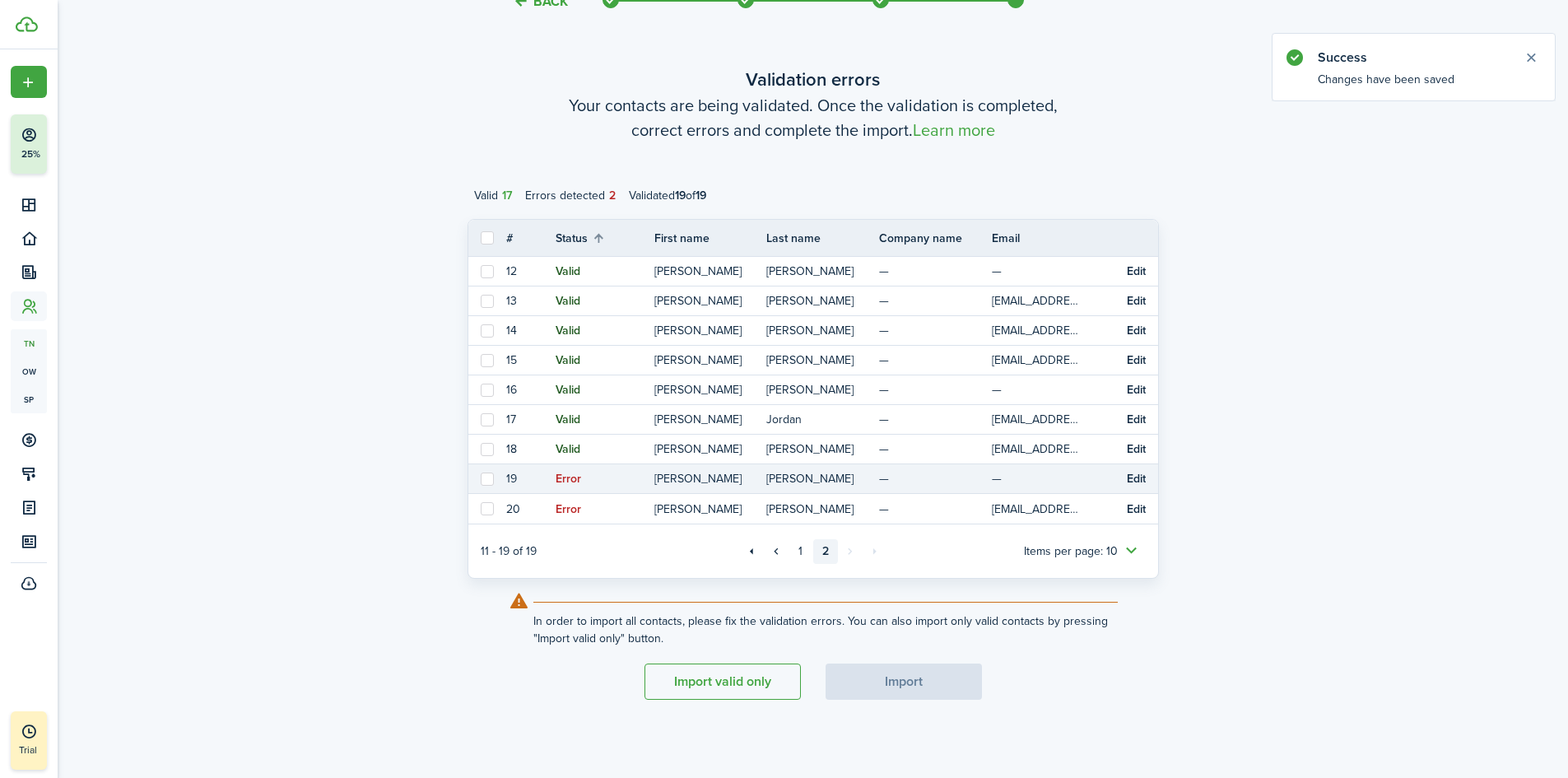
click at [1140, 481] on button "Edit" at bounding box center [1135, 479] width 19 height 13
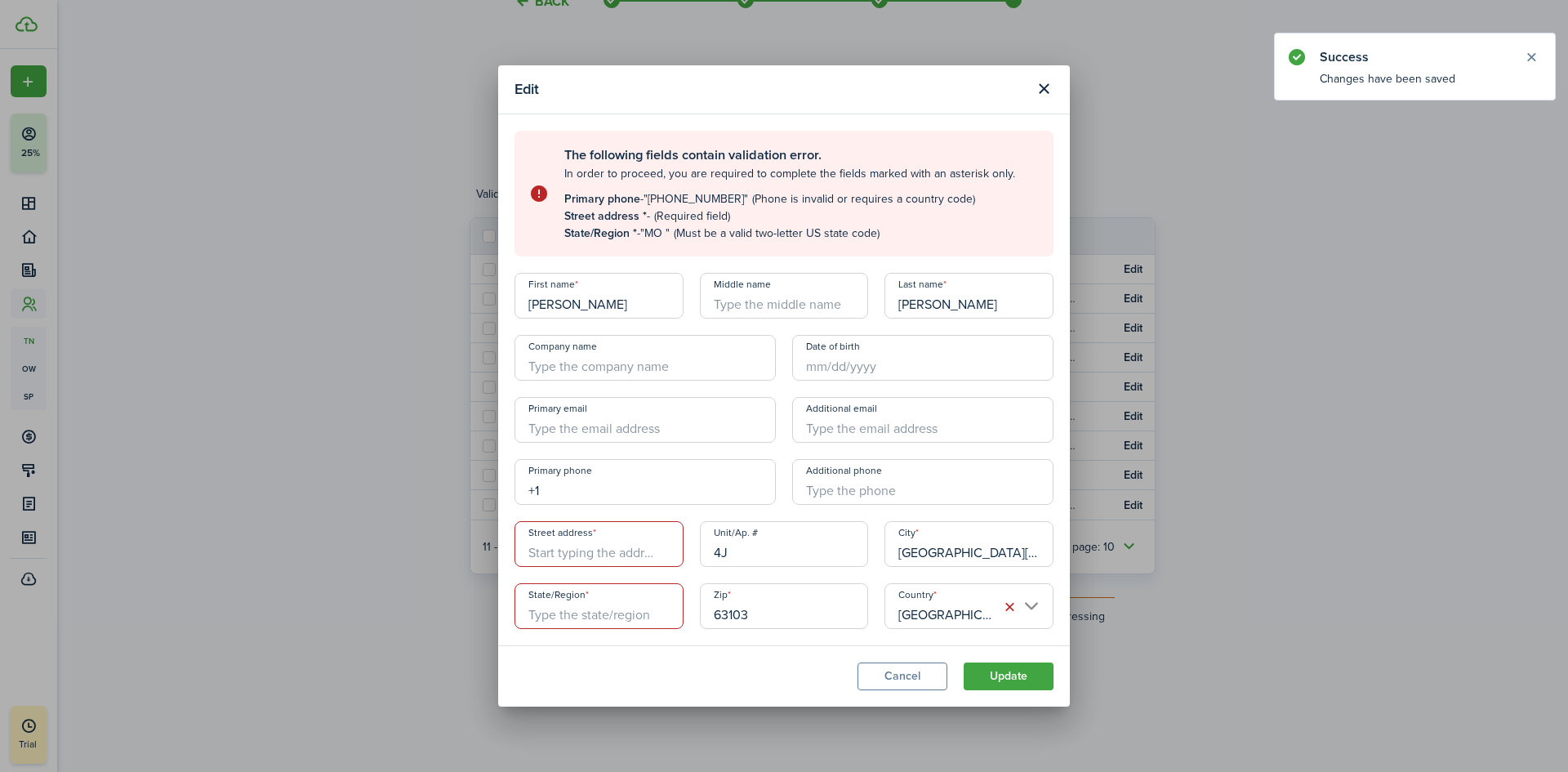
click at [551, 498] on input "+1" at bounding box center [645, 482] width 262 height 46
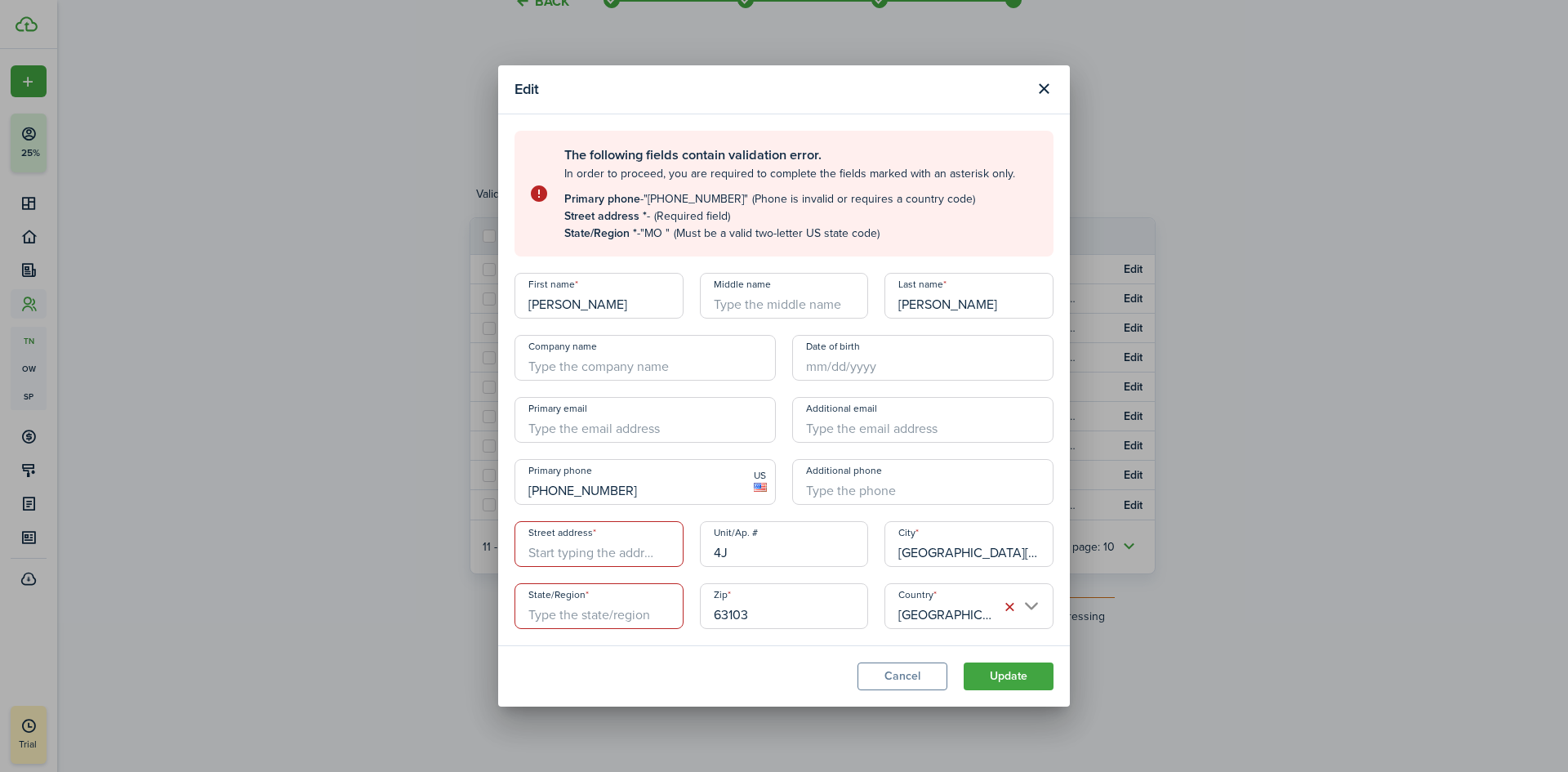
type input "[PHONE_NUMBER]"
type input "+1"
click at [563, 545] on input "Street address" at bounding box center [598, 544] width 169 height 46
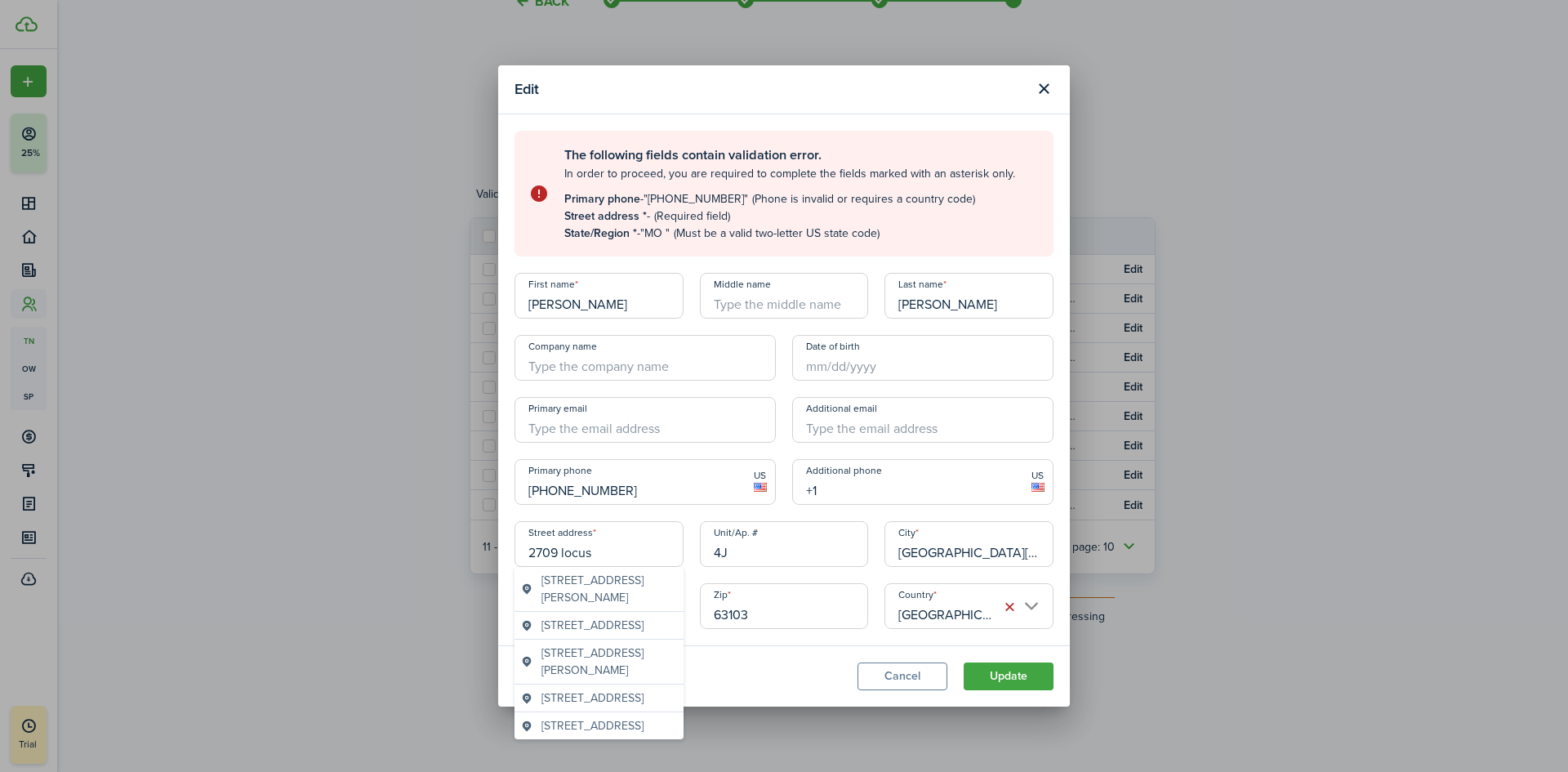
click at [589, 707] on span "[STREET_ADDRESS]" at bounding box center [592, 698] width 102 height 17
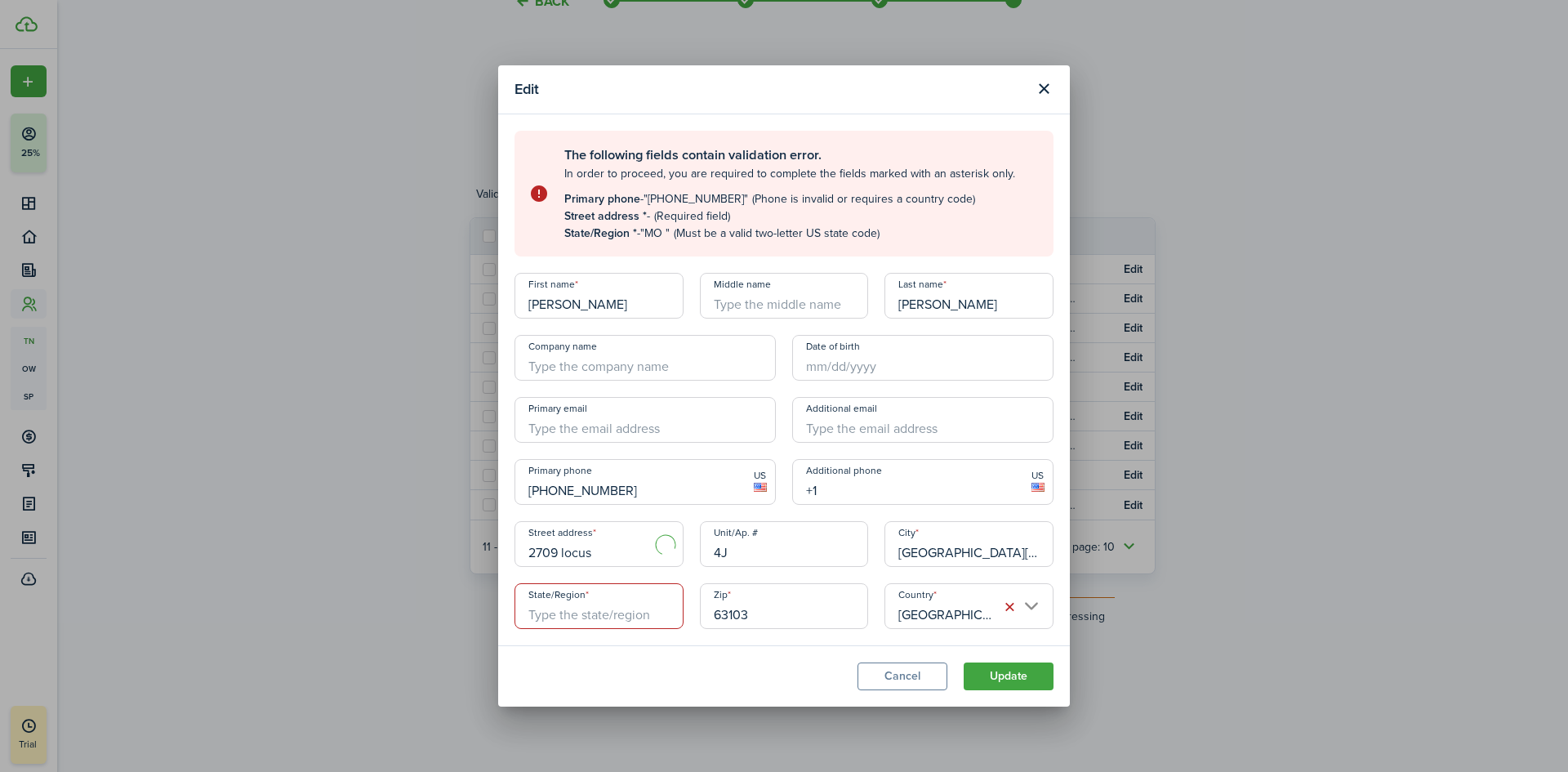
type input "[STREET_ADDRESS]"
type input "MO"
click at [1005, 668] on button "Update" at bounding box center [1008, 676] width 90 height 28
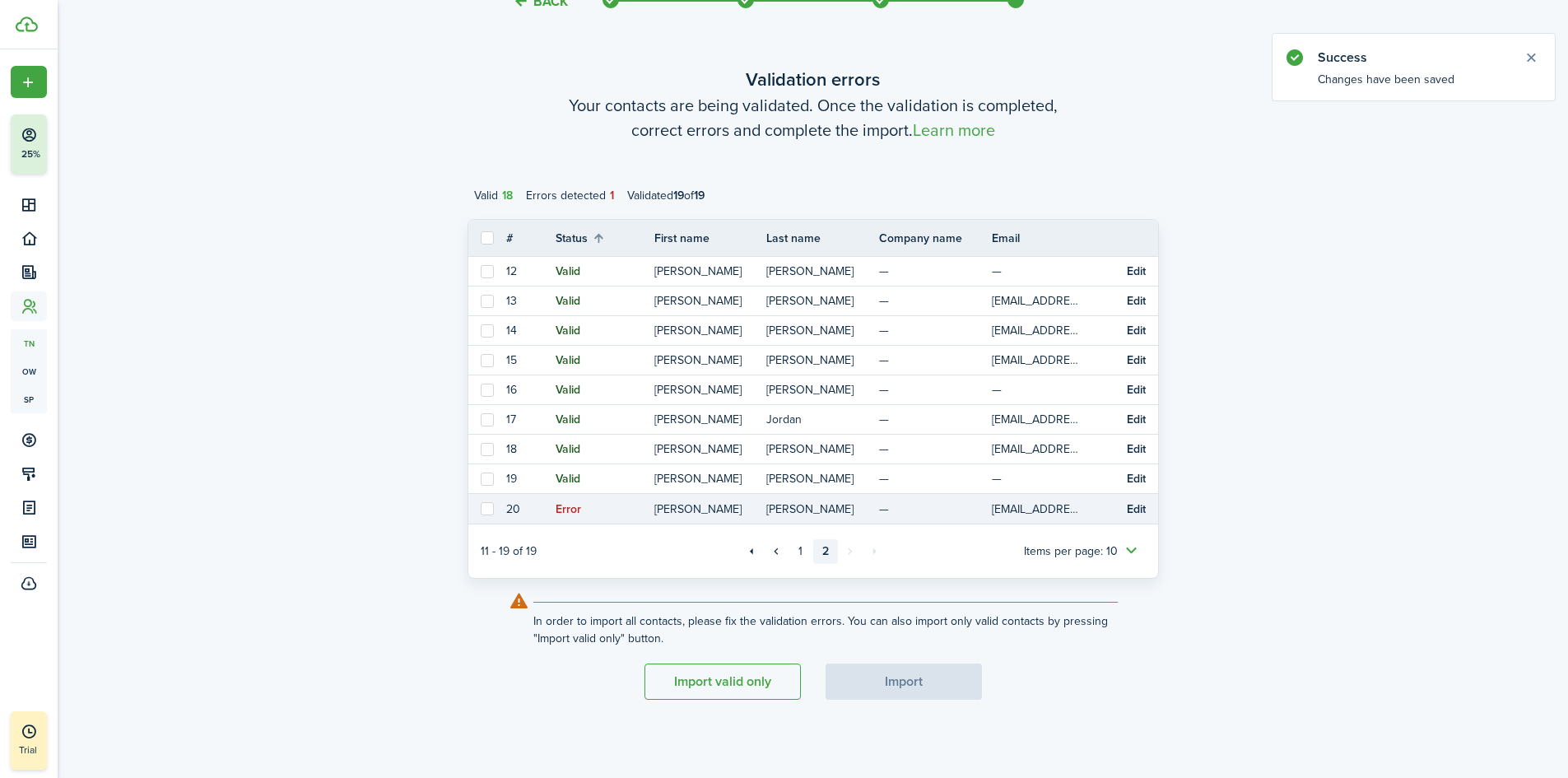
click at [1139, 512] on button "Edit" at bounding box center [1135, 509] width 19 height 13
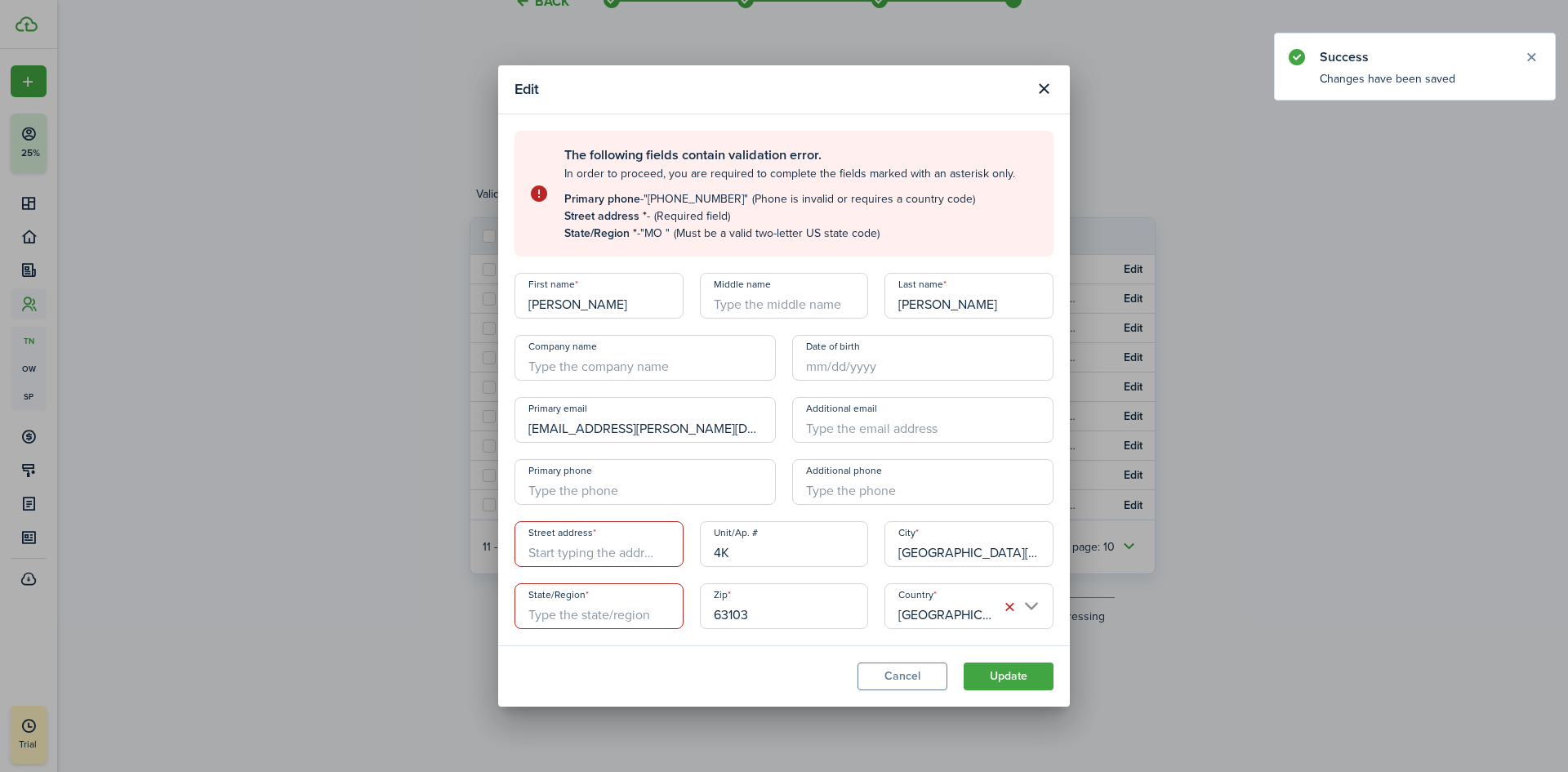
click at [645, 559] on input "Street address" at bounding box center [598, 544] width 169 height 46
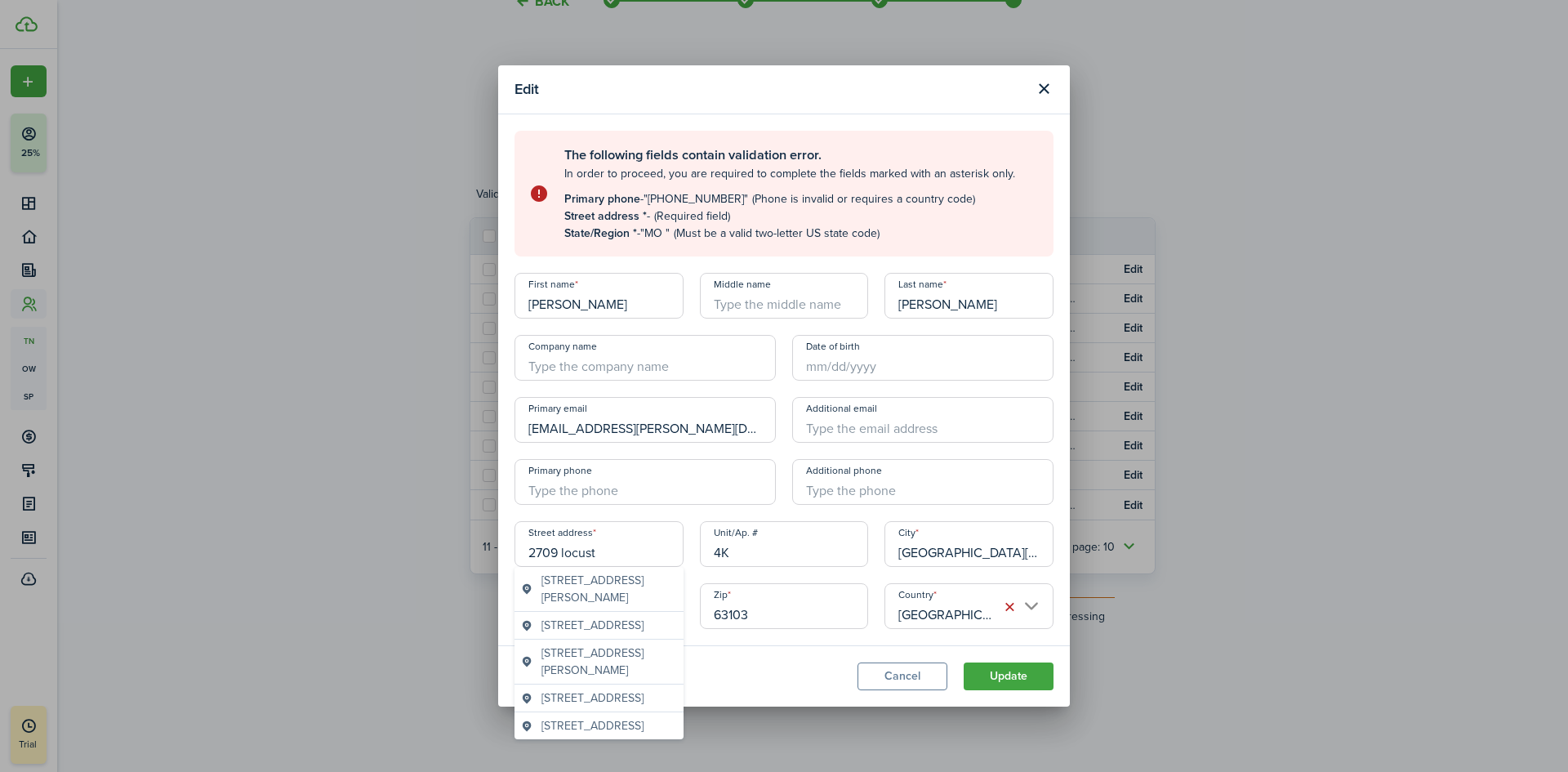
click at [620, 707] on span "[STREET_ADDRESS]" at bounding box center [592, 698] width 102 height 17
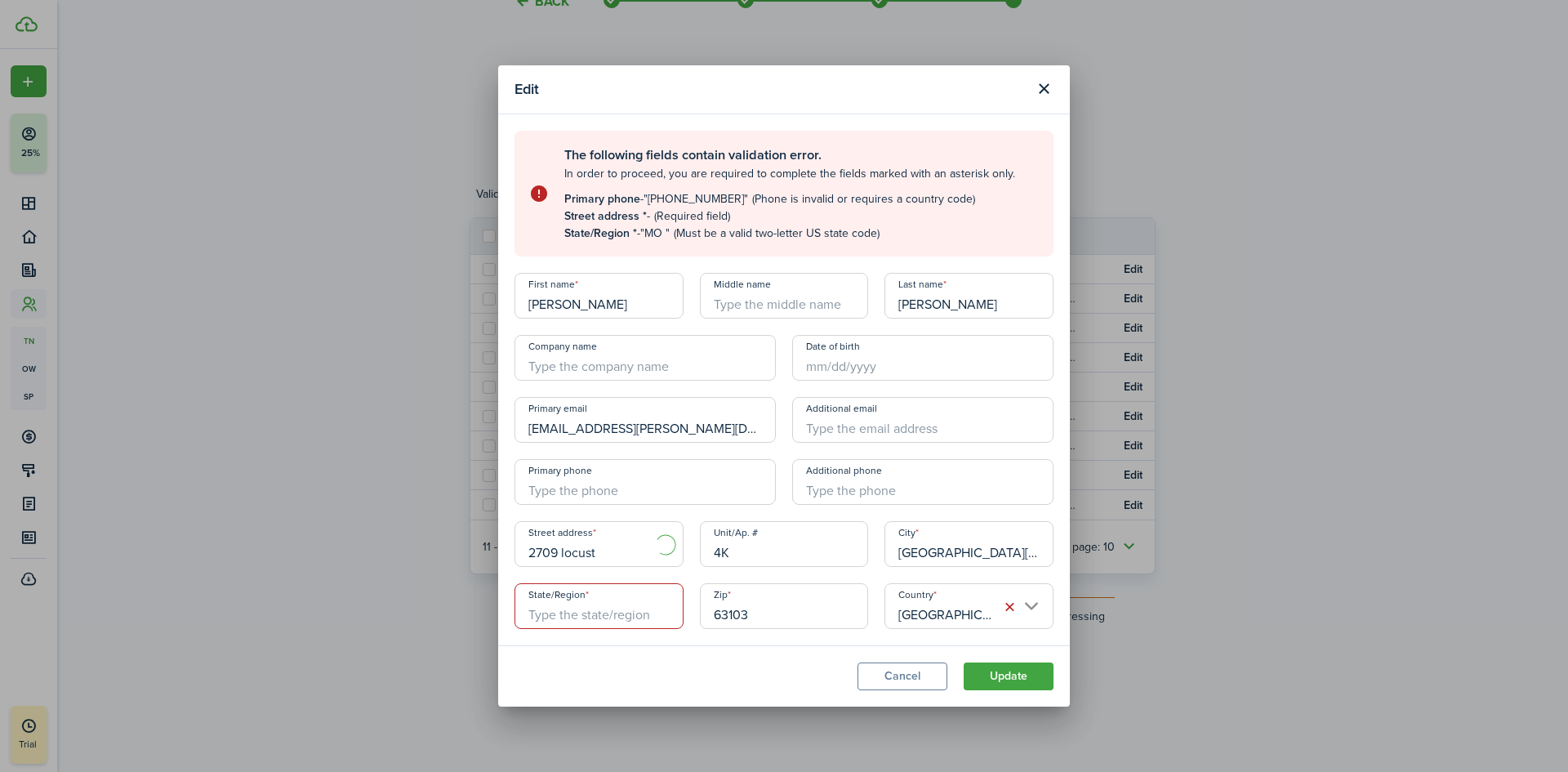
type input "[STREET_ADDRESS]"
type input "MO"
click at [622, 485] on input "+1" at bounding box center [645, 482] width 262 height 46
type input "[PHONE_NUMBER]"
click at [1024, 672] on button "Update" at bounding box center [1008, 676] width 90 height 28
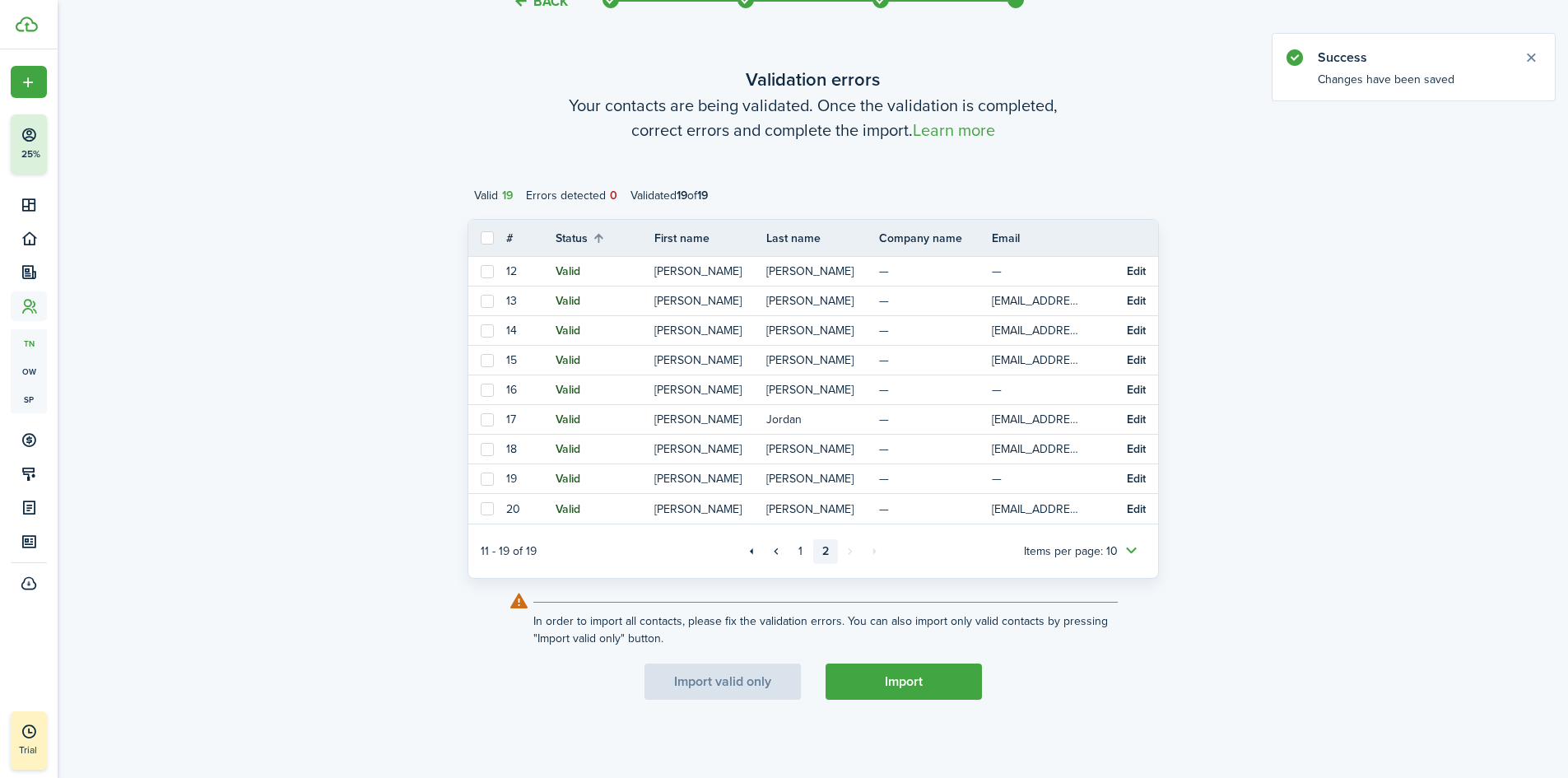
click at [898, 673] on button "Import" at bounding box center [904, 682] width 157 height 36
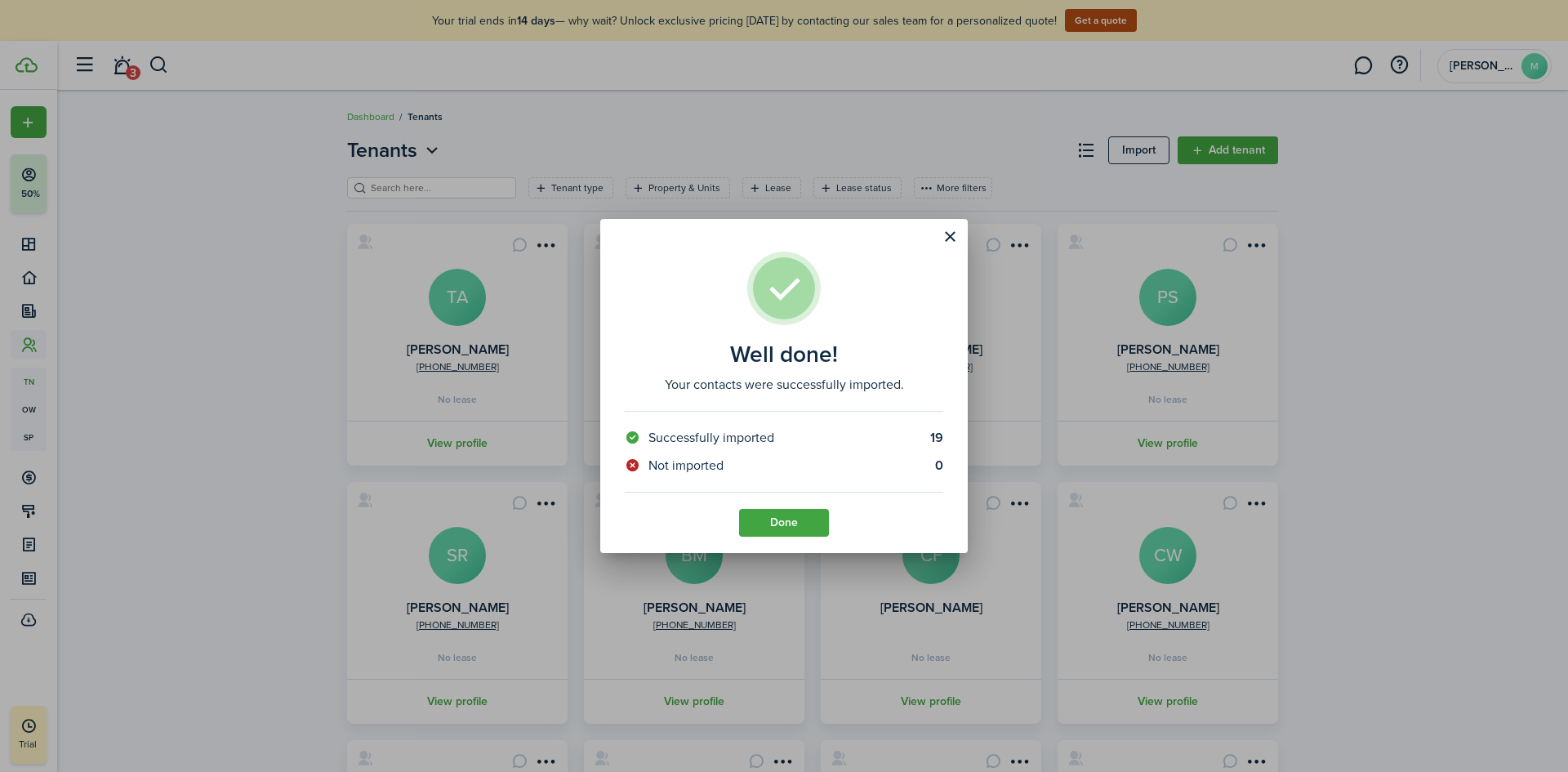
click at [756, 526] on button "Done" at bounding box center [784, 523] width 90 height 28
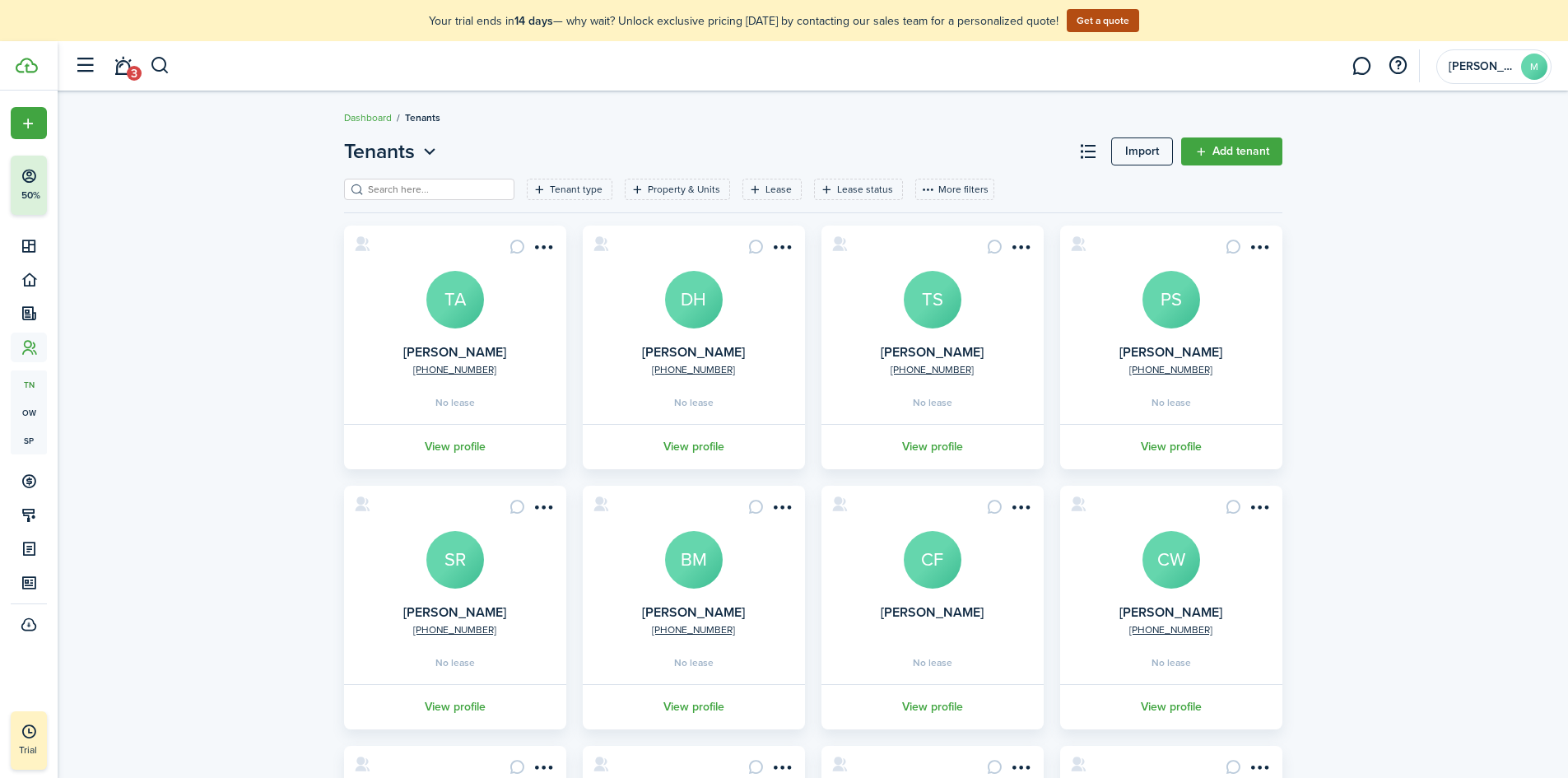
click at [127, 65] on link "3" at bounding box center [123, 66] width 31 height 42
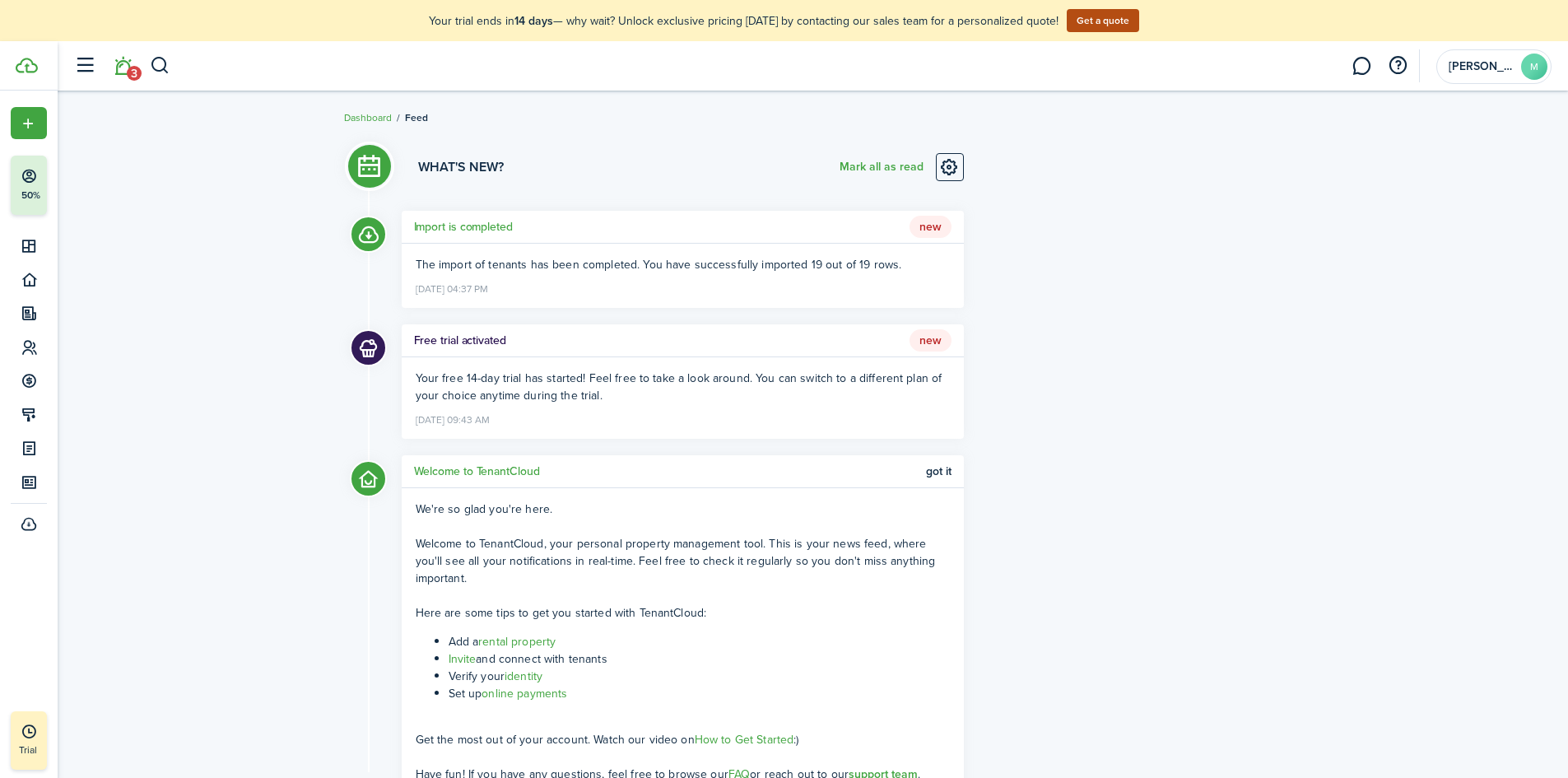
click at [179, 219] on div "What's new? Mark all as read Import is completed New The import of tenants has …" at bounding box center [812, 481] width 1510 height 705
click at [129, 68] on li "3" at bounding box center [123, 66] width 38 height 42
click at [115, 69] on li "3" at bounding box center [123, 66] width 38 height 42
click at [245, 246] on div "What's new? Mark all as read Import is completed New The import of tenants has …" at bounding box center [812, 481] width 1510 height 705
click at [679, 290] on div "The import of tenants has been completed. You have successfully imported 19 out…" at bounding box center [682, 276] width 562 height 64
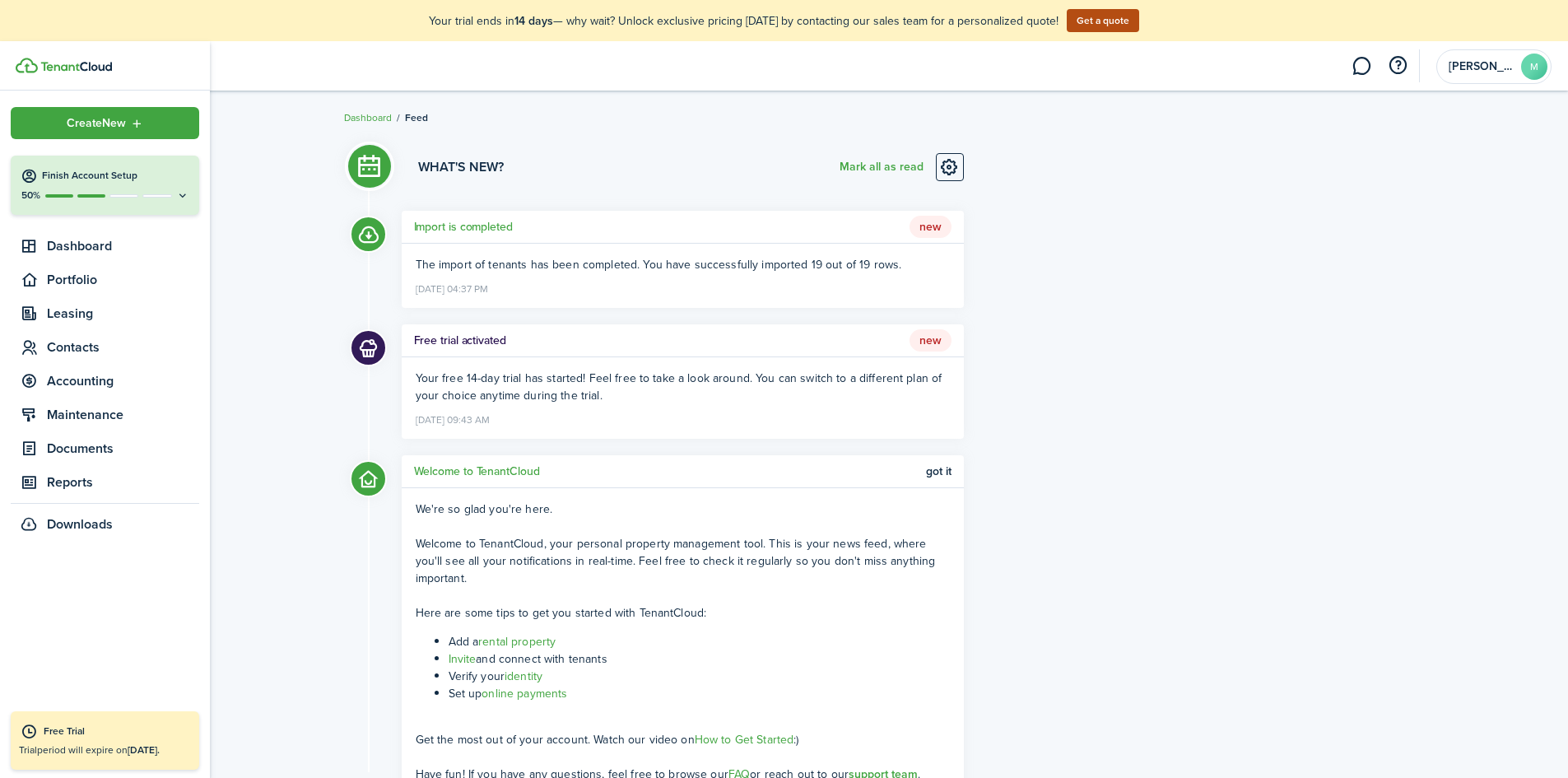
click at [60, 180] on h4 "Finish Account Setup" at bounding box center [115, 176] width 147 height 14
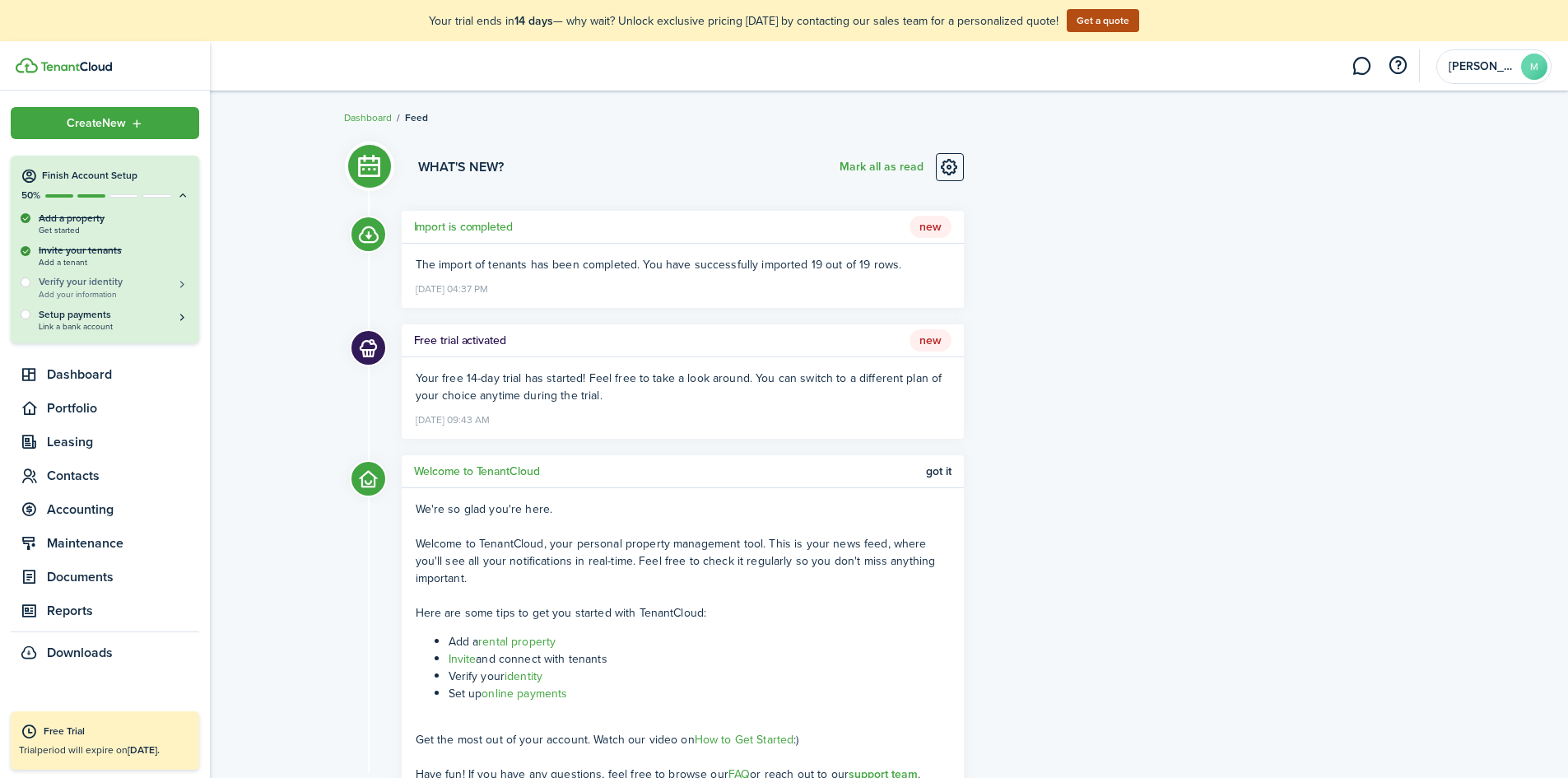
click at [79, 283] on h5 "Verify your identity" at bounding box center [114, 282] width 151 height 14
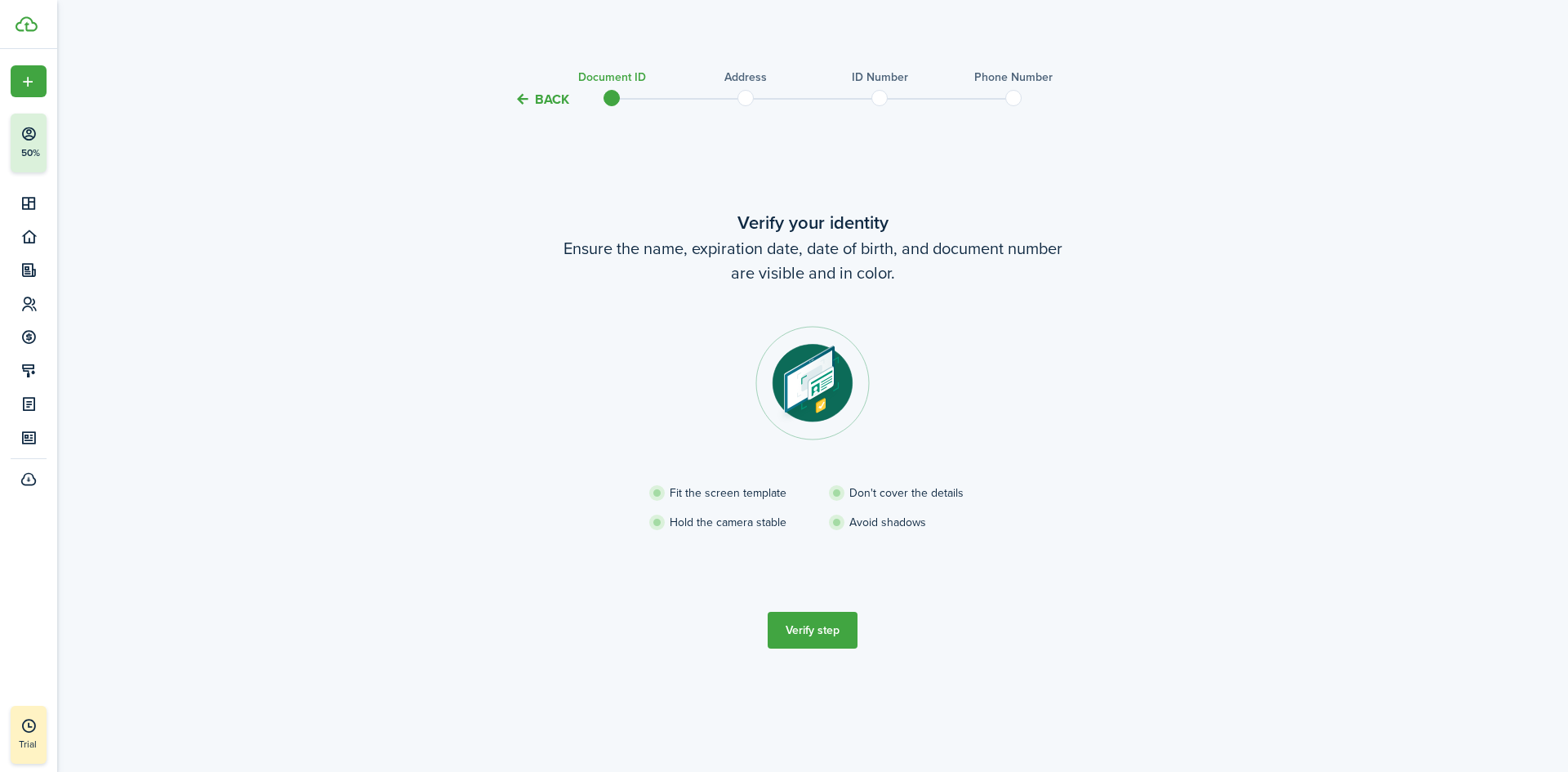
click at [533, 377] on verification-wizard-document "Verify your identity Ensure the name, expiration date, date of birth, and docum…" at bounding box center [812, 390] width 686 height 361
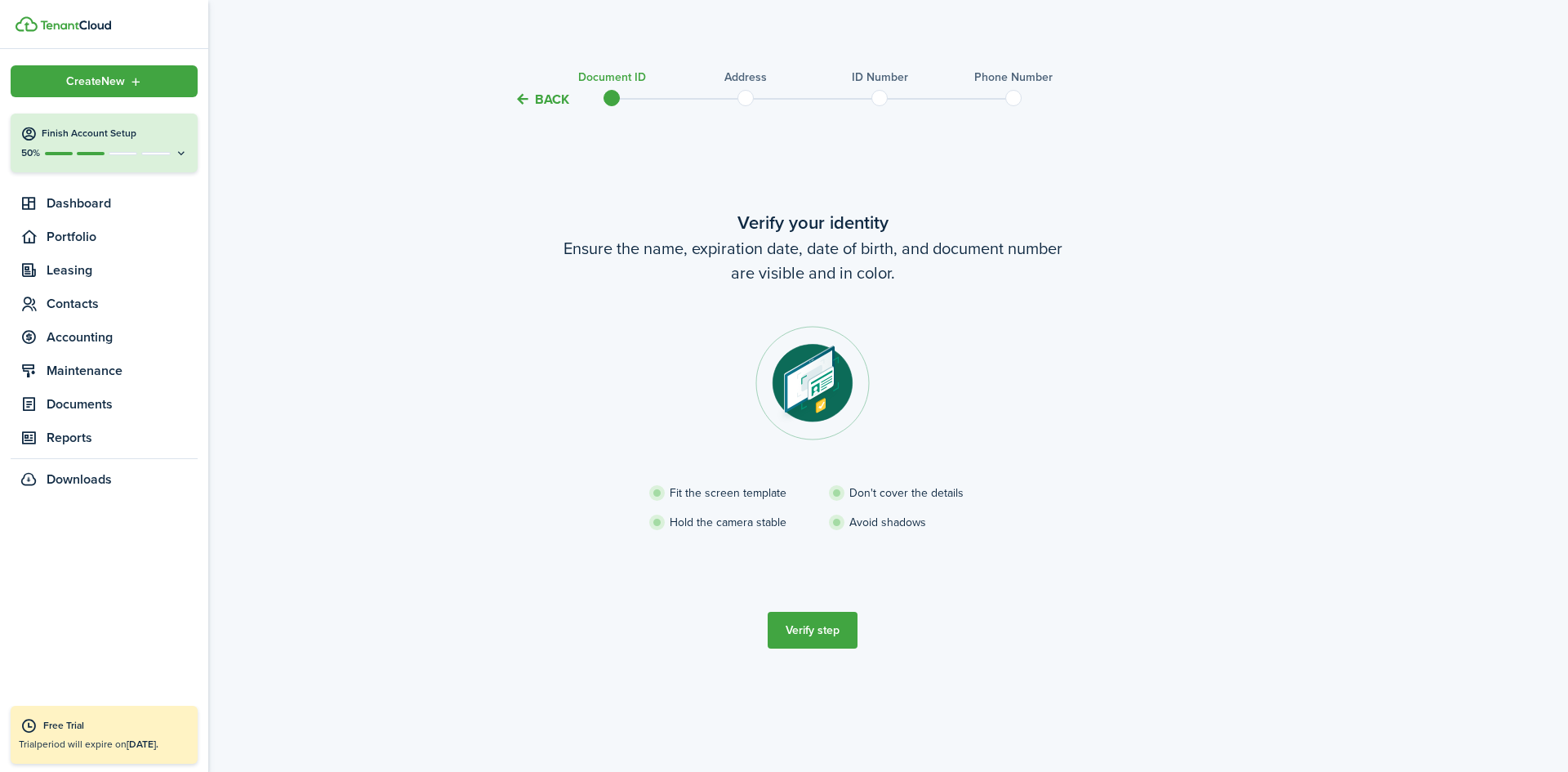
click at [115, 149] on div "50%" at bounding box center [104, 153] width 168 height 14
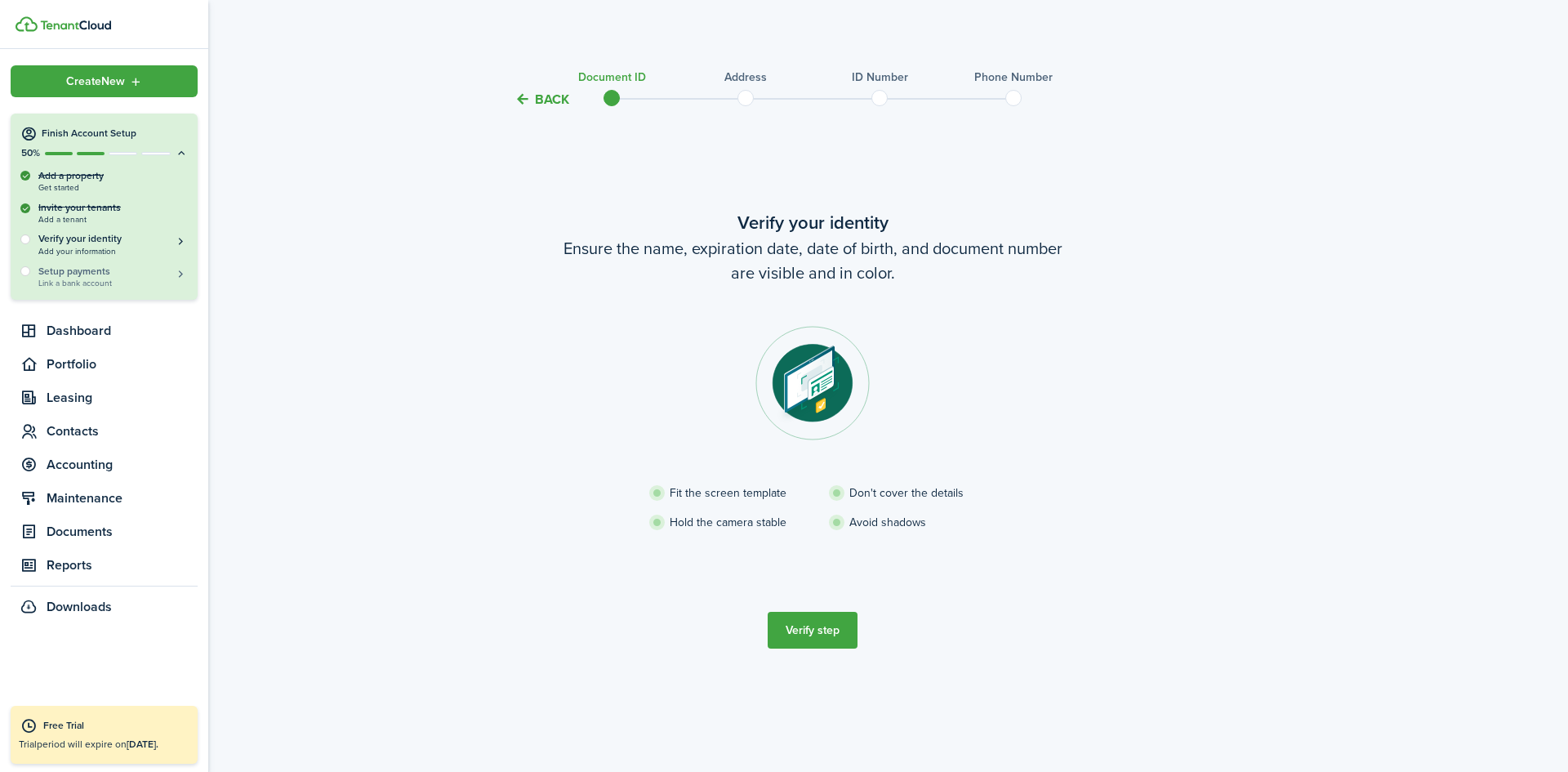
click at [108, 273] on h5 "Setup payments" at bounding box center [113, 272] width 150 height 15
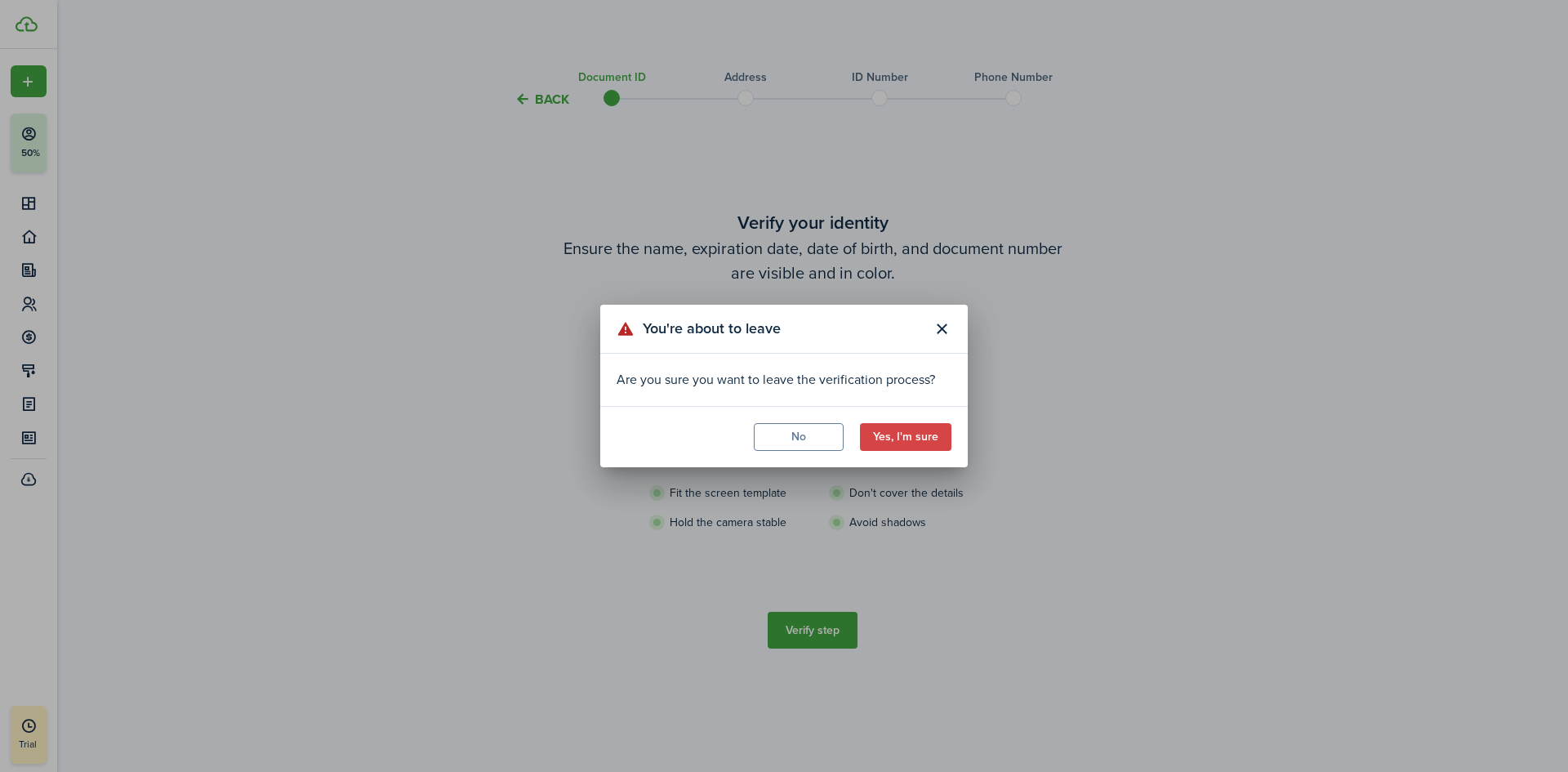
click at [907, 438] on button "Yes, I'm sure" at bounding box center [906, 437] width 92 height 28
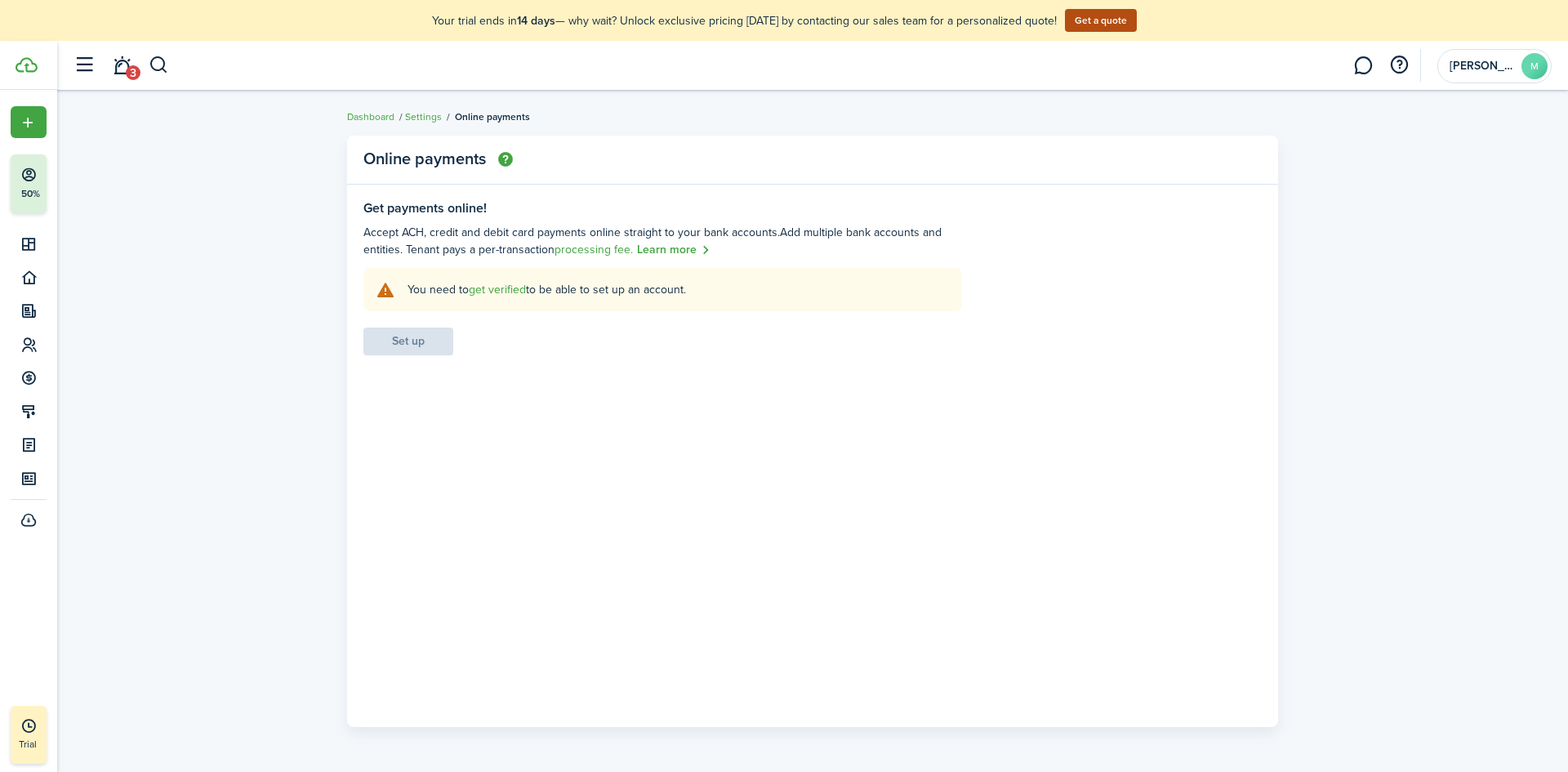
click at [131, 247] on settings-payment-list "Online payments Get payments online! Accept ACH, credit and debit card payments…" at bounding box center [813, 431] width 1511 height 608
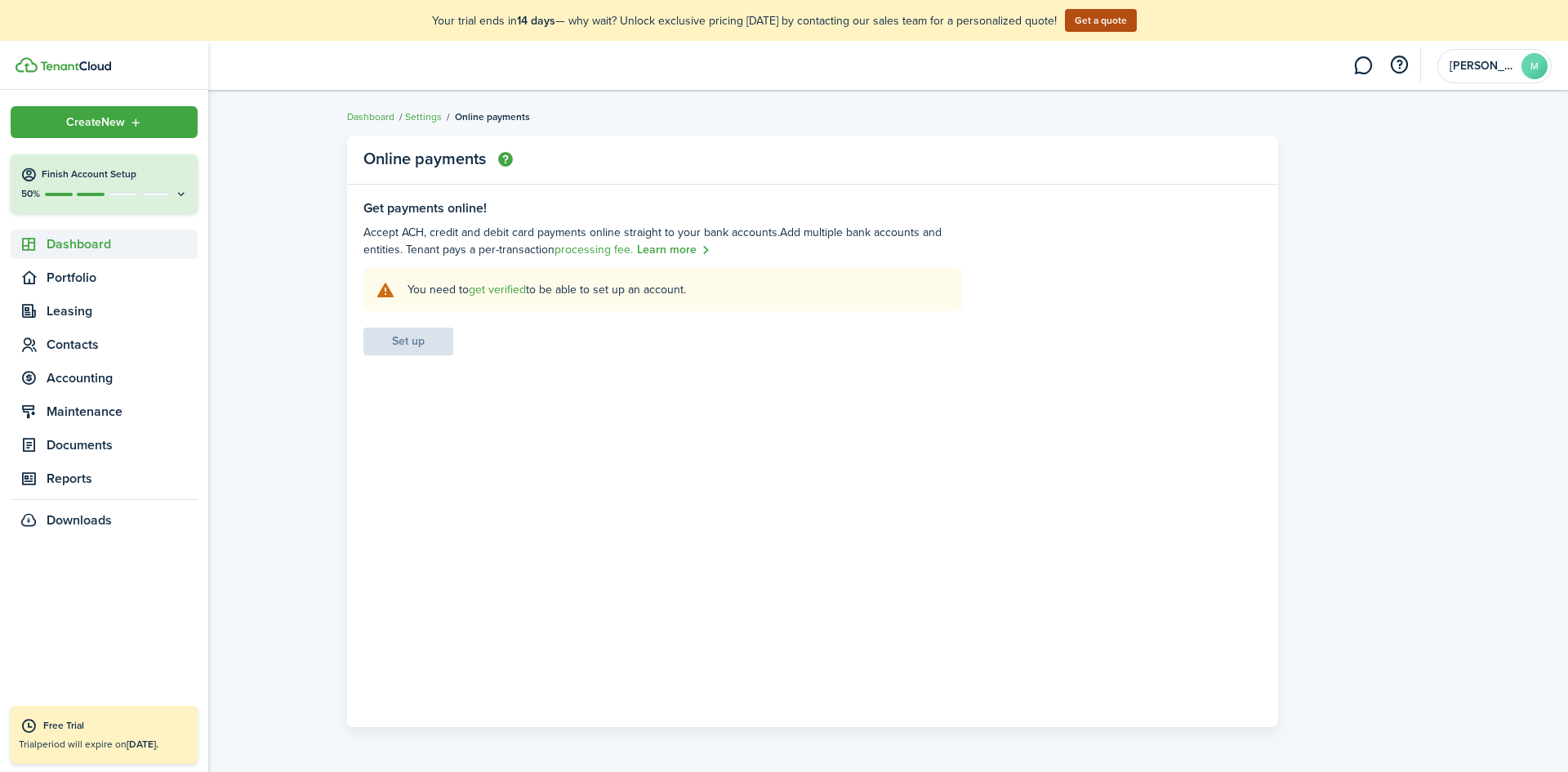
click at [46, 239] on sidebar-link-icon at bounding box center [29, 245] width 36 height 17
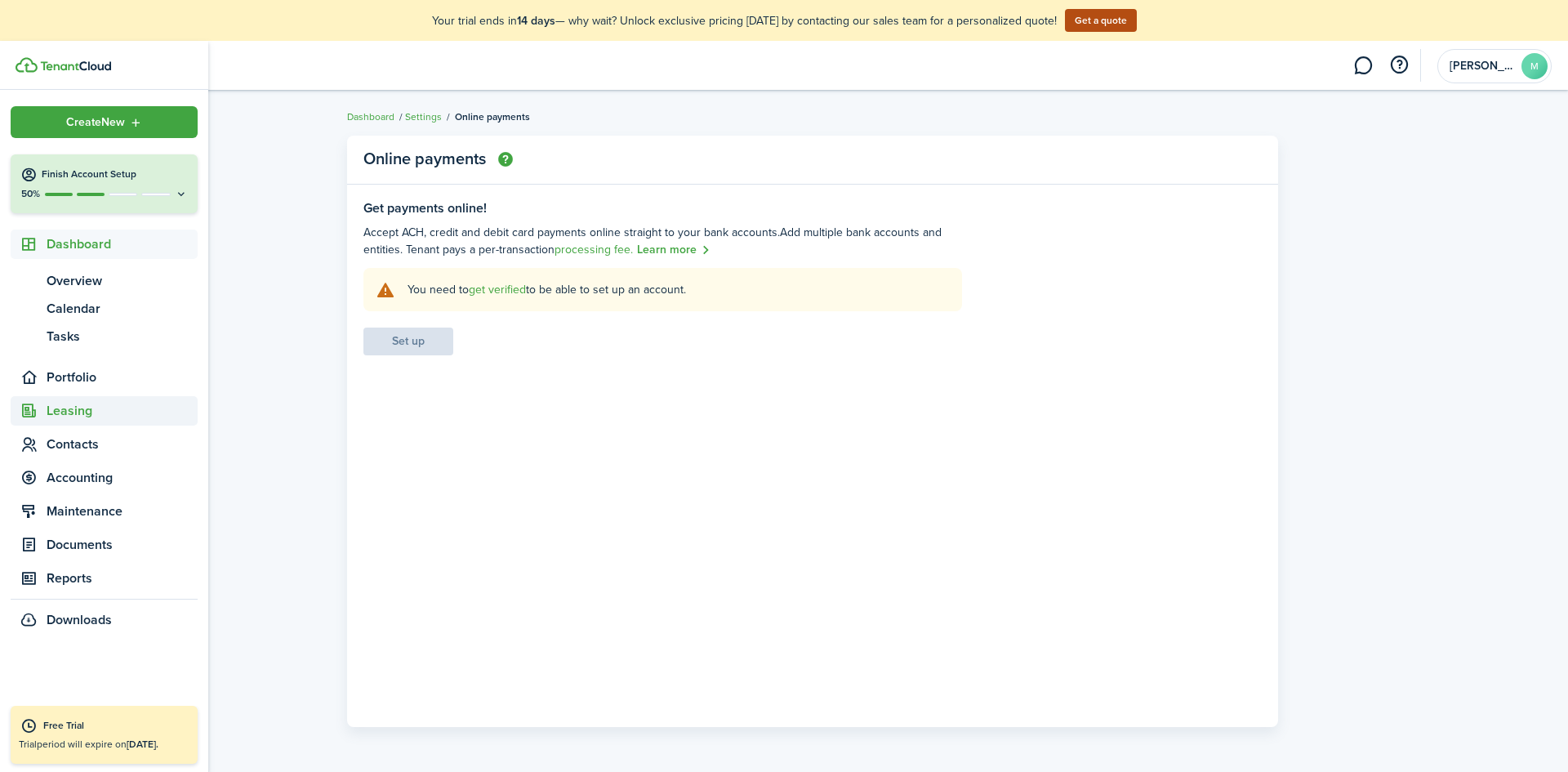
click at [78, 411] on span "Leasing" at bounding box center [122, 411] width 151 height 20
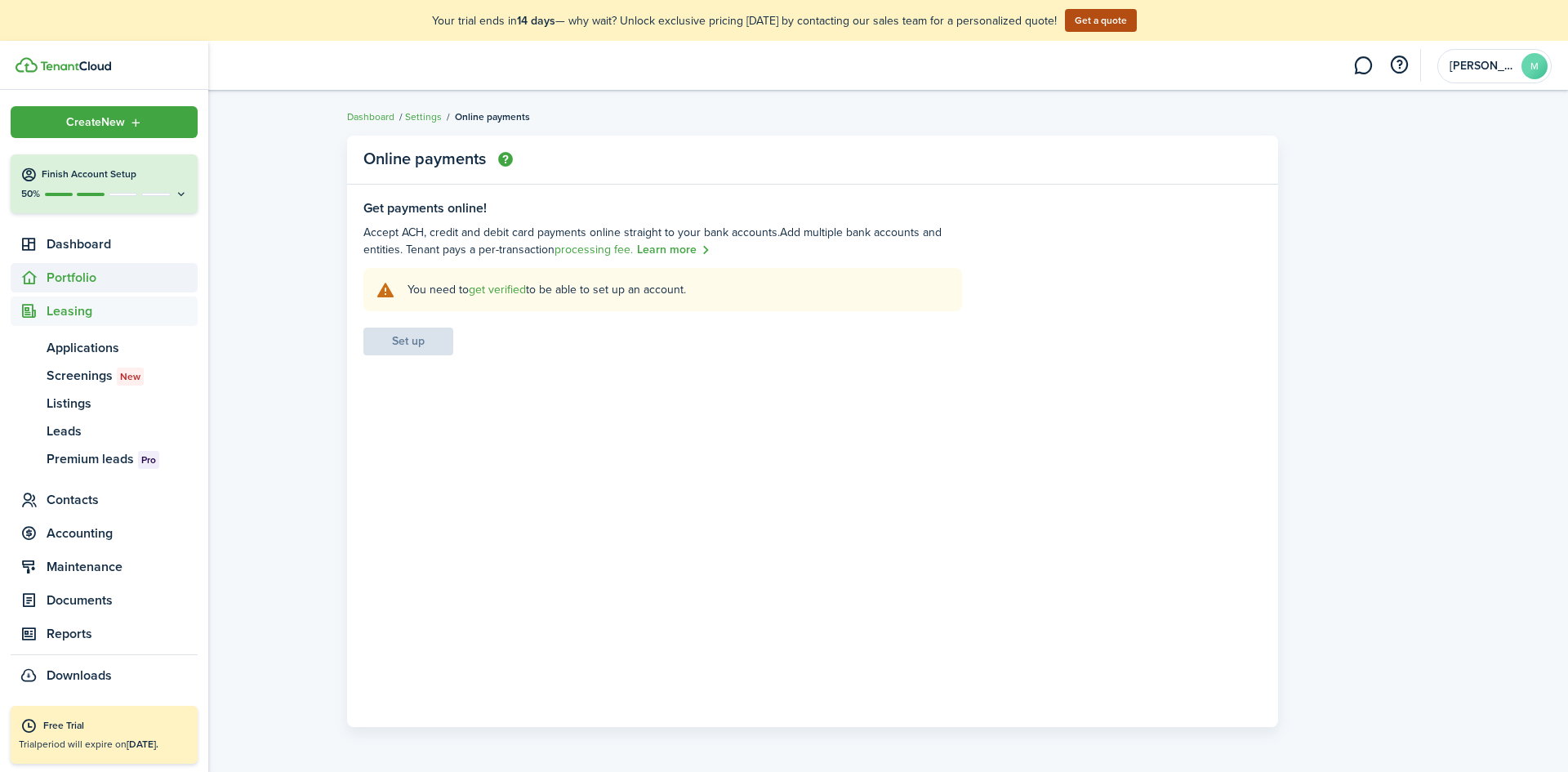
click at [68, 273] on span "Portfolio" at bounding box center [122, 278] width 151 height 20
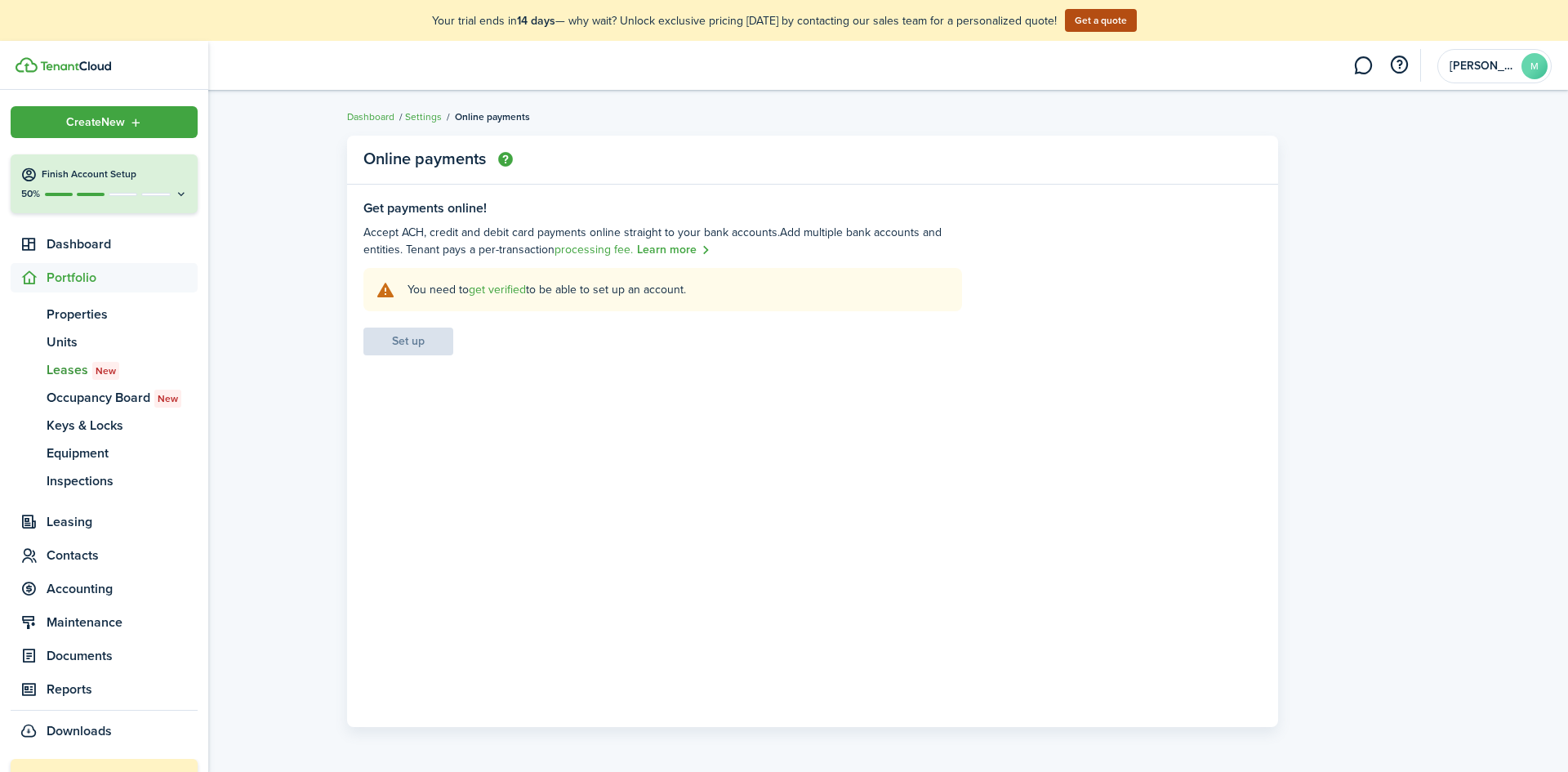
click at [74, 370] on span "Leases New" at bounding box center [122, 370] width 151 height 20
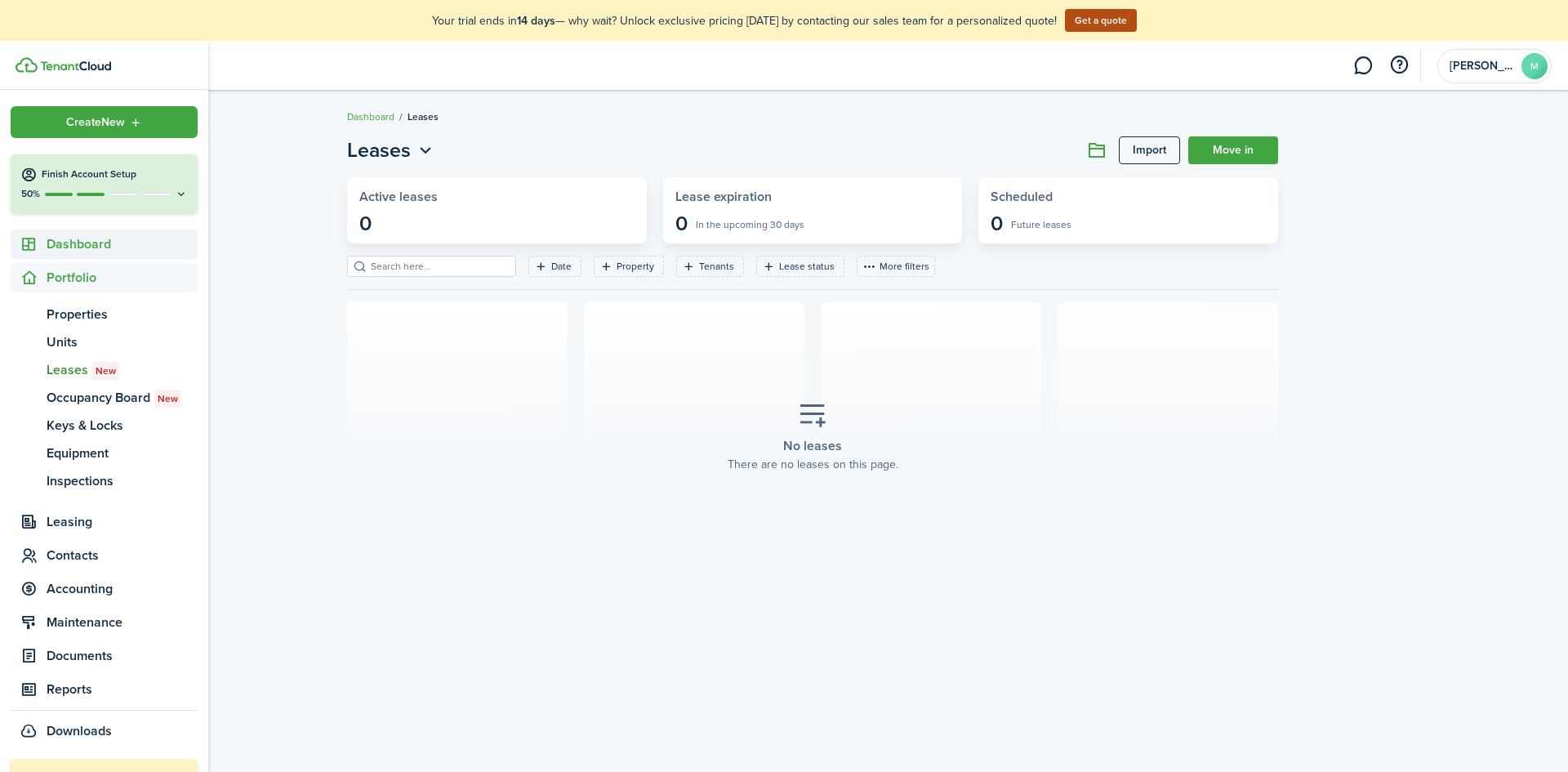
click at [67, 242] on span "Dashboard" at bounding box center [122, 245] width 151 height 20
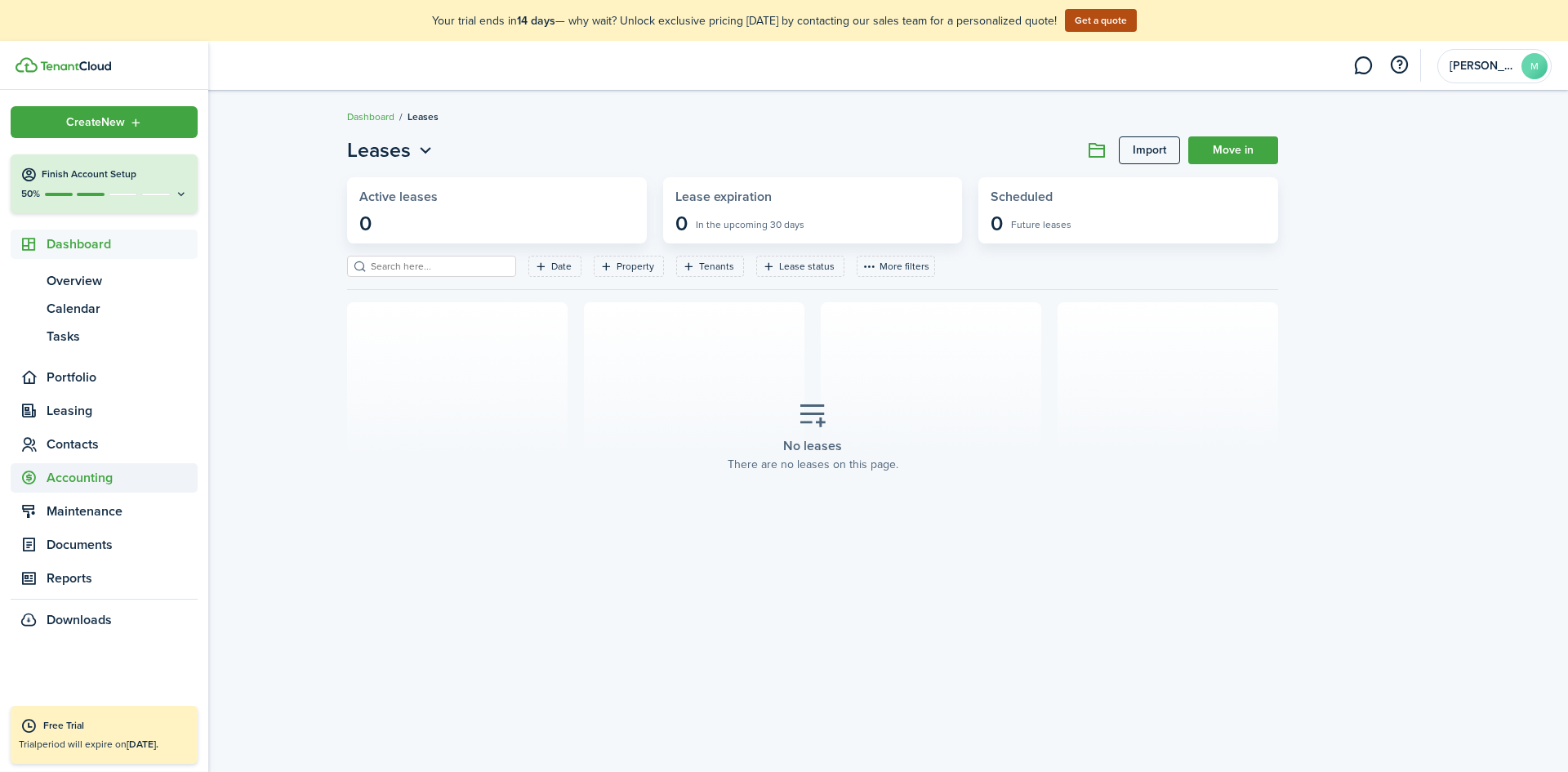
click at [85, 473] on span "Accounting" at bounding box center [122, 478] width 151 height 20
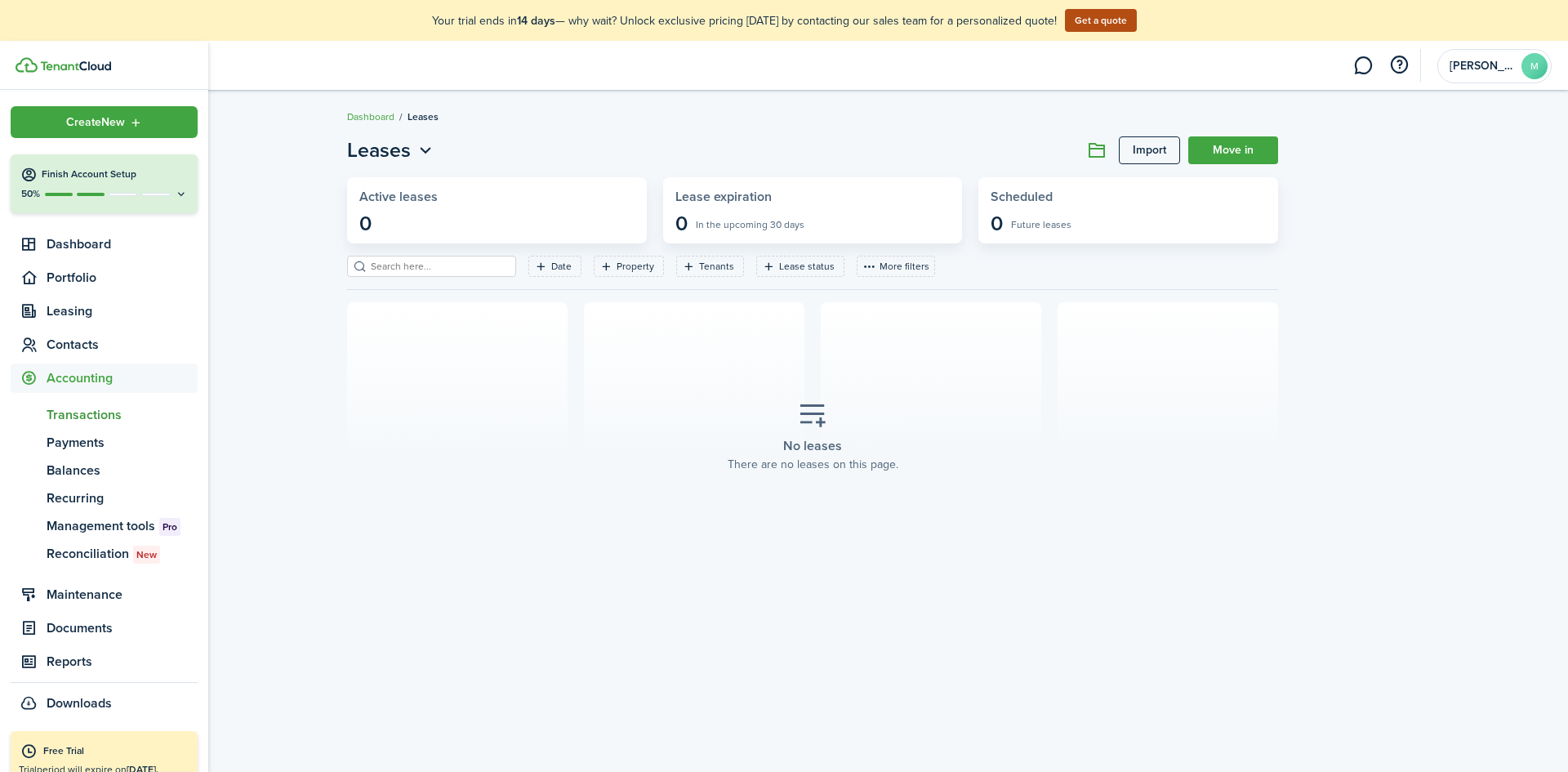
click at [97, 415] on span "Transactions" at bounding box center [122, 415] width 151 height 20
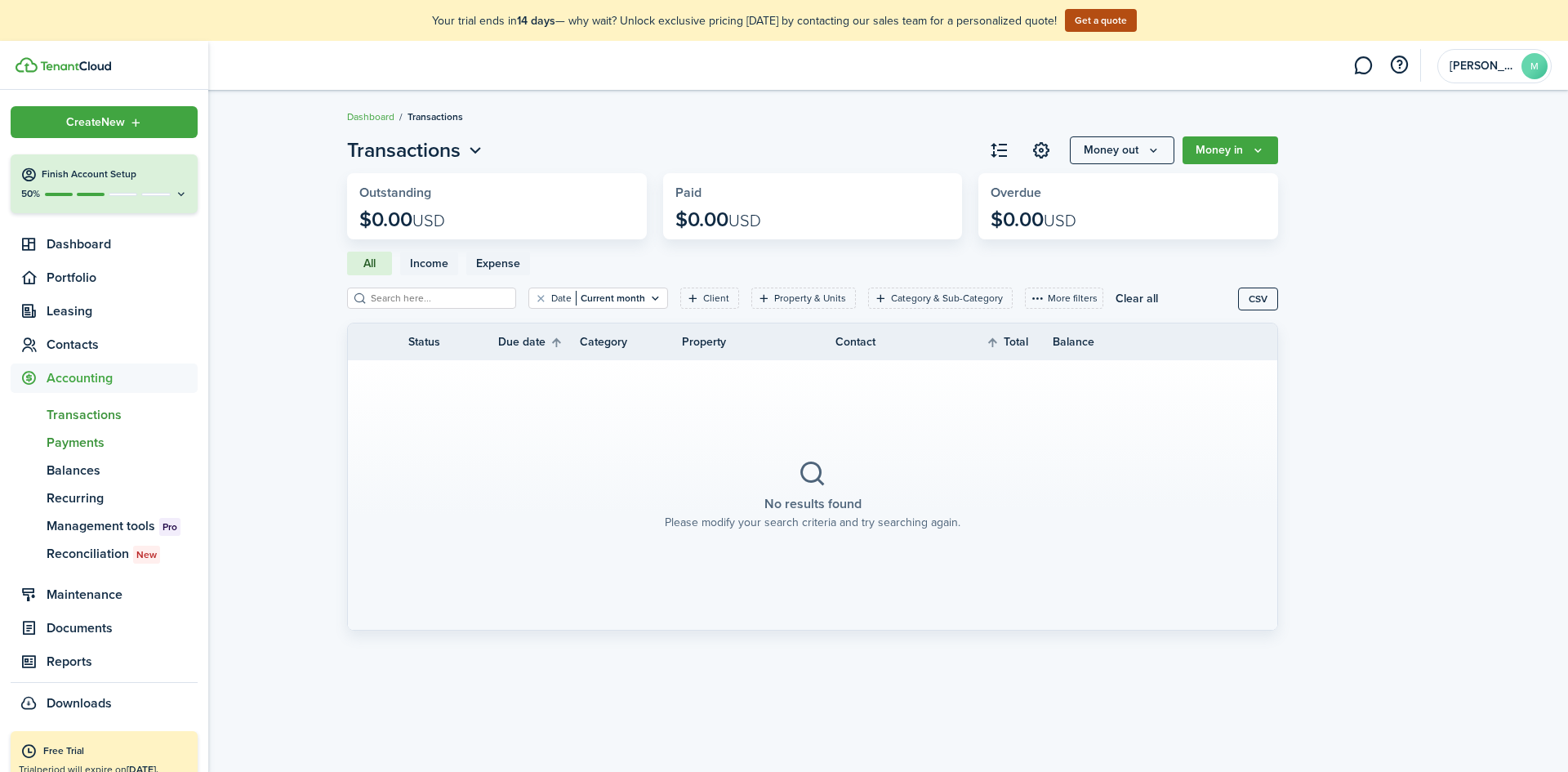
click at [56, 442] on span "Payments" at bounding box center [122, 442] width 151 height 20
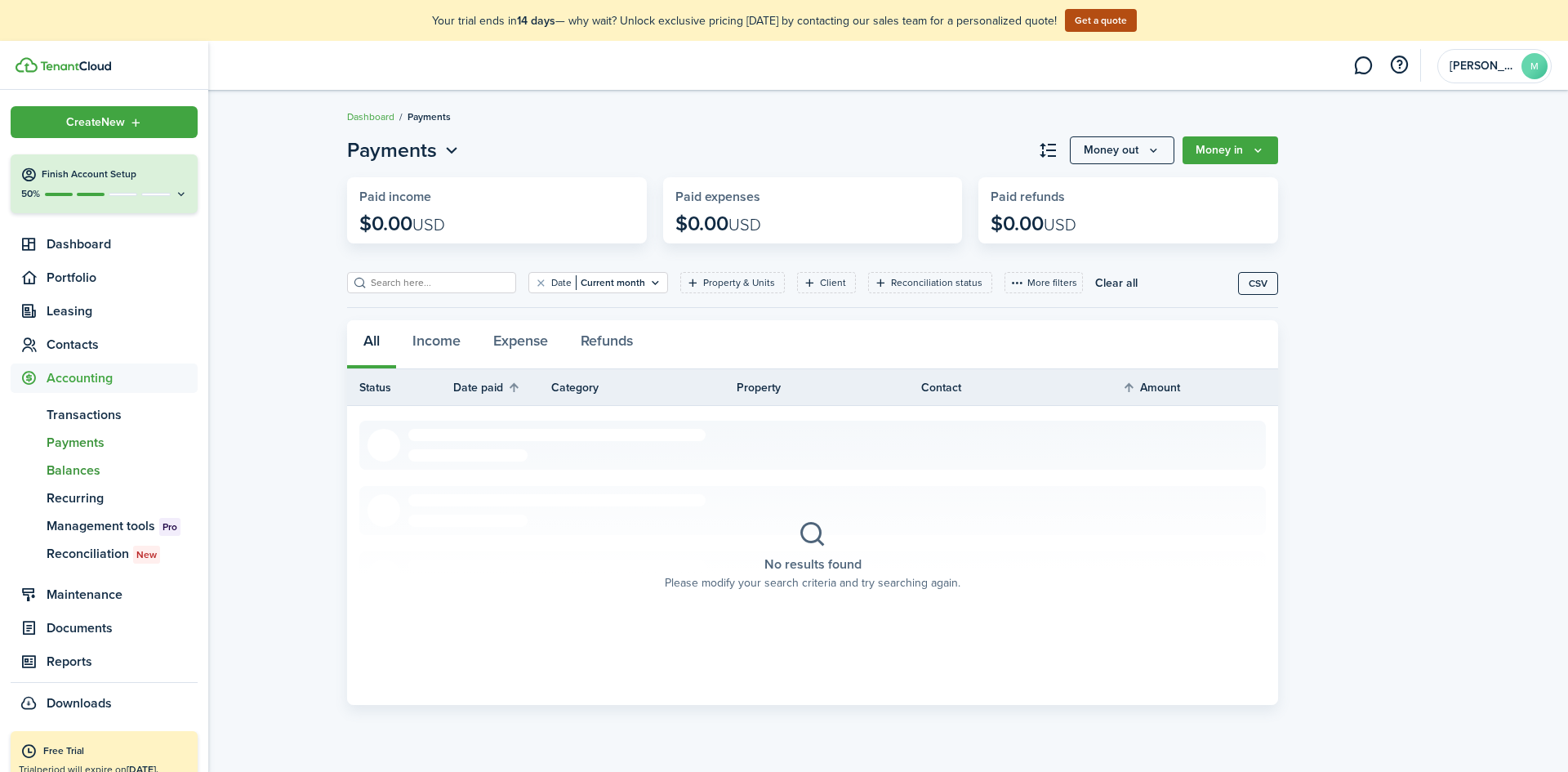
click at [78, 468] on span "Balances" at bounding box center [122, 470] width 151 height 20
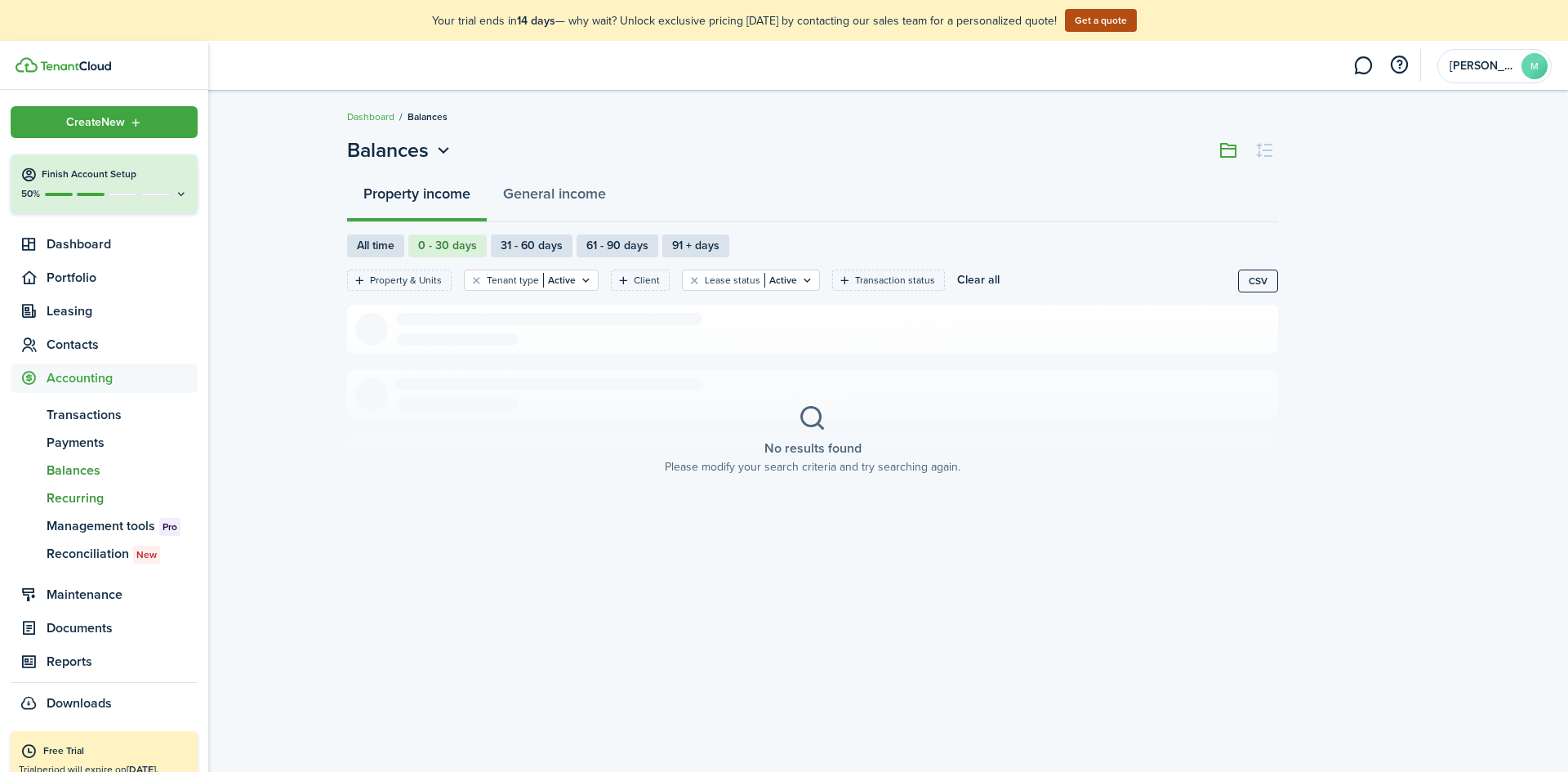
click at [78, 492] on span "Recurring" at bounding box center [122, 498] width 151 height 20
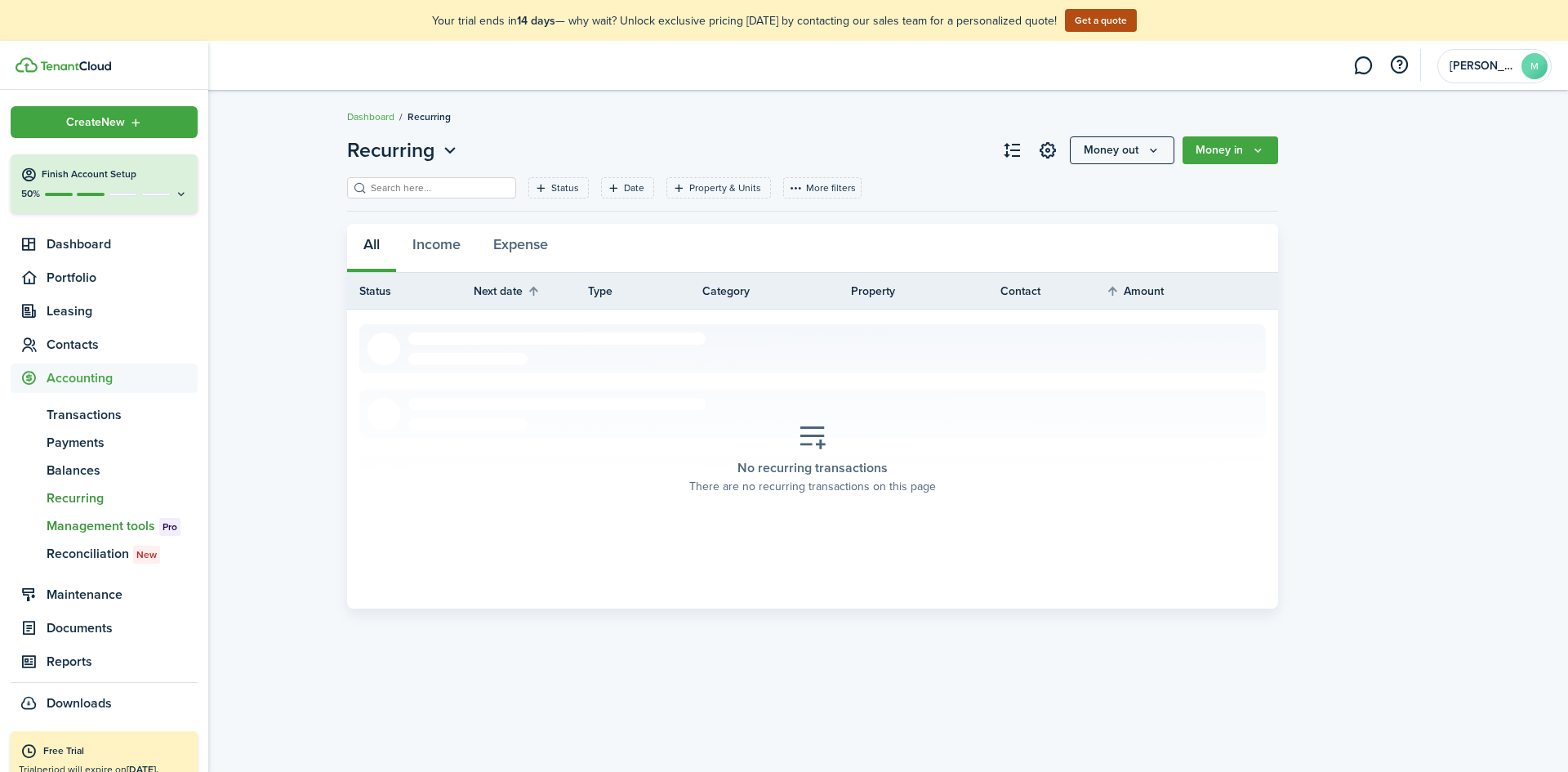
click at [83, 524] on span "Management tools Pro" at bounding box center [122, 526] width 151 height 20
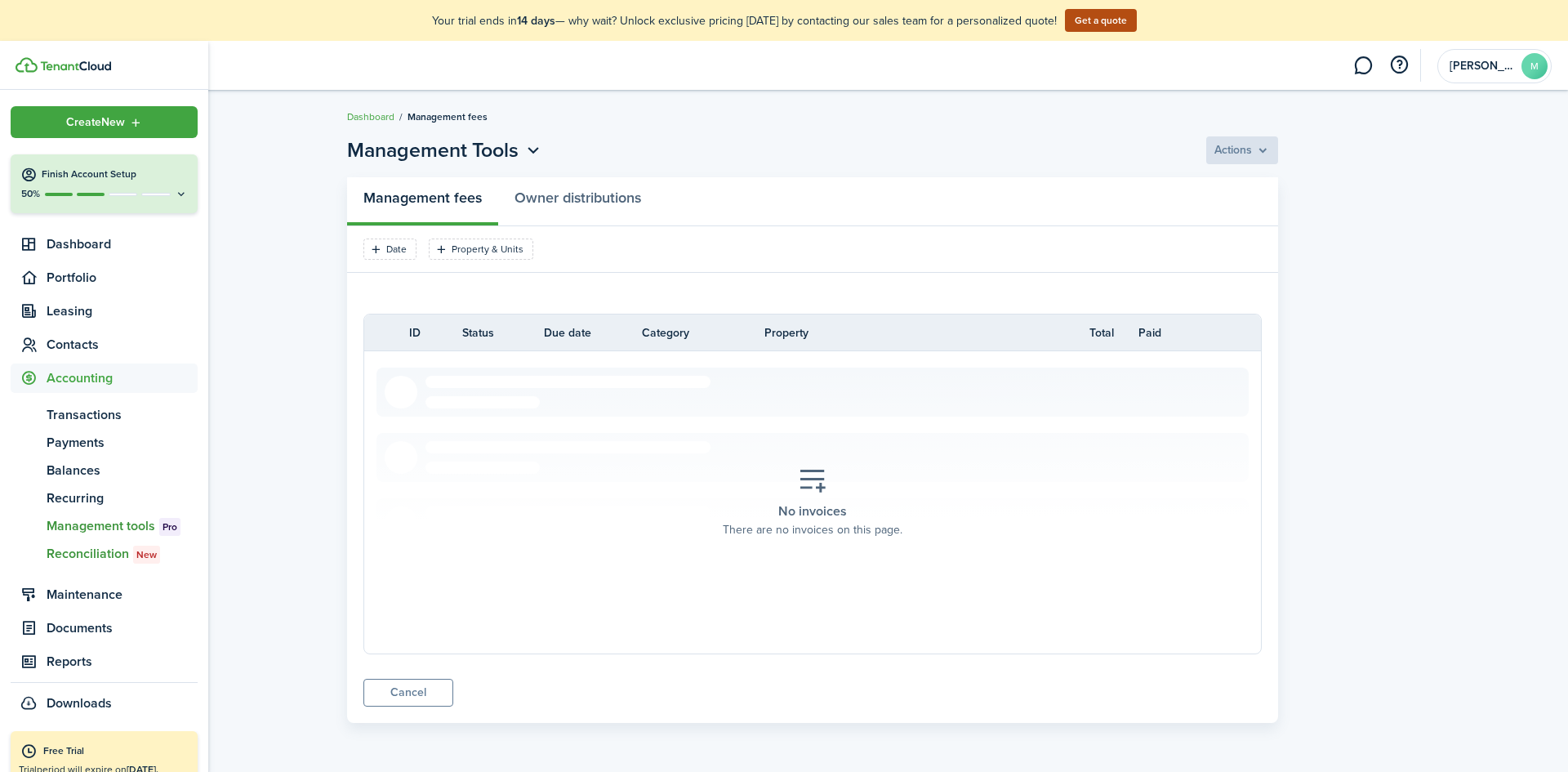
click at [83, 548] on span "Reconciliation New" at bounding box center [122, 554] width 151 height 20
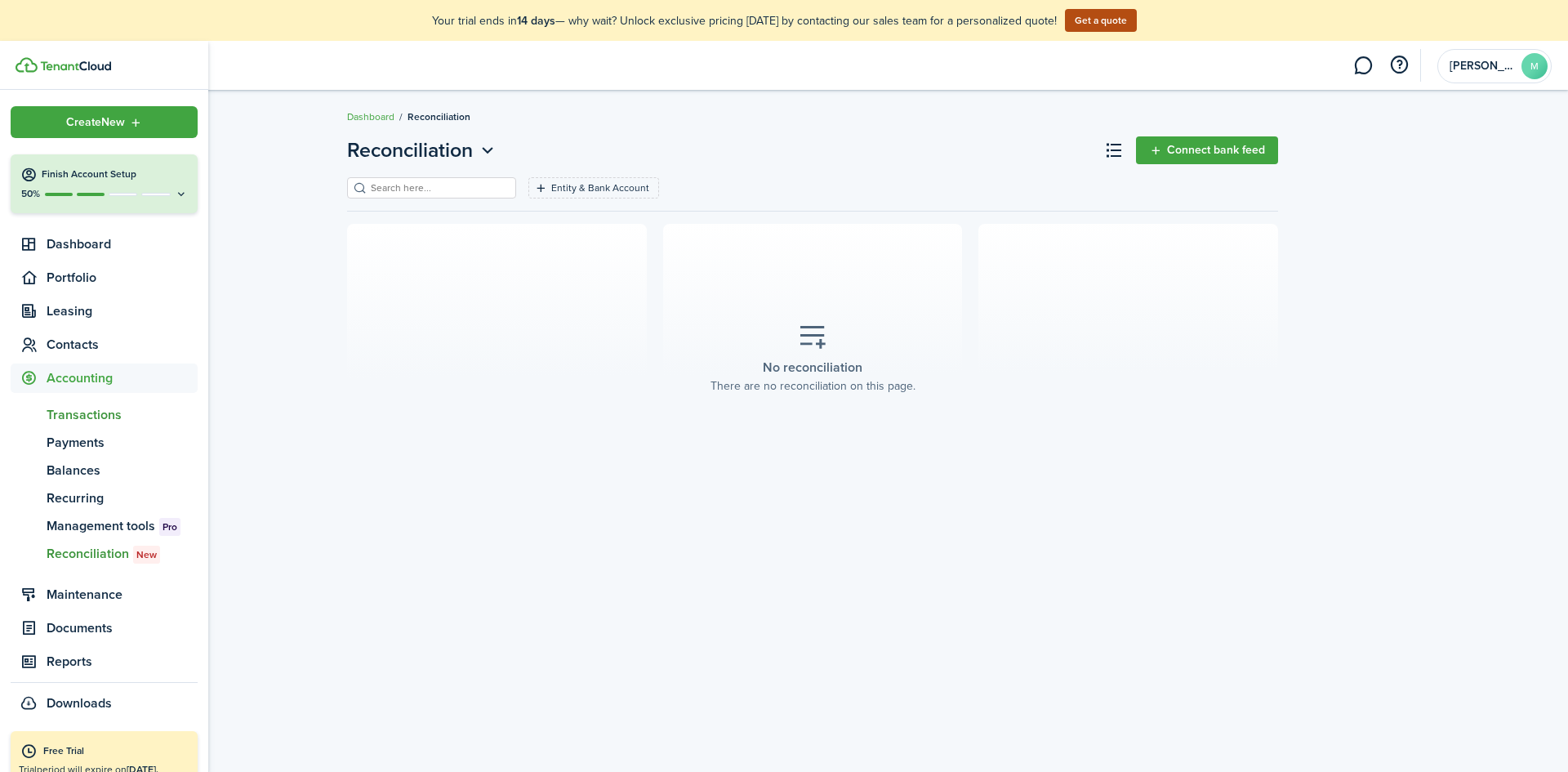
click at [79, 411] on span "Transactions" at bounding box center [122, 415] width 151 height 20
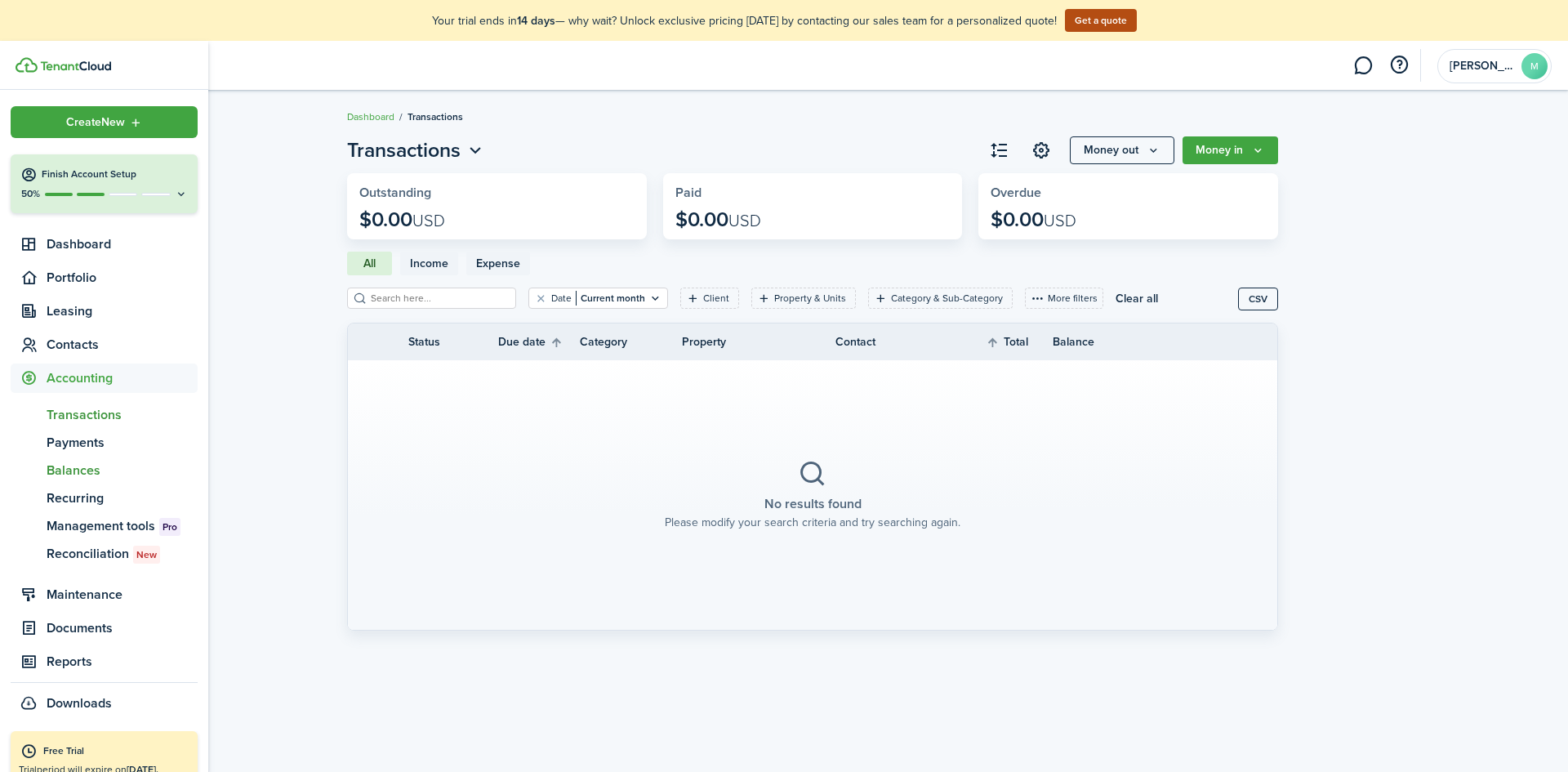
click at [84, 471] on span "Balances" at bounding box center [122, 470] width 151 height 20
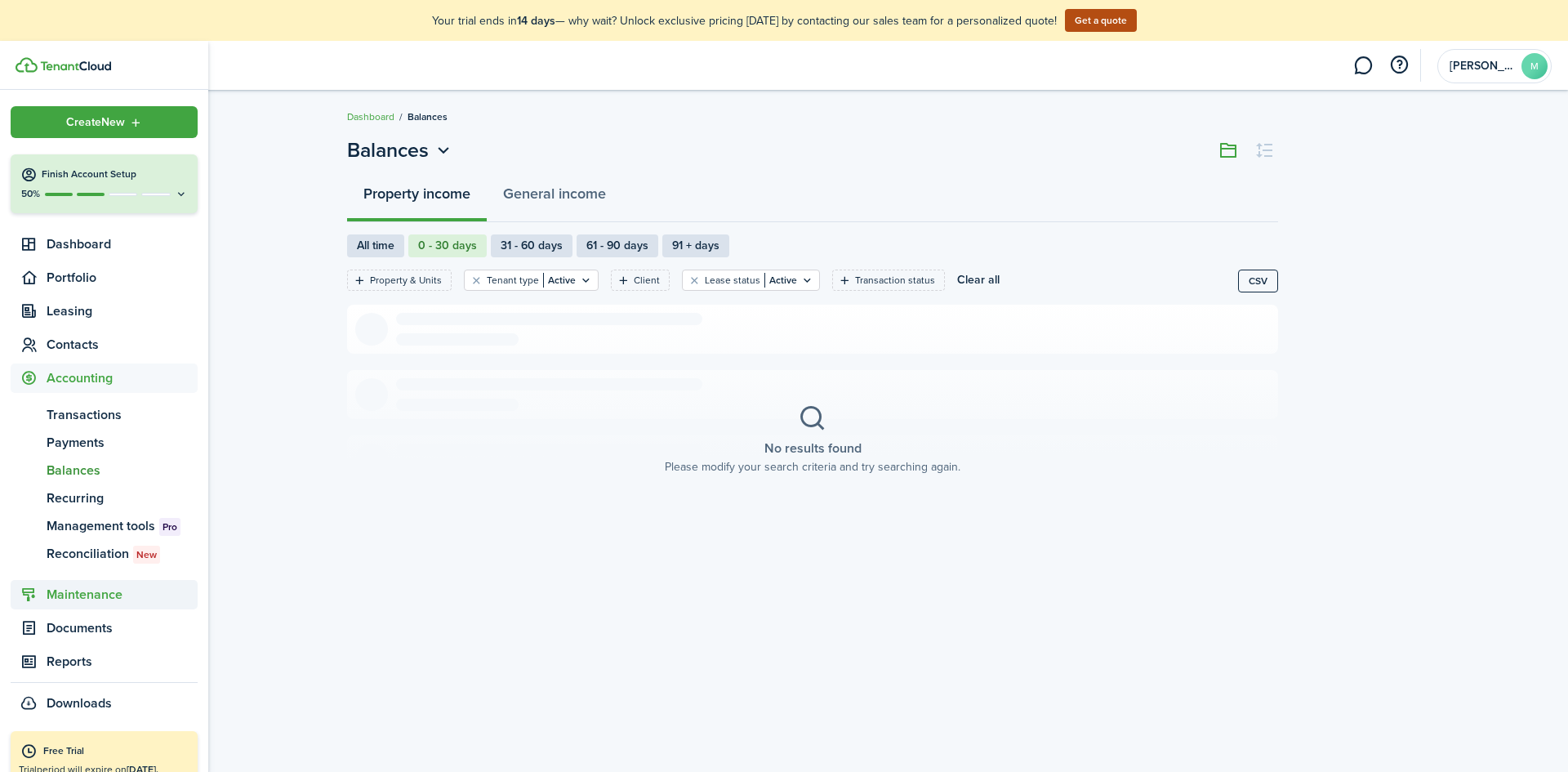
click at [97, 597] on span "Maintenance" at bounding box center [122, 595] width 151 height 20
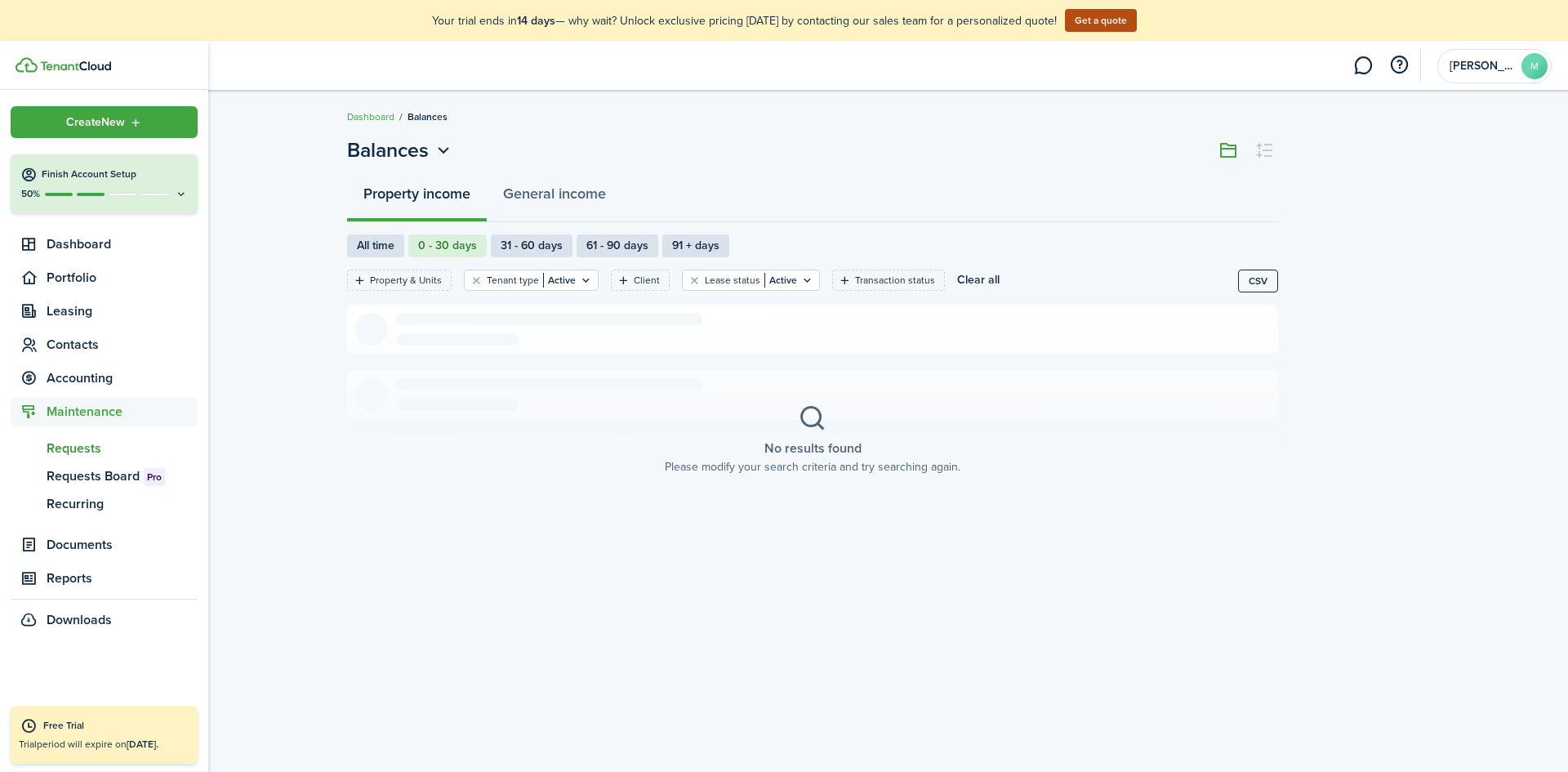
click at [96, 438] on span "Requests" at bounding box center [122, 448] width 151 height 20
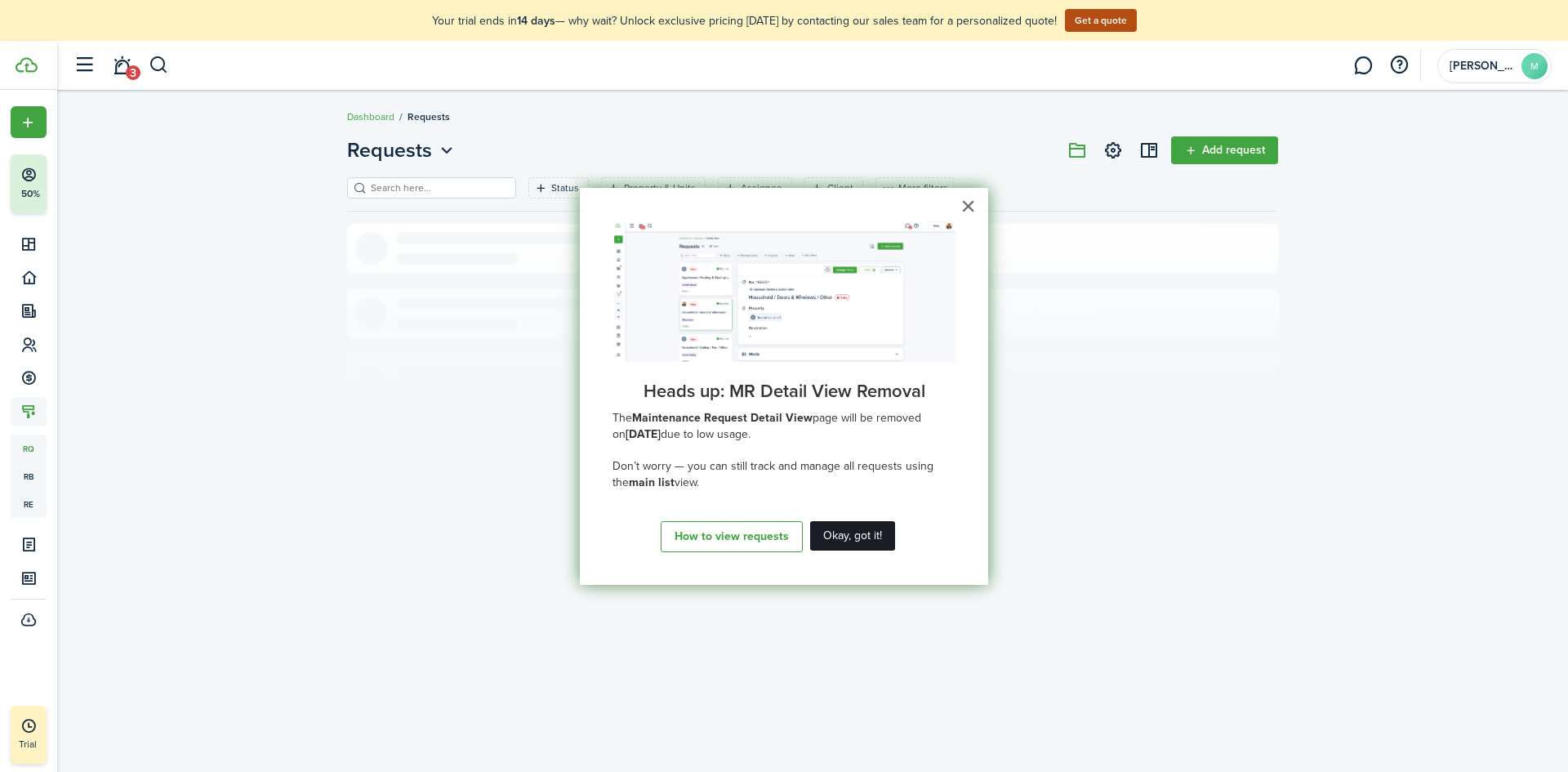
click at [872, 545] on button "Okay, got it!" at bounding box center [853, 536] width 85 height 29
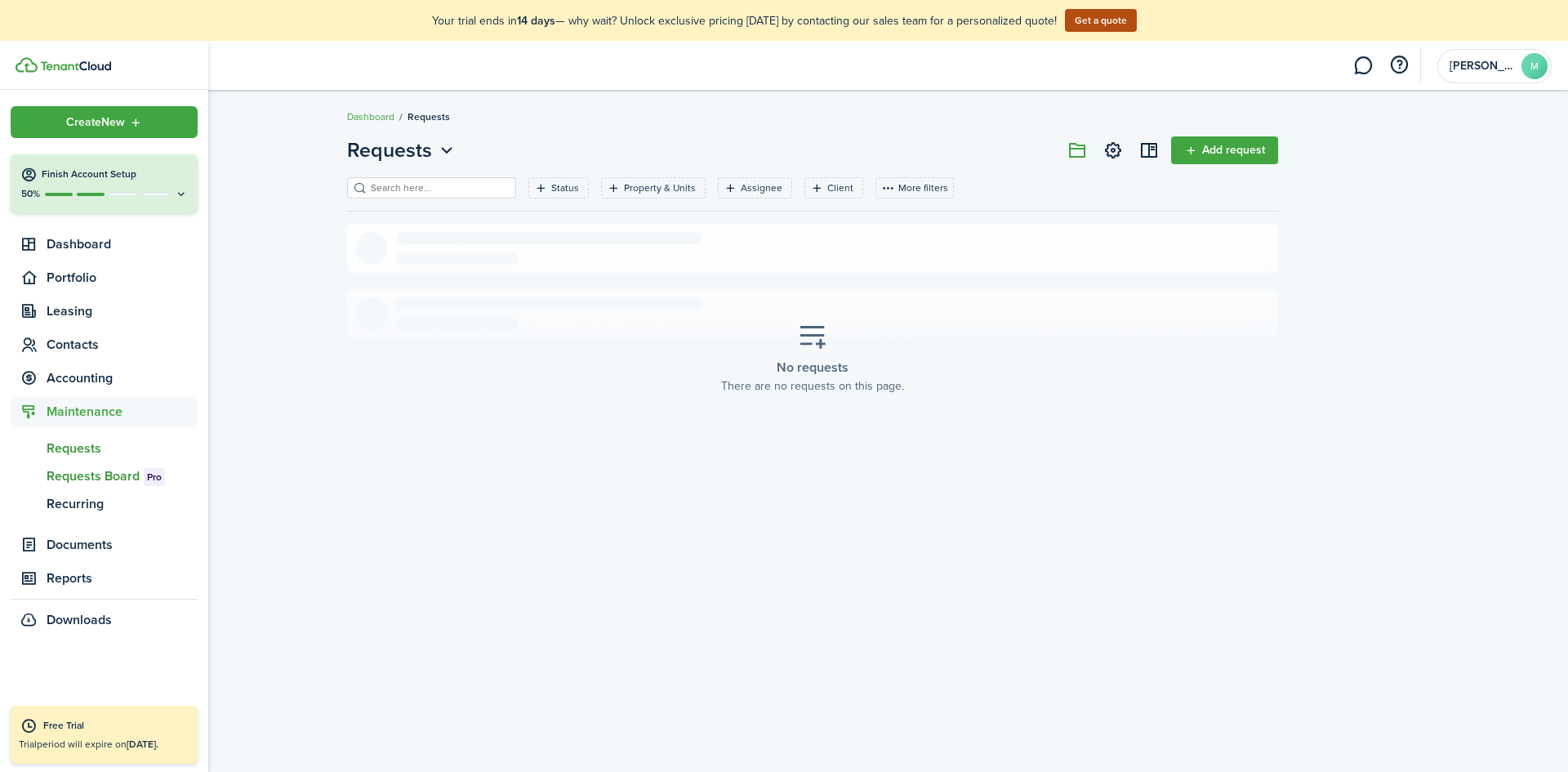
click at [86, 481] on span "Requests Board Pro" at bounding box center [122, 476] width 151 height 20
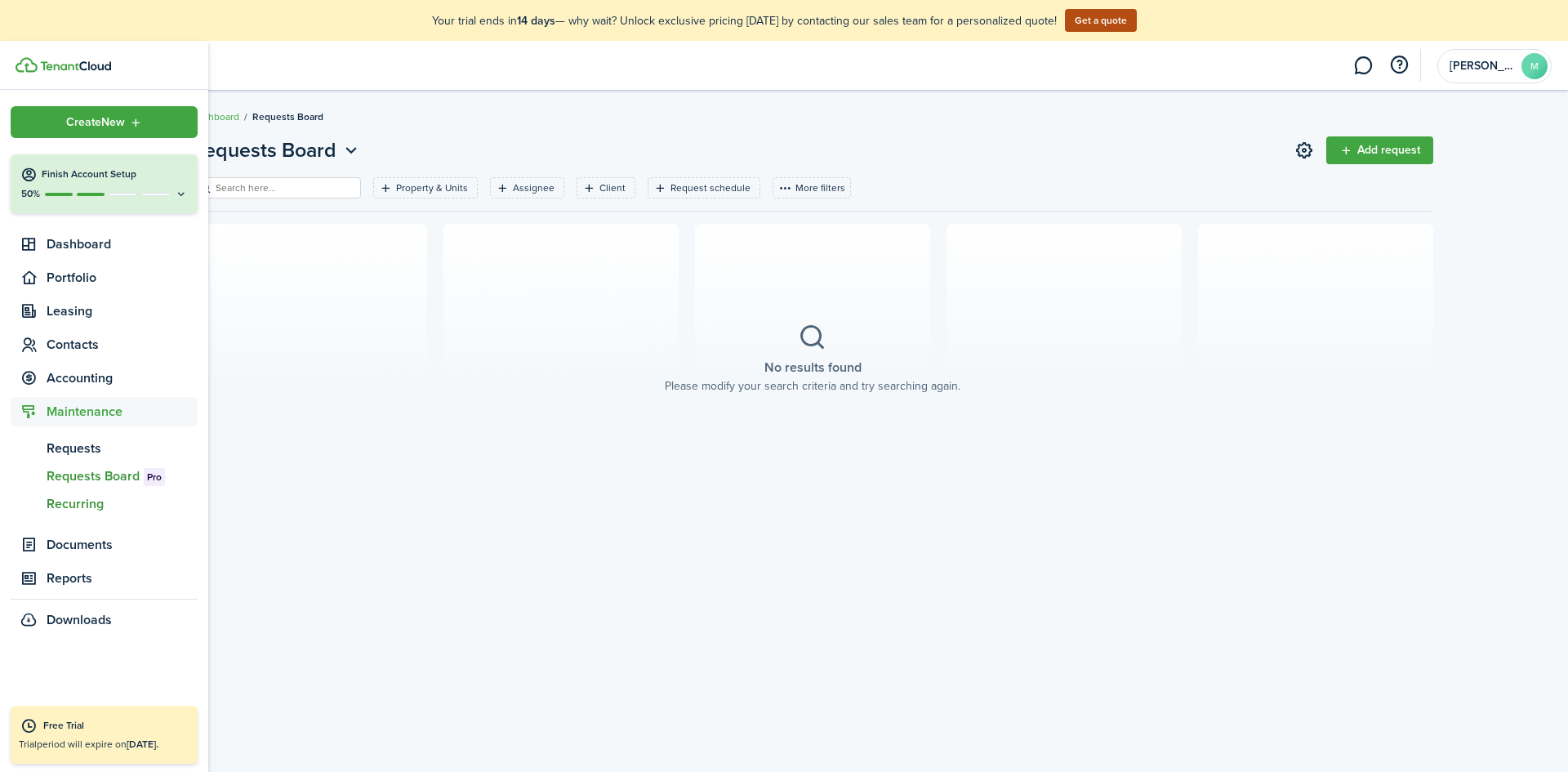
click at [58, 501] on span "Recurring" at bounding box center [122, 504] width 151 height 20
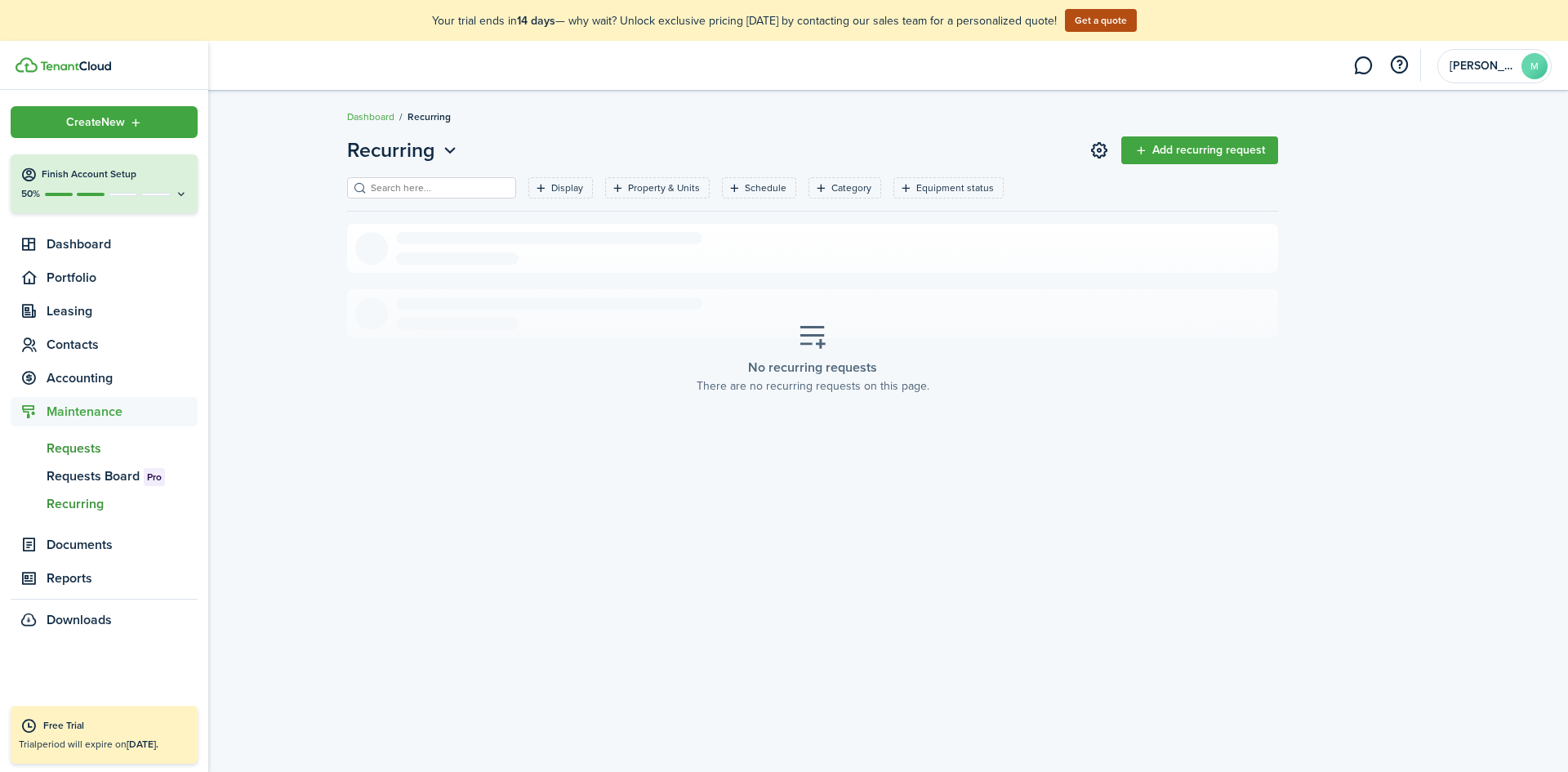
click at [78, 443] on span "Requests" at bounding box center [122, 448] width 151 height 20
click at [85, 541] on span "Documents" at bounding box center [122, 545] width 151 height 20
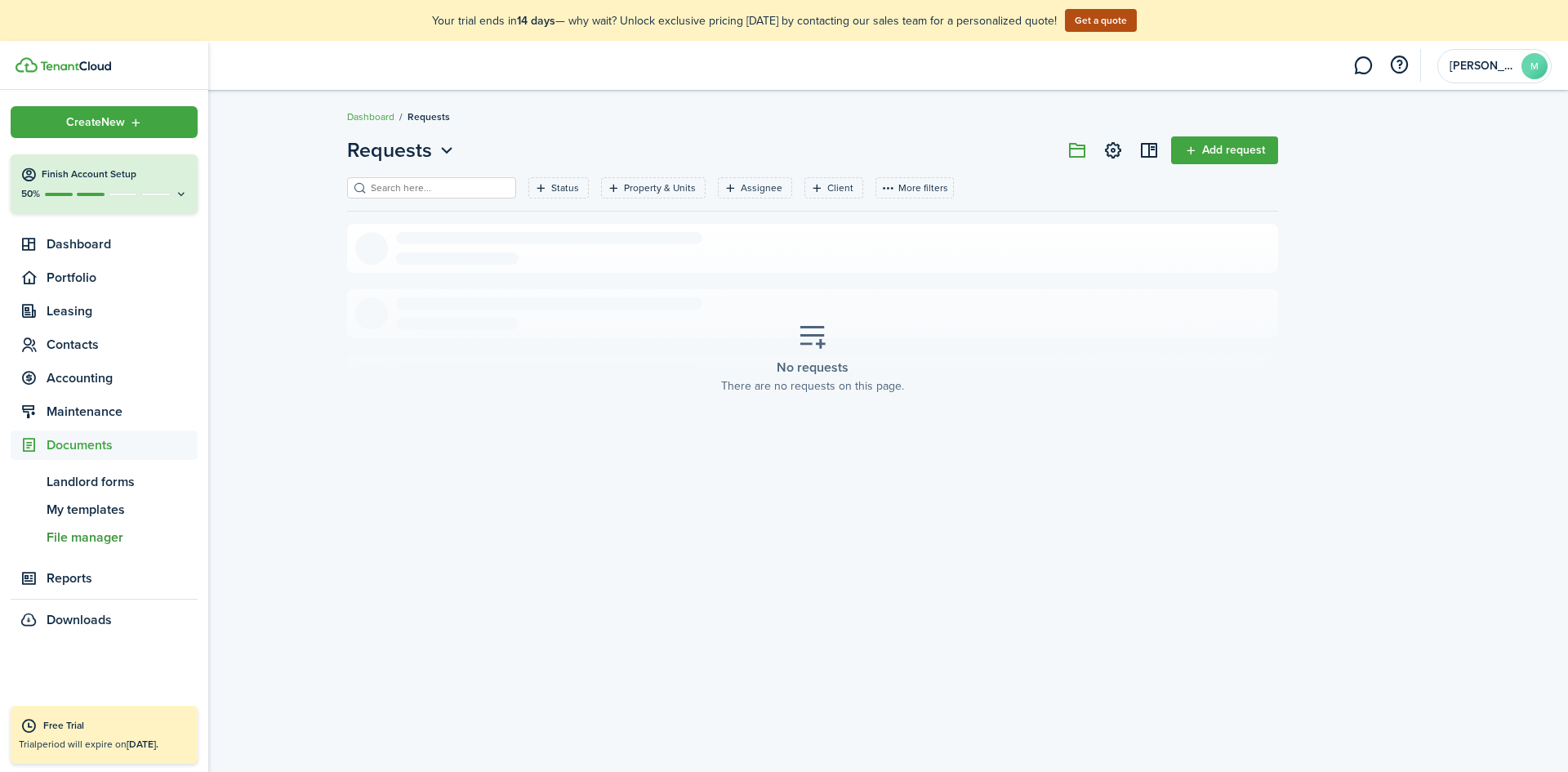
click at [108, 546] on span "File manager" at bounding box center [122, 537] width 151 height 20
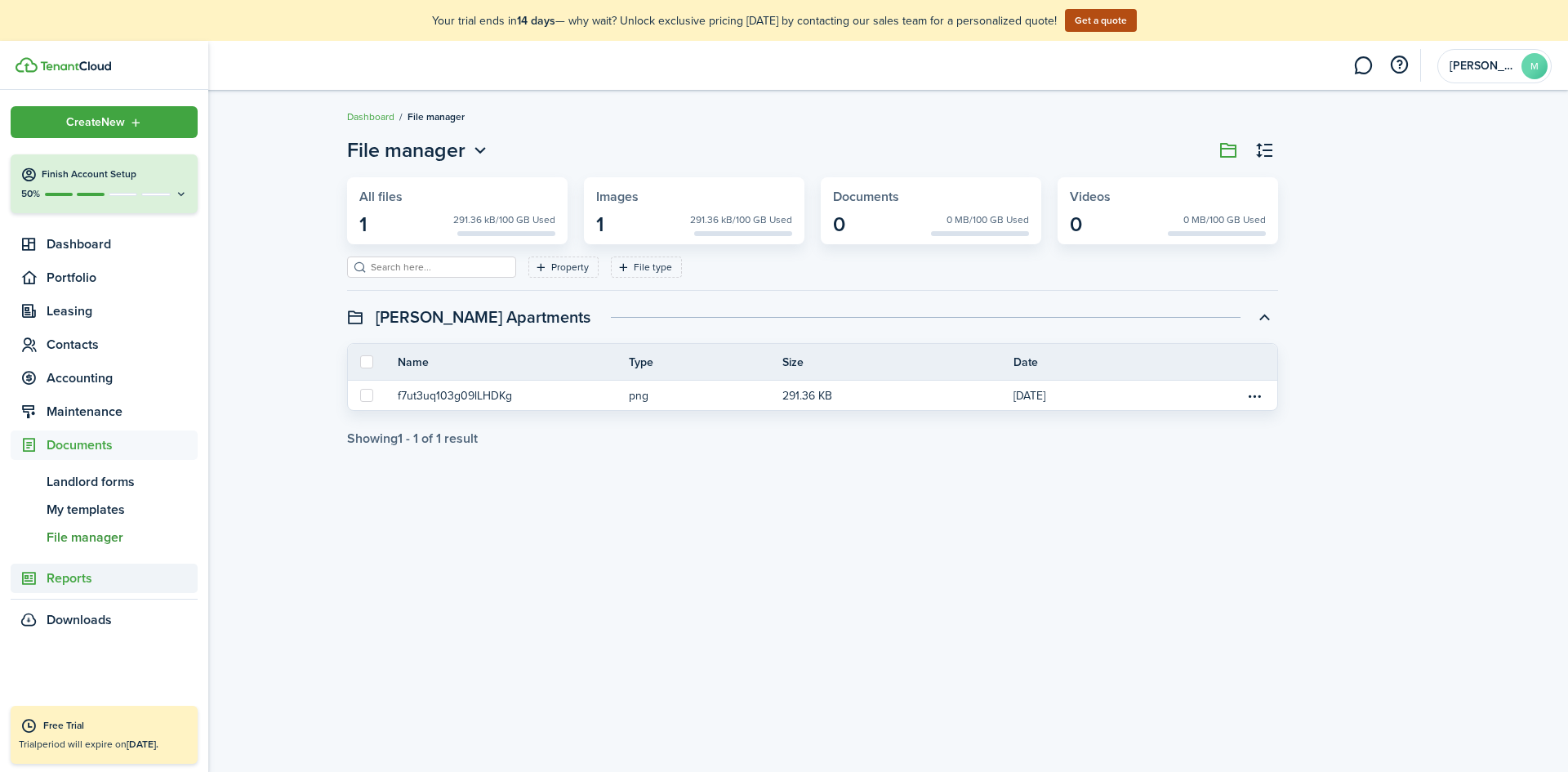
click at [93, 576] on span "Reports" at bounding box center [122, 578] width 151 height 20
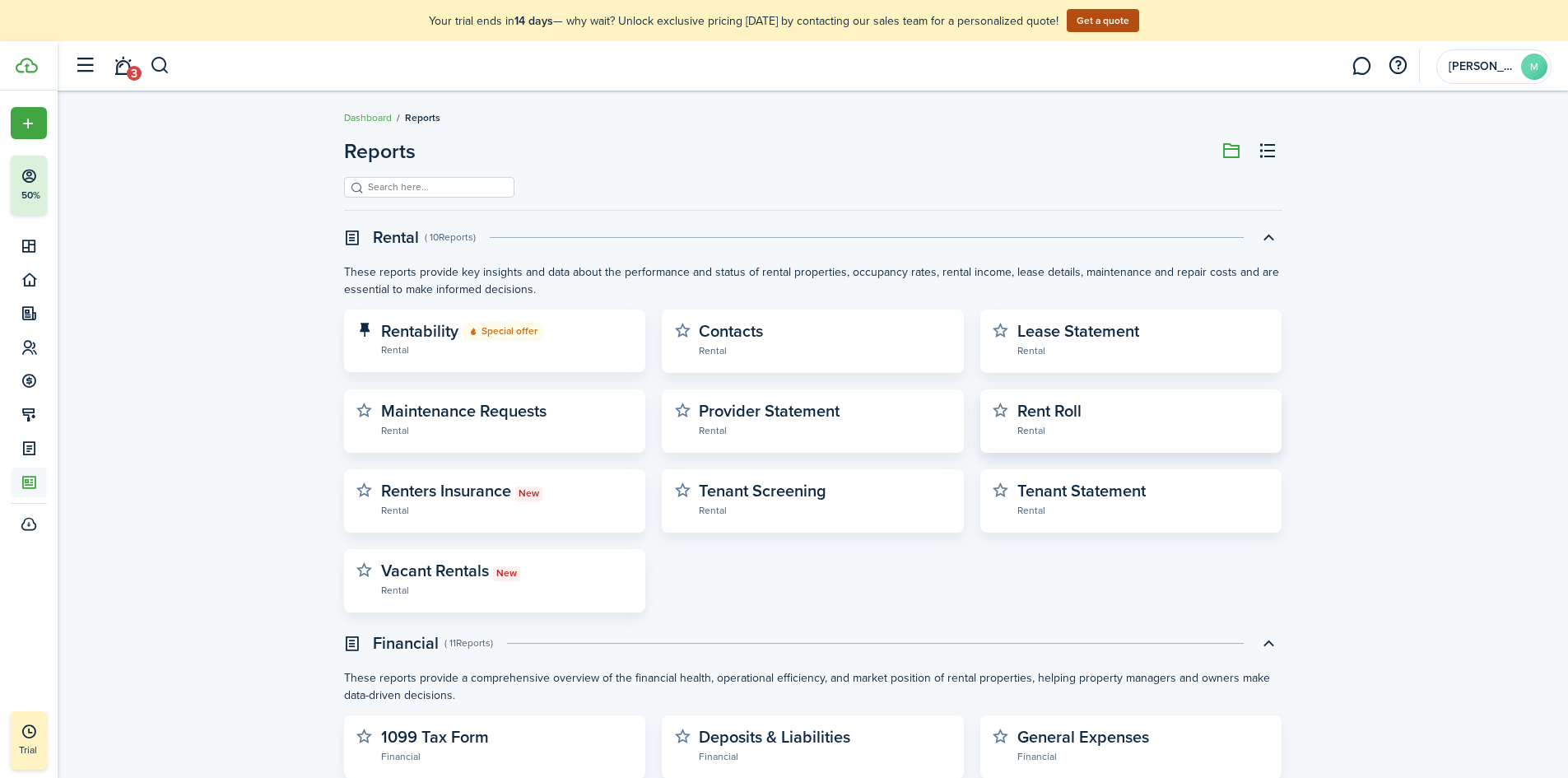
click at [1041, 413] on widget-stats-description "Rent Roll" at bounding box center [1049, 410] width 64 height 25
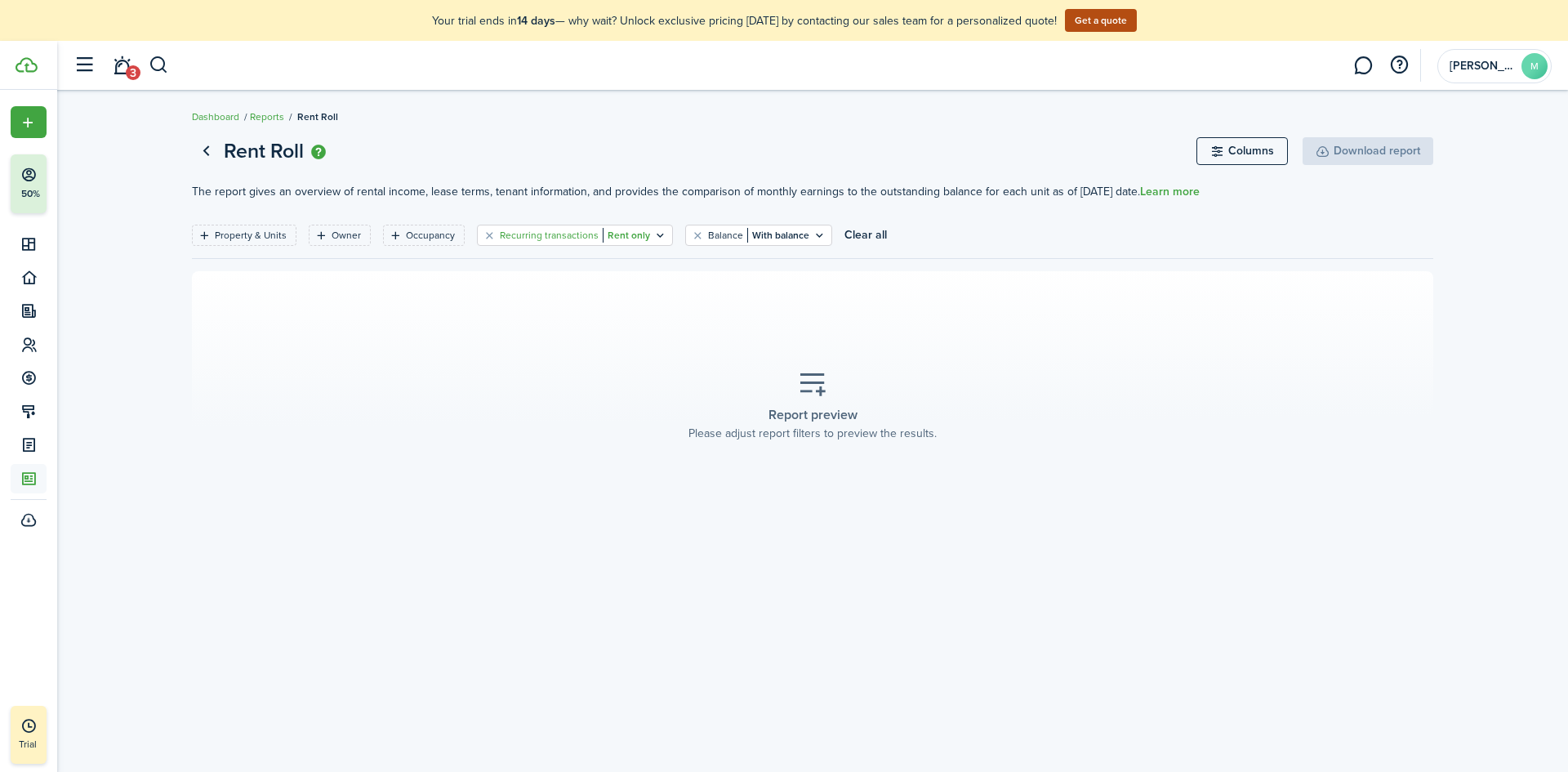
click at [657, 234] on icon "Open filter" at bounding box center [660, 236] width 14 height 13
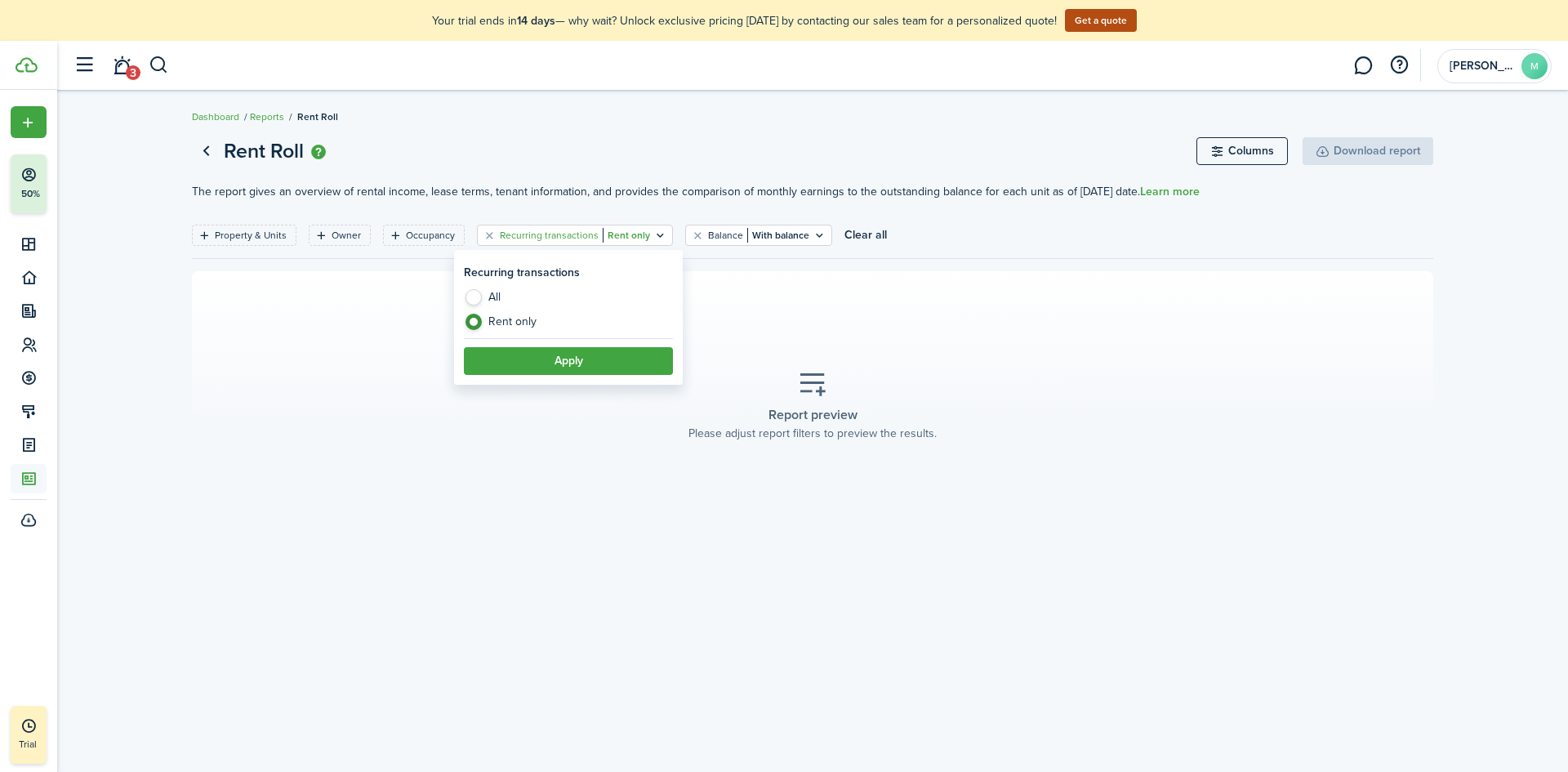
click at [657, 234] on icon "Open filter" at bounding box center [660, 236] width 14 height 13
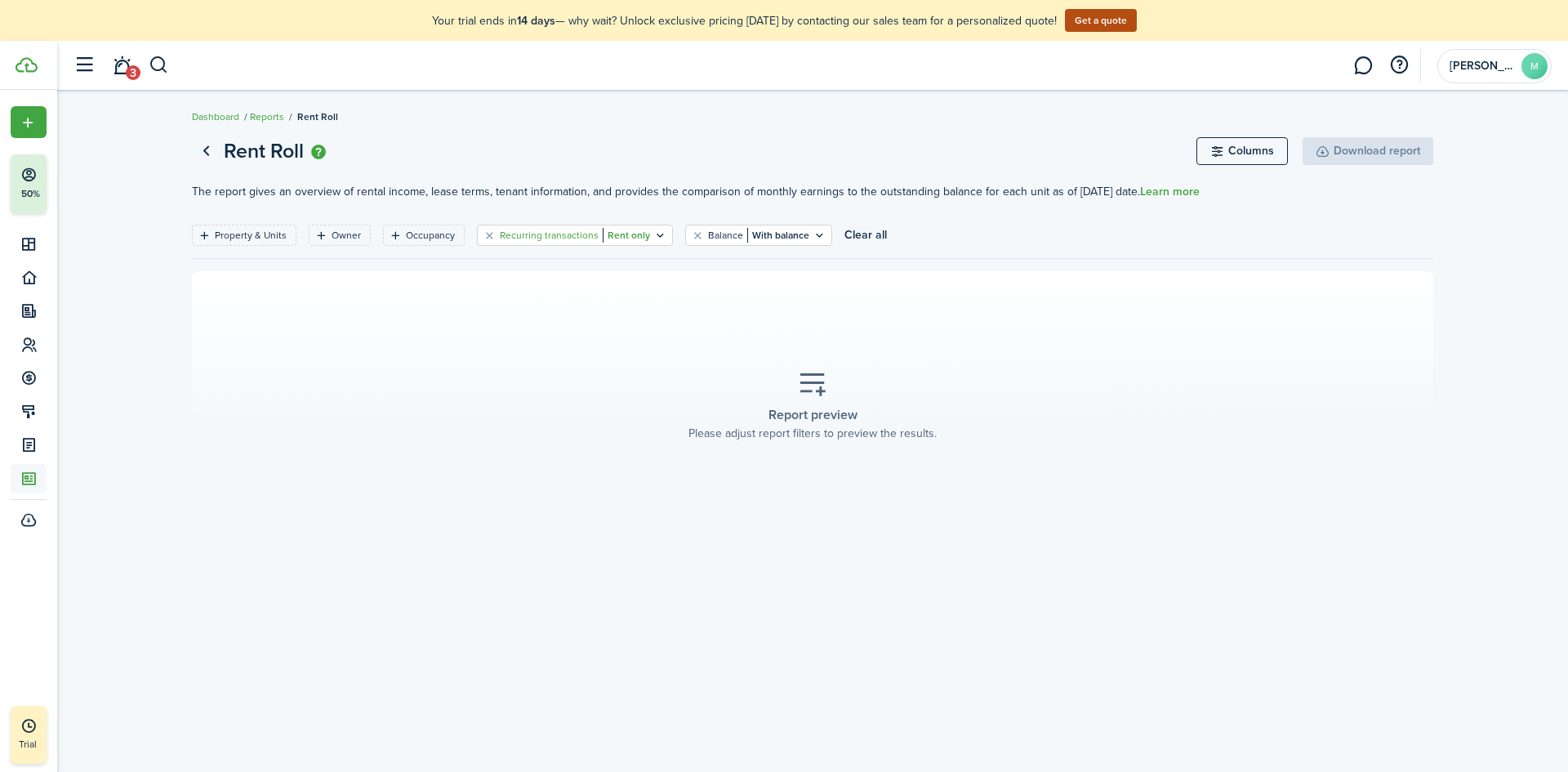
click at [657, 234] on icon "Open filter" at bounding box center [660, 236] width 14 height 13
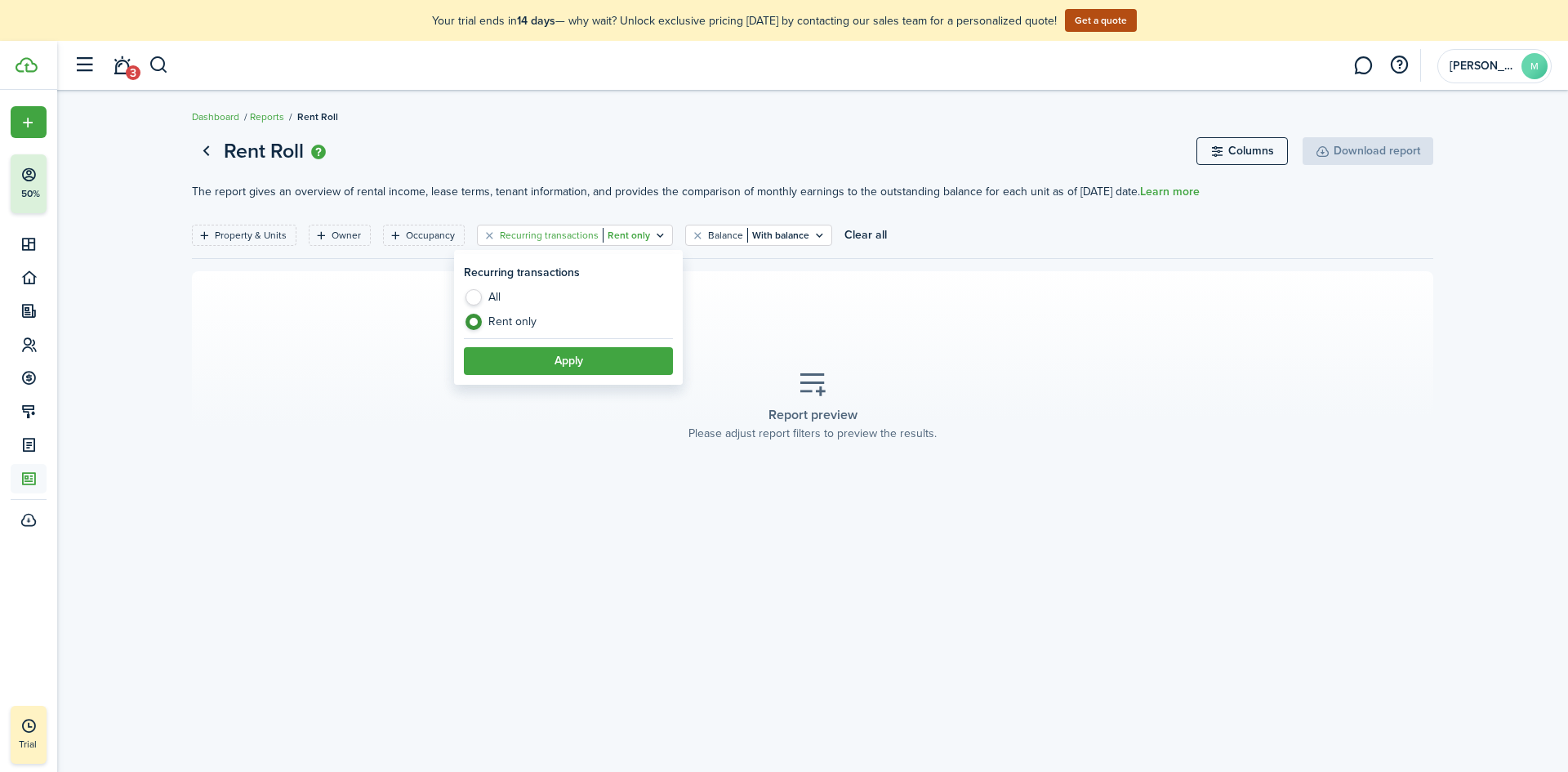
click at [581, 294] on label "All" at bounding box center [568, 302] width 209 height 25
radio input "true"
click at [582, 345] on filter-item-popup-footer "Apply" at bounding box center [568, 356] width 209 height 37
click at [580, 356] on button "Apply" at bounding box center [568, 361] width 209 height 28
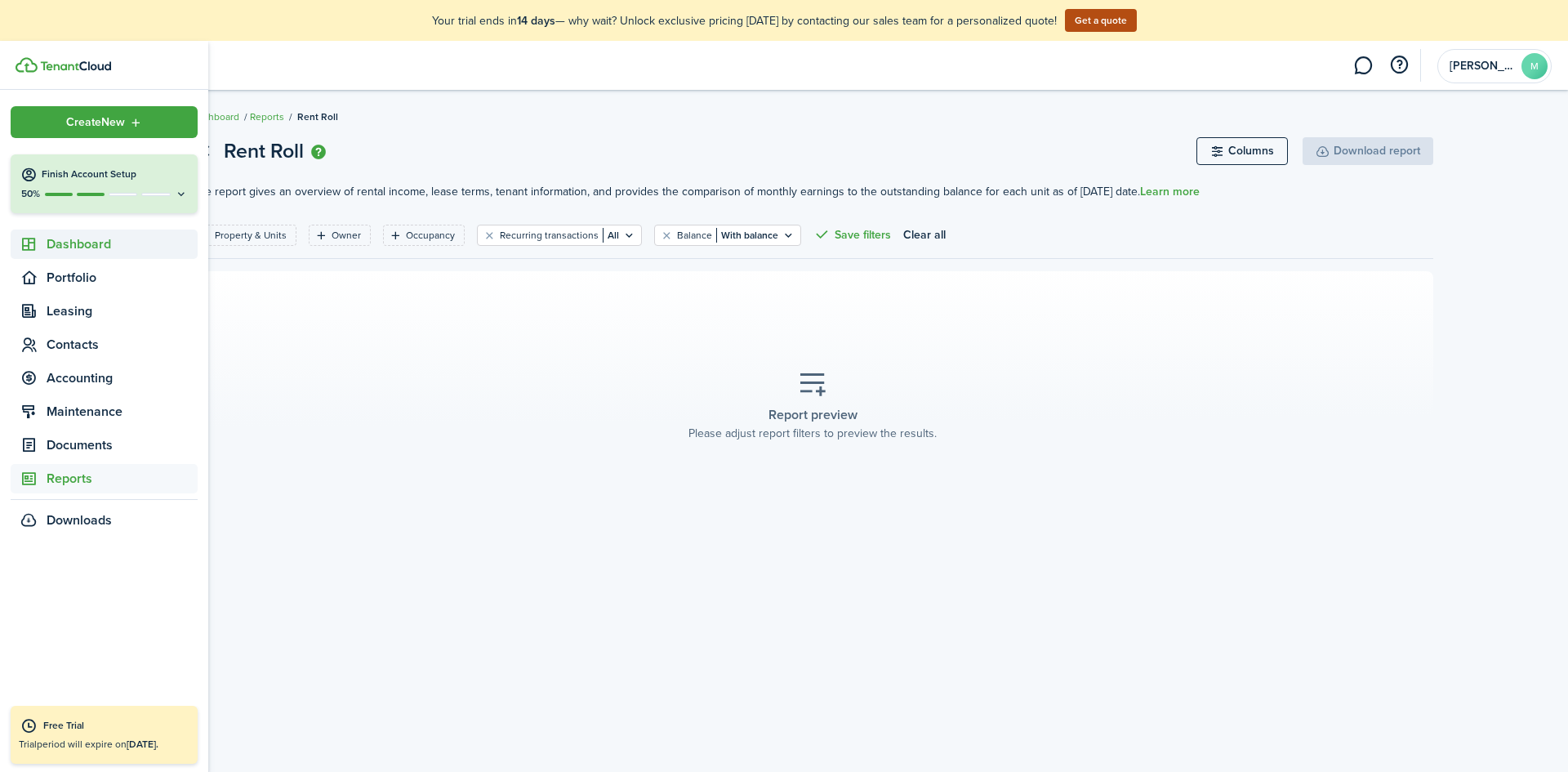
click at [44, 236] on sidebar-link-icon at bounding box center [29, 245] width 36 height 17
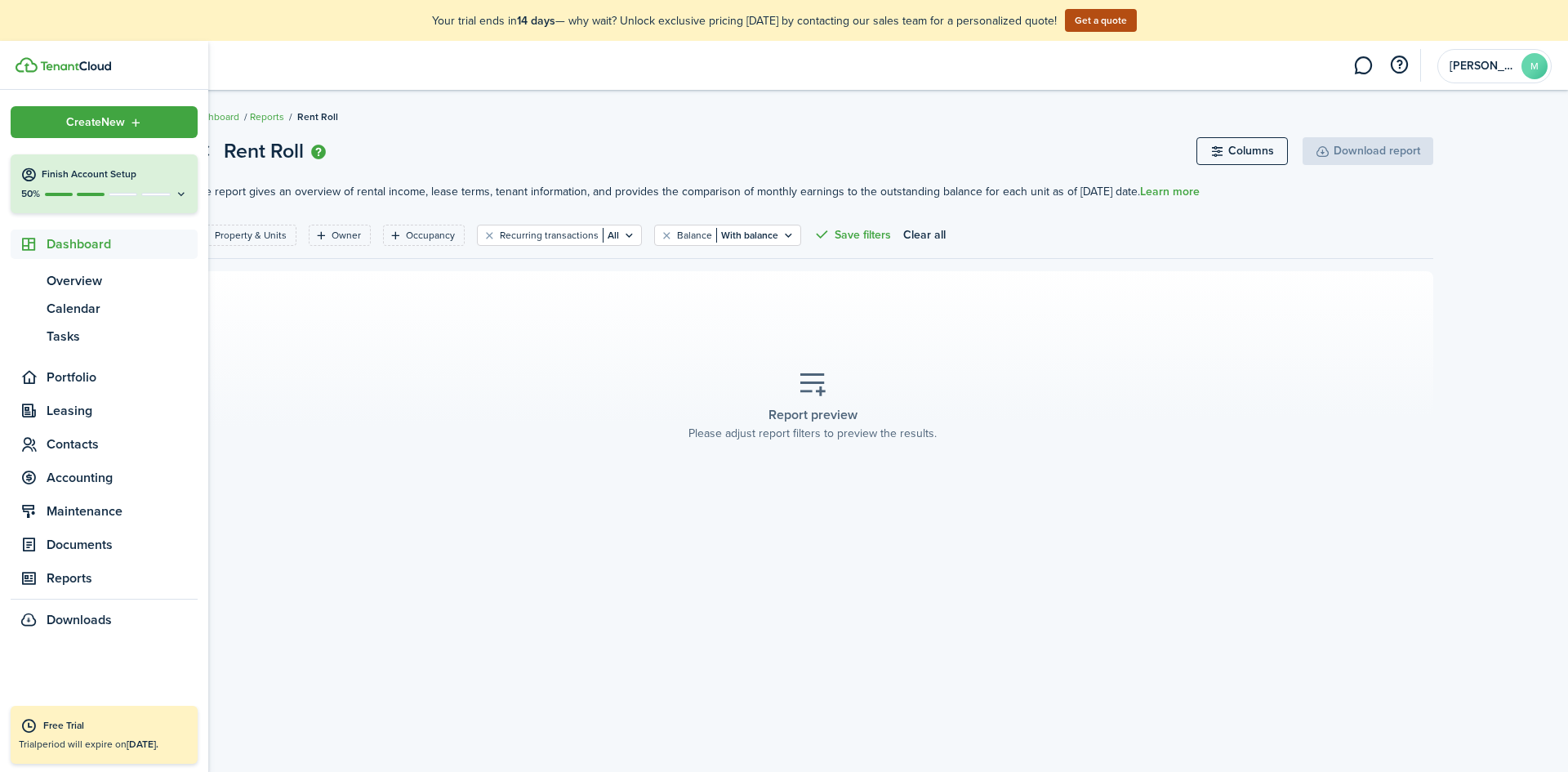
click at [89, 248] on span "Dashboard" at bounding box center [122, 245] width 151 height 20
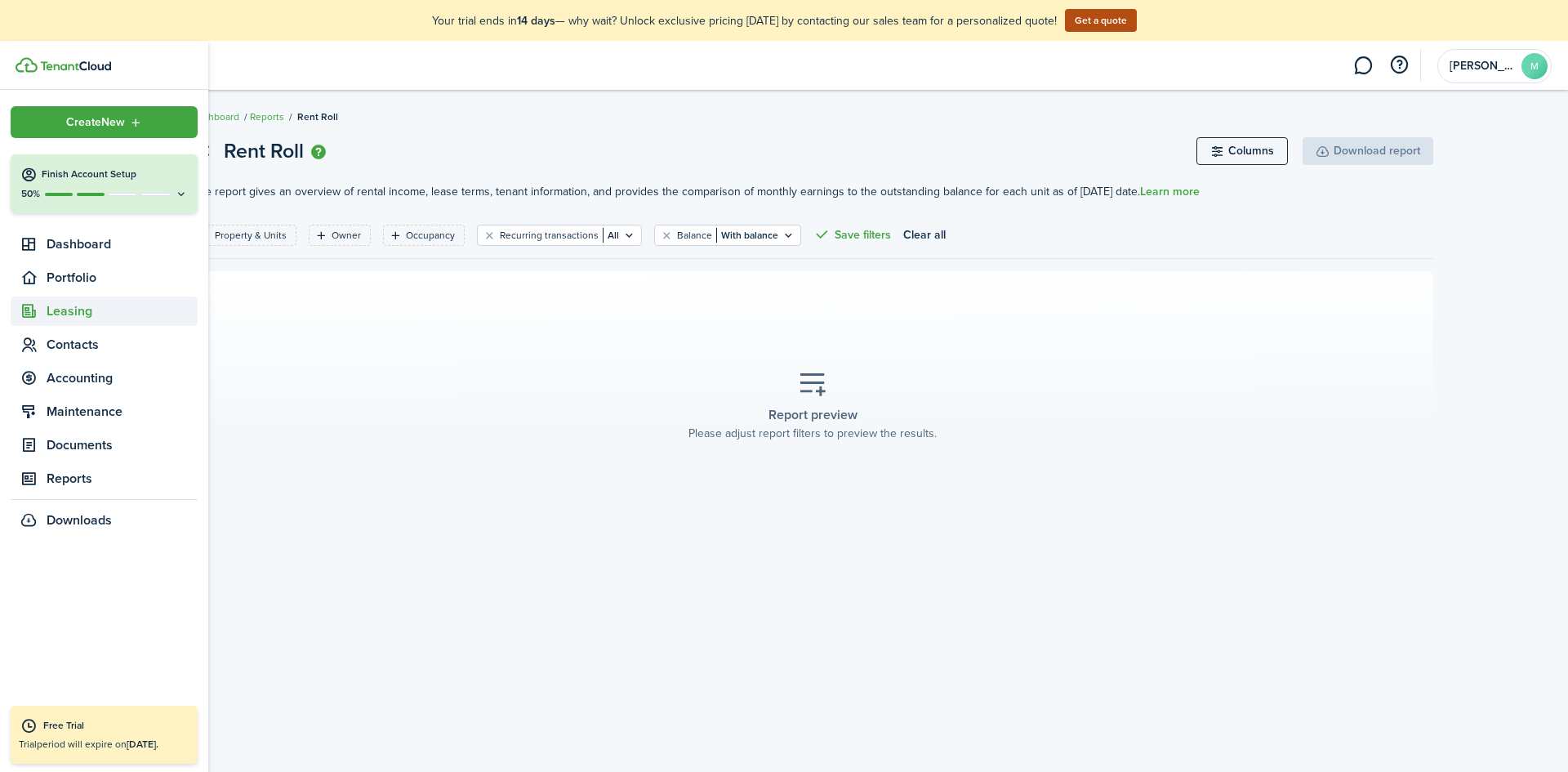
click at [101, 307] on span "Leasing" at bounding box center [122, 312] width 151 height 20
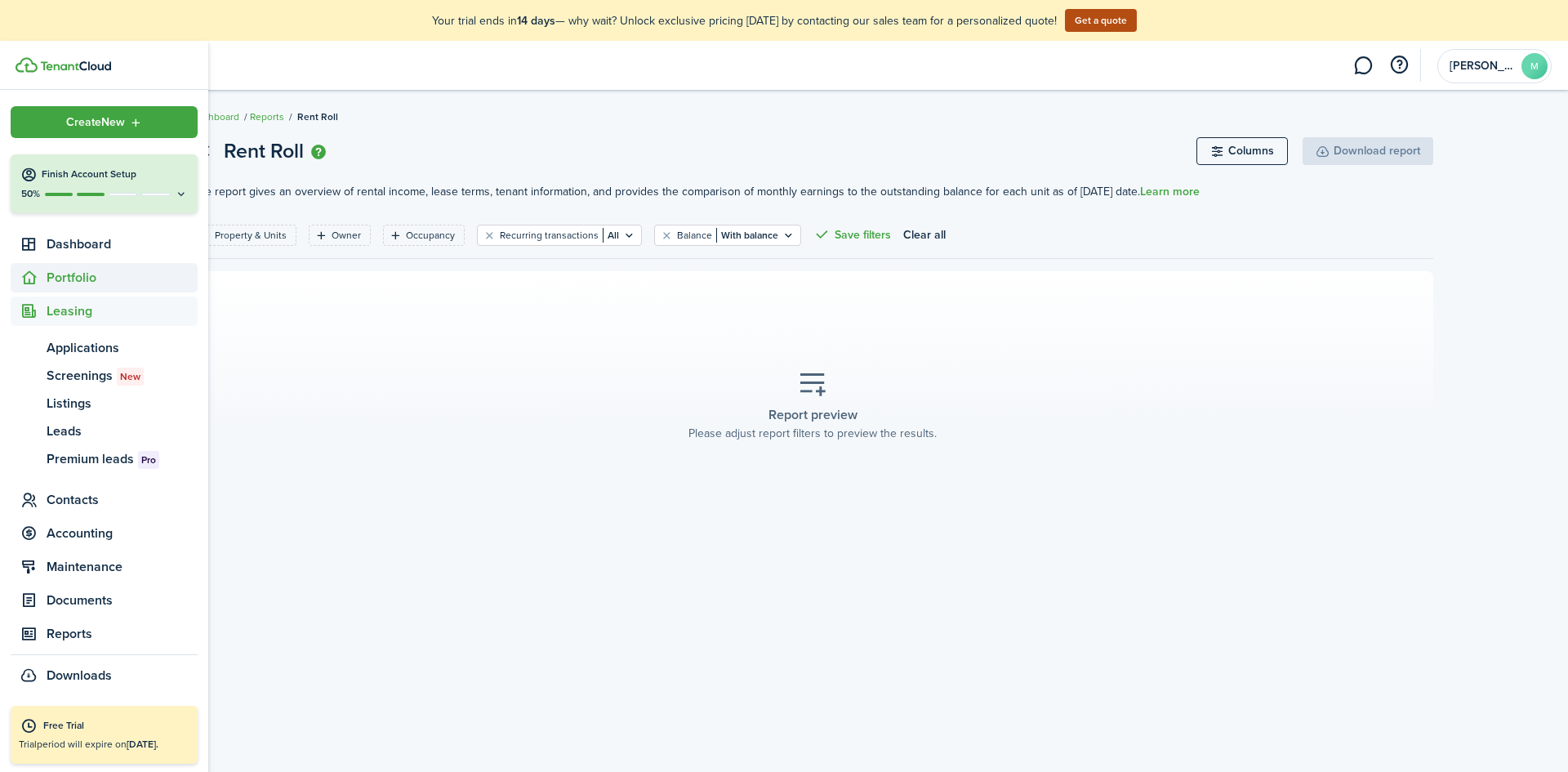
click at [87, 282] on span "Portfolio" at bounding box center [122, 278] width 151 height 20
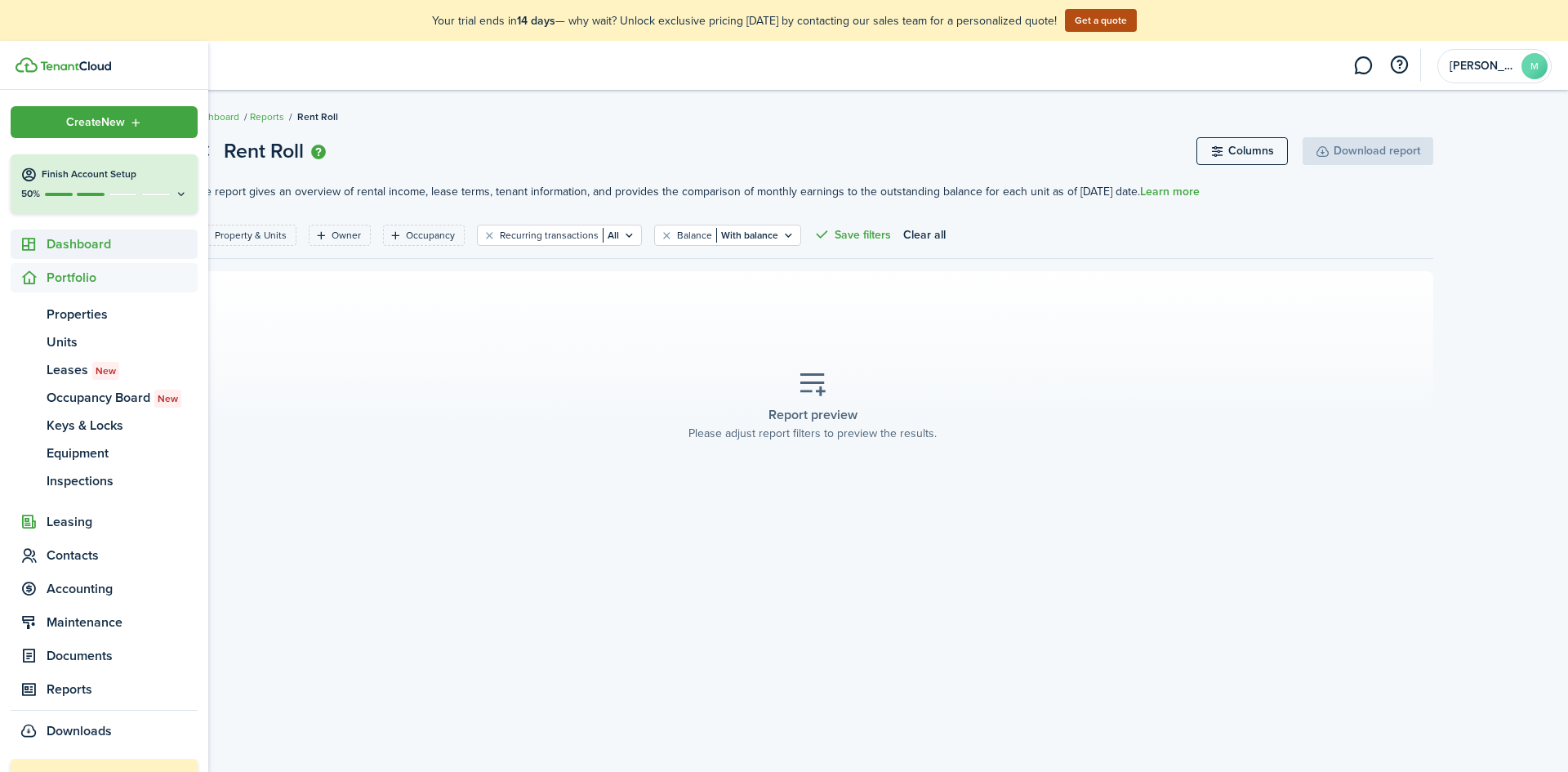
click at [94, 245] on span "Dashboard" at bounding box center [122, 245] width 151 height 20
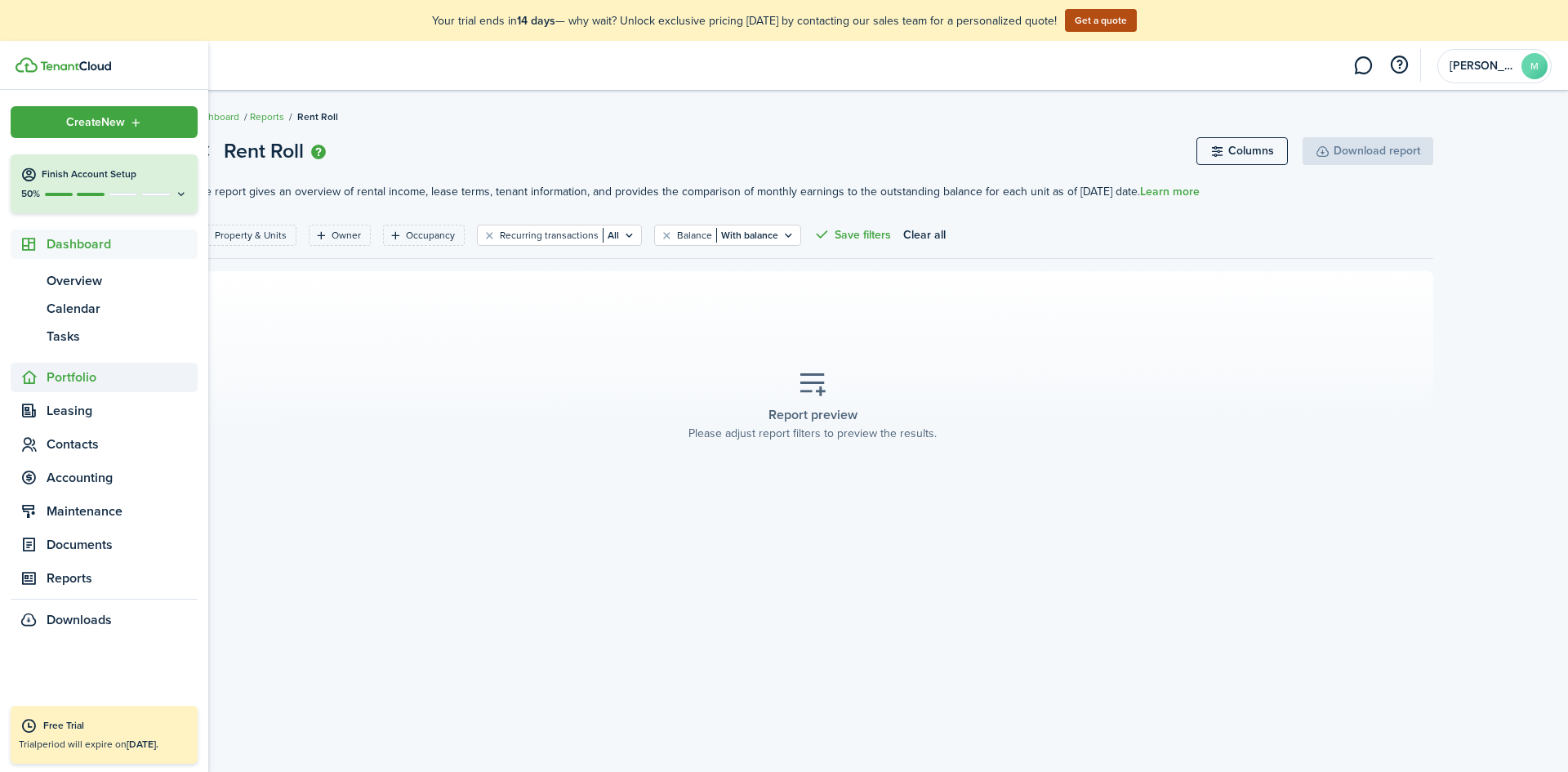
click at [114, 375] on span "Portfolio" at bounding box center [122, 377] width 151 height 20
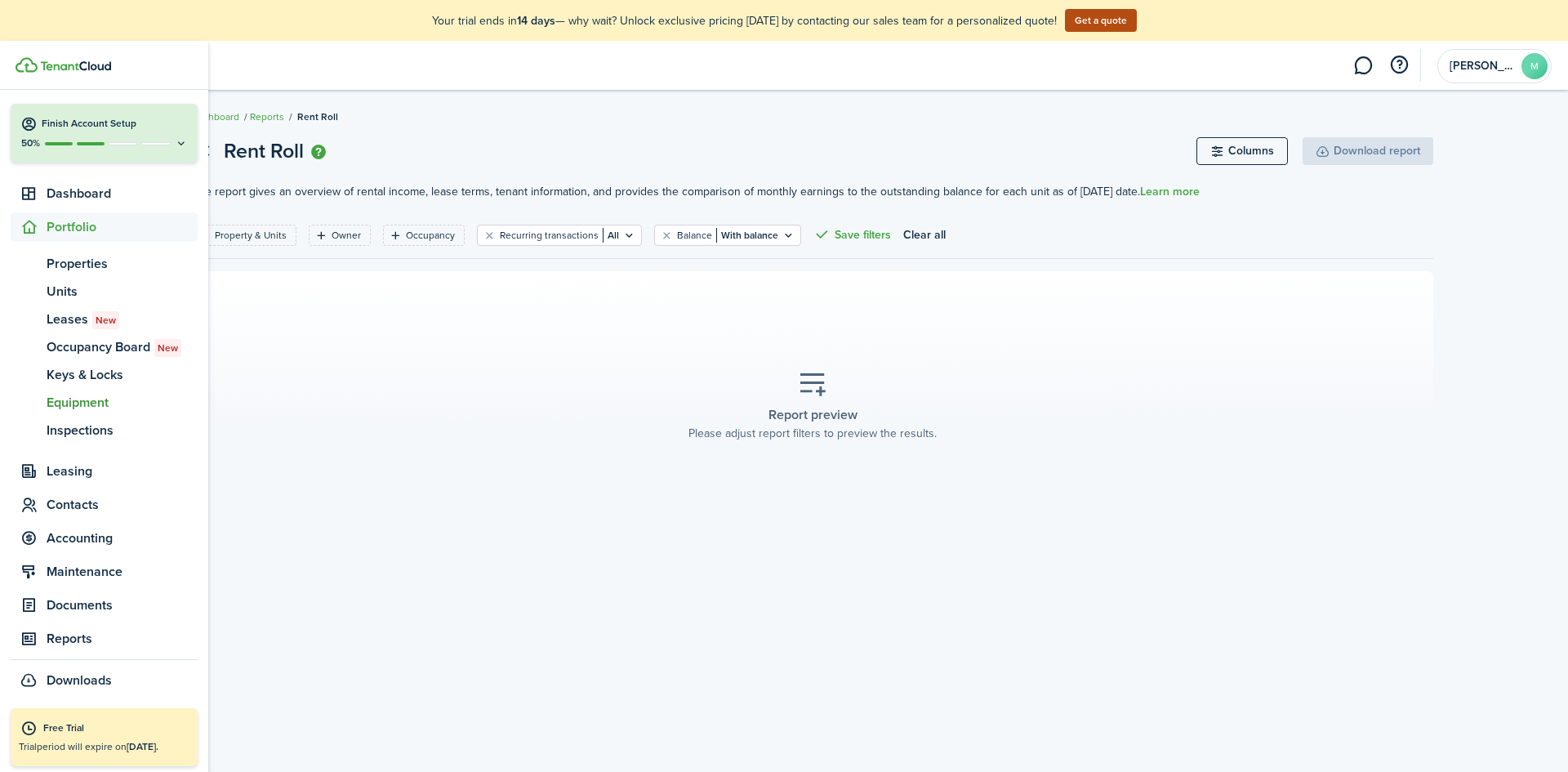
scroll to position [53, 0]
click at [109, 494] on span "Contacts" at bounding box center [122, 502] width 151 height 20
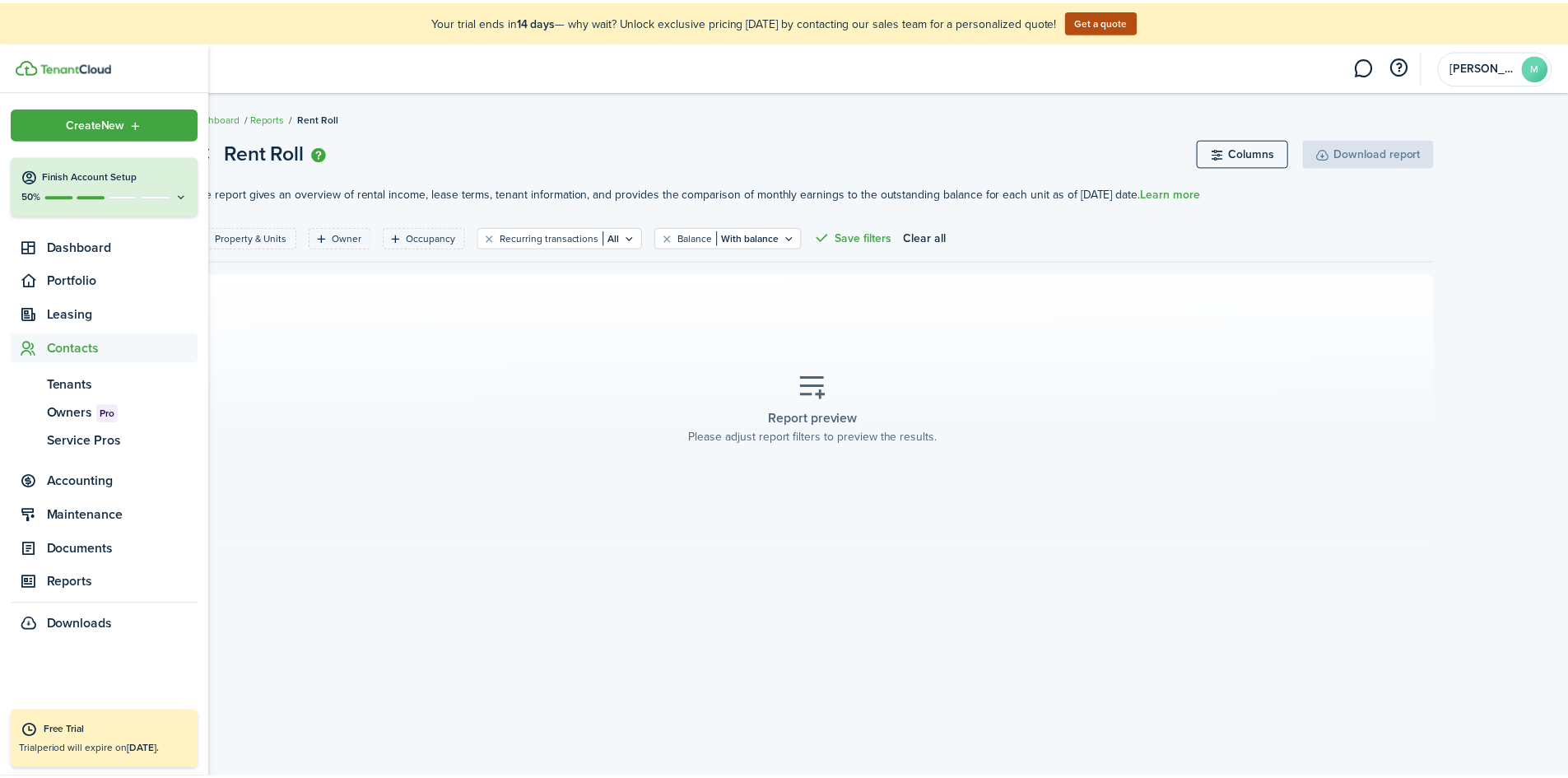
scroll to position [0, 0]
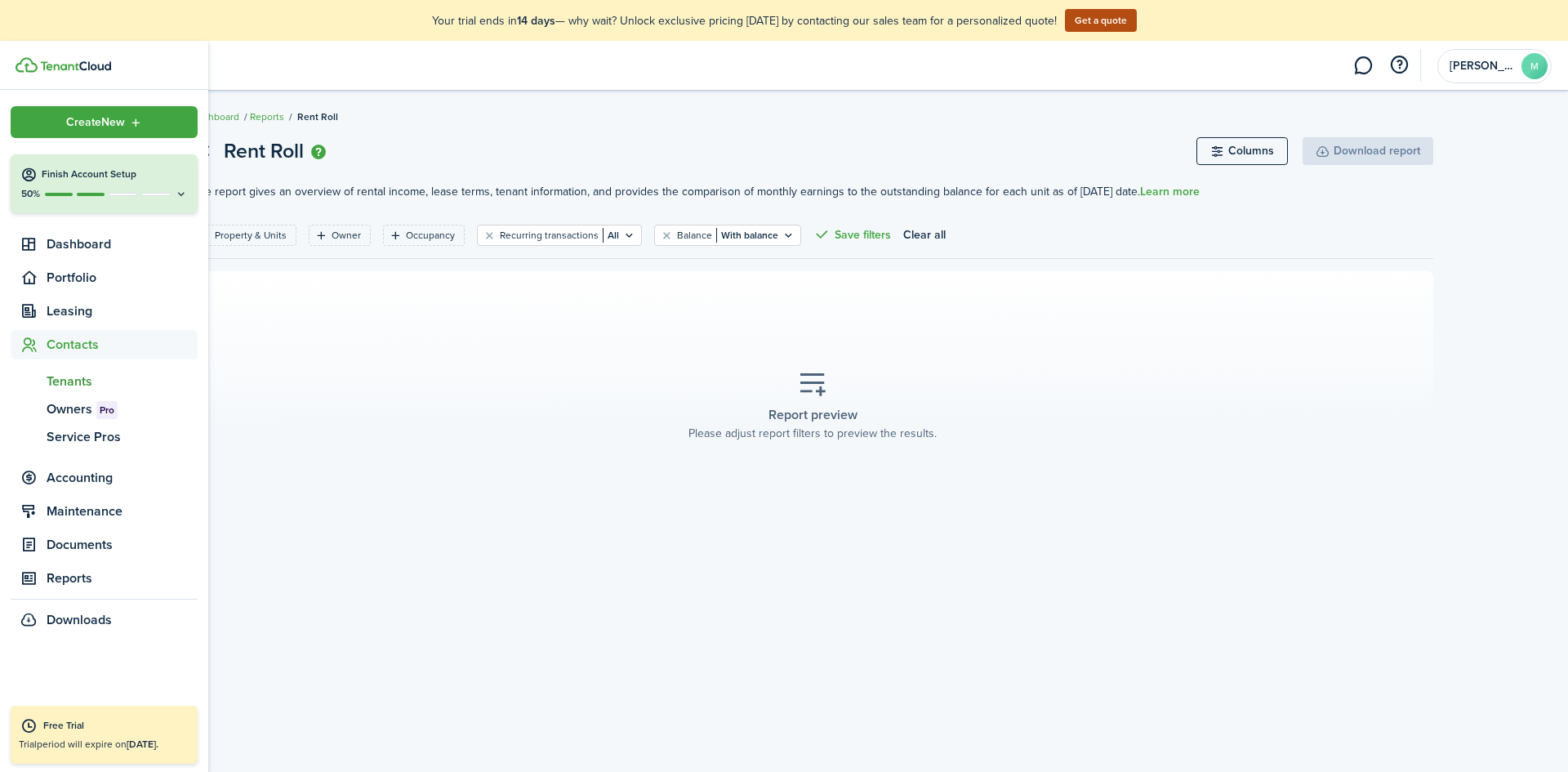
click at [87, 379] on span "Tenants" at bounding box center [122, 381] width 151 height 20
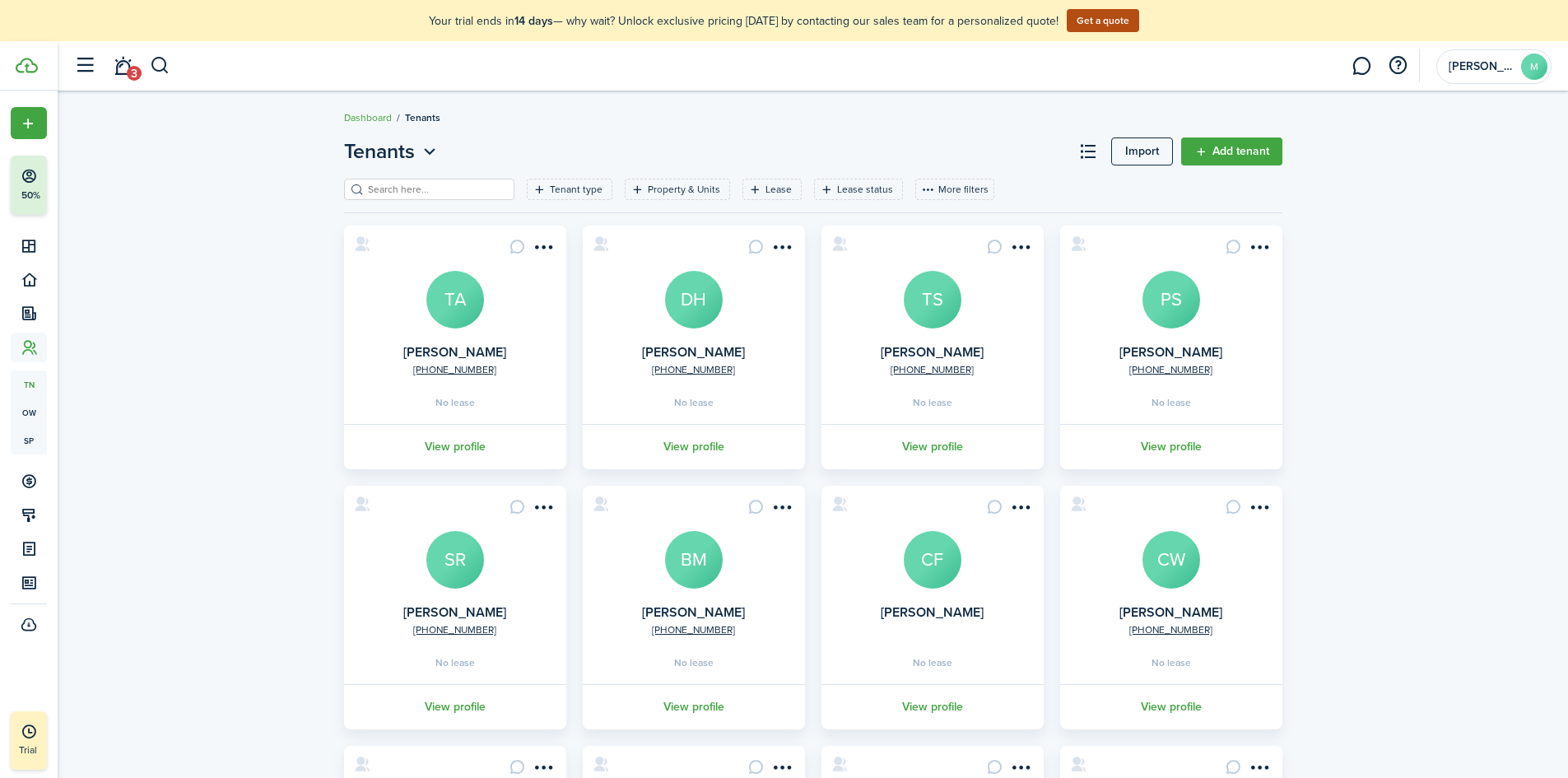
click at [549, 248] on menu-btn-icon "Open menu" at bounding box center [544, 247] width 28 height 28
click at [498, 344] on link "Move in" at bounding box center [484, 340] width 144 height 28
